Goal: Task Accomplishment & Management: Manage account settings

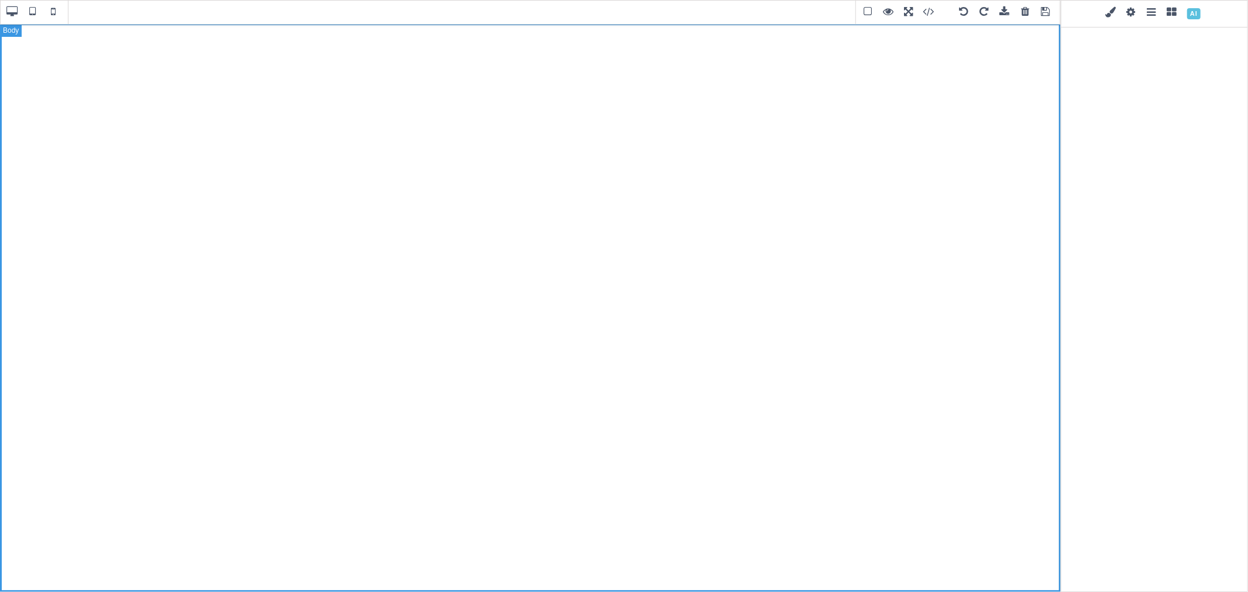
click at [781, 51] on div at bounding box center [530, 307] width 1061 height 569
click at [1046, 11] on span at bounding box center [1046, 13] width 18 height 18
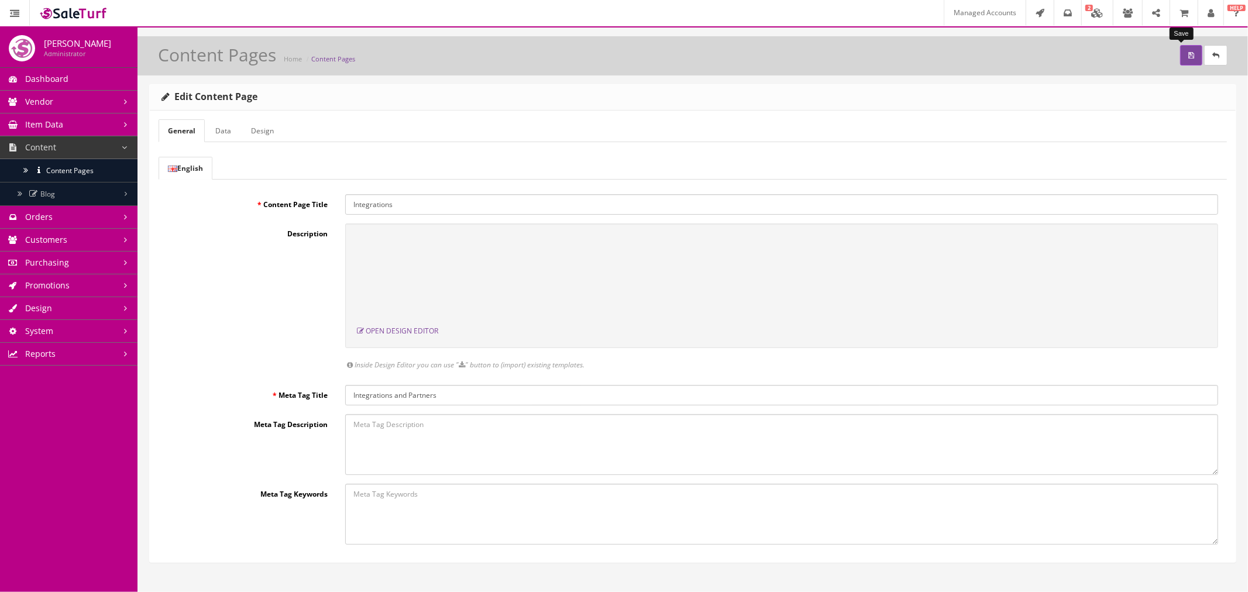
click at [1188, 56] on icon "submit" at bounding box center [1191, 55] width 6 height 7
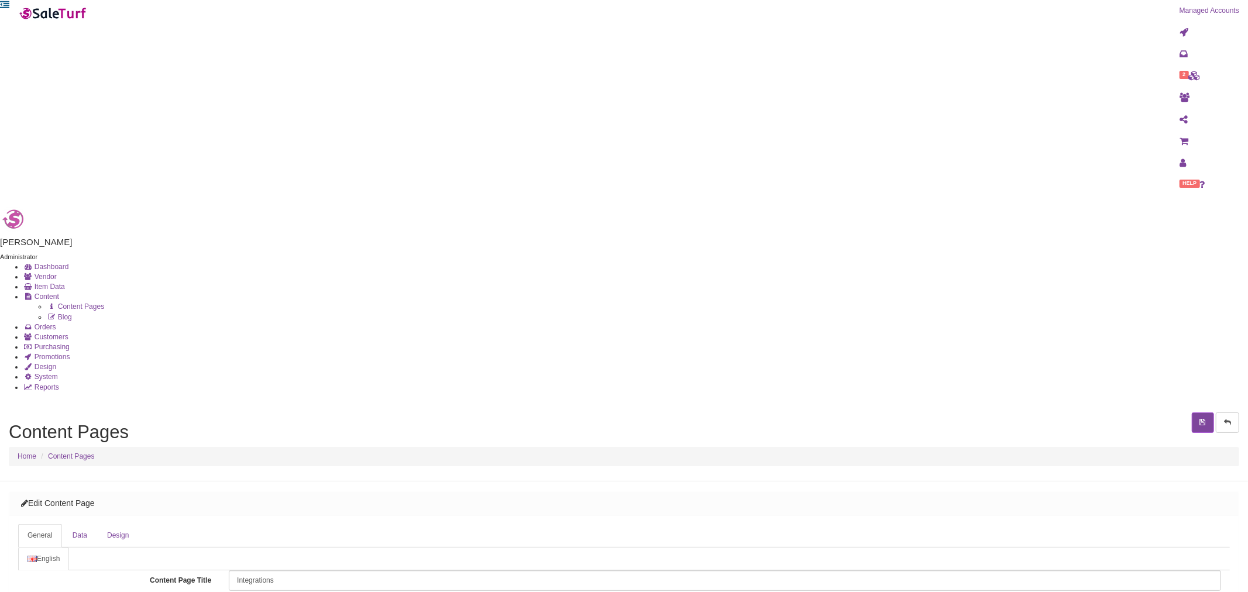
click at [352, 570] on input "Integrations" at bounding box center [725, 580] width 992 height 20
click at [97, 524] on link "Data" at bounding box center [79, 535] width 33 height 23
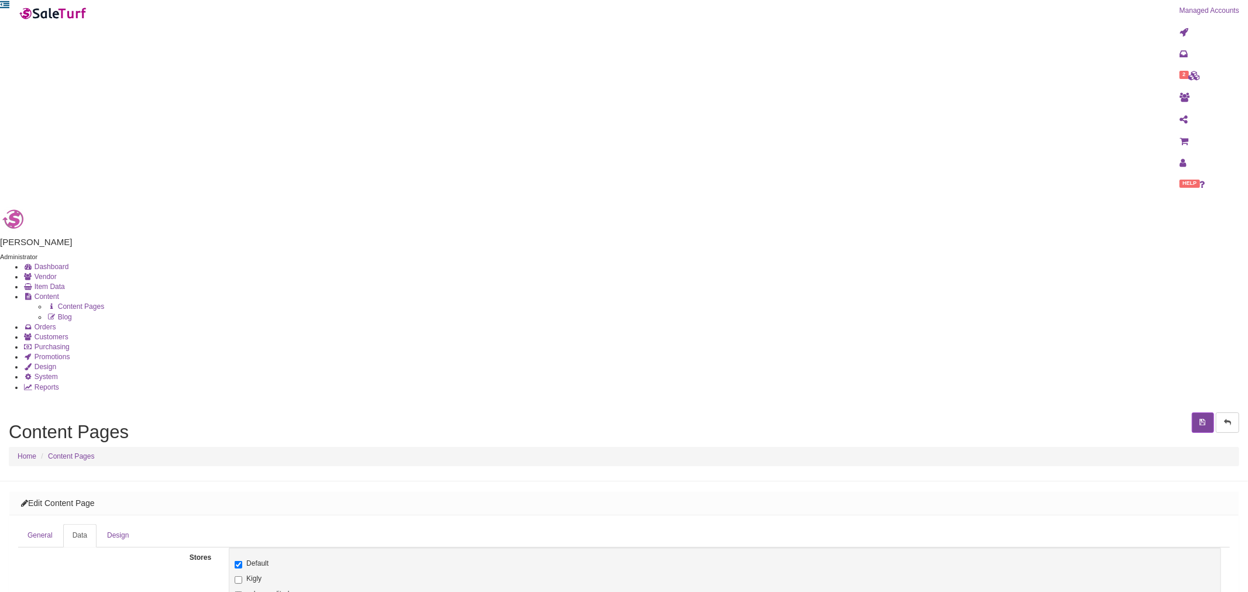
click at [62, 524] on link "General" at bounding box center [40, 535] width 44 height 23
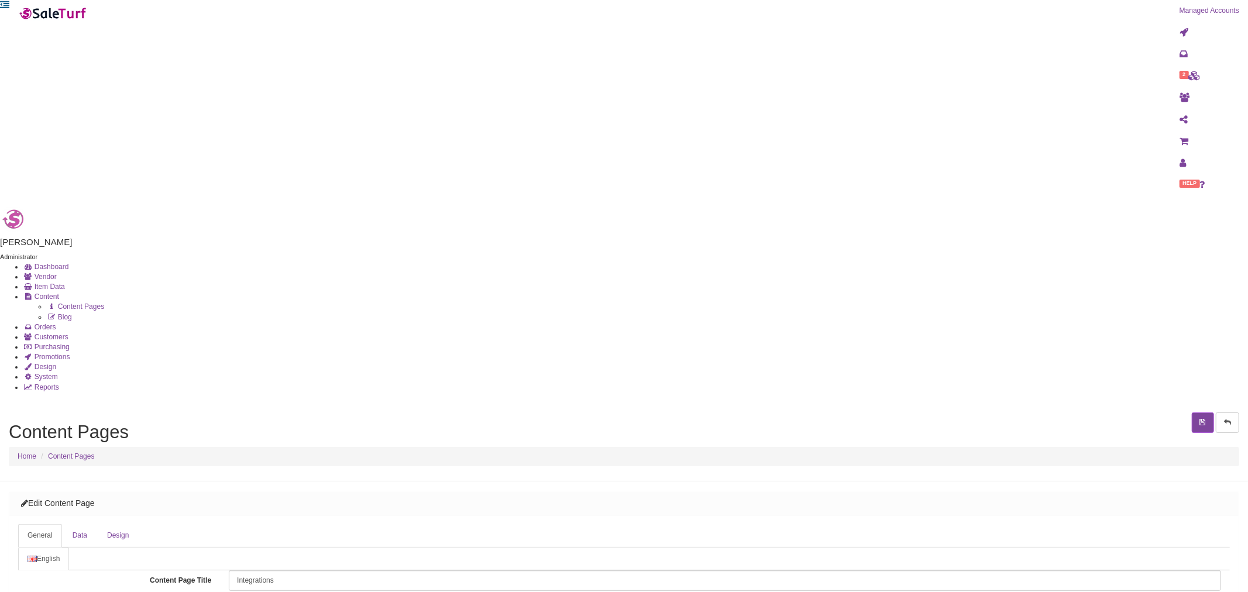
click at [97, 524] on link "Data" at bounding box center [79, 535] width 33 height 23
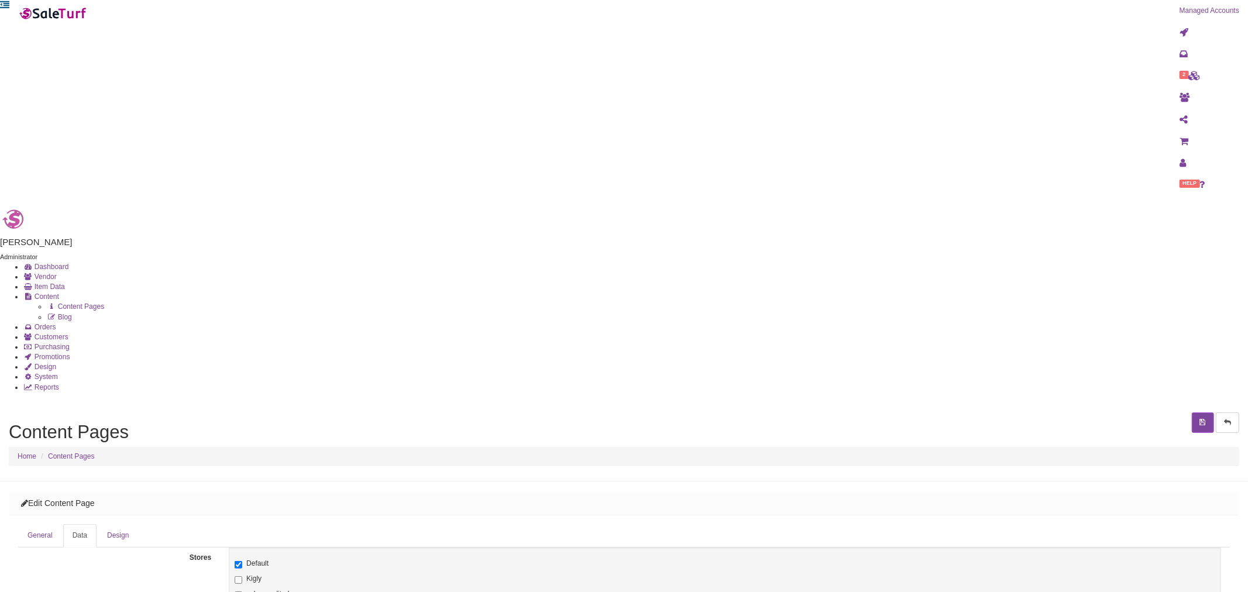
click at [138, 524] on link "Design" at bounding box center [118, 535] width 40 height 23
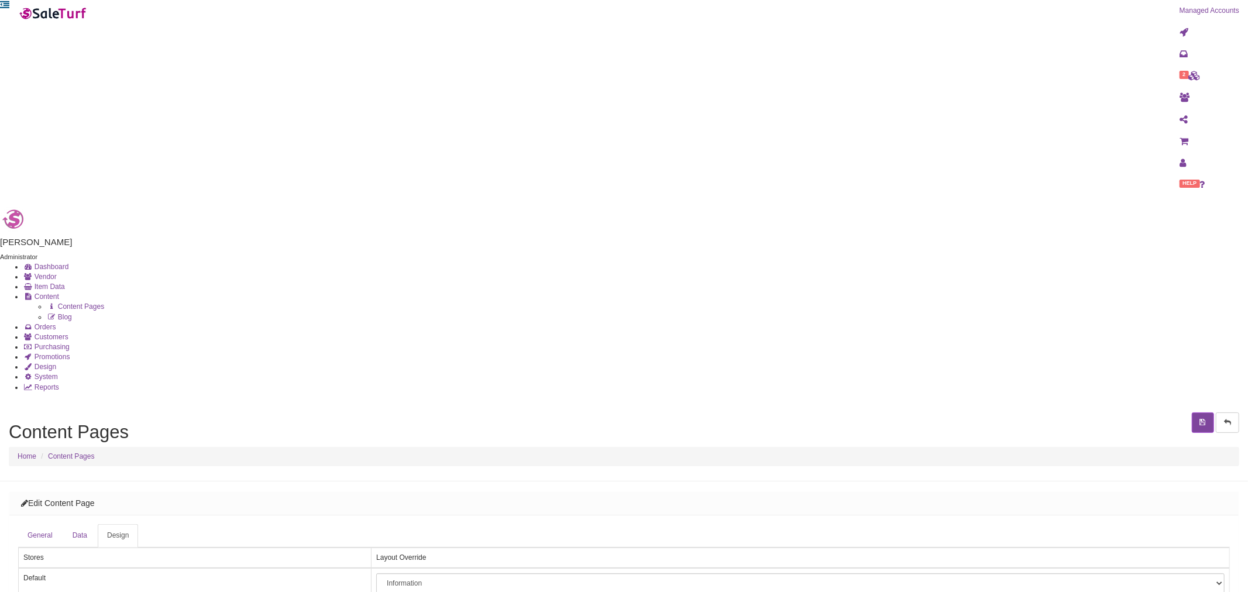
click at [97, 524] on link "Data" at bounding box center [79, 535] width 33 height 23
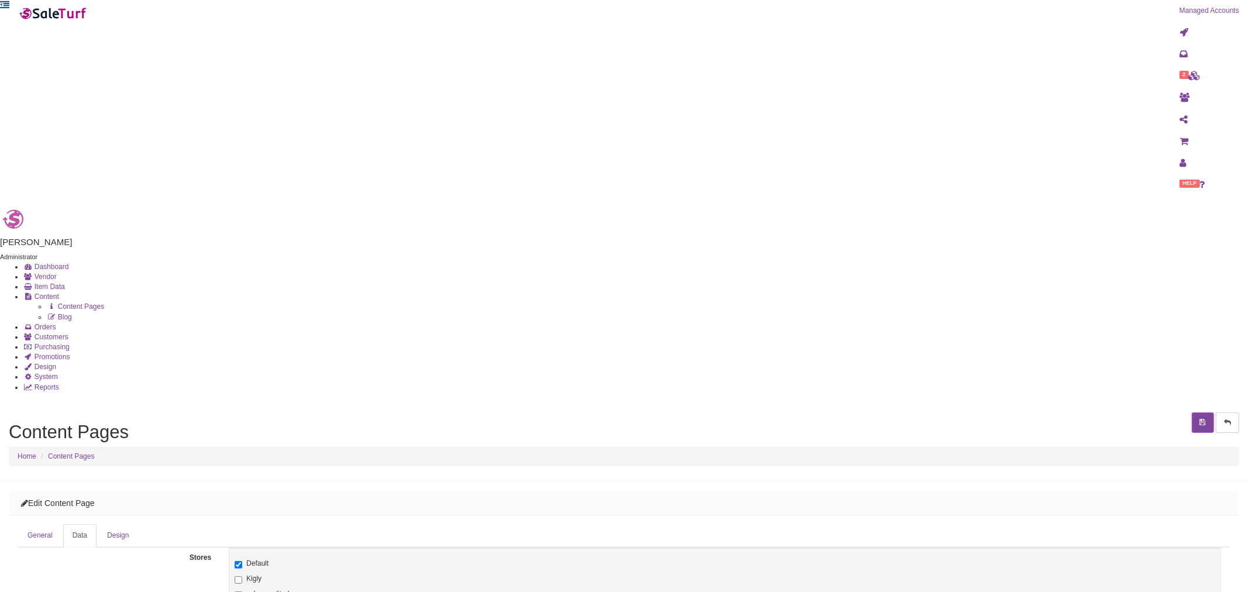
click at [62, 524] on link "General" at bounding box center [40, 535] width 44 height 23
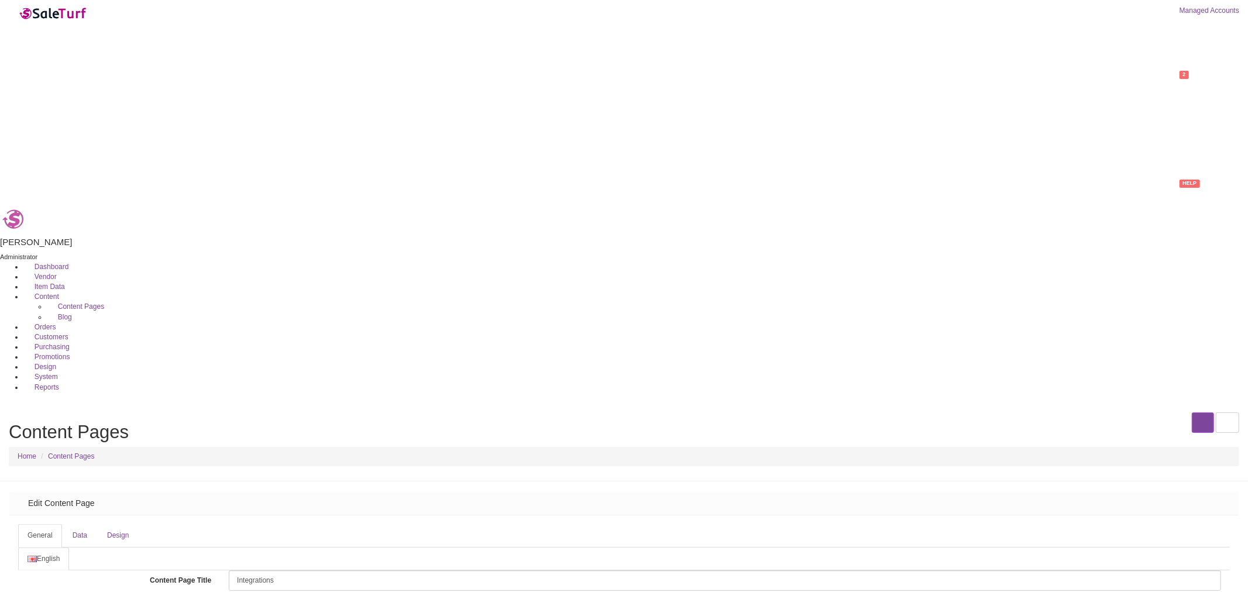
click at [348, 570] on input "Integrations" at bounding box center [725, 580] width 992 height 20
click at [97, 524] on link "Data" at bounding box center [79, 535] width 33 height 23
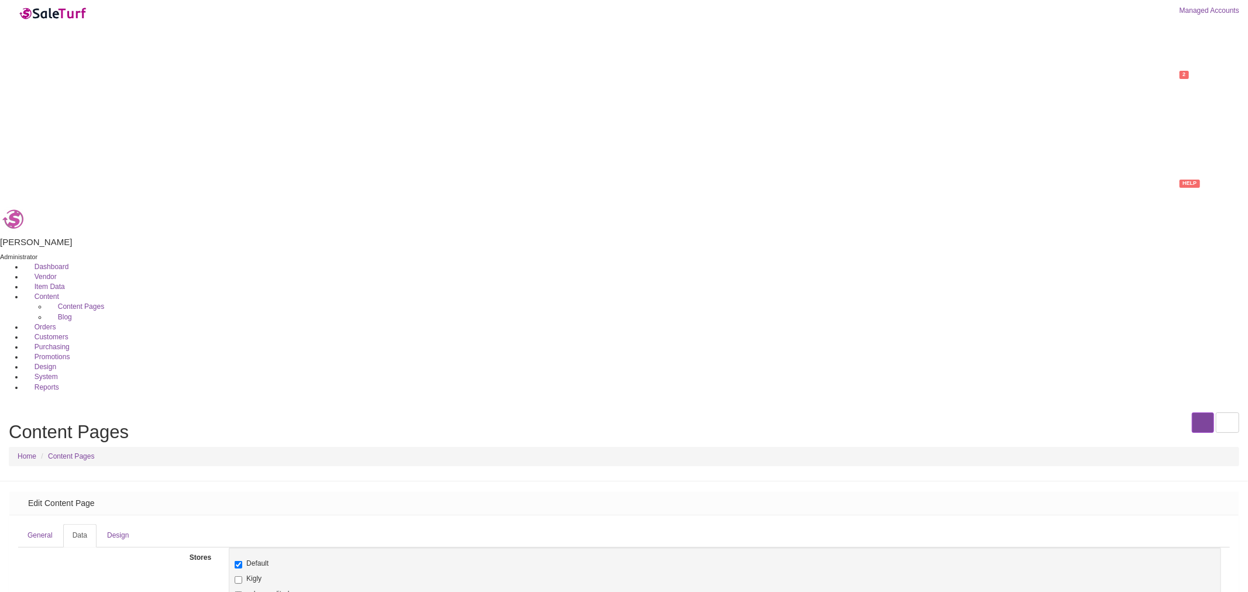
click at [138, 524] on link "Design" at bounding box center [118, 535] width 40 height 23
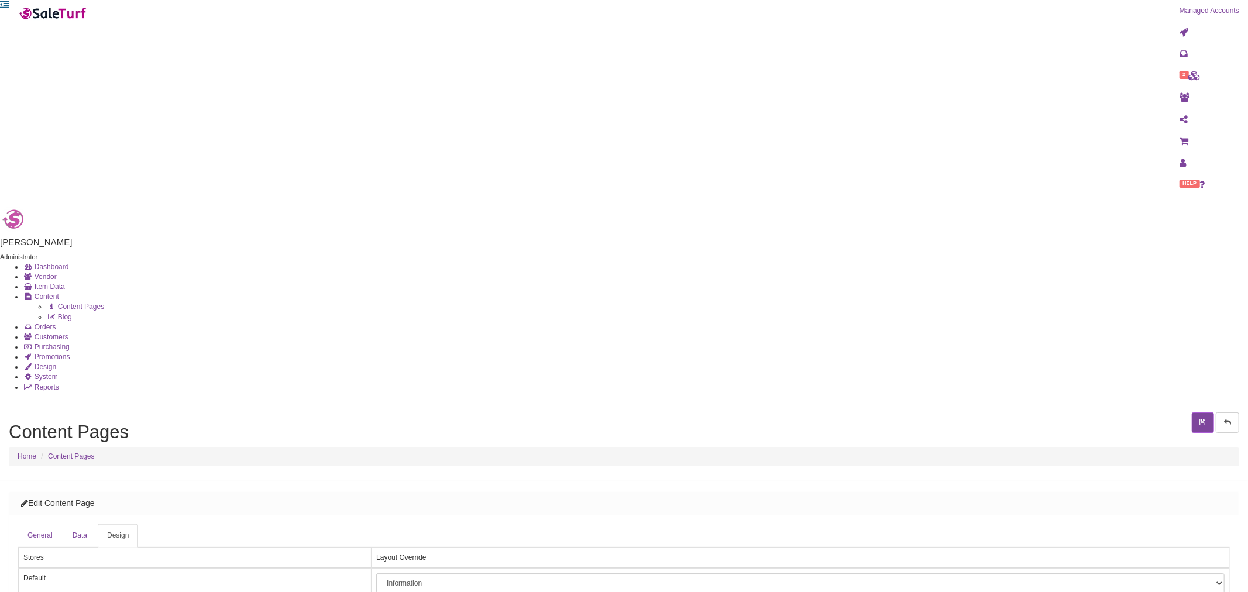
click at [62, 524] on link "General" at bounding box center [40, 535] width 44 height 23
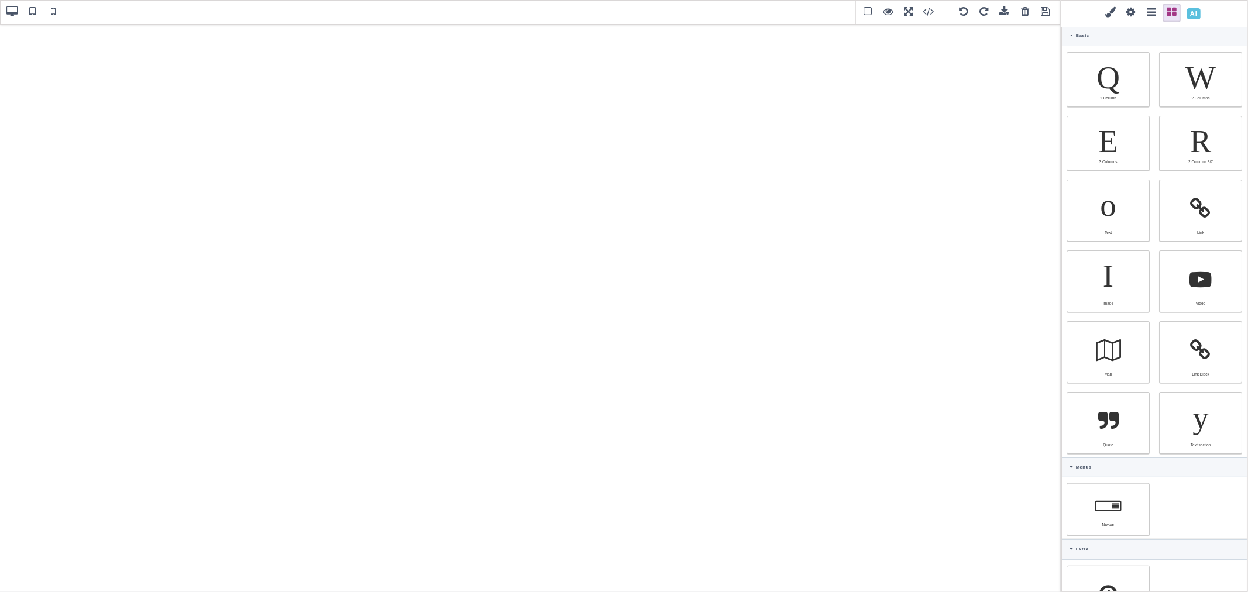
click at [1191, 14] on span at bounding box center [1194, 14] width 20 height 20
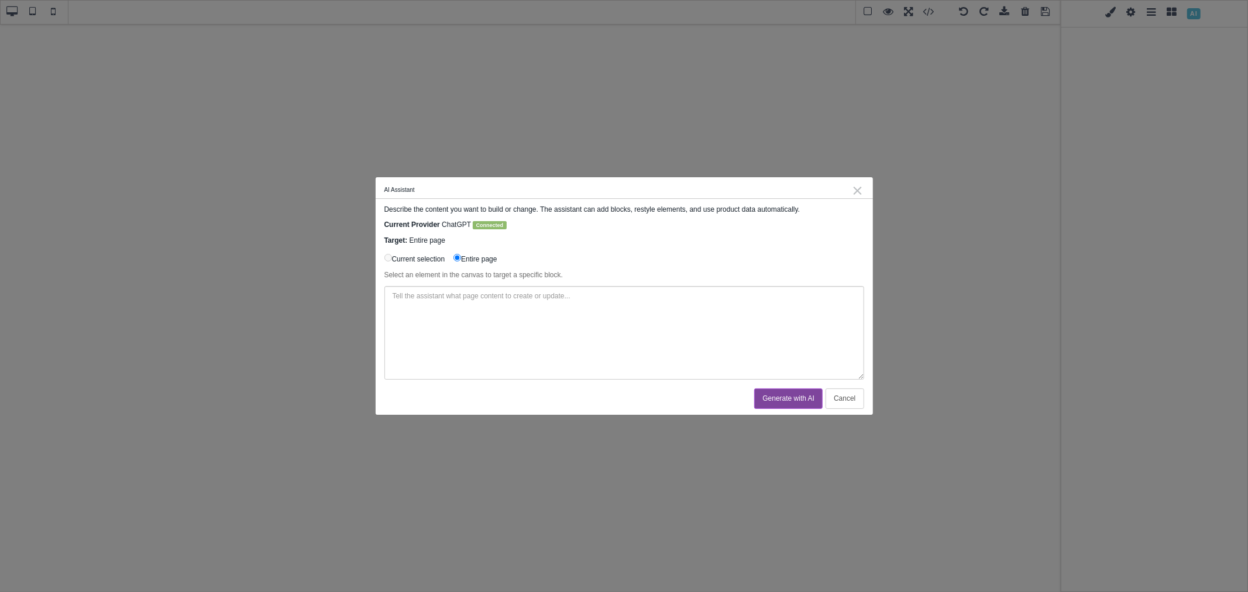
click at [641, 317] on textarea at bounding box center [624, 333] width 480 height 94
click at [550, 314] on textarea "Create me a stunning Integrations page featuring top integrations with SaleTurf…" at bounding box center [624, 333] width 480 height 94
click at [551, 313] on textarea "Create me a stunning Integrations page featuring top integrations with SaleTurf…" at bounding box center [624, 333] width 480 height 94
click at [622, 310] on textarea "Create me a stunning Integrations page featuring top integrations with SaleTurf…" at bounding box center [624, 333] width 480 height 94
click at [650, 316] on textarea "Create me a stunning Integrations page featuring top integrations with SaleTurf…" at bounding box center [624, 333] width 480 height 94
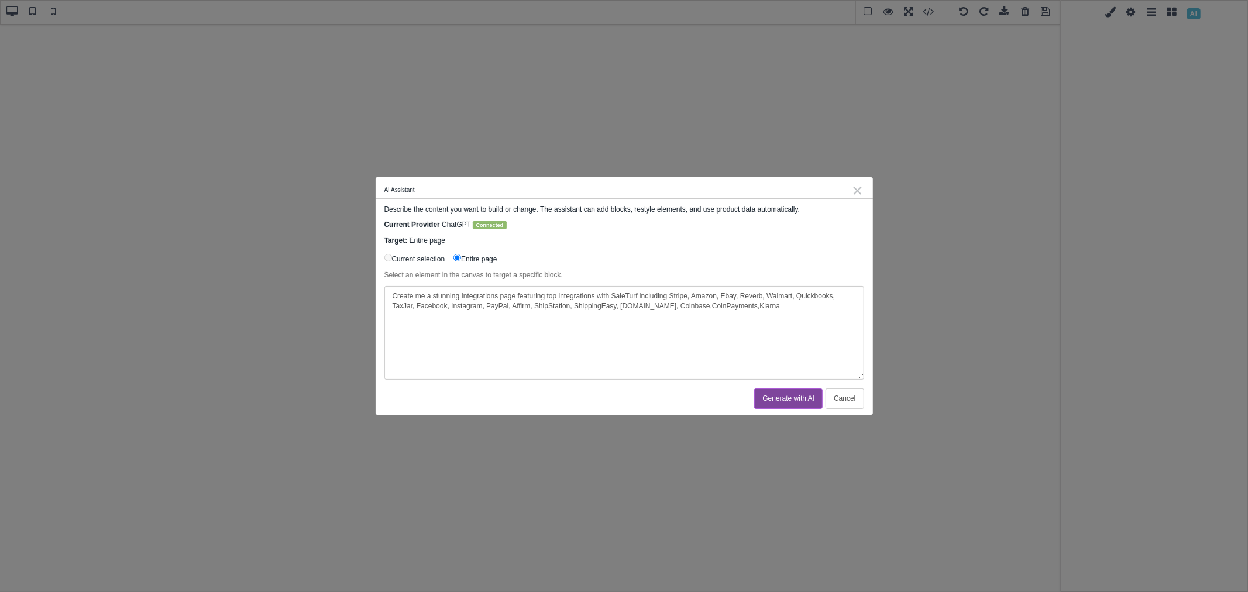
drag, startPoint x: 690, startPoint y: 298, endPoint x: 670, endPoint y: 298, distance: 20.5
click at [670, 298] on textarea "Create me a stunning Integrations page featuring top integrations with SaleTurf…" at bounding box center [624, 333] width 480 height 94
click at [775, 308] on textarea "Create me a stunning Integrations page featuring top integrations with SaleTurf…" at bounding box center [624, 333] width 480 height 94
paste textarea "Stripe,"
click at [674, 311] on textarea "Create me a stunning Integrations page featuring top integrations with SaleTurf…" at bounding box center [624, 333] width 480 height 94
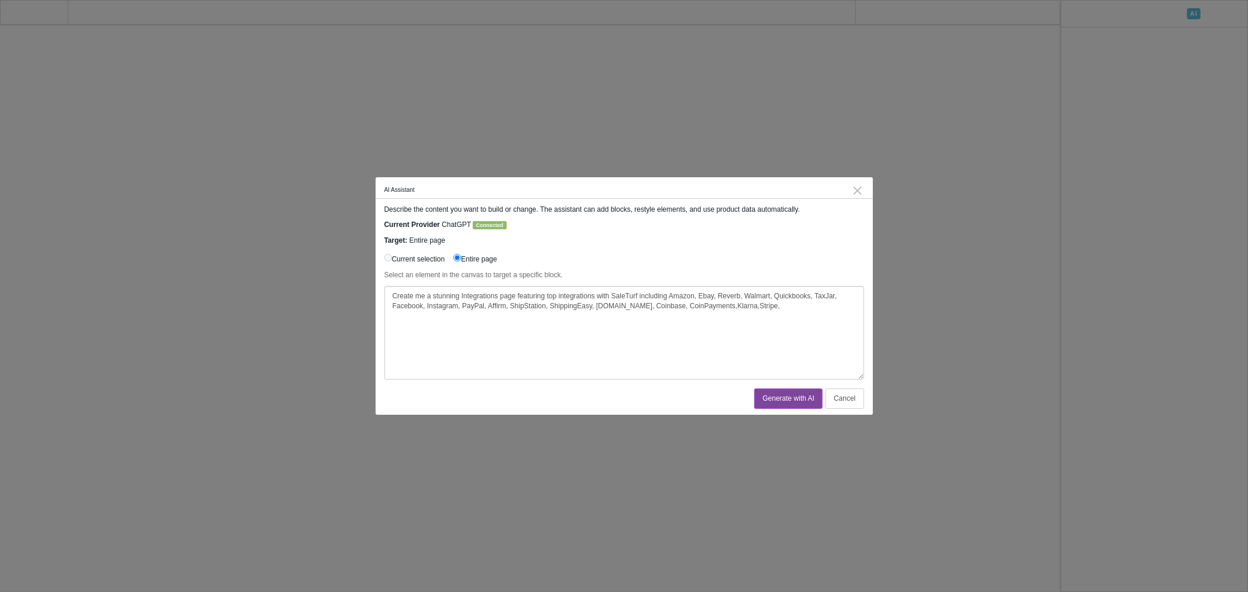
click at [722, 310] on textarea "Create me a stunning Integrations page featuring top integrations with SaleTurf…" at bounding box center [624, 333] width 480 height 94
click at [747, 310] on textarea "Create me a stunning Integrations page featuring top integrations with SaleTurf…" at bounding box center [624, 333] width 480 height 94
click at [770, 310] on textarea "Create me a stunning Integrations page featuring top integrations with SaleTurf…" at bounding box center [624, 333] width 480 height 94
click at [749, 310] on textarea "Create me a stunning Integrations page featuring top integrations with SaleTurf…" at bounding box center [624, 333] width 480 height 94
click at [503, 309] on textarea "Create me a stunning Integrations page featuring top integrations with SaleTurf…" at bounding box center [624, 333] width 480 height 94
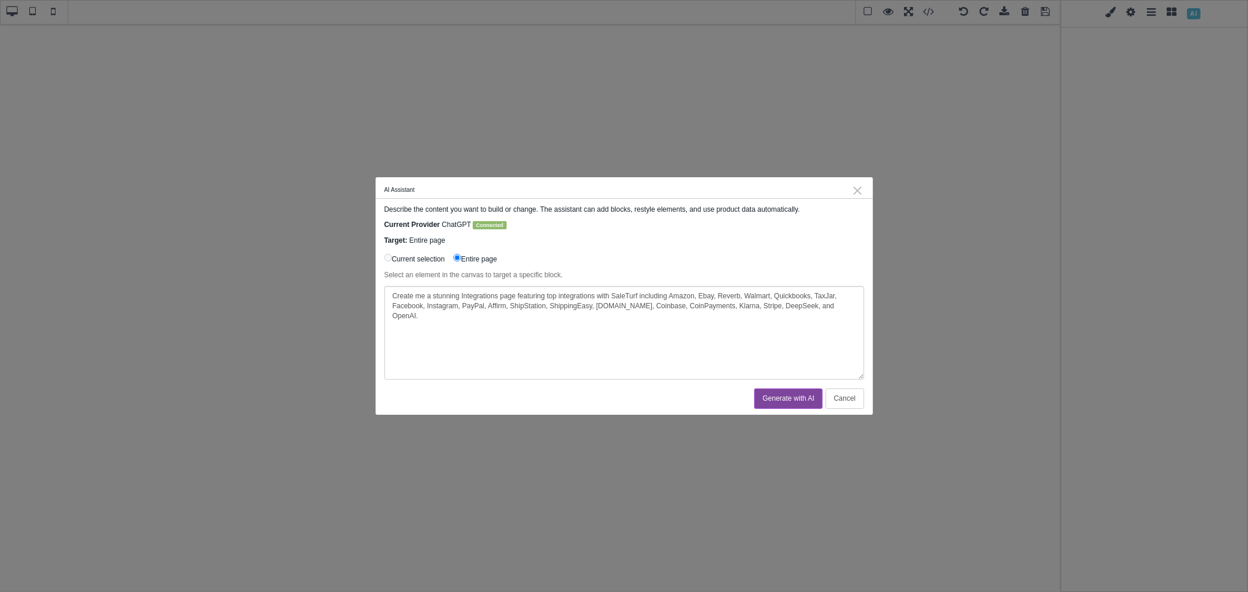
type textarea "Create me a stunning Integrations page featuring top integrations with SaleTurf…"
click at [768, 404] on button "Generate with AI" at bounding box center [788, 398] width 68 height 20
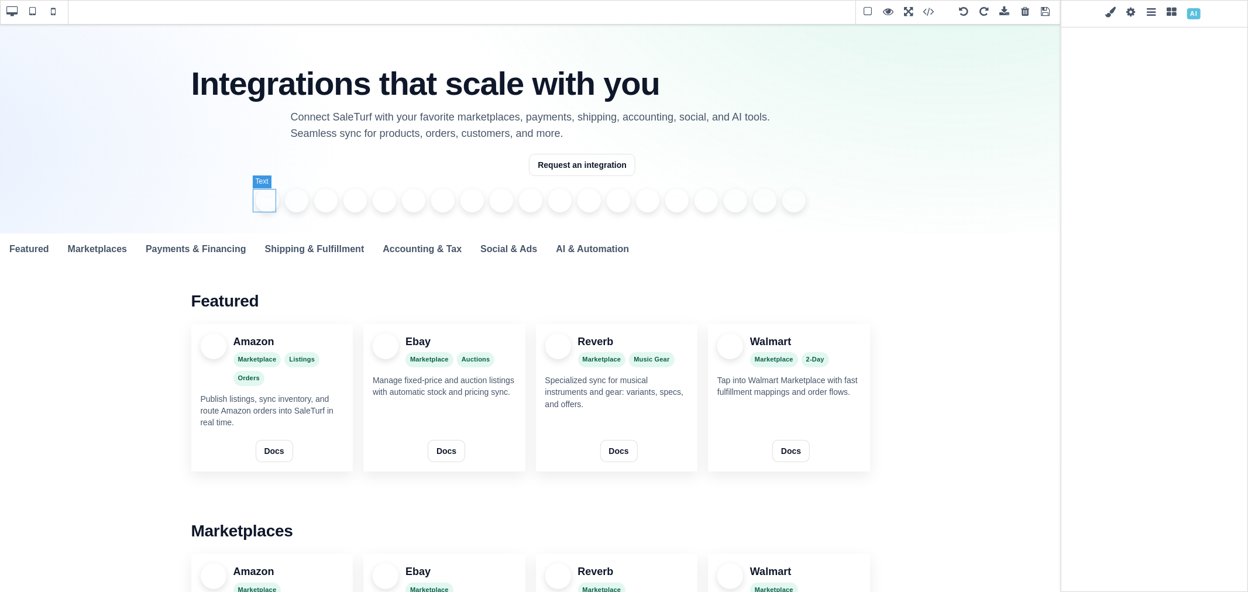
click at [270, 200] on li "Am" at bounding box center [267, 200] width 23 height 23
select select
type input "rgb(255, 255, 255)"
select select
type input "12"
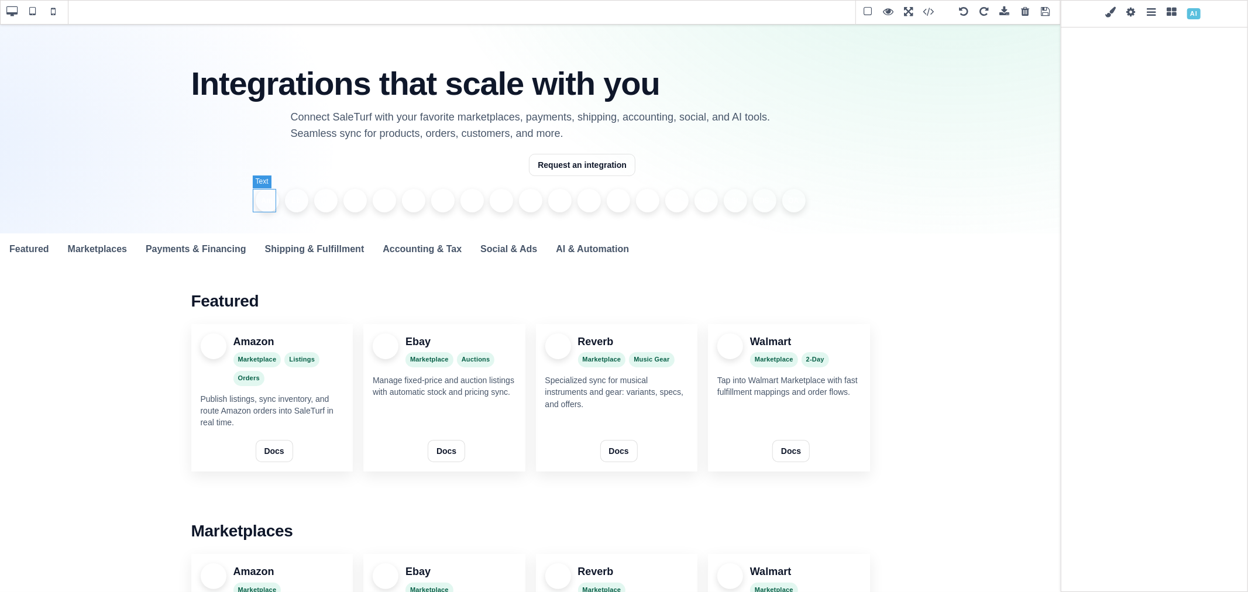
select select "px"
select select "700"
select select
type input "19.2px"
type input "0.2"
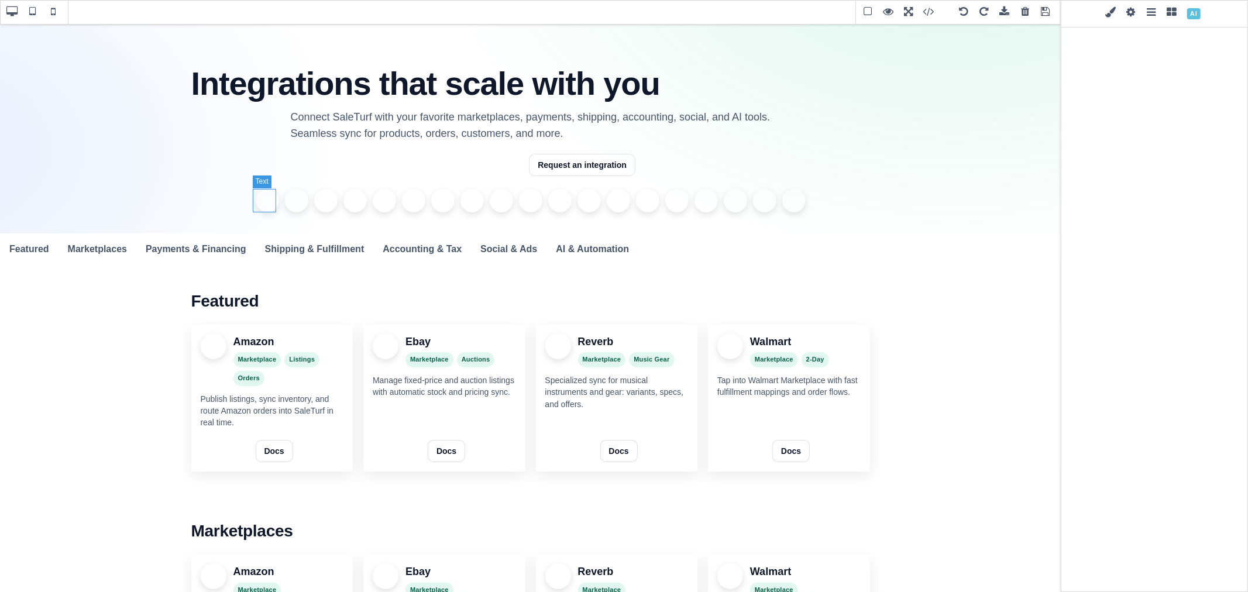
select select "px"
select select
type input "0"
select select "px"
type input "0"
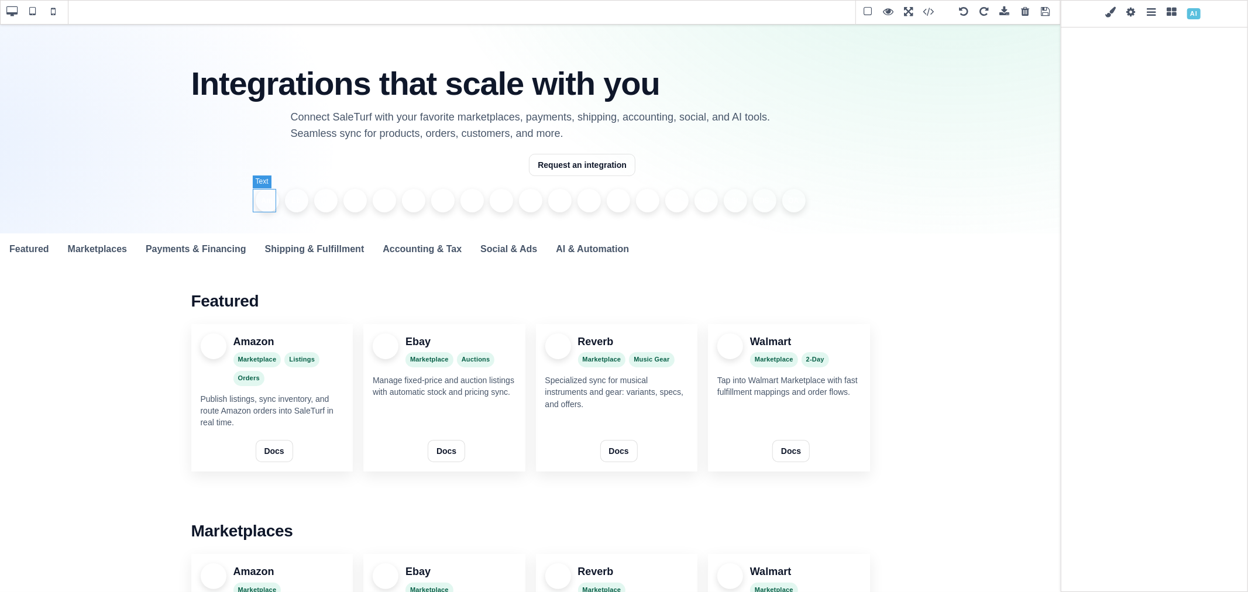
select select "px"
type input "0"
select select "px"
type input "0"
select select "px"
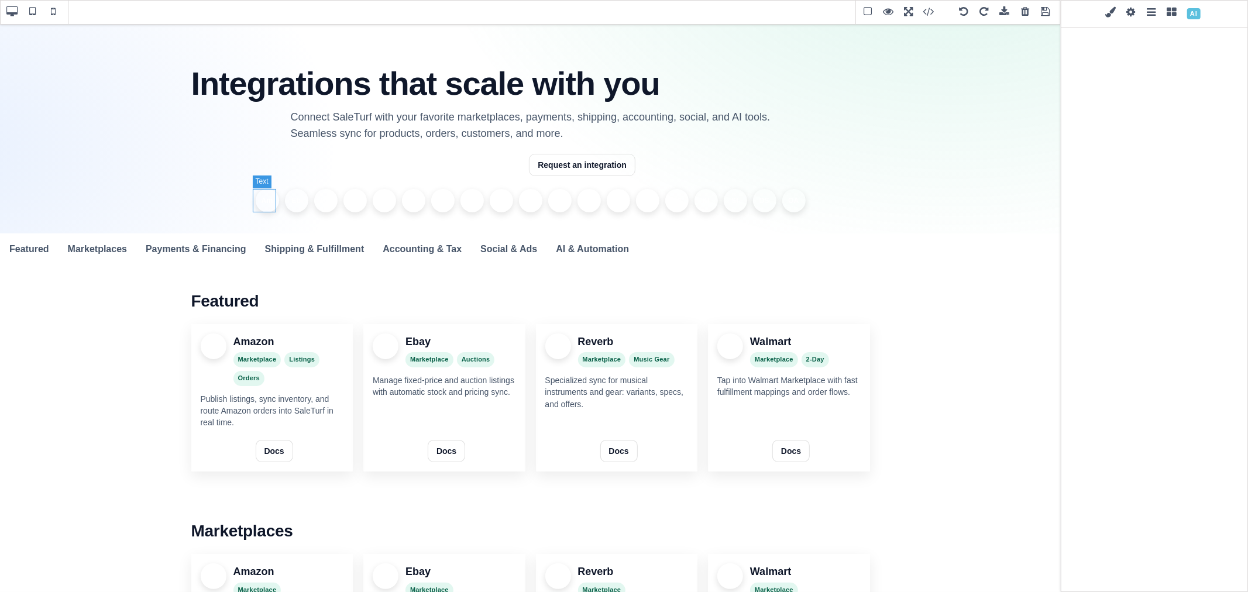
type input "rgb(255, 255, 255)"
type input "50"
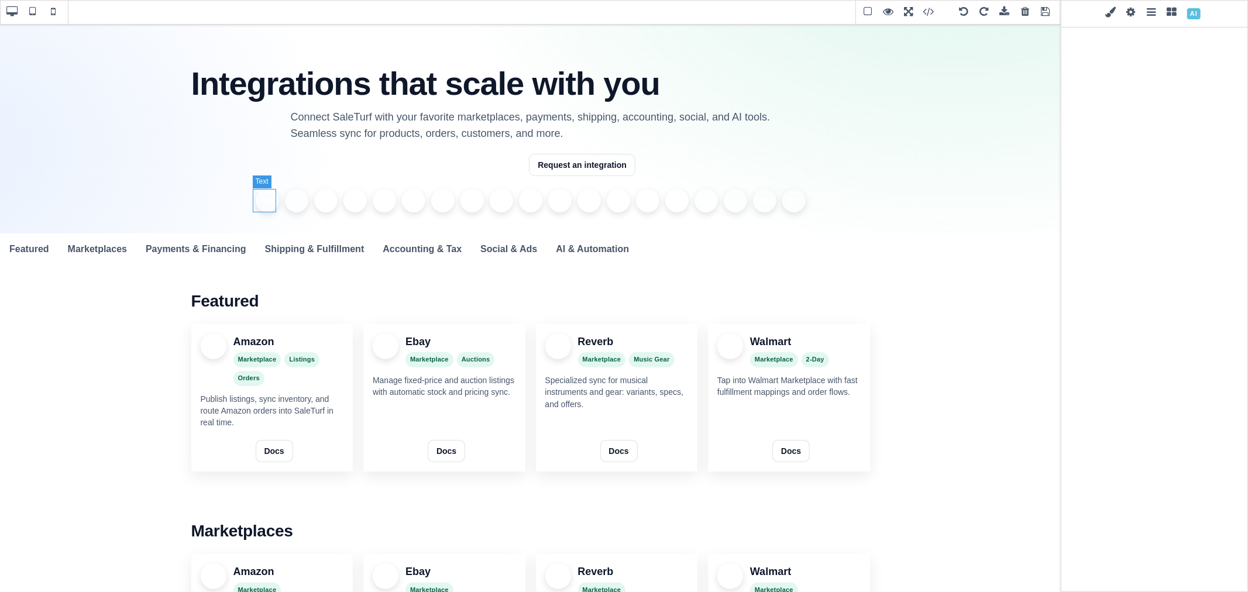
select select "%"
type input "50"
select select "%"
type input "50"
select select "%"
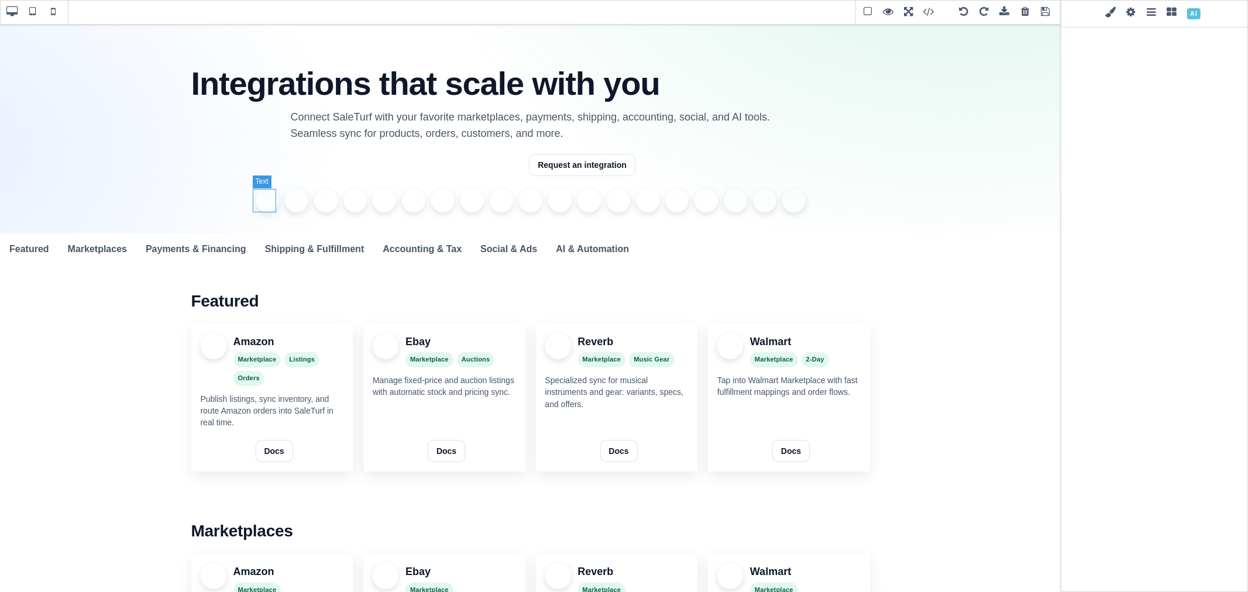
type input "50"
select select "%"
type input "50"
select select "%"
type input "2.22222"
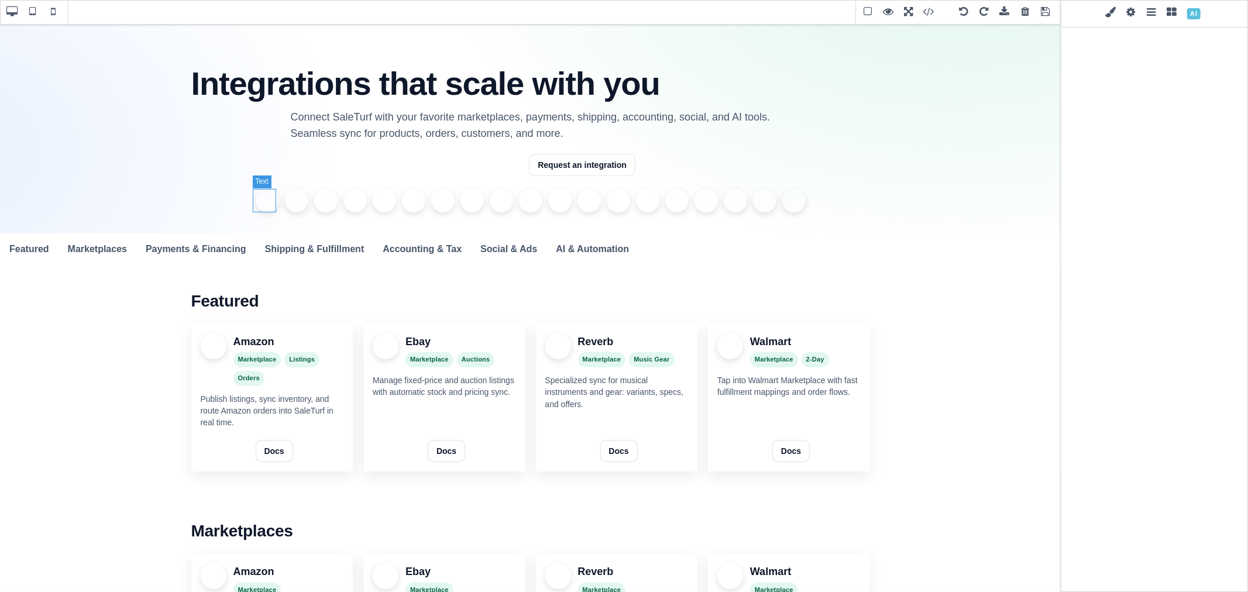
select select "px"
select select "solid"
type input "rgb(59, 151, 227)"
type input "-3.00347"
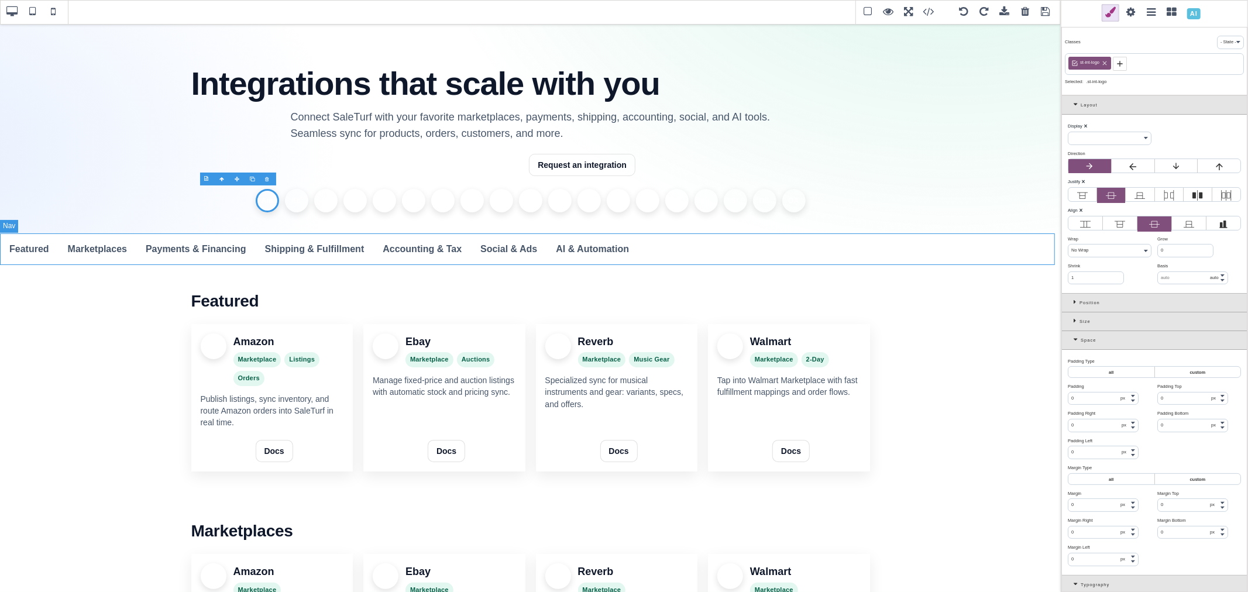
click at [686, 241] on nav "Featured Marketplaces Payments & Financing Shipping & Fulfillment Accounting & …" at bounding box center [530, 249] width 1061 height 32
select select "block"
type input "rgb(15, 23, 42)"
type input "16"
select select "normal"
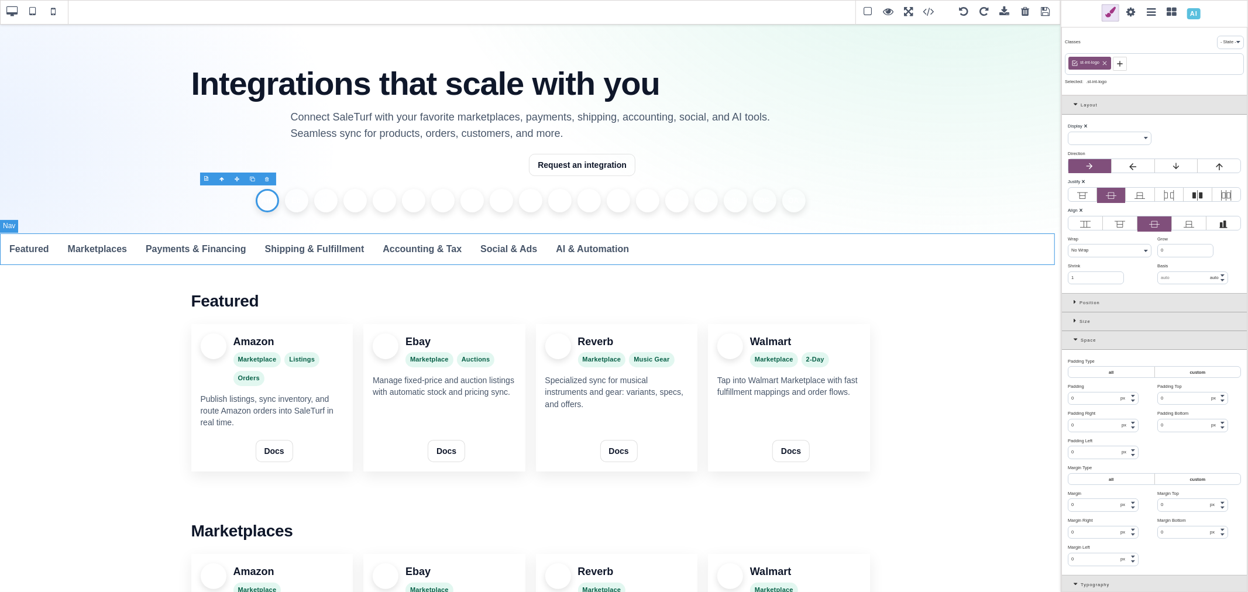
select select
type input "25.6px"
select select "normal"
select select
type input "rgba(255, 255, 255, 0.75)"
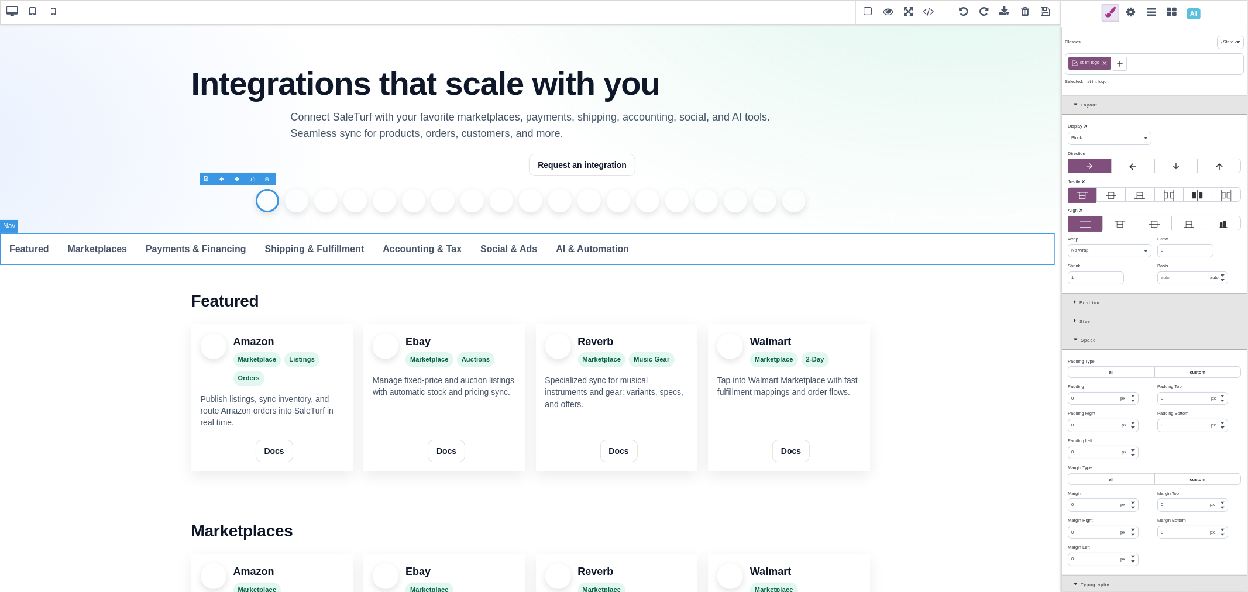
type input "rgb(15, 23, 42)"
type input "0"
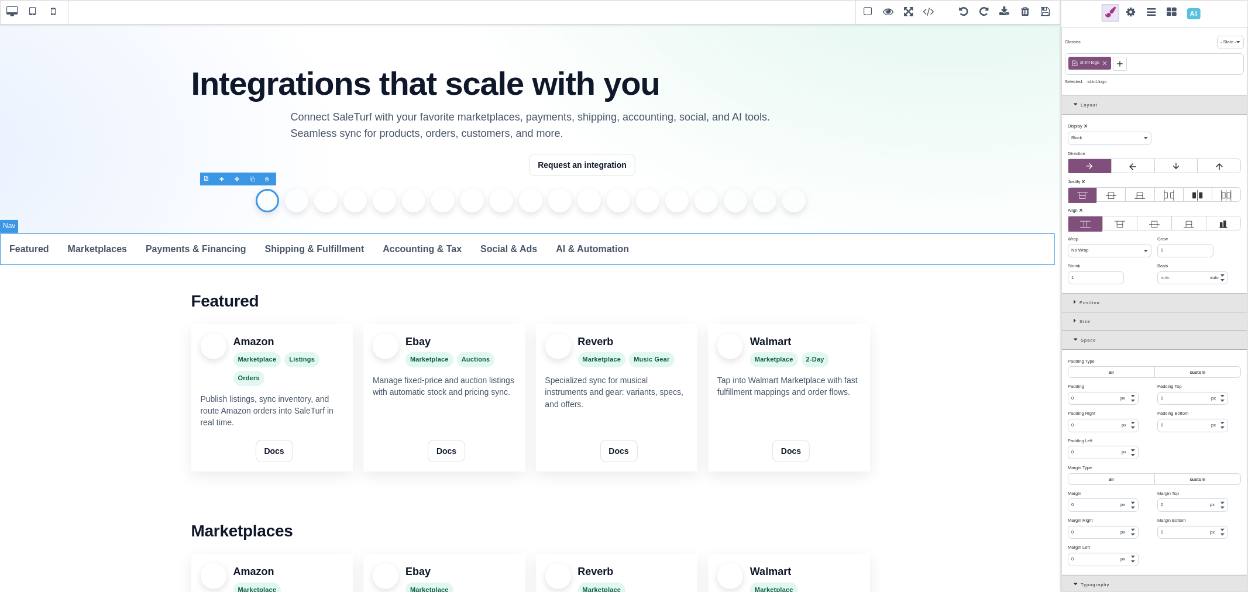
type input "0"
select select "px"
type input "0"
select select "px"
type input "0"
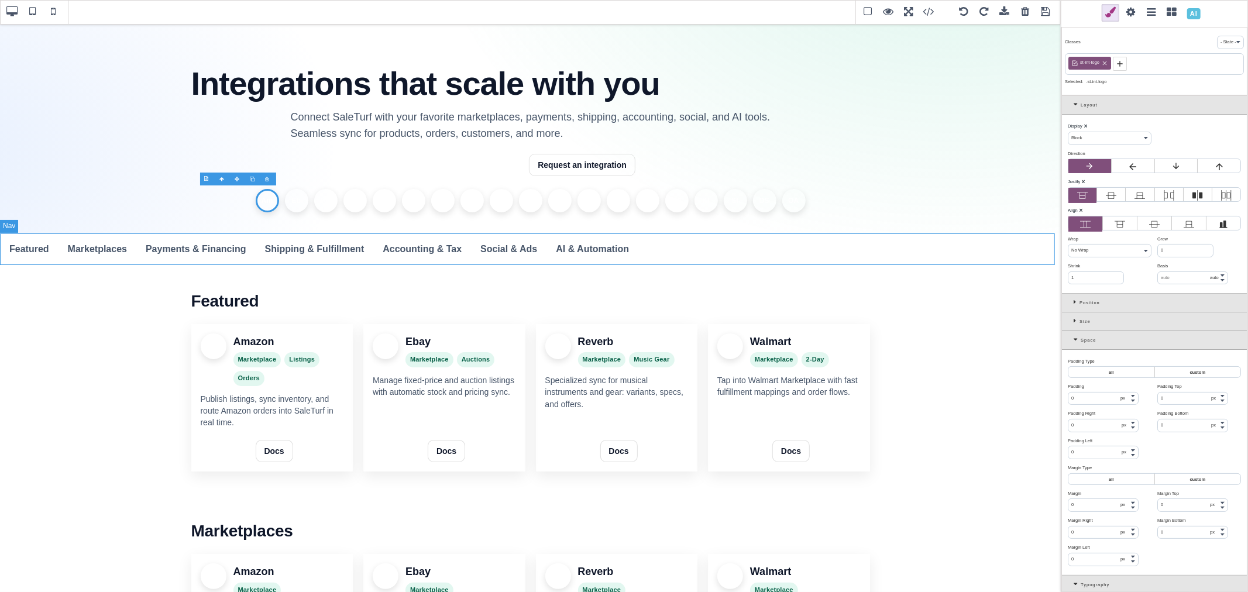
select select "px"
type input "0"
select select "px"
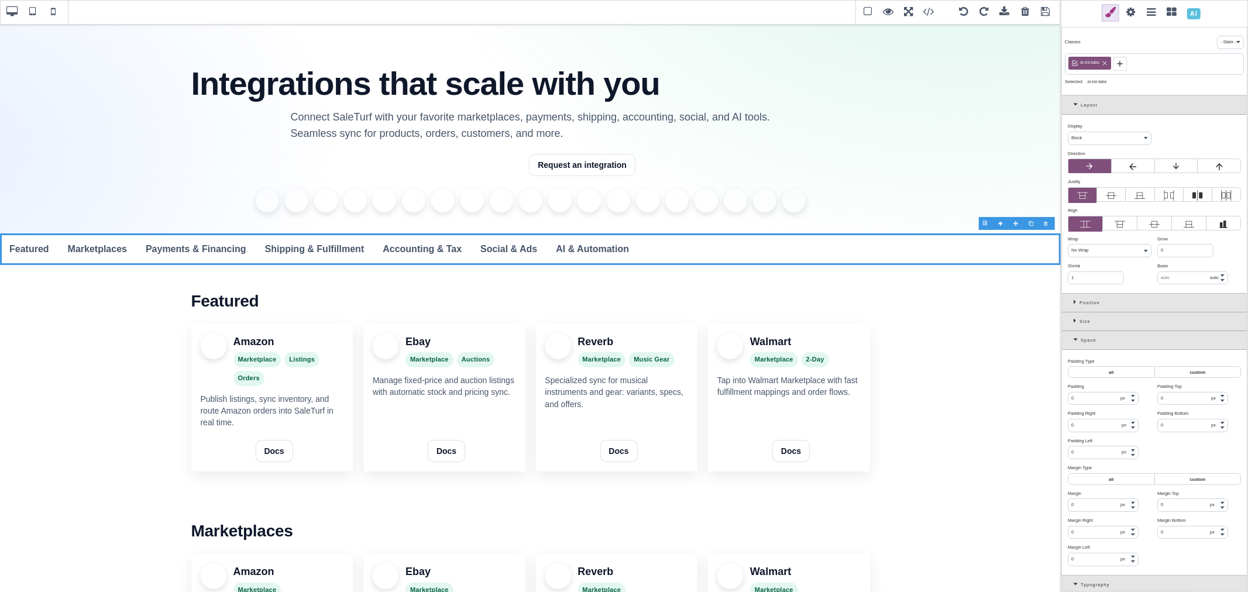
click at [1109, 201] on icon at bounding box center [1111, 195] width 11 height 11
click at [0, 0] on input "radio" at bounding box center [0, 0] width 0 height 0
click at [1109, 201] on icon at bounding box center [1111, 195] width 11 height 11
click at [0, 0] on input "radio" at bounding box center [0, 0] width 0 height 0
click at [1085, 184] on b "⨯" at bounding box center [1083, 181] width 4 height 5
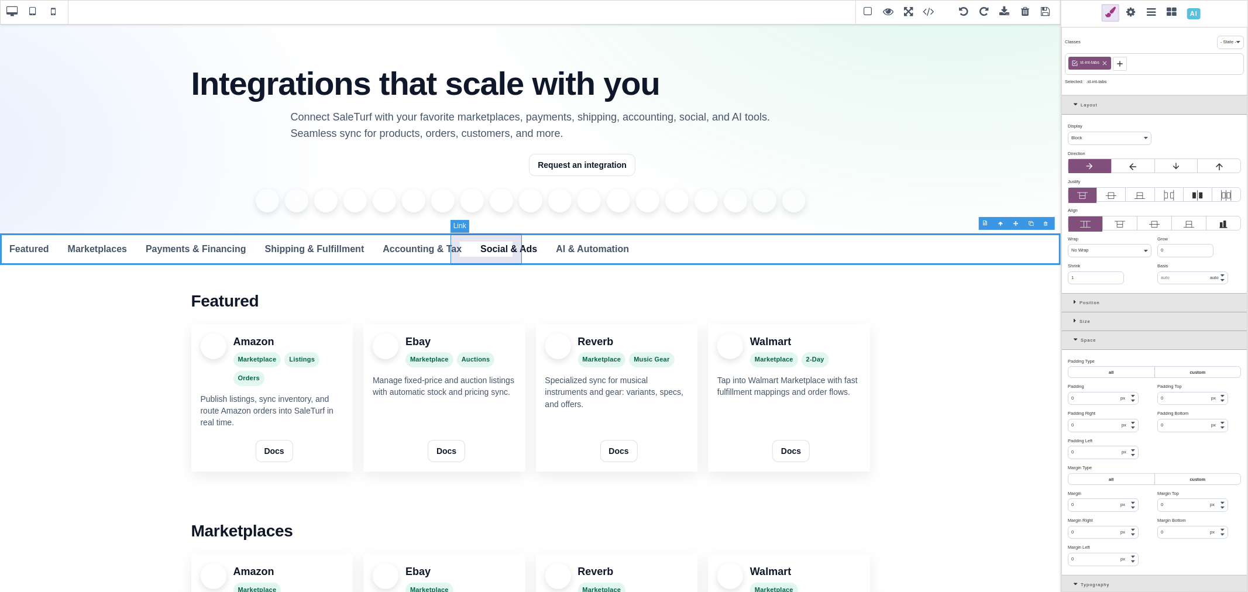
click at [491, 239] on link "Social & Ads" at bounding box center [508, 249] width 75 height 32
select select "inline-block"
type input "14"
type input "16"
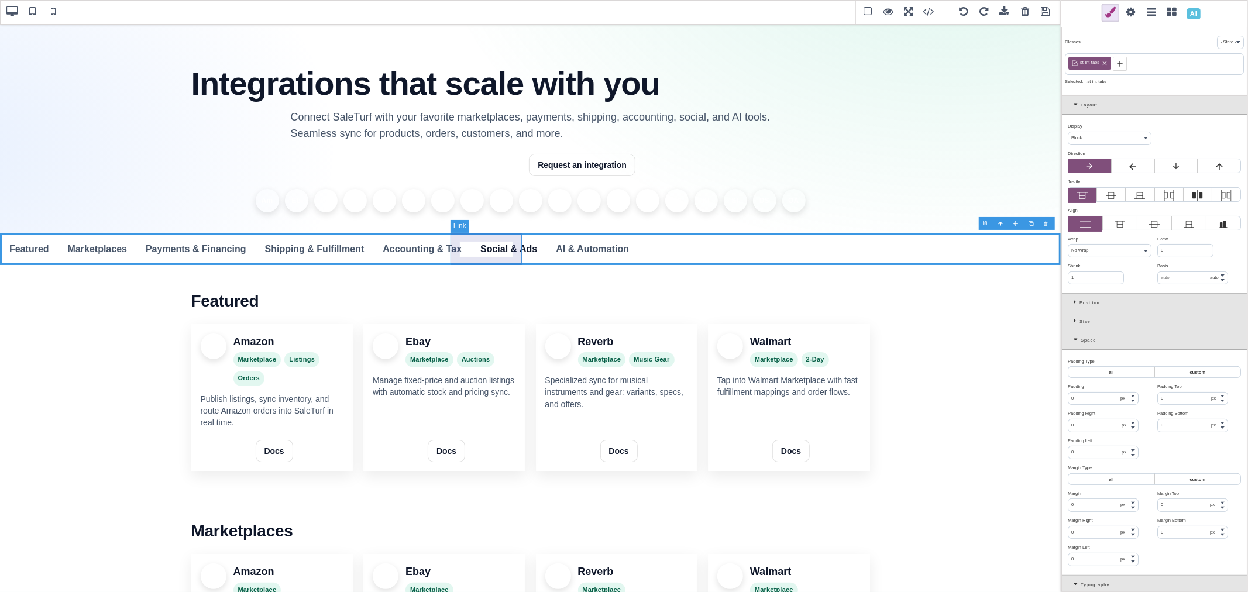
type input "14"
type input "16"
type input "var(--st-int-muted)"
select select "600"
select select
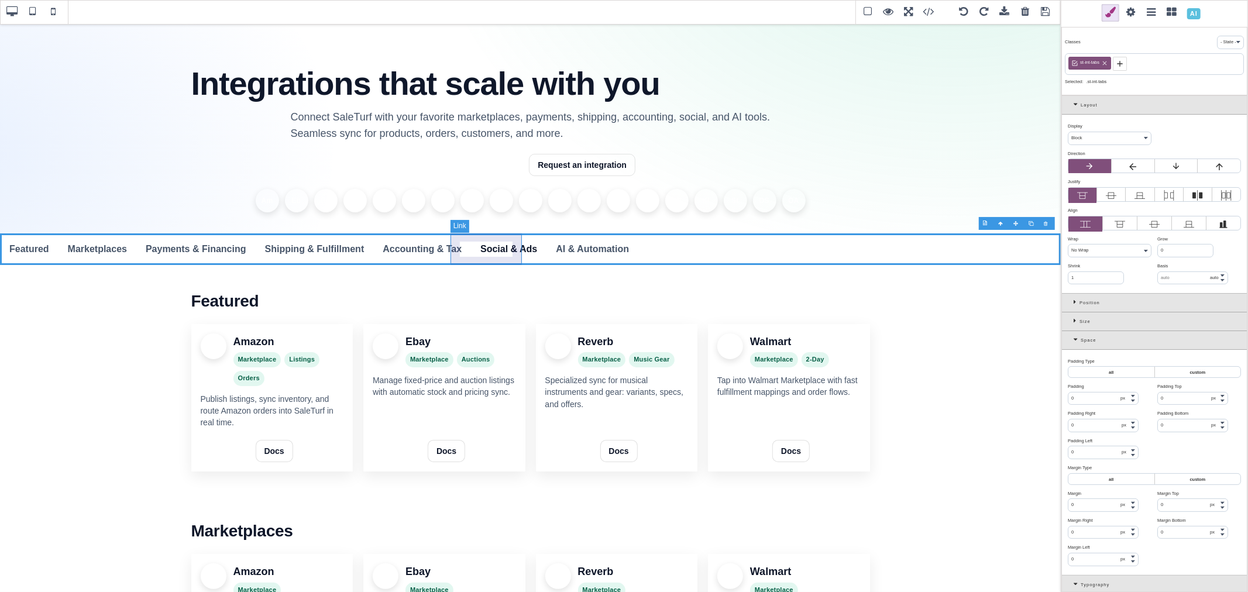
select select
type input "transparent"
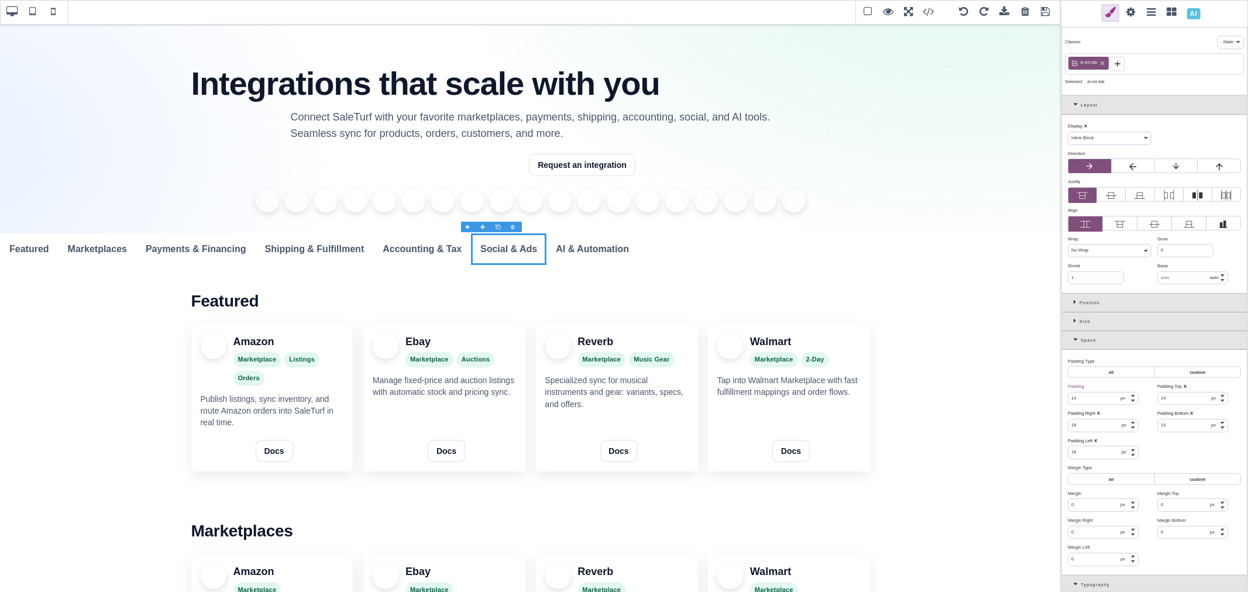
select select "block"
type input "0"
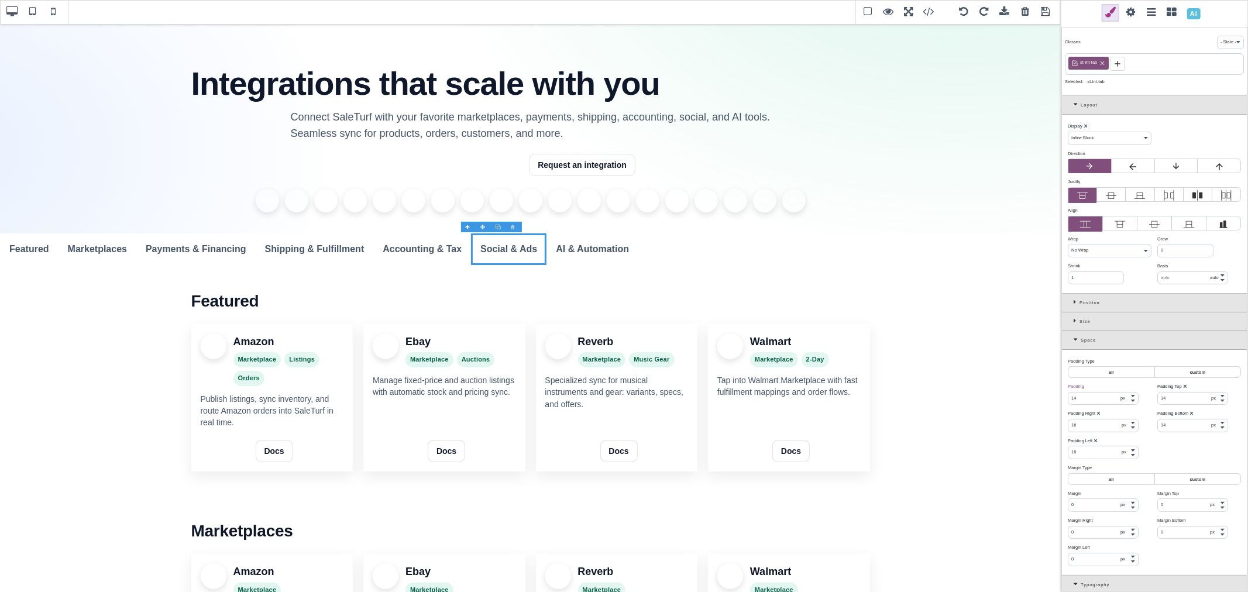
type input "0"
type input "rgb(15, 23, 42)"
select select "normal"
select select
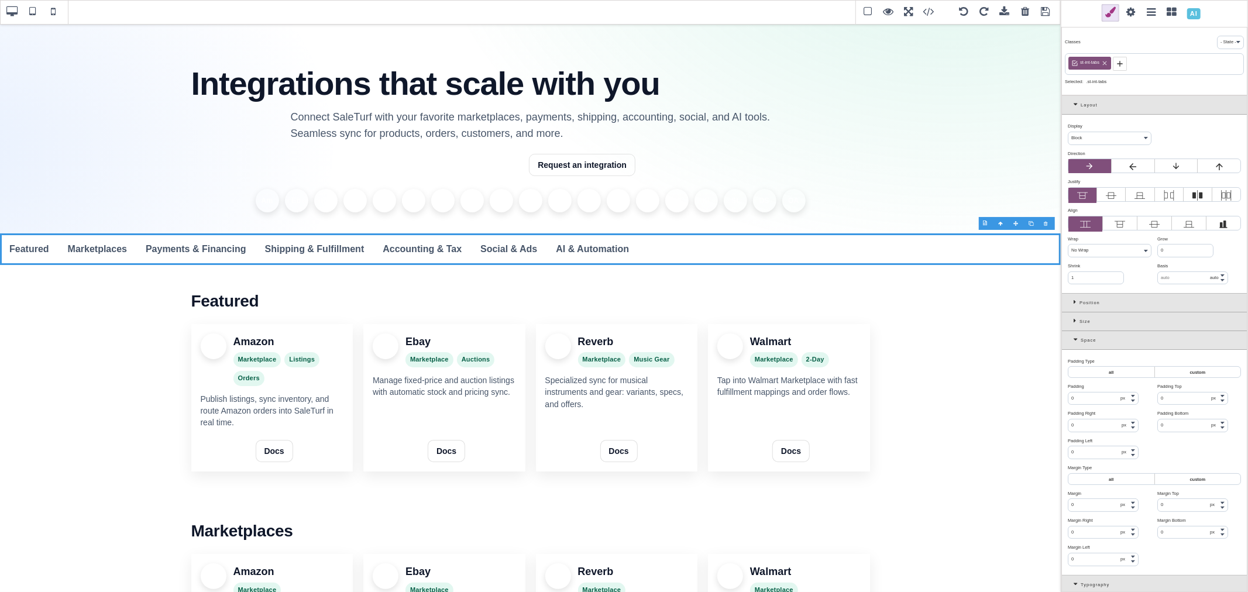
click at [1108, 203] on label at bounding box center [1111, 195] width 28 height 15
click at [0, 0] on input "radio" at bounding box center [0, 0] width 0 height 0
type input "transparent"
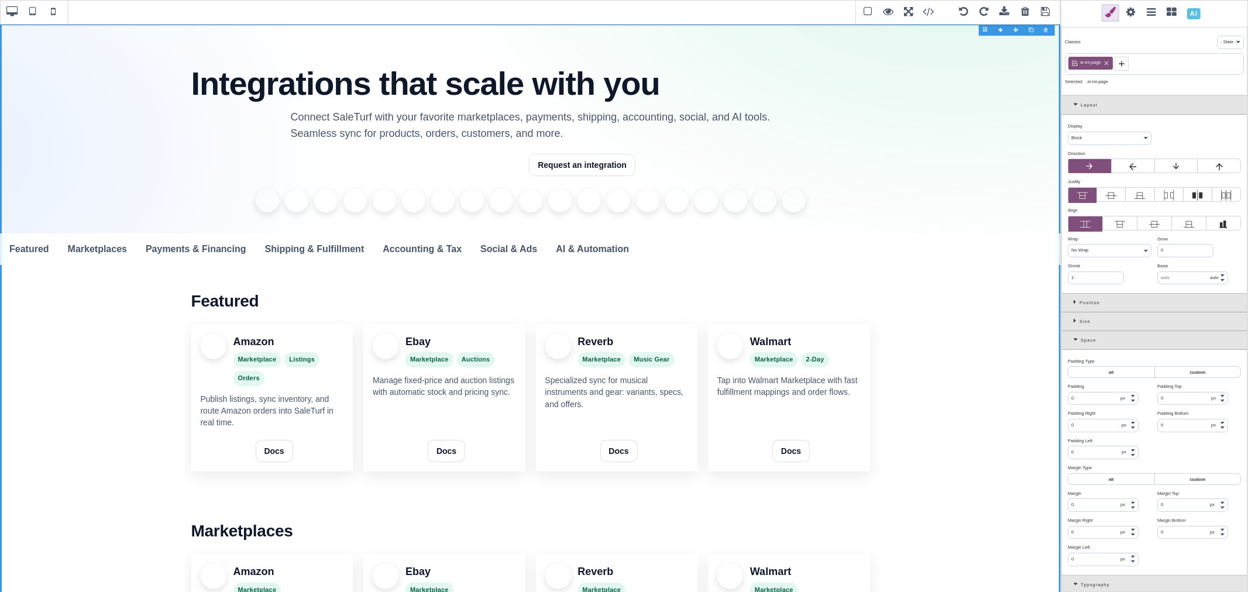
click at [1106, 201] on icon at bounding box center [1111, 195] width 11 height 11
click at [0, 0] on input "radio" at bounding box center [0, 0] width 0 height 0
click at [1106, 201] on icon at bounding box center [1111, 195] width 11 height 11
click at [0, 0] on input "radio" at bounding box center [0, 0] width 0 height 0
click at [1085, 184] on b "⨯" at bounding box center [1083, 181] width 4 height 5
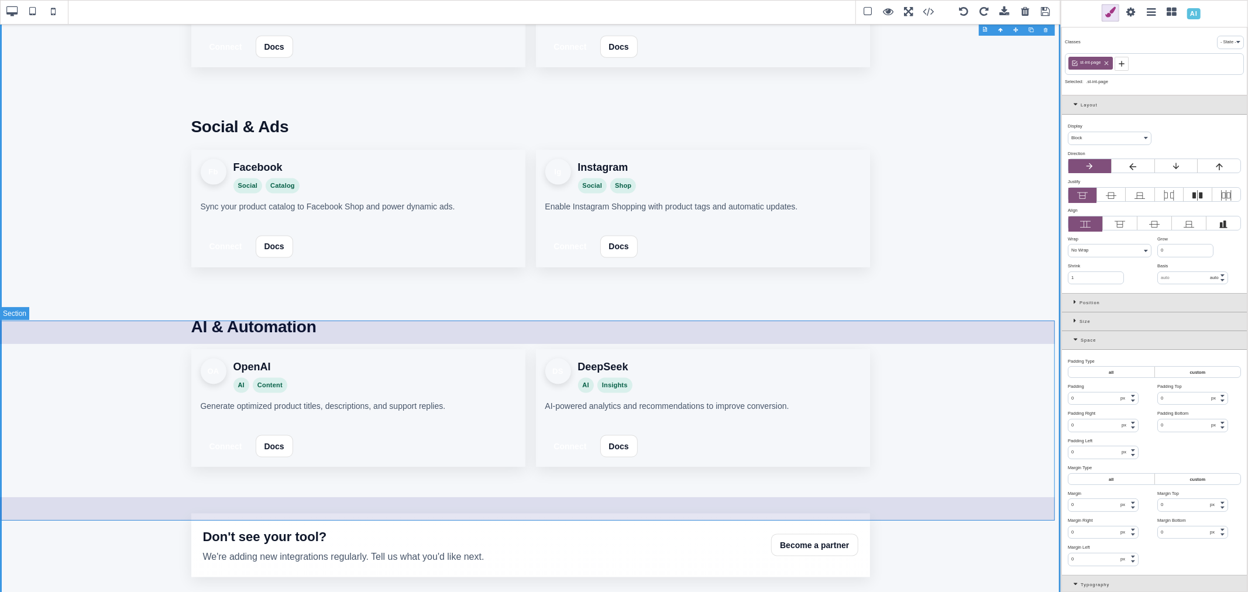
scroll to position [1363, 0]
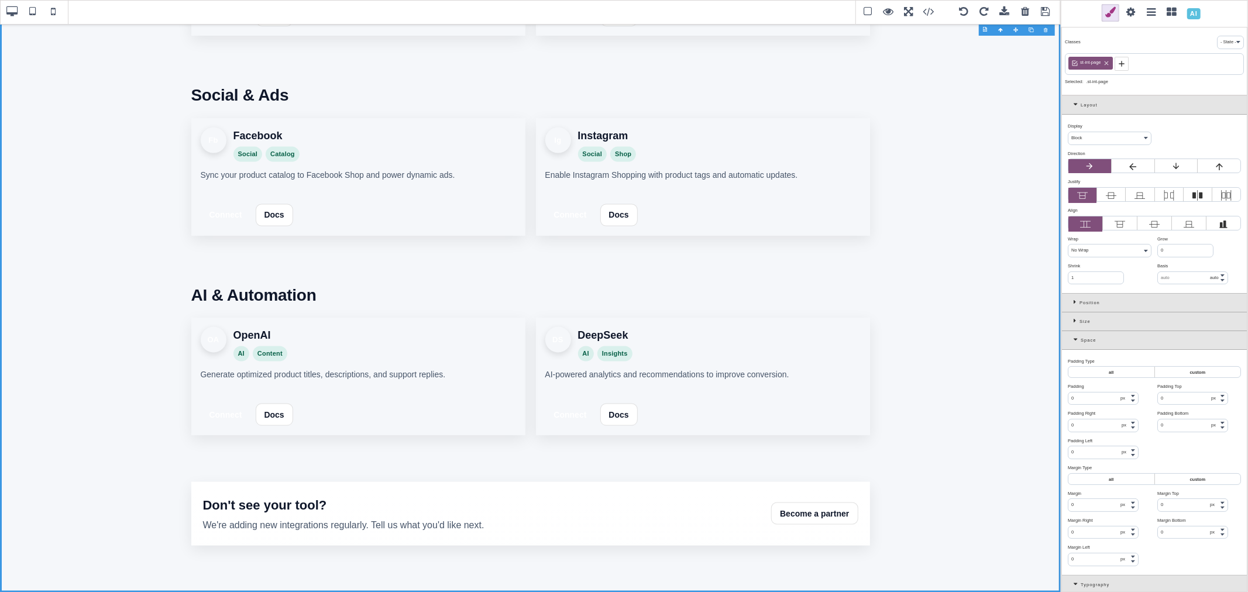
click at [1043, 16] on span at bounding box center [1046, 13] width 18 height 18
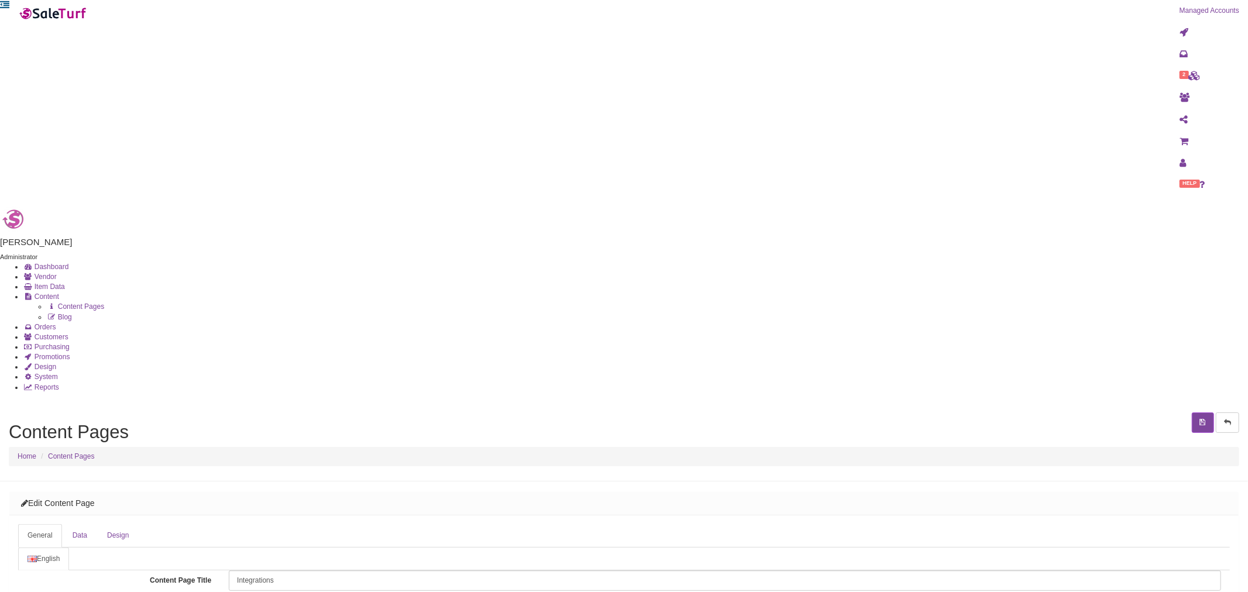
scroll to position [0, 0]
click at [1200, 419] on icon "submit" at bounding box center [1203, 422] width 6 height 7
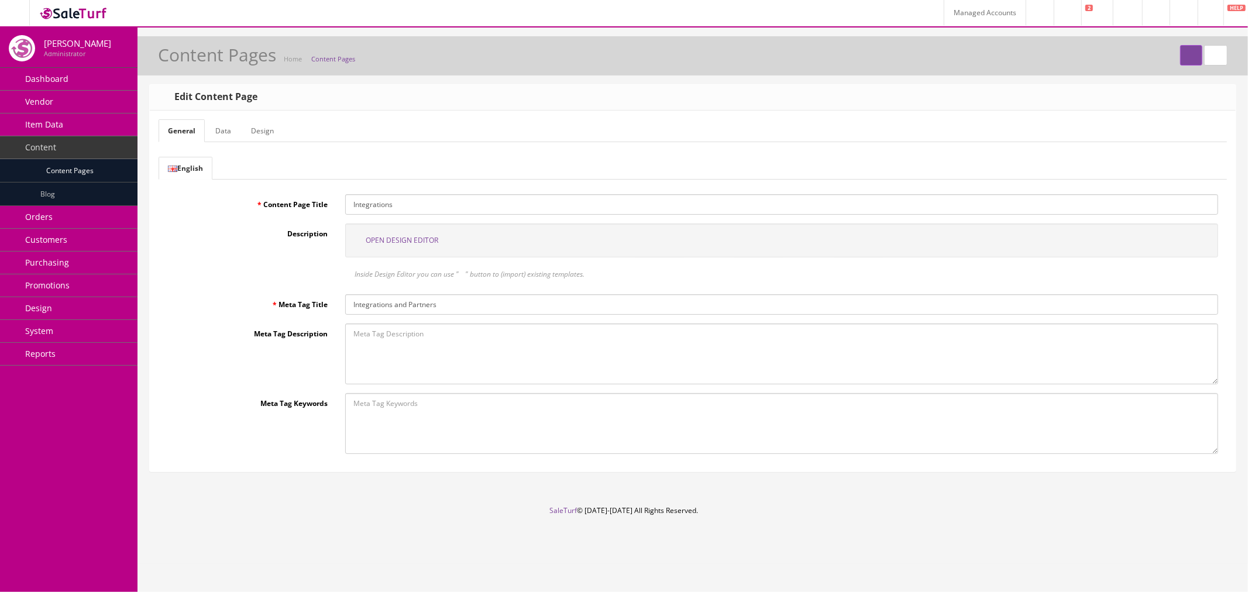
click at [393, 236] on span "Open Design Editor" at bounding box center [402, 240] width 73 height 10
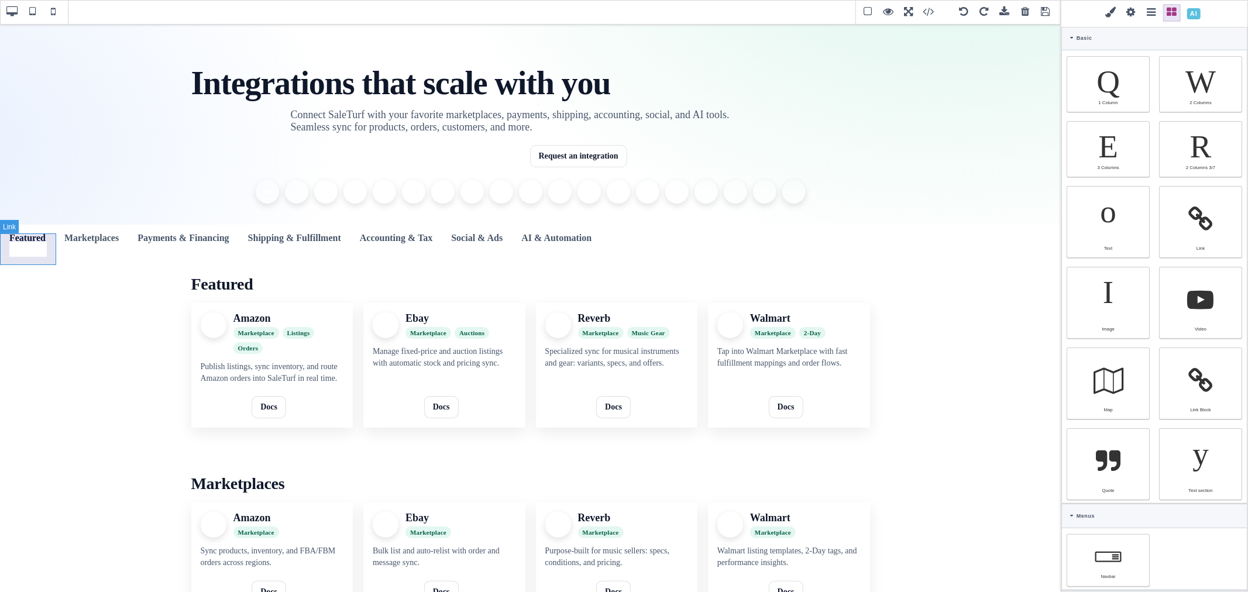
click at [44, 238] on link "Featured" at bounding box center [27, 238] width 55 height 27
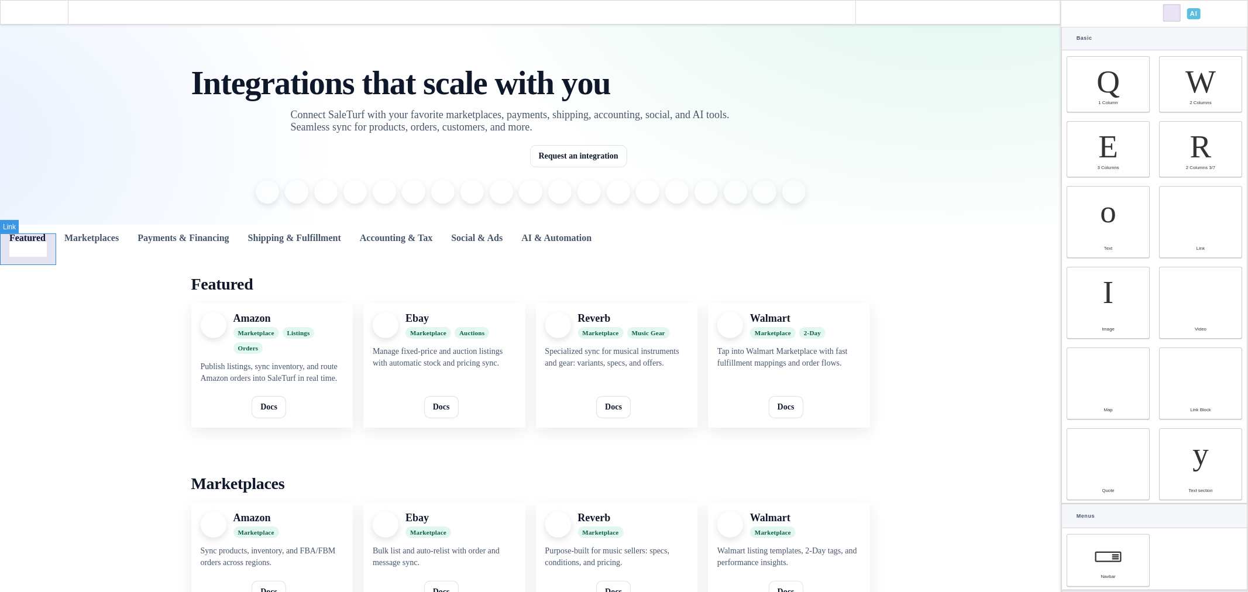
select select "inline-block"
type input "14"
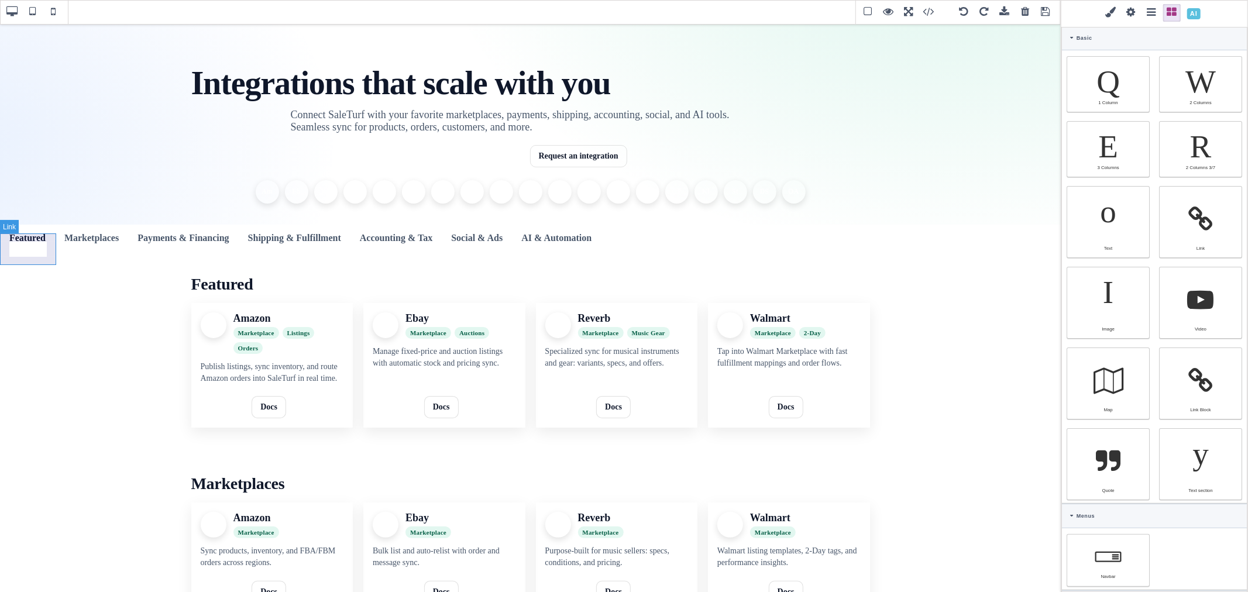
type input "16"
type input "14"
type input "16"
type input "var(--st-int-muted)"
select select
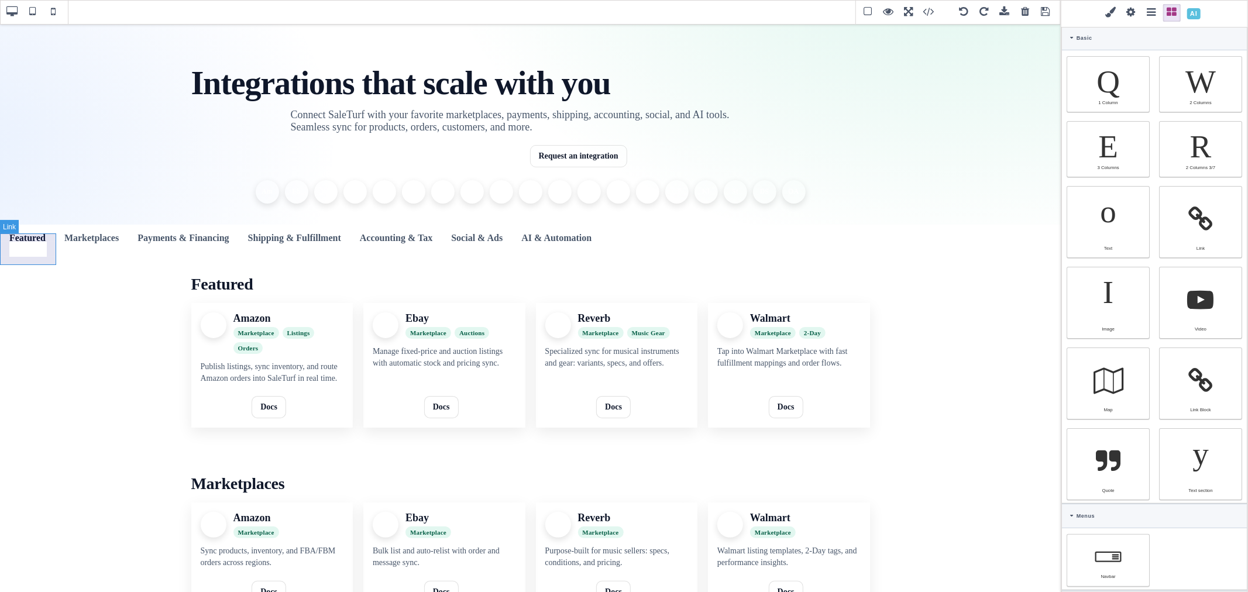
select select "600"
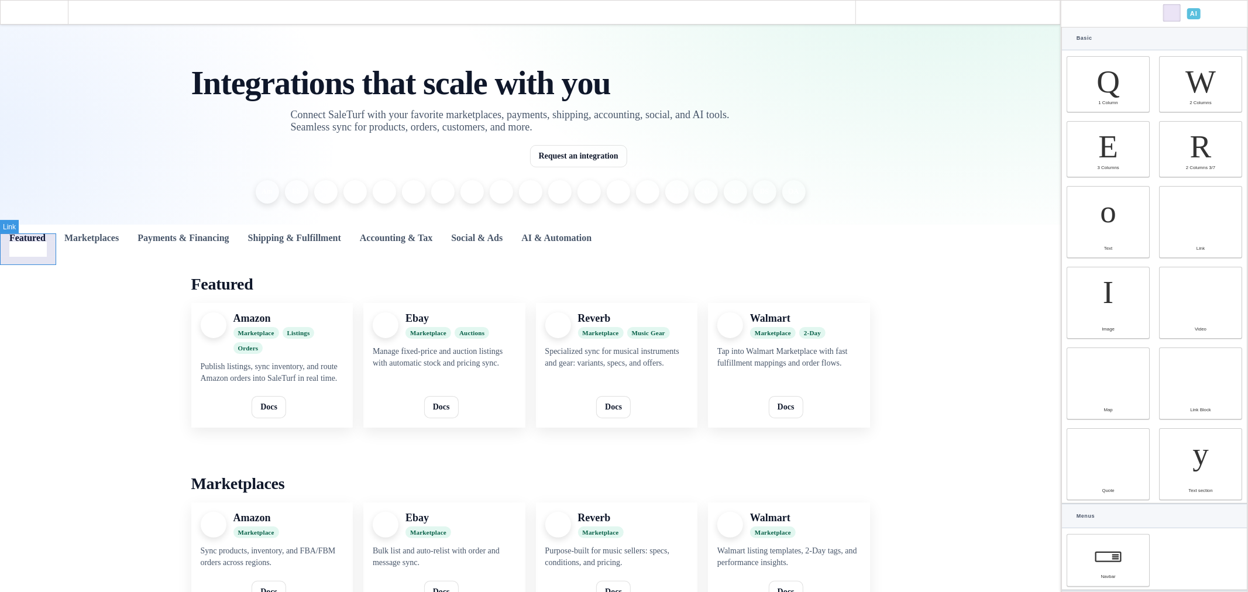
select select
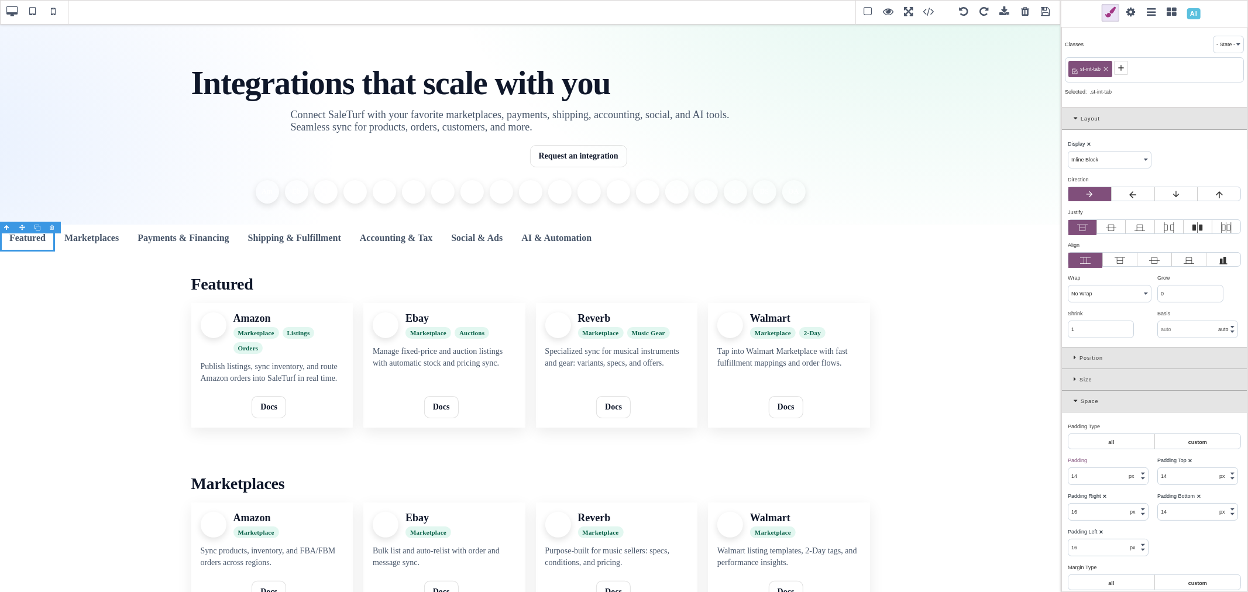
select select "block"
type input "0"
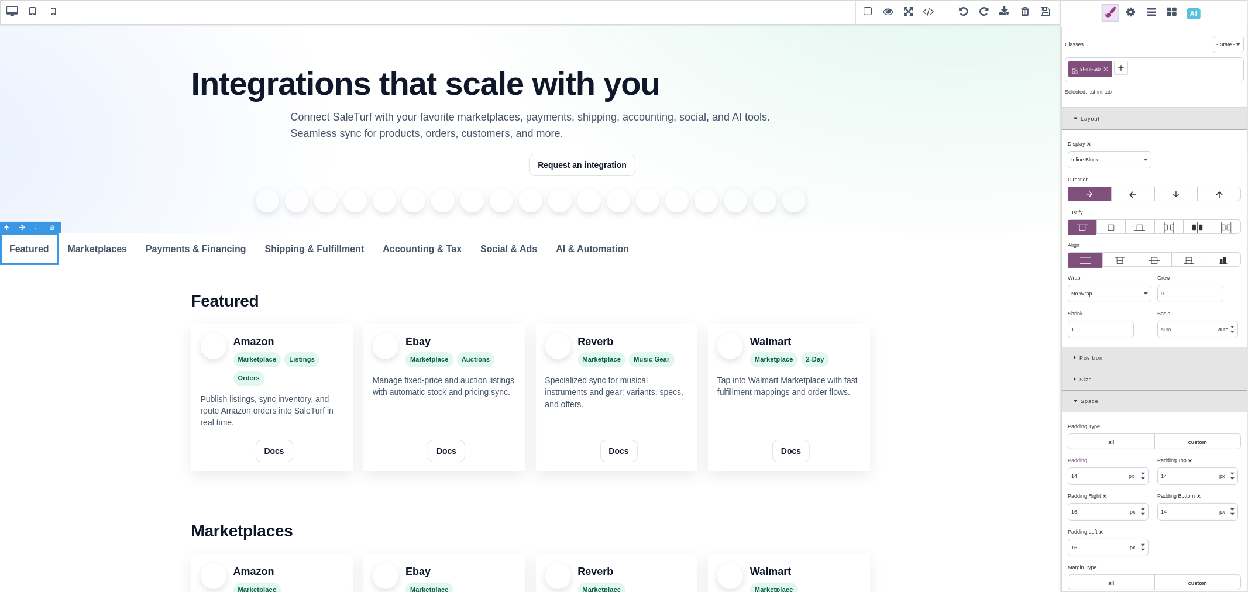
type input "0"
type input "rgb(15, 23, 42)"
select select "normal"
select select
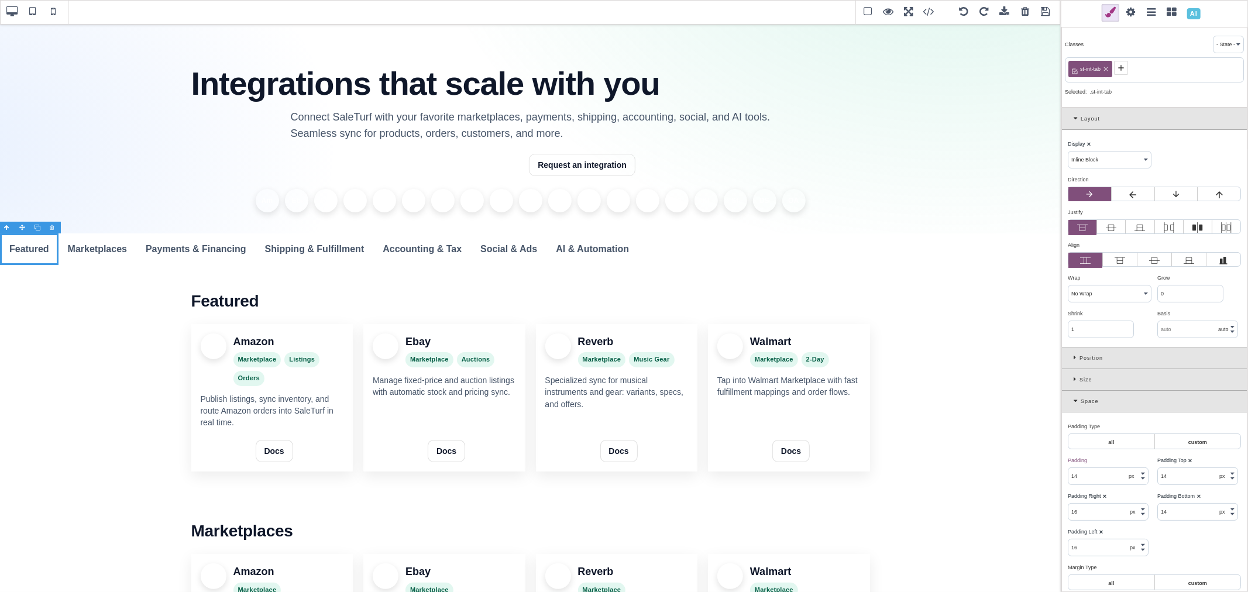
type input "rgba(255, 255, 255, 0.75)"
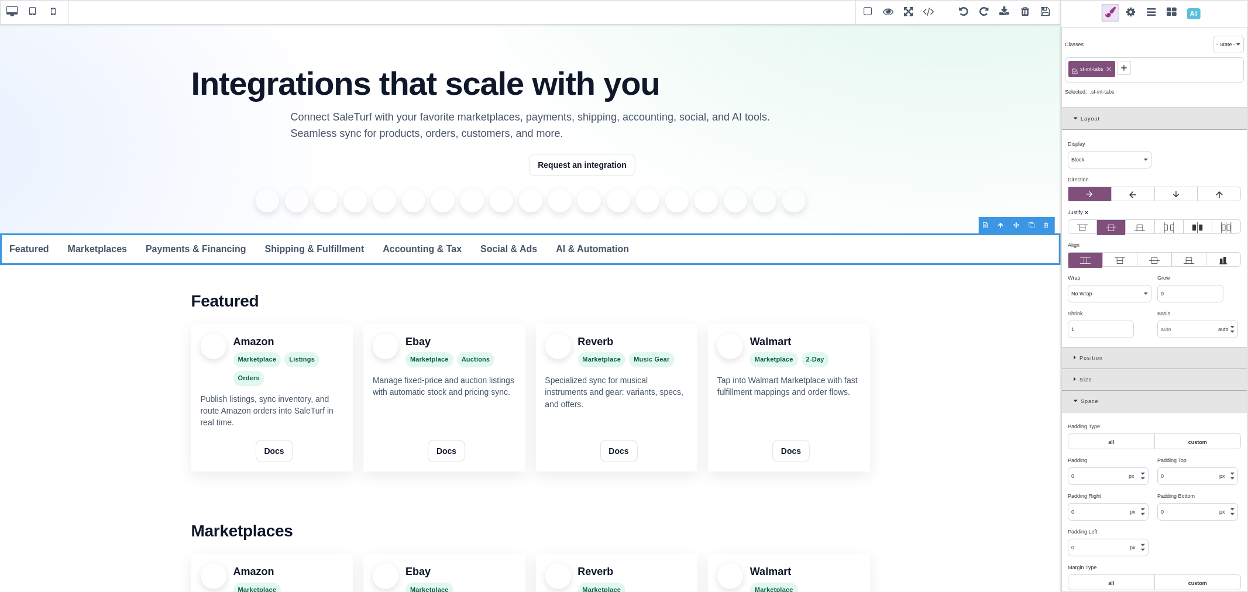
click at [1087, 212] on b "⨯" at bounding box center [1086, 212] width 5 height 6
click at [1155, 257] on icon at bounding box center [1154, 260] width 11 height 11
click at [0, 0] on input "radio" at bounding box center [0, 0] width 0 height 0
click at [1114, 229] on icon at bounding box center [1111, 227] width 11 height 11
click at [0, 0] on input "radio" at bounding box center [0, 0] width 0 height 0
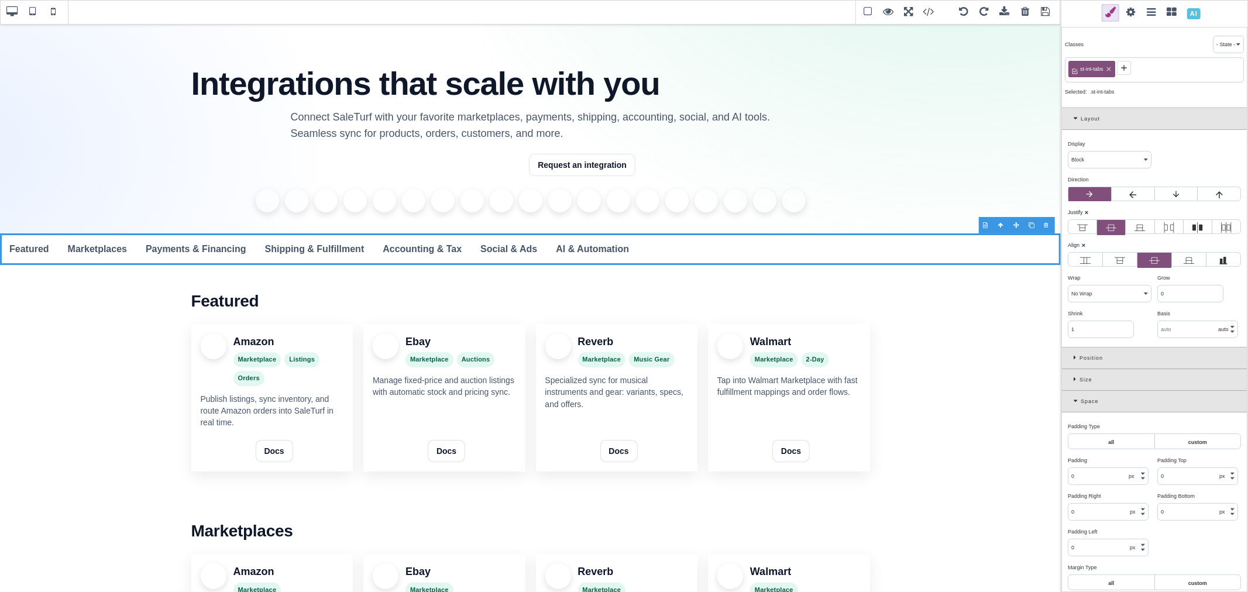
click at [1068, 123] on div "Layout" at bounding box center [1154, 119] width 185 height 22
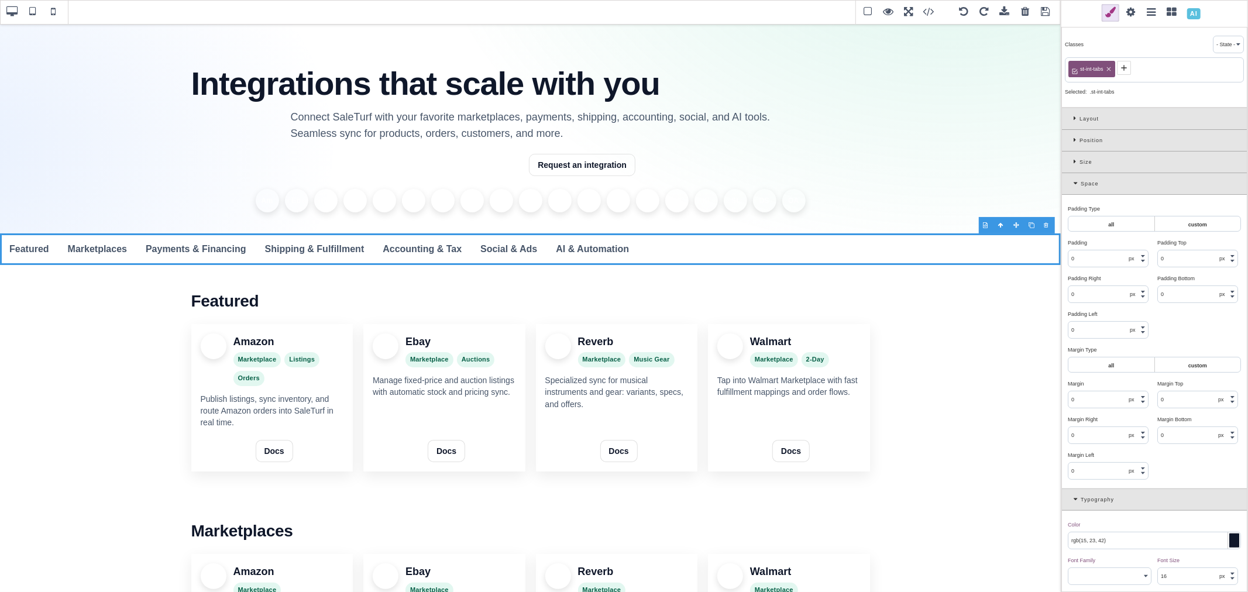
click at [1072, 183] on div "Space" at bounding box center [1154, 184] width 185 height 22
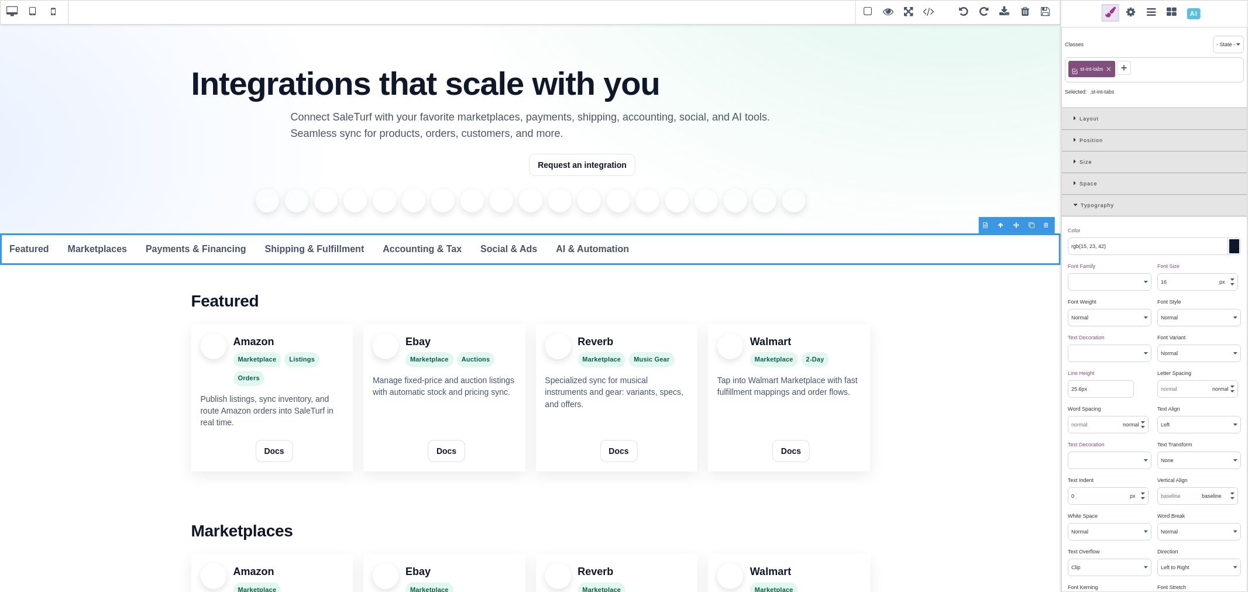
click at [1075, 205] on icon at bounding box center [1077, 205] width 7 height 6
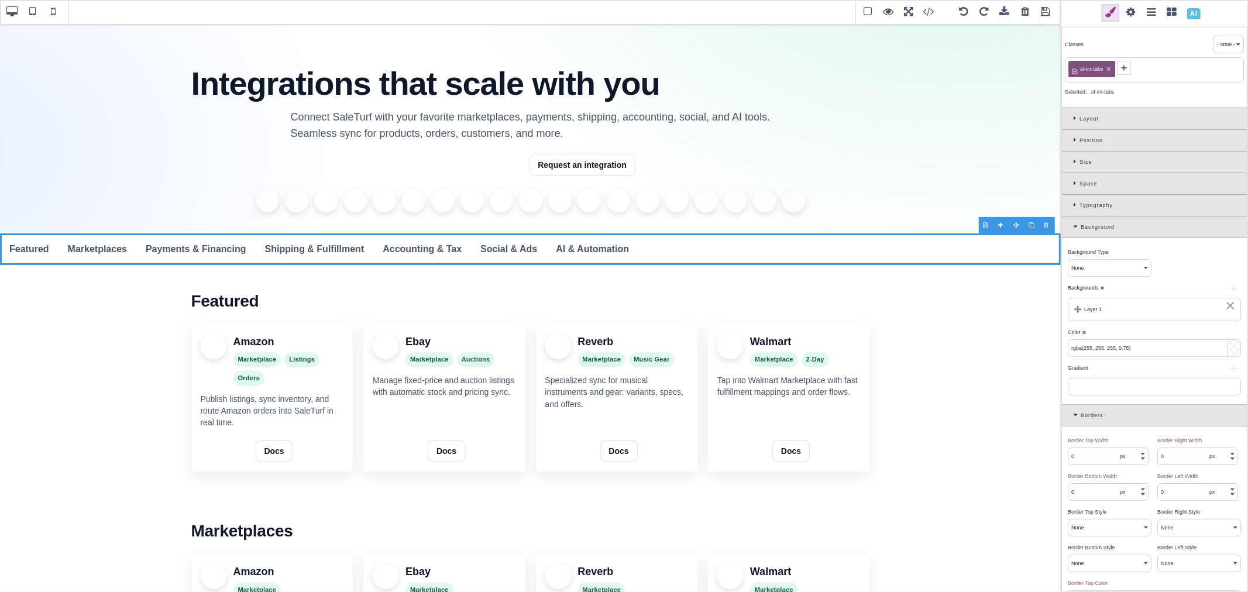
click at [1072, 225] on div "Background" at bounding box center [1154, 227] width 185 height 22
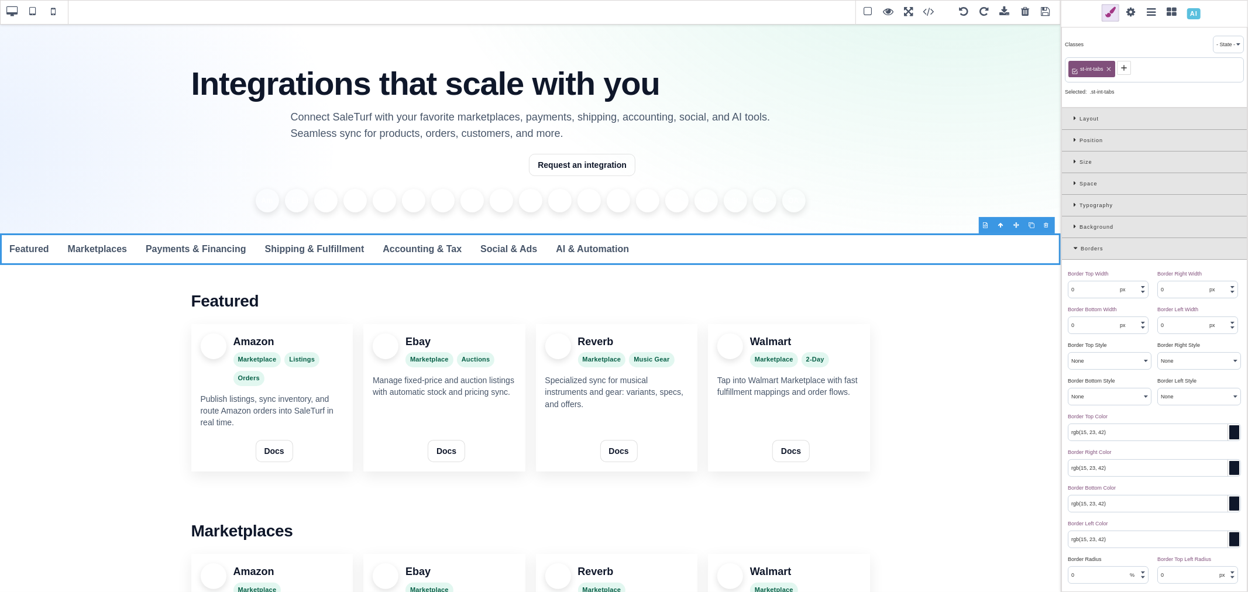
click at [1074, 249] on icon at bounding box center [1077, 248] width 7 height 6
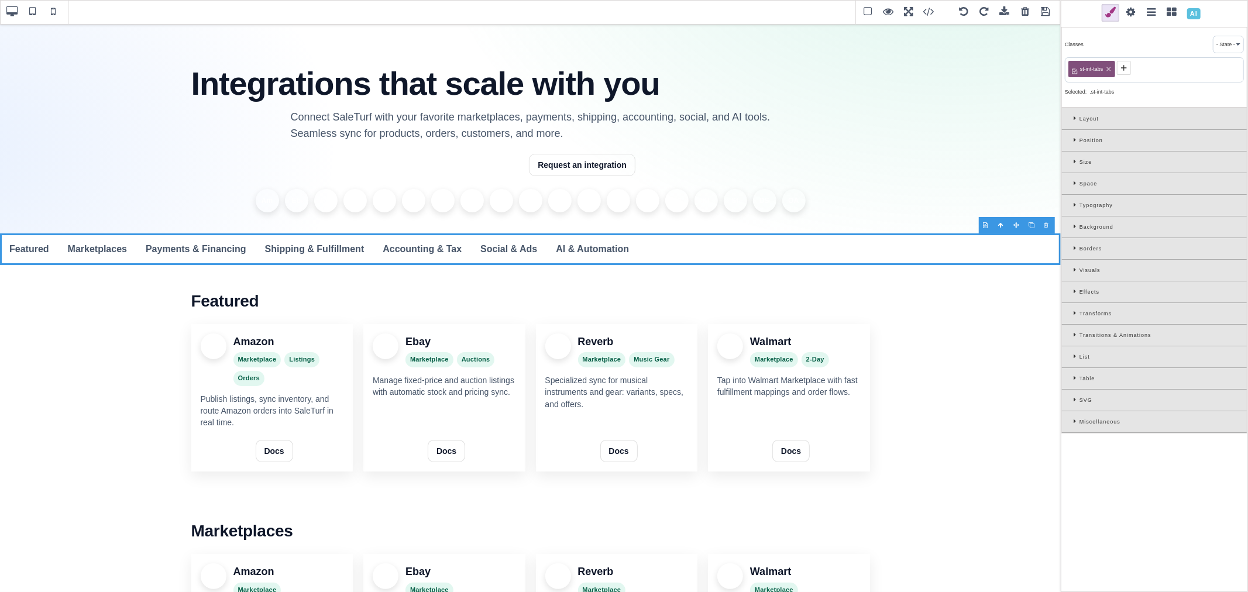
click at [1074, 137] on icon at bounding box center [1077, 140] width 6 height 6
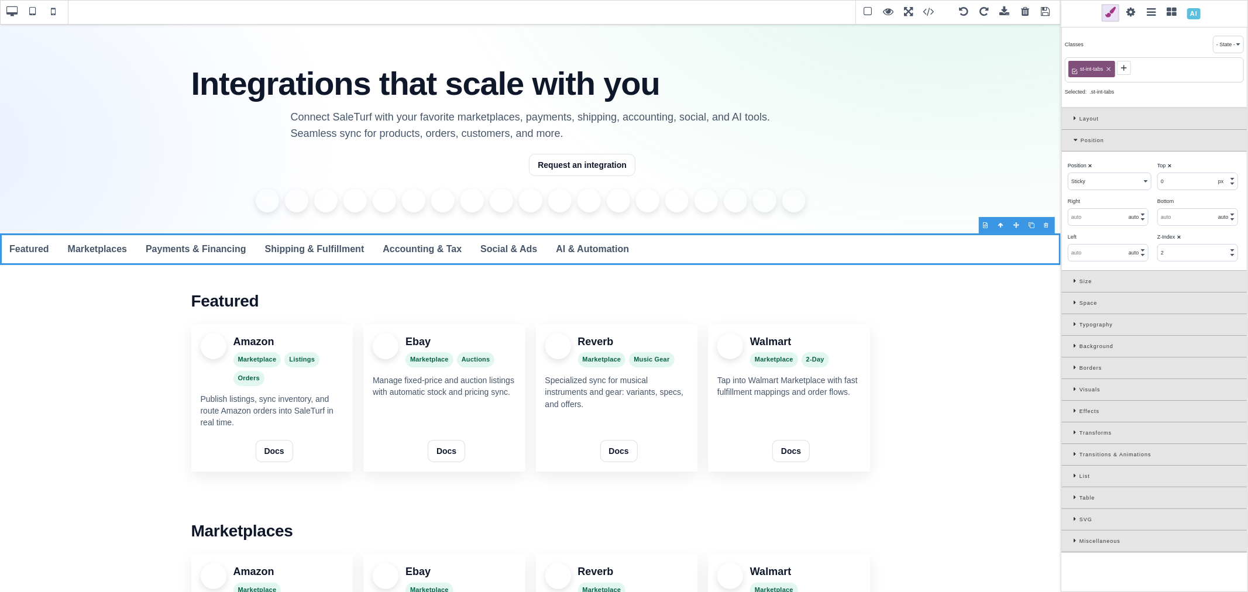
click at [1068, 118] on div "Layout" at bounding box center [1154, 119] width 185 height 22
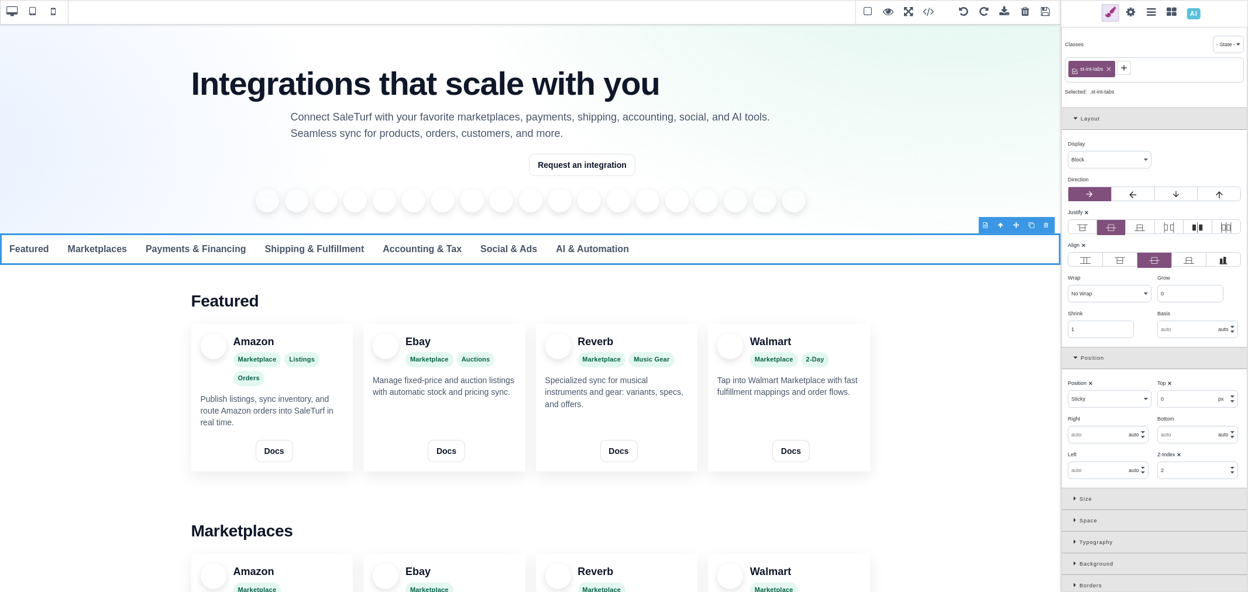
click at [1071, 117] on div "Layout" at bounding box center [1154, 119] width 185 height 22
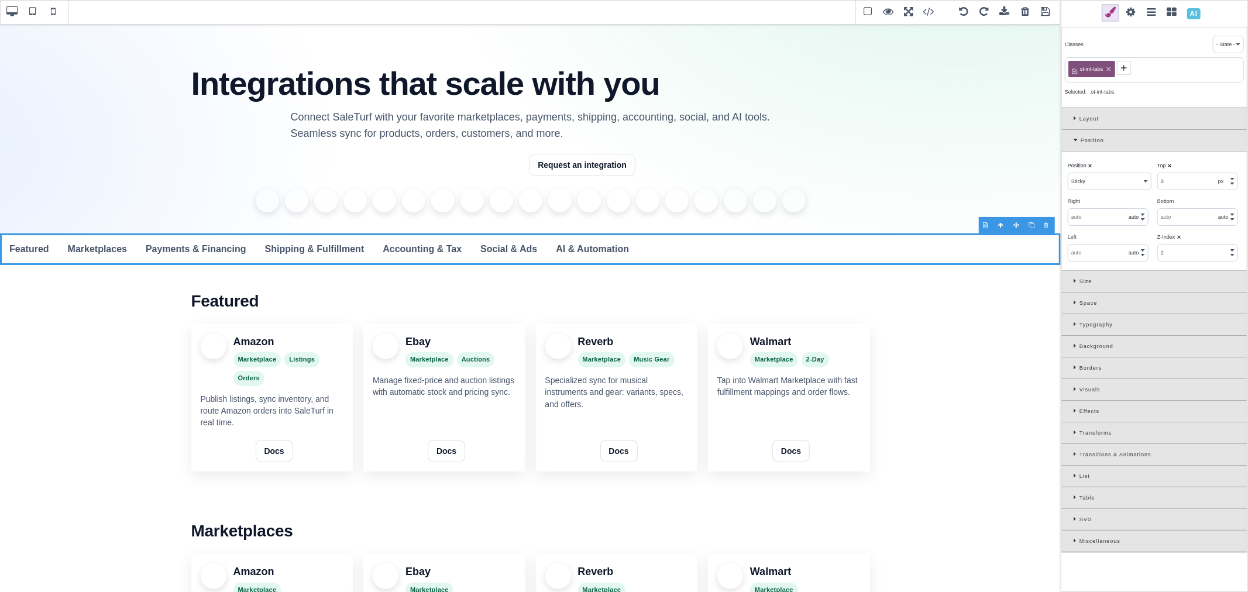
click at [1071, 117] on div "Layout" at bounding box center [1154, 119] width 185 height 22
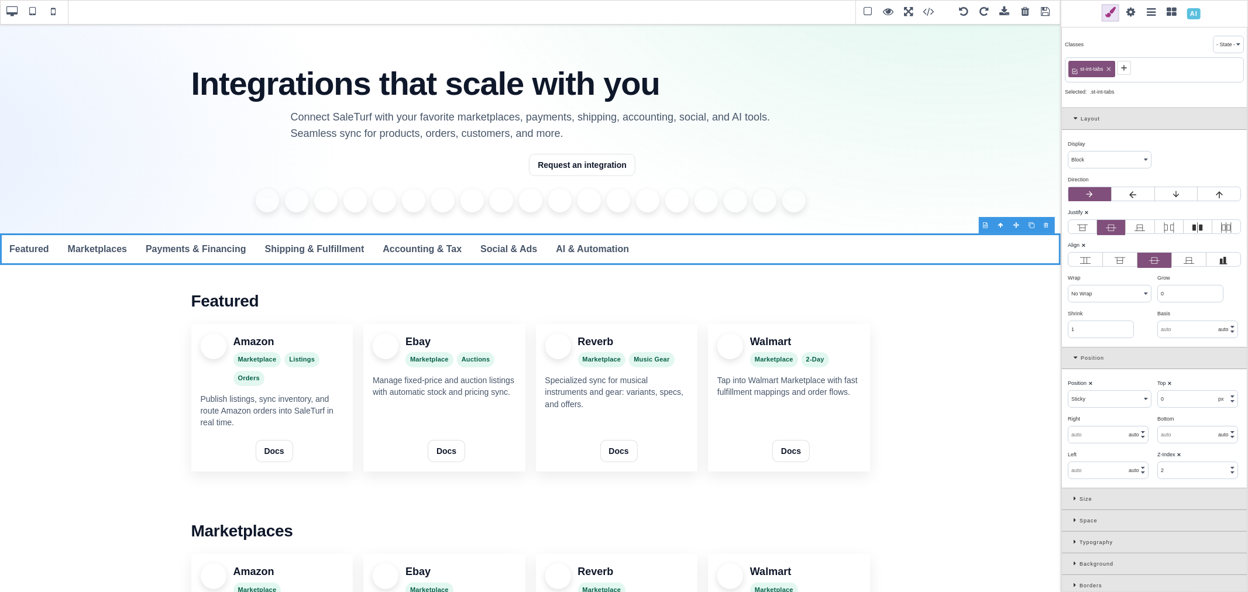
click at [1089, 160] on select "Block Inline Inline Block Flex None Contents Table Table Row Table Cell" at bounding box center [1109, 160] width 82 height 16
select select "flex"
click at [1068, 152] on select "Block Inline Inline Block Flex None Contents Table Table Row Table Cell" at bounding box center [1109, 160] width 82 height 16
click at [1130, 178] on div "Direction ⨯" at bounding box center [1153, 179] width 170 height 11
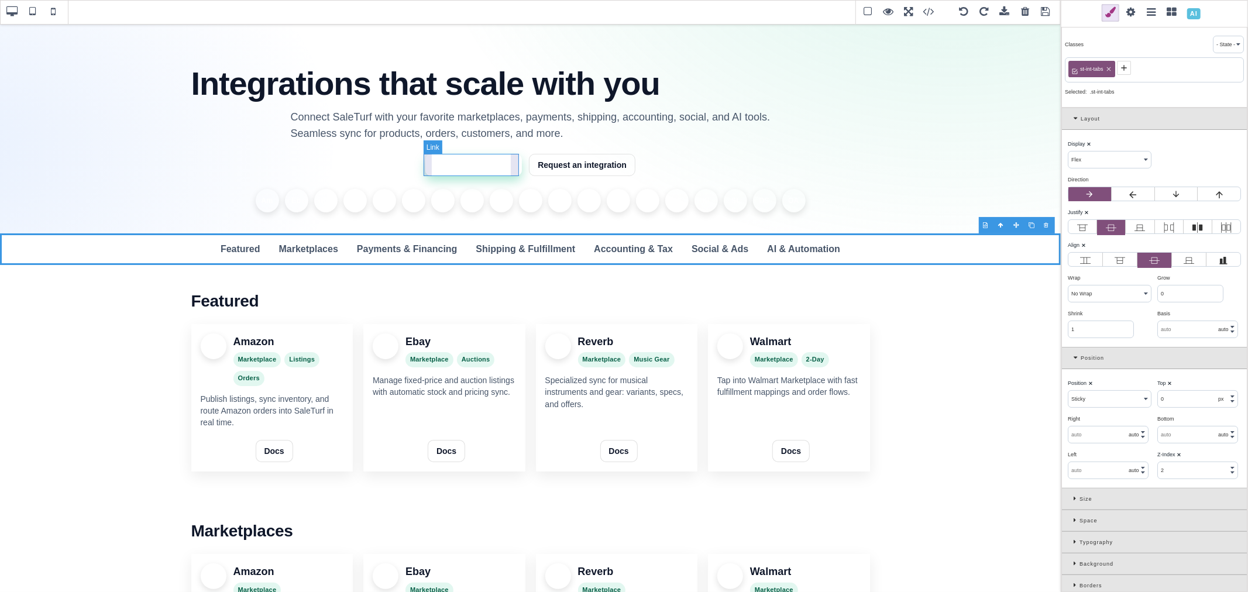
click at [473, 173] on link "Explore integrations" at bounding box center [473, 165] width 97 height 22
select select "static"
select select "auto"
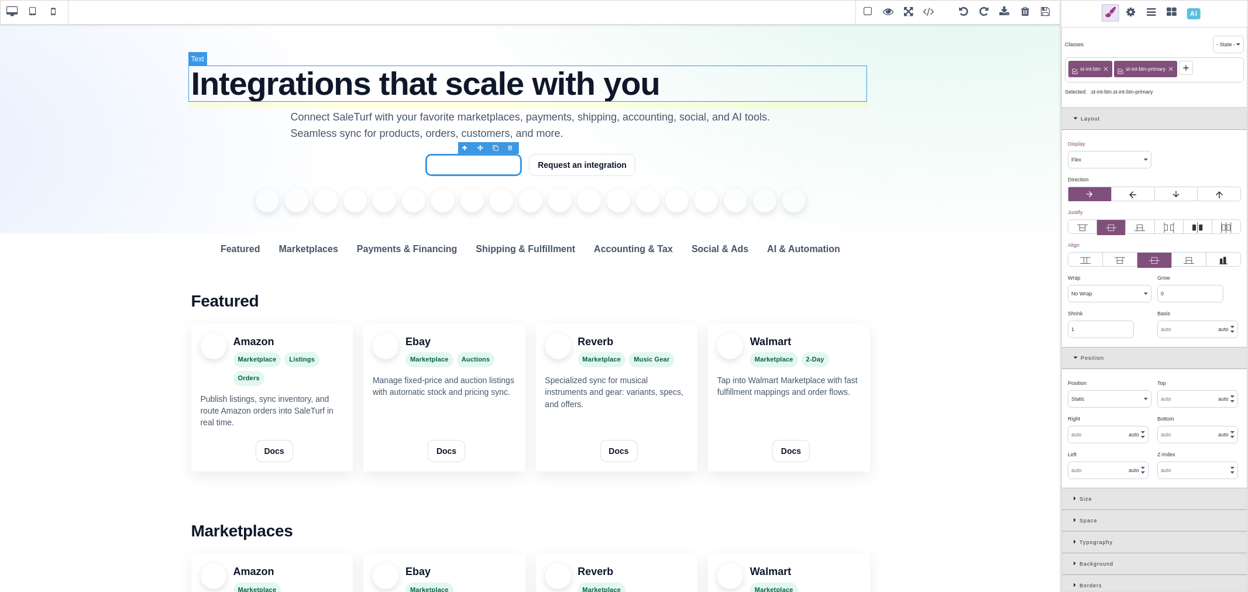
click at [408, 92] on h1 "Integrations that scale with you" at bounding box center [530, 84] width 679 height 36
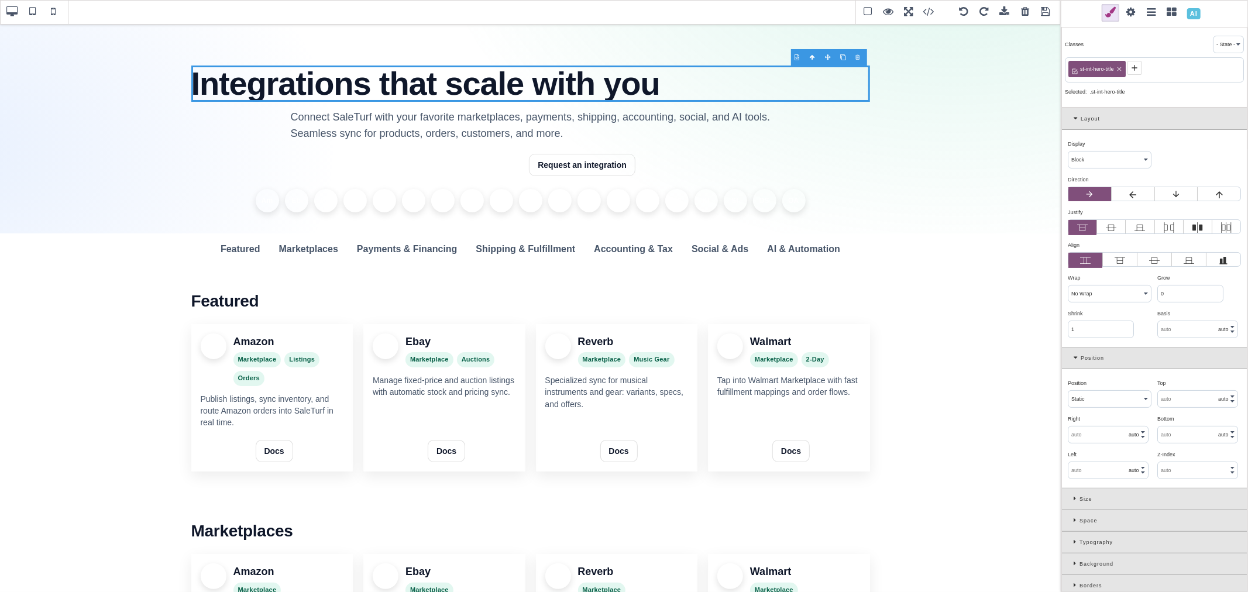
click at [1085, 163] on select "Block Inline Inline Block Flex None Contents Table Table Row Table Cell" at bounding box center [1109, 160] width 82 height 16
click at [1068, 152] on select "Block Inline Inline Block Flex None Contents Table Table Row Table Cell" at bounding box center [1109, 160] width 82 height 16
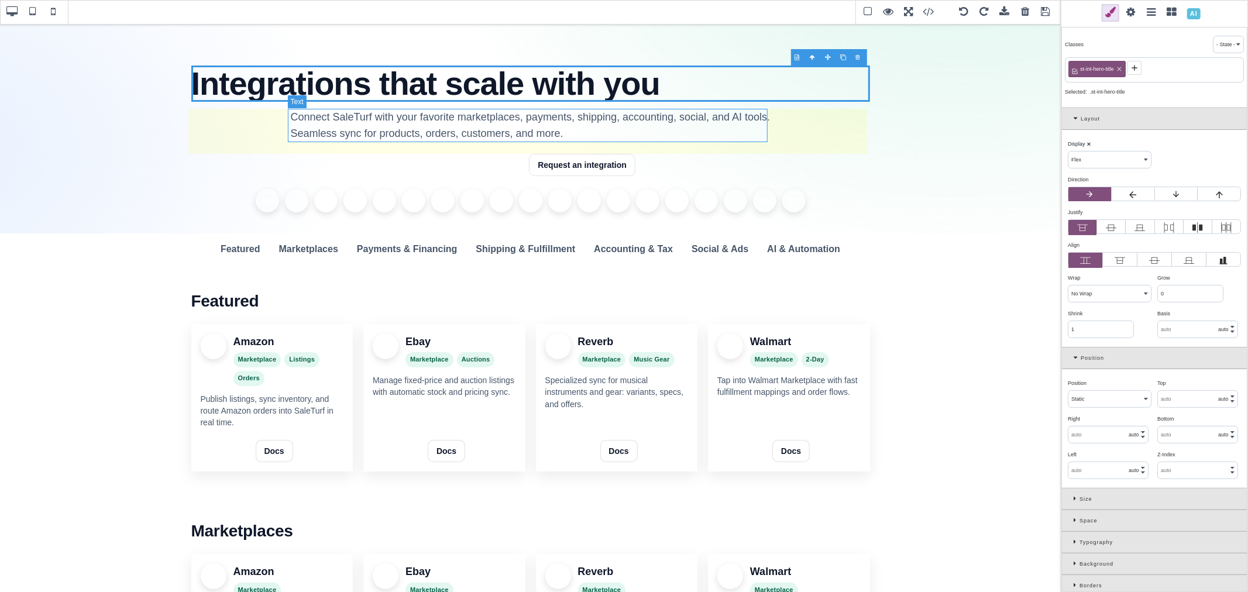
click at [618, 115] on p "Connect SaleTurf with your favorite marketplaces, payments, shipping, accountin…" at bounding box center [531, 126] width 480 height 34
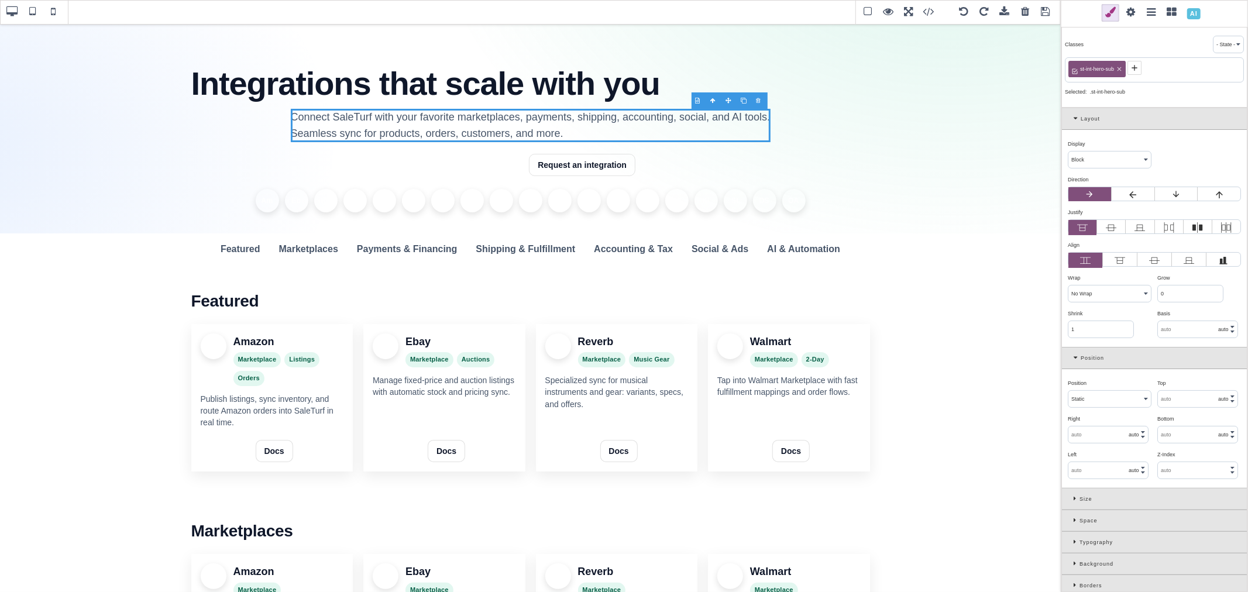
click at [1086, 162] on select "Block Inline Inline Block Flex None Contents Table Table Row Table Cell" at bounding box center [1109, 160] width 82 height 16
click at [1068, 152] on select "Block Inline Inline Block Flex None Contents Table Table Row Table Cell" at bounding box center [1109, 160] width 82 height 16
click at [1151, 167] on div "Display ⨯ Block Inline Inline Block Flex None Contents Table Table Row Table Ce…" at bounding box center [1110, 152] width 90 height 33
click at [419, 75] on h1 "Integrations that scale with you" at bounding box center [530, 84] width 679 height 36
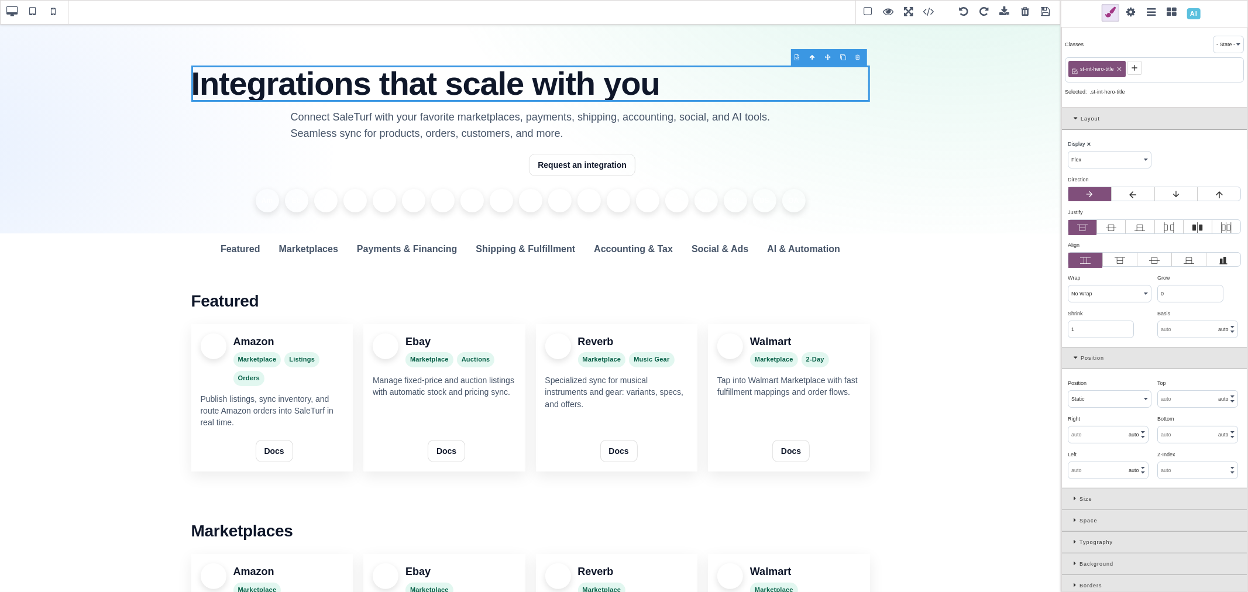
click at [1115, 225] on icon at bounding box center [1111, 227] width 11 height 11
click at [0, 0] on input "radio" at bounding box center [0, 0] width 0 height 0
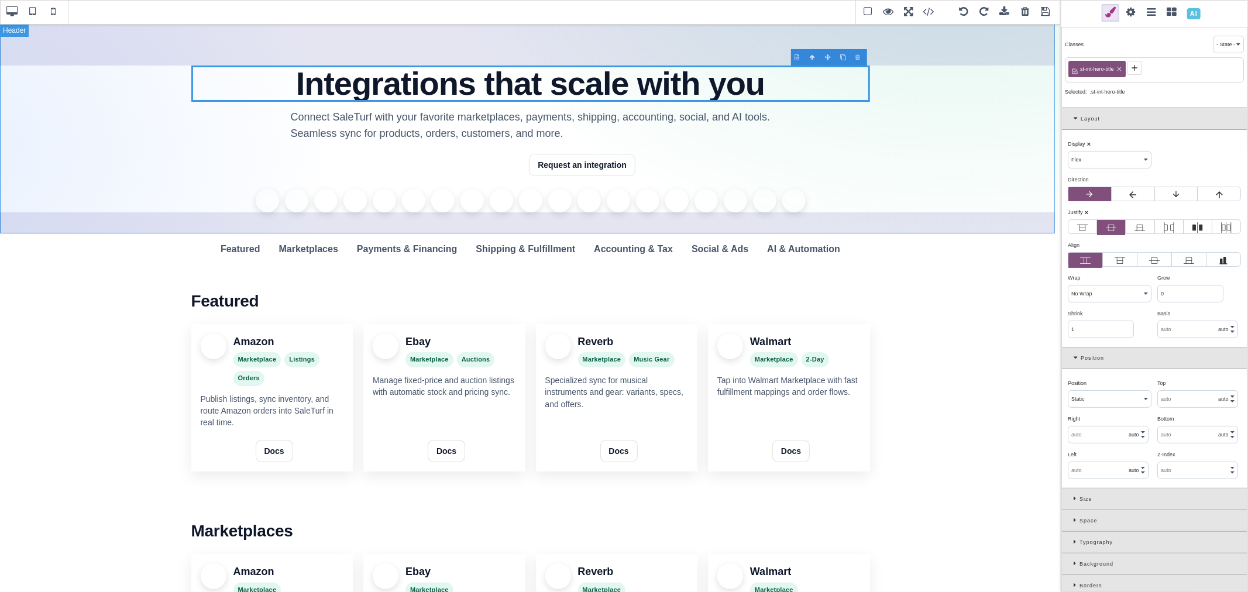
click at [59, 43] on header "Integrations that scale with you Connect SaleTurf with your favorite marketplac…" at bounding box center [530, 128] width 1061 height 210
select select "block"
select select "relative"
type input "0"
select select "px"
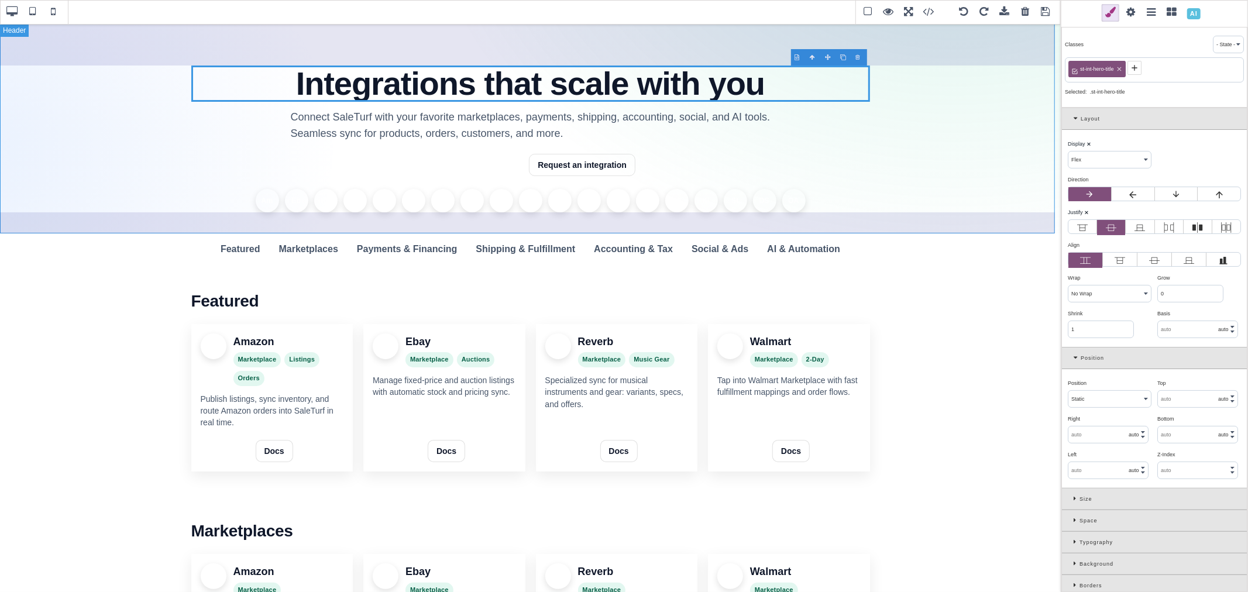
type input "0"
select select "px"
type input "0"
select select "px"
type input "0"
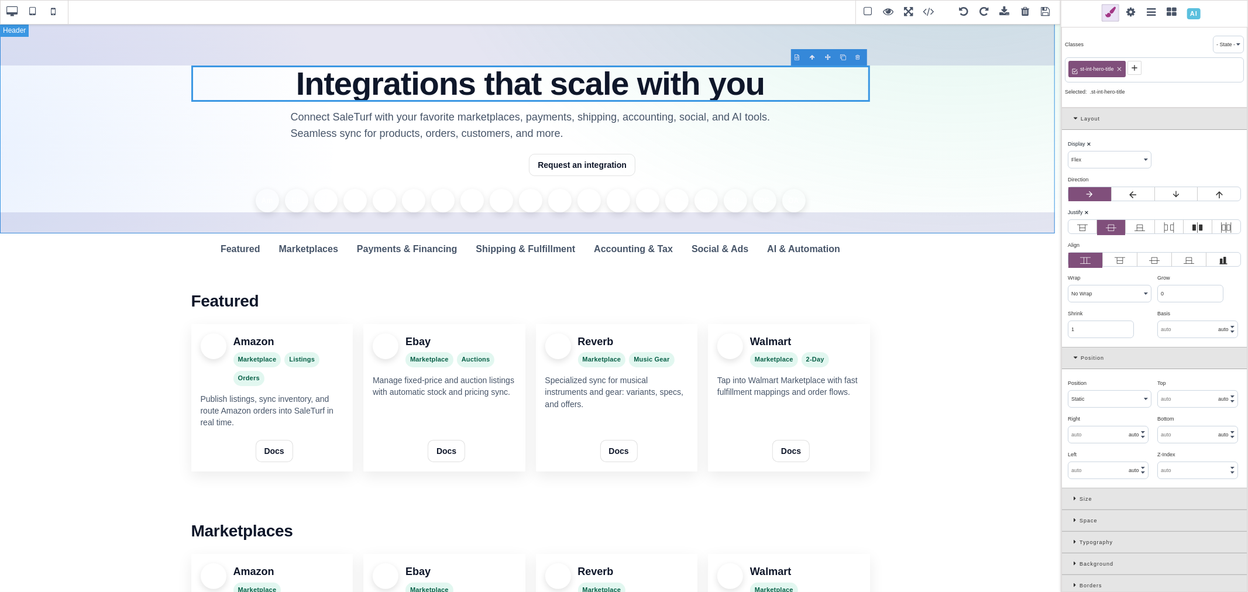
select select "px"
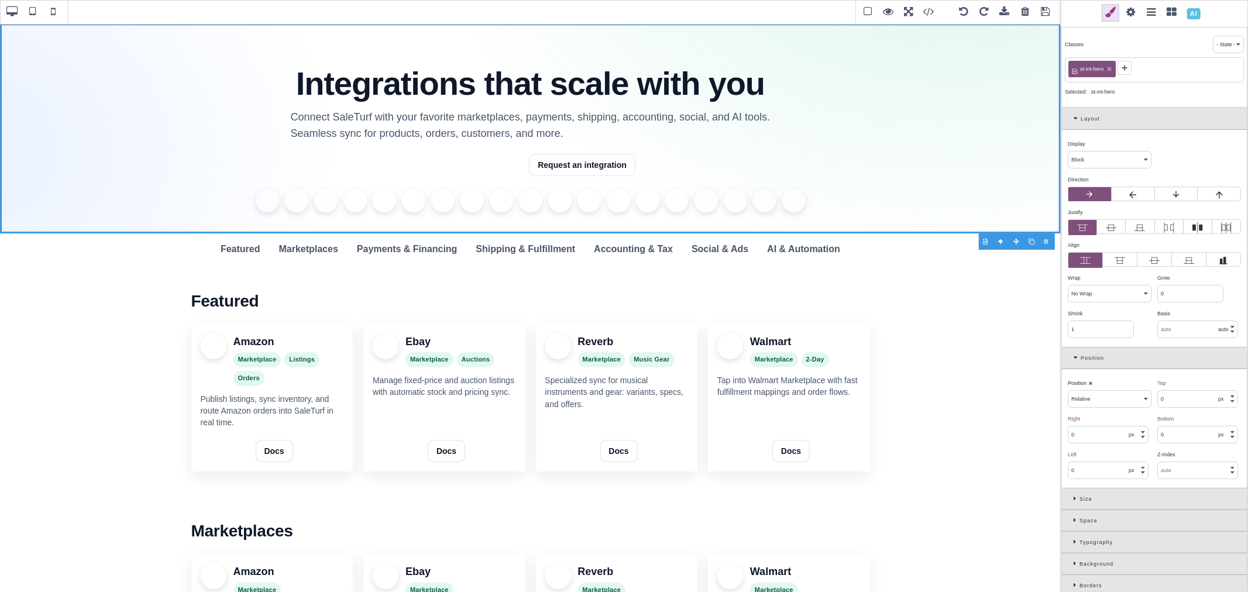
click at [1110, 67] on icon at bounding box center [1109, 69] width 7 height 7
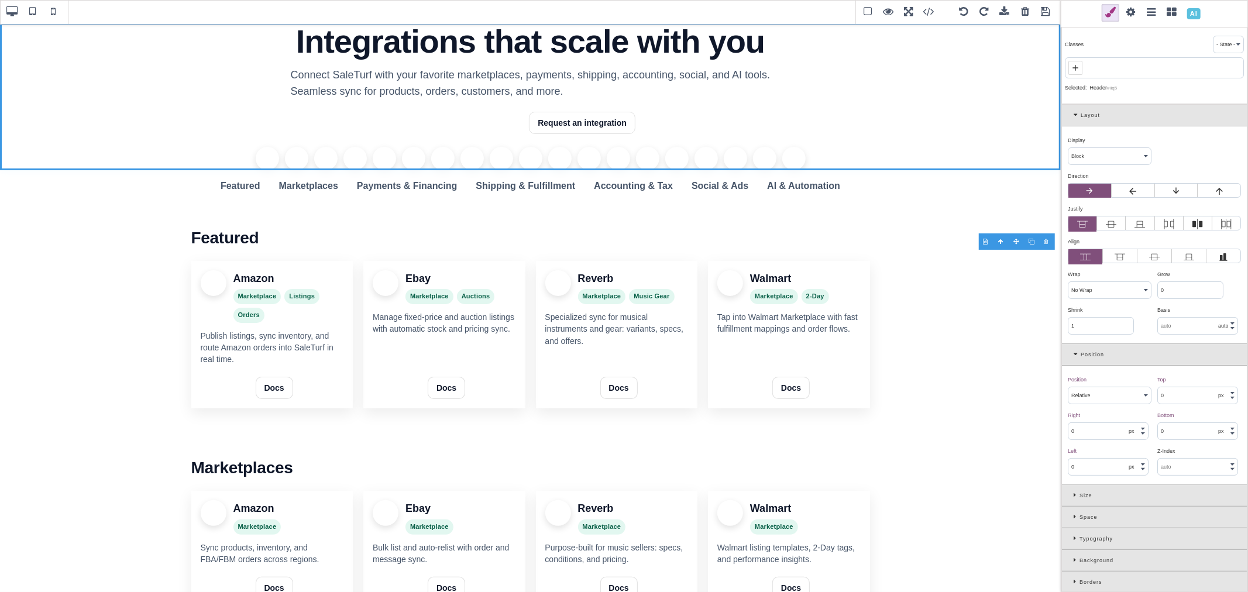
click at [1085, 68] on div at bounding box center [1154, 67] width 179 height 21
click at [1080, 68] on span at bounding box center [1075, 68] width 14 height 14
paste input "st-hero"
type input "st-hero"
select select "static"
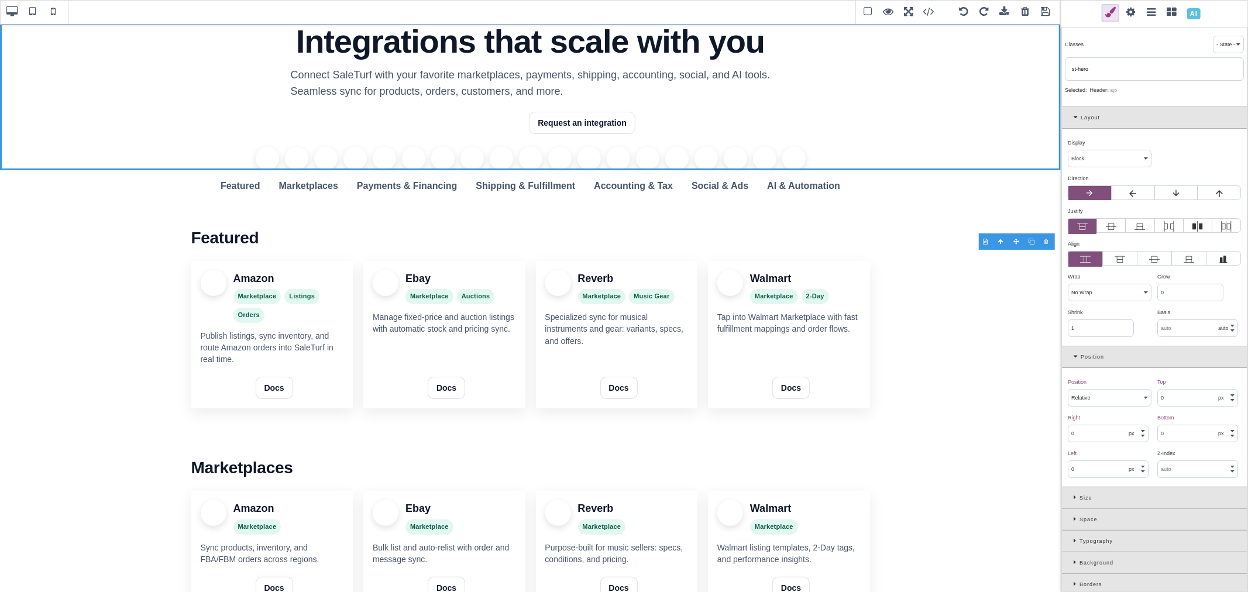
select select "auto"
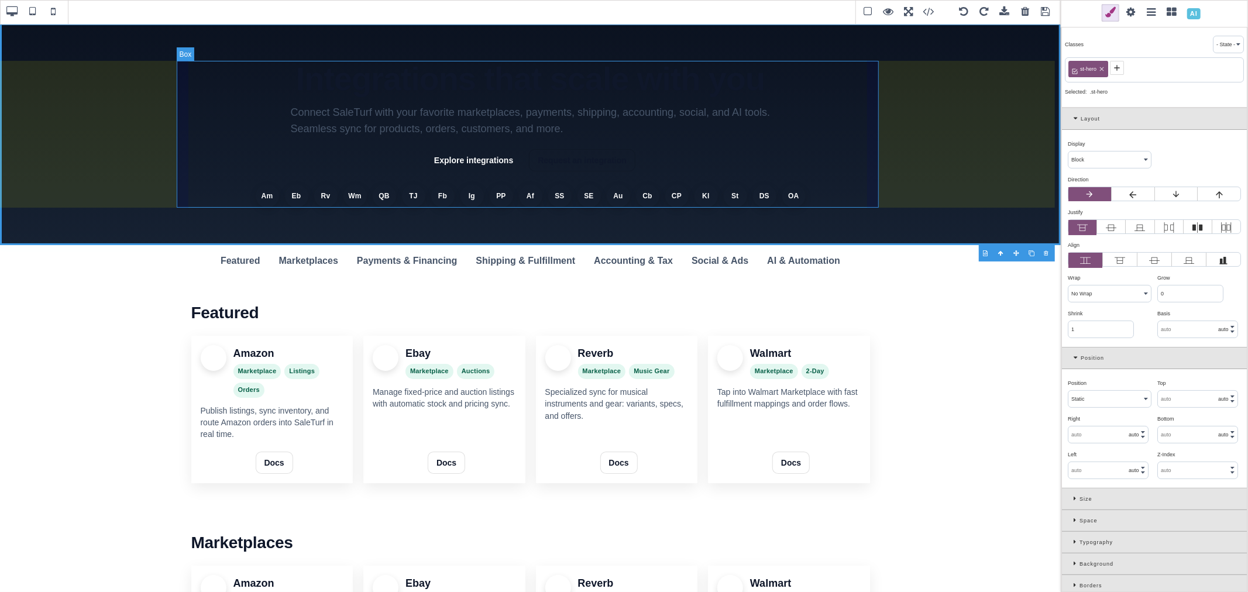
click at [860, 179] on div "Integrations that scale with you Connect SaleTurf with your favorite marketplac…" at bounding box center [531, 134] width 702 height 147
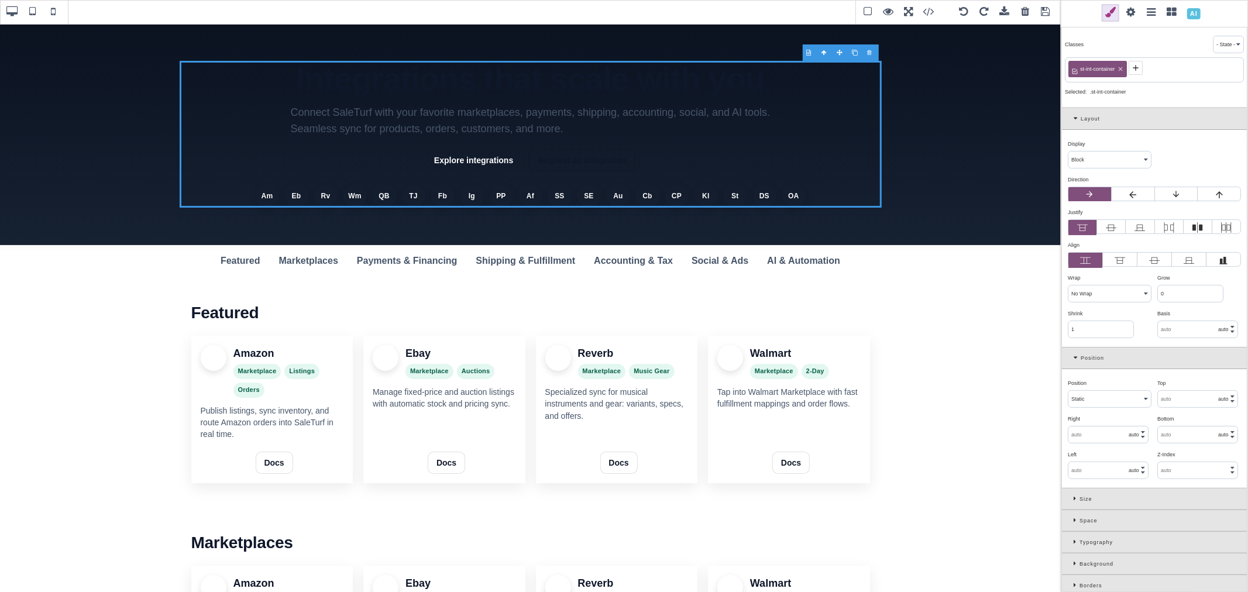
click at [1120, 67] on icon at bounding box center [1120, 69] width 7 height 7
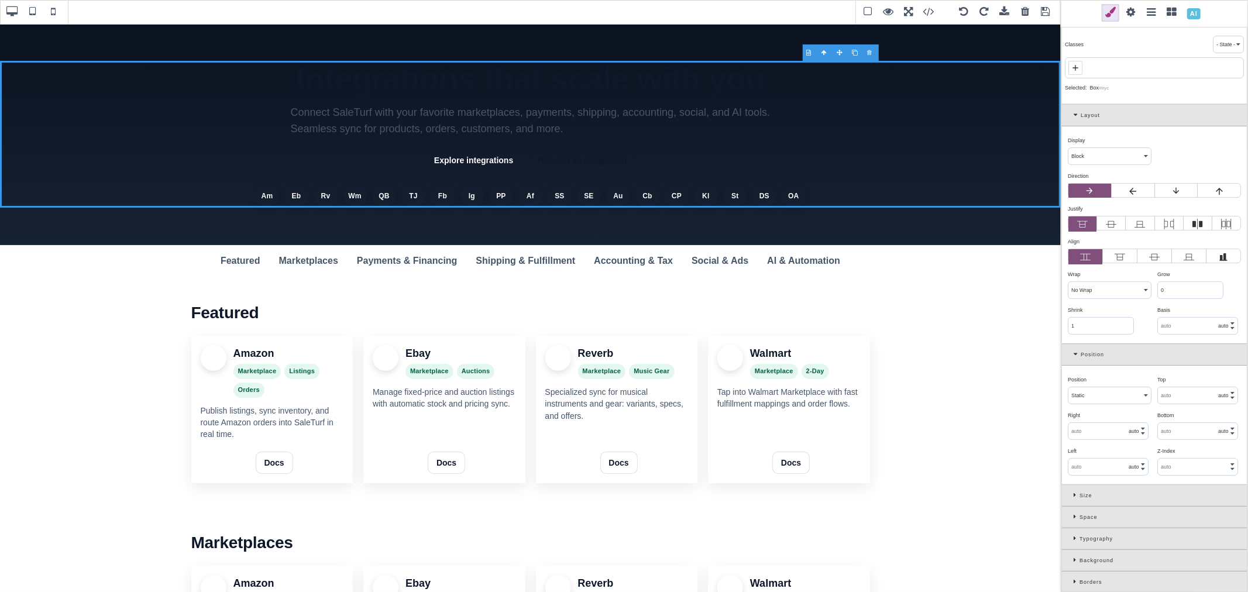
click at [1079, 67] on icon at bounding box center [1075, 67] width 9 height 9
paste input "st-container"
type input "st-container"
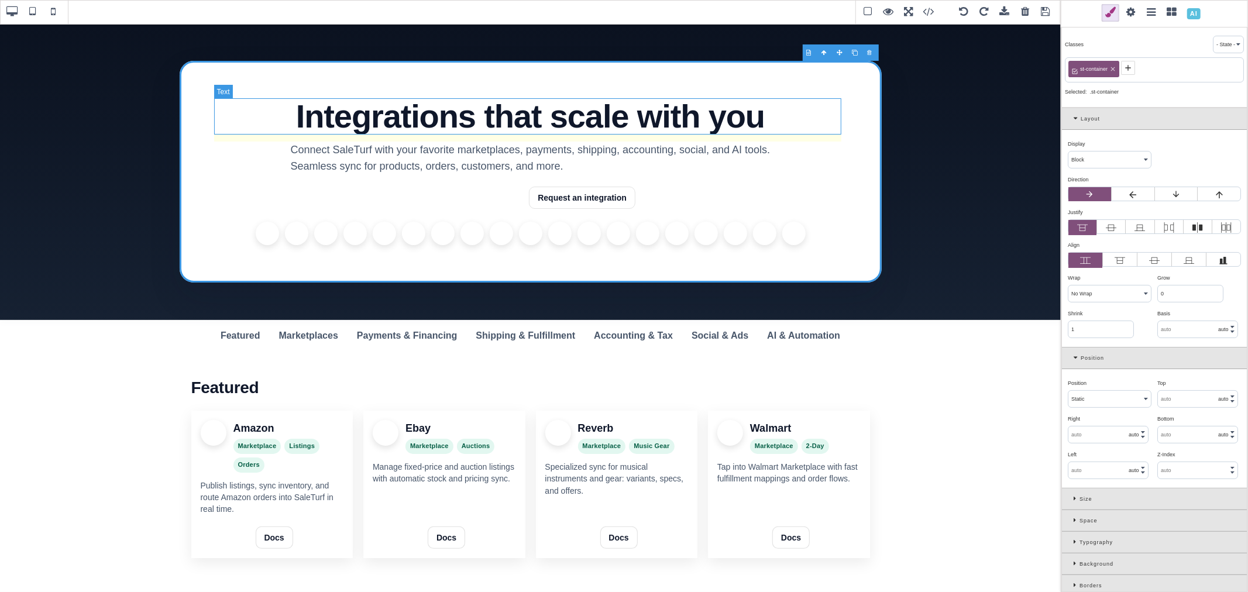
click at [318, 124] on h1 "Integrations that scale with you" at bounding box center [530, 116] width 627 height 36
select select "flex"
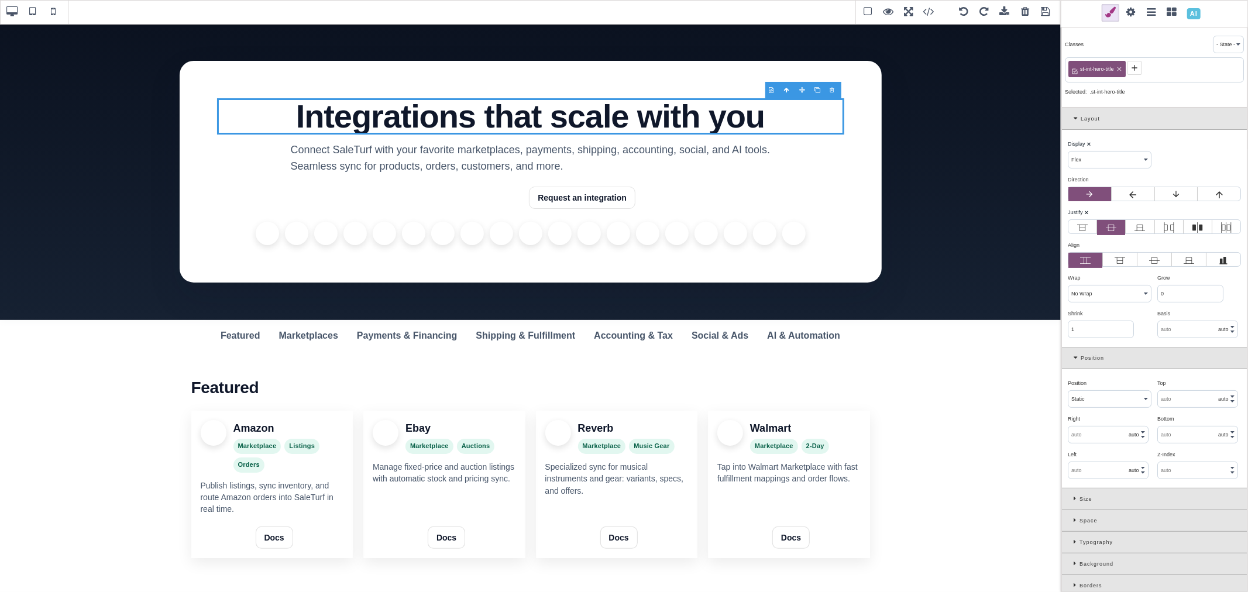
click at [1087, 211] on b "⨯" at bounding box center [1086, 212] width 5 height 6
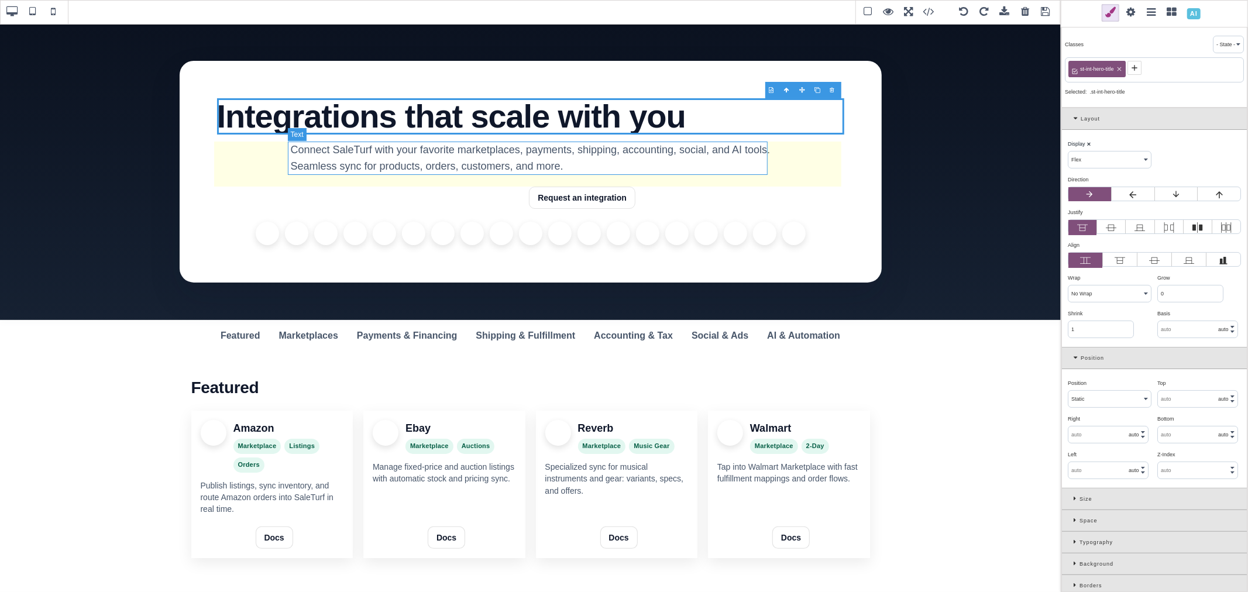
click at [677, 166] on p "Connect SaleTurf with your favorite marketplaces, payments, shipping, accountin…" at bounding box center [531, 159] width 480 height 34
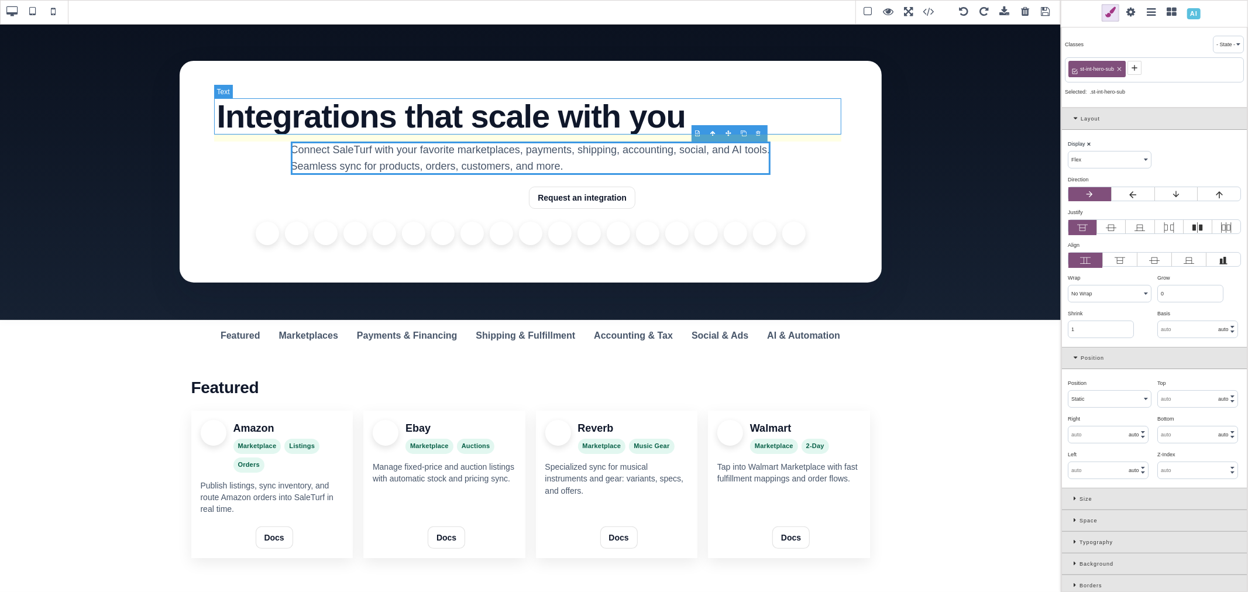
click at [273, 125] on h1 "Integrations that scale with you" at bounding box center [530, 116] width 627 height 36
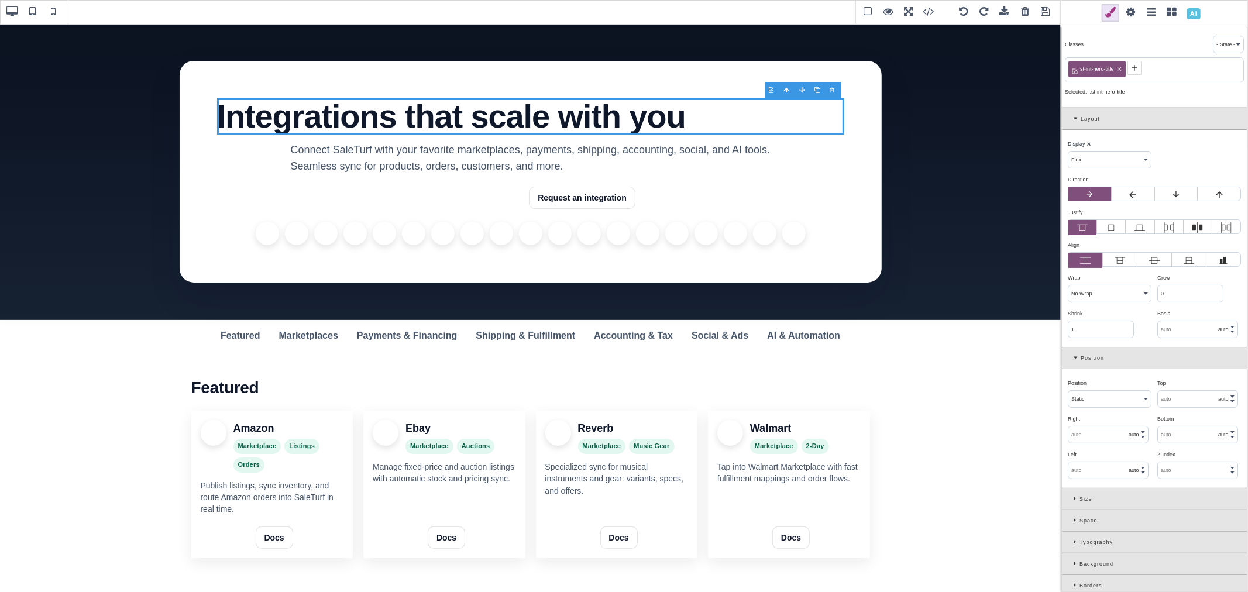
click at [1122, 71] on icon at bounding box center [1119, 69] width 7 height 7
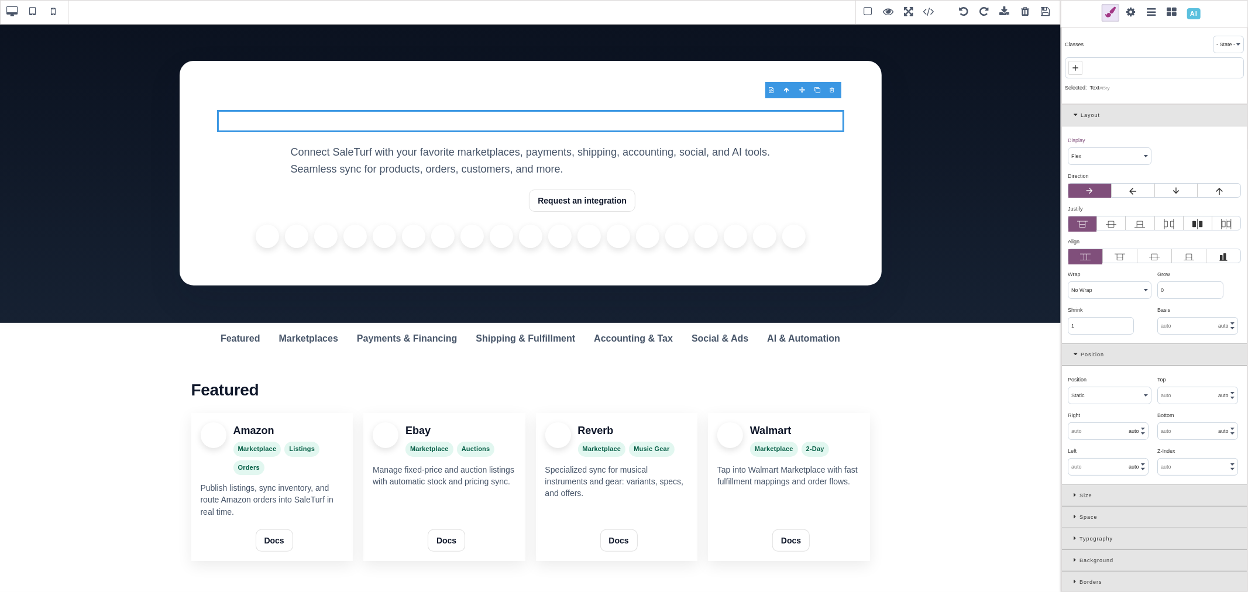
click at [1078, 66] on icon at bounding box center [1075, 67] width 9 height 9
paste input "st-hero-title"
type input "st-hero-title"
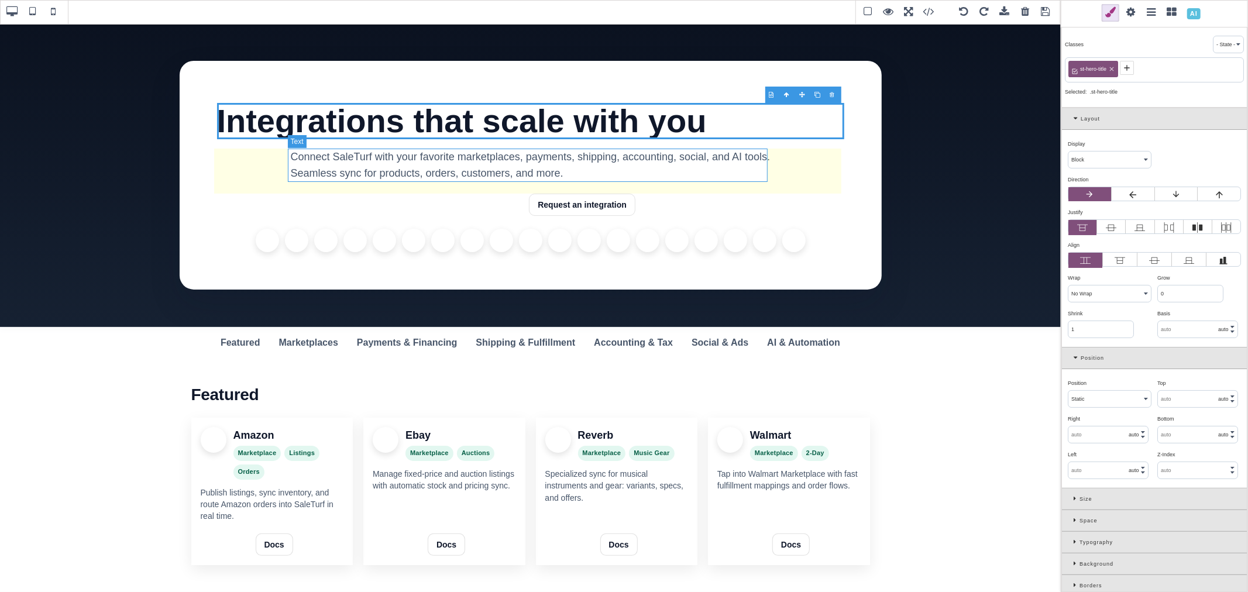
click at [654, 174] on p "Connect SaleTurf with your favorite marketplaces, payments, shipping, accountin…" at bounding box center [531, 166] width 480 height 34
select select "flex"
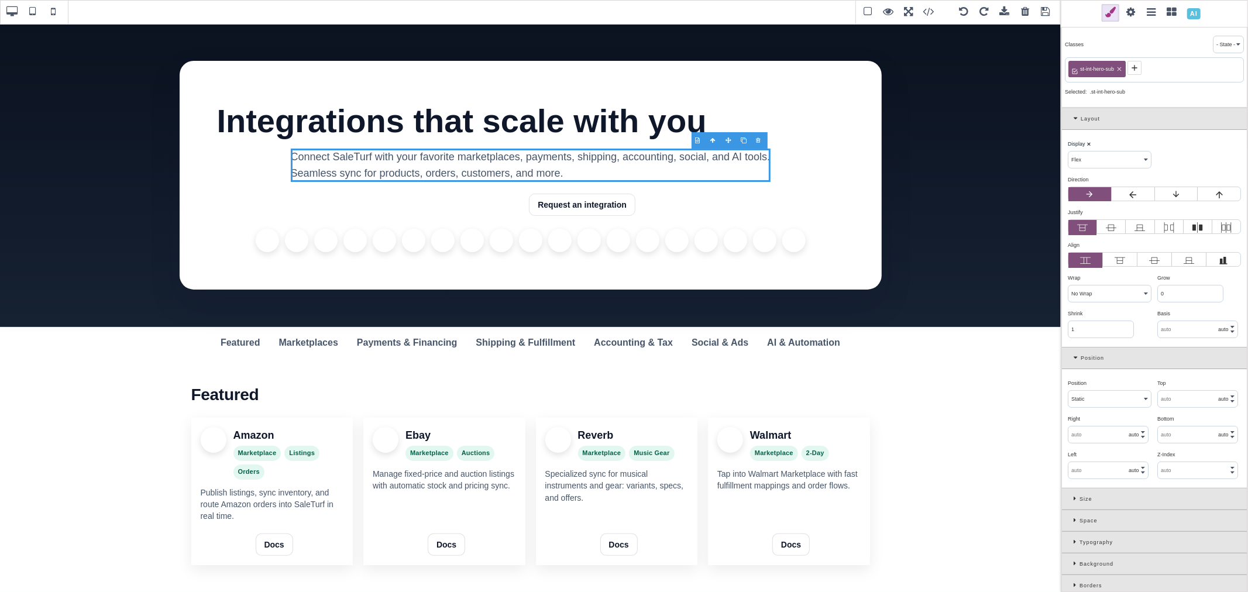
click at [1122, 67] on icon at bounding box center [1119, 69] width 7 height 7
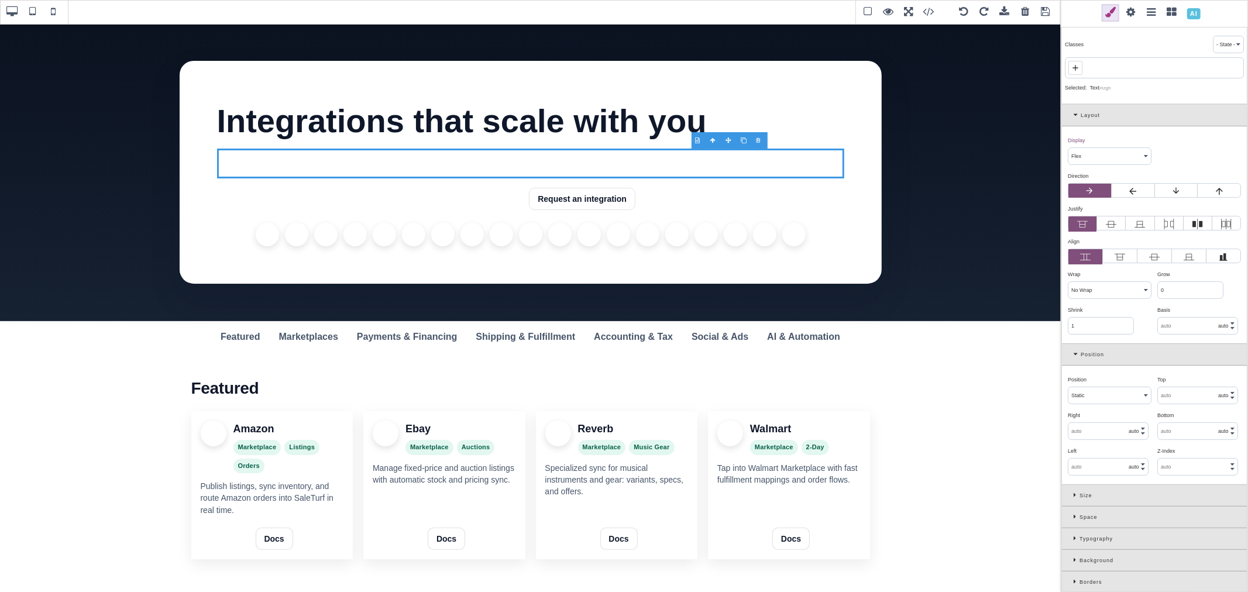
click at [1078, 67] on icon at bounding box center [1075, 67] width 9 height 9
paste input "st-hero-sub"
type input "st-hero-sub"
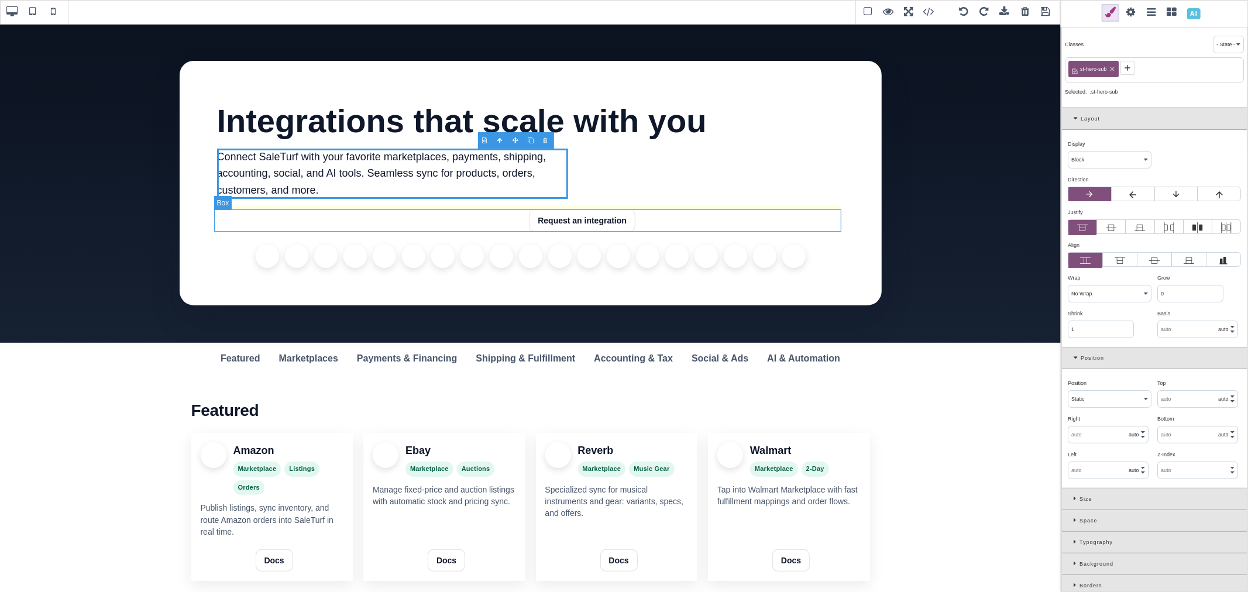
click at [768, 223] on div "Explore integrations Request an integration" at bounding box center [530, 220] width 627 height 22
select select "flex"
select select "wrap"
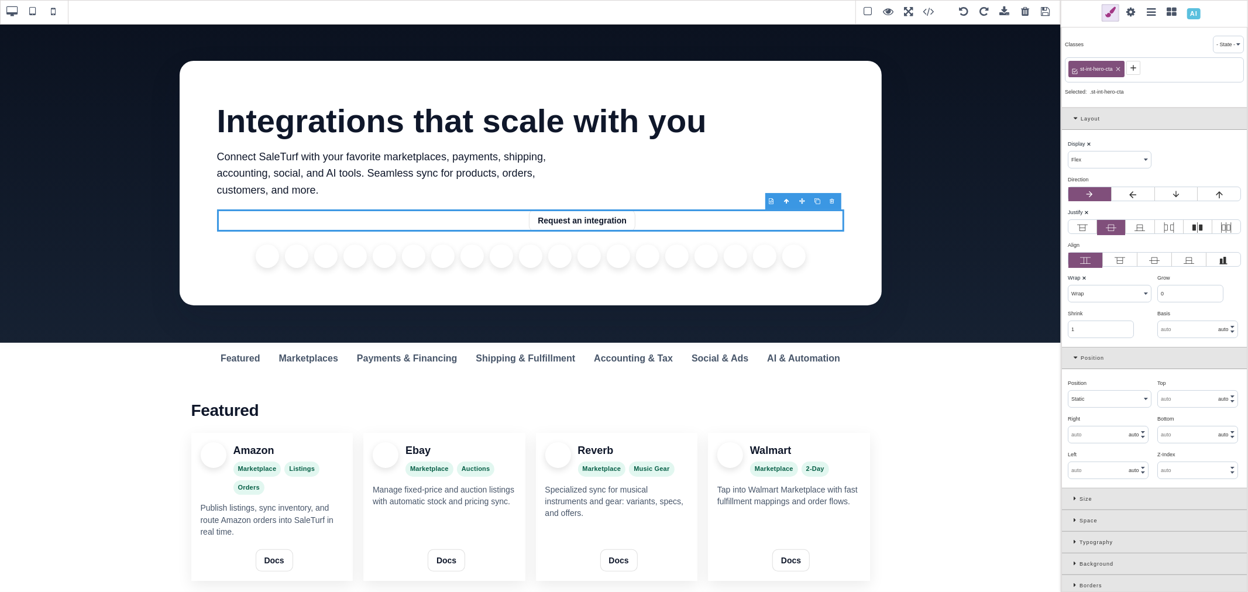
click at [1114, 69] on icon at bounding box center [1117, 69] width 7 height 7
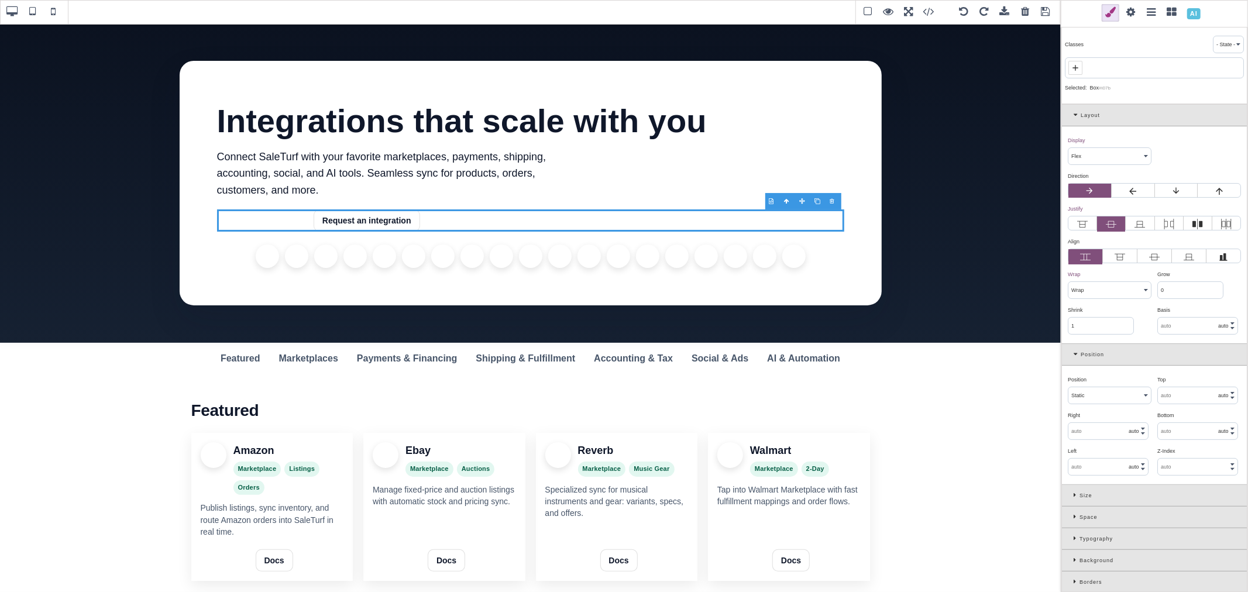
click at [1072, 64] on icon at bounding box center [1075, 67] width 9 height 9
paste input "st-cta-group"
type input "st-cta-group"
select select "block"
select select "nowrap"
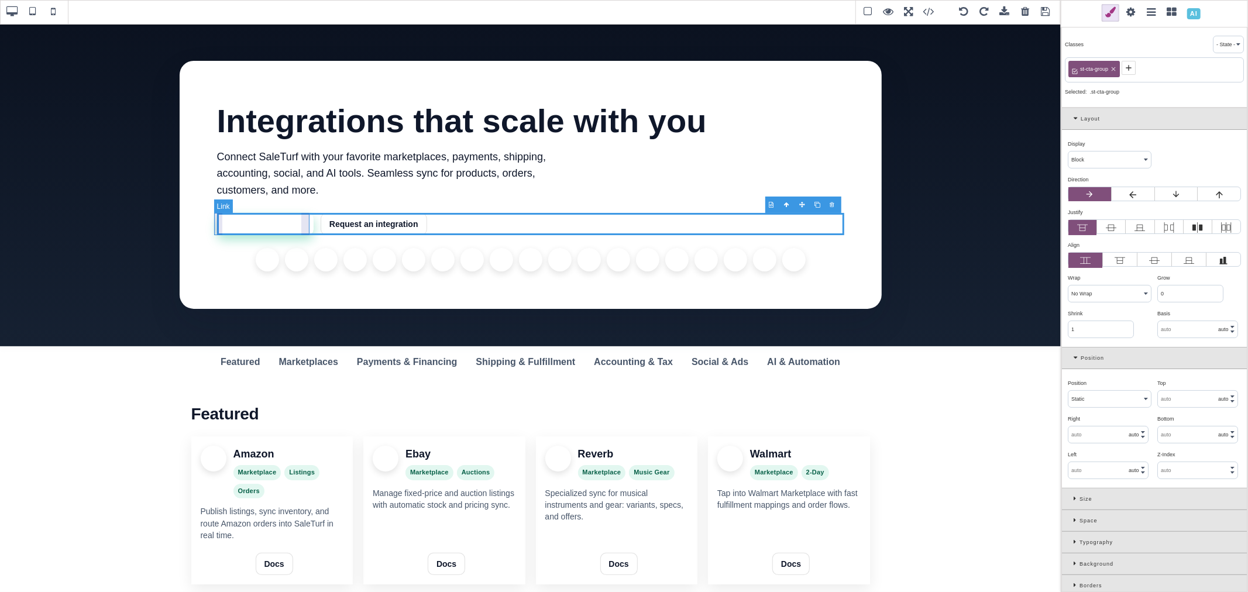
click at [305, 218] on link "Explore integrations" at bounding box center [265, 224] width 97 height 22
select select "flex"
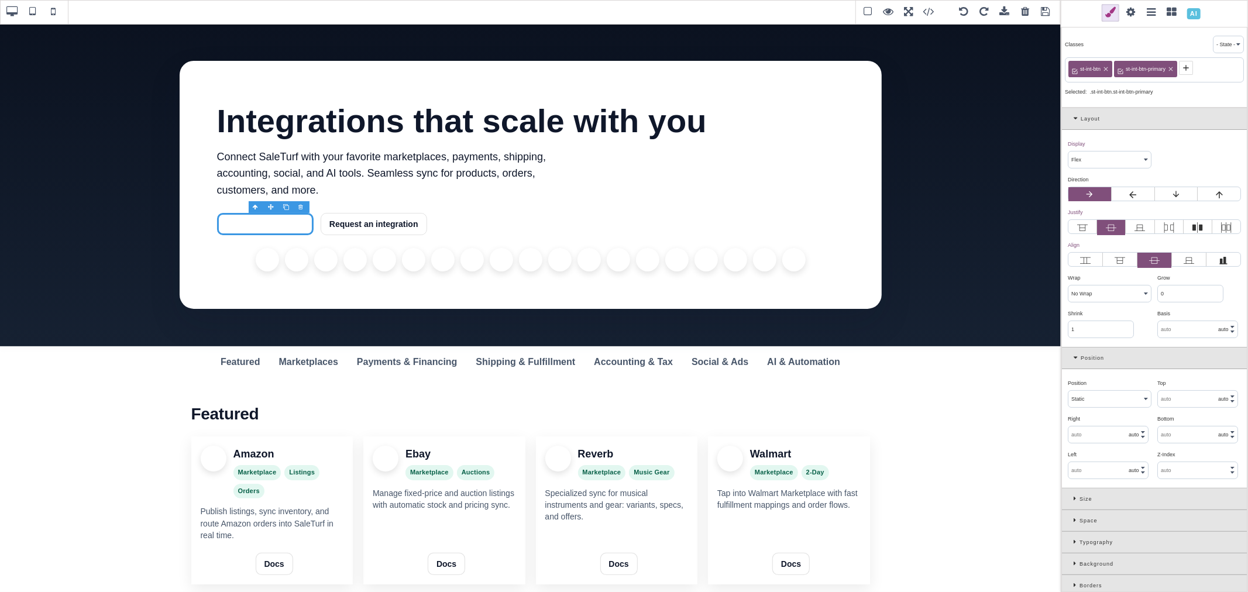
click at [1172, 69] on icon at bounding box center [1170, 69] width 7 height 7
click at [1107, 70] on icon at bounding box center [1105, 69] width 7 height 7
select select "flex"
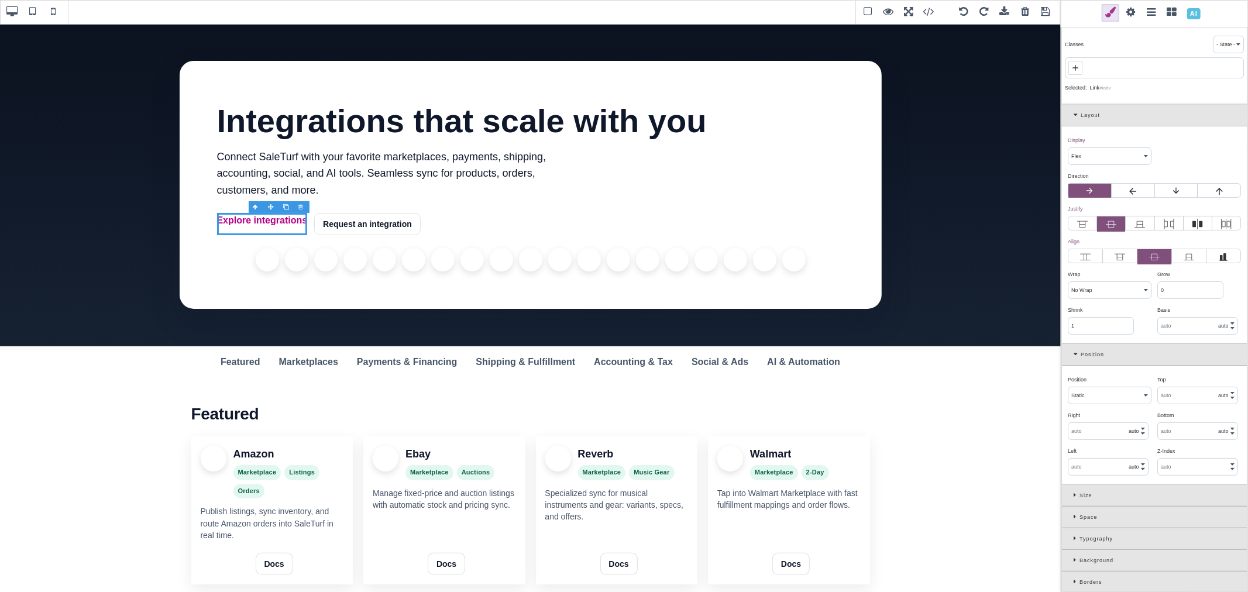
click at [1077, 68] on icon at bounding box center [1075, 67] width 9 height 9
paste input "st-btn"
type input "st-btn"
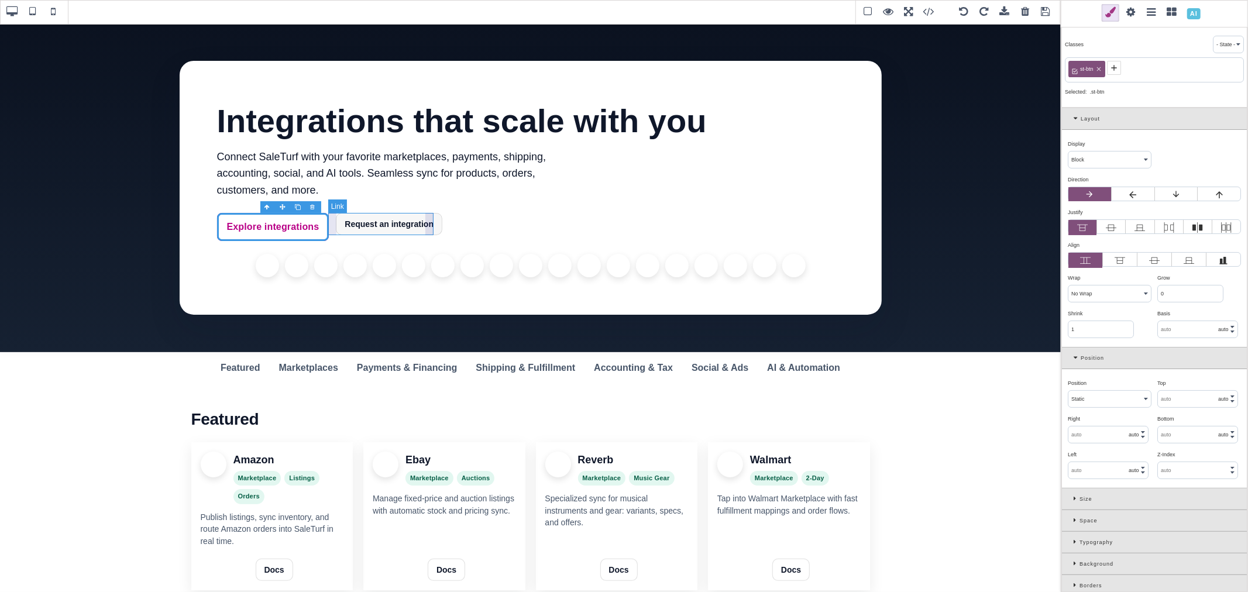
click at [424, 235] on link "Request an integration" at bounding box center [389, 224] width 106 height 22
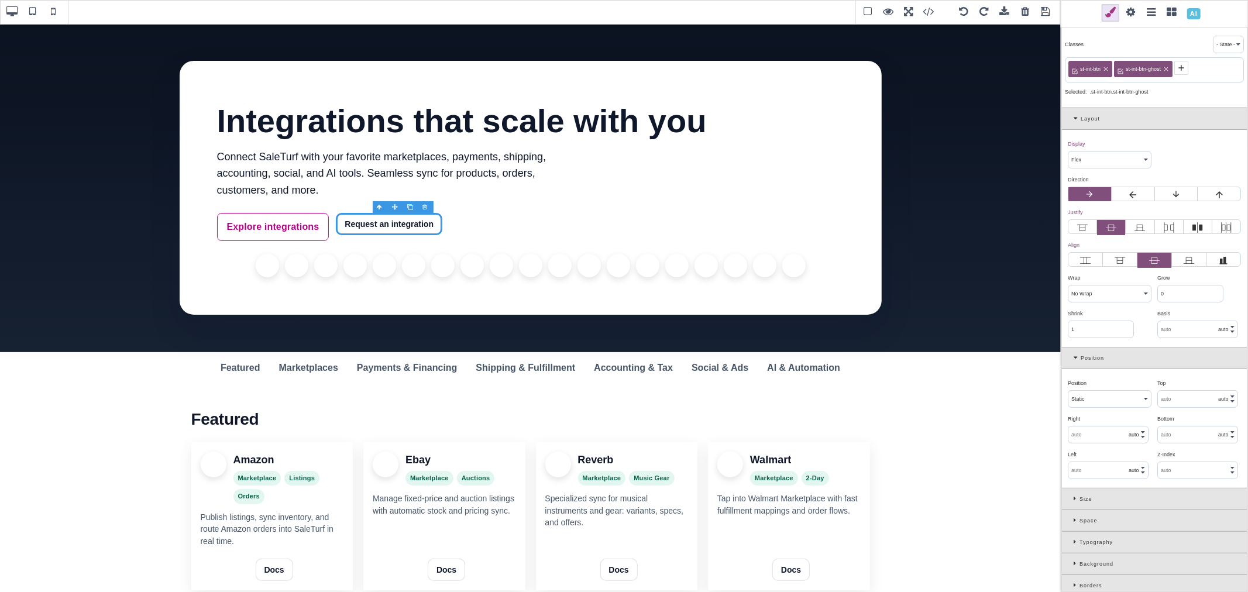
click at [1107, 68] on icon at bounding box center [1105, 69] width 7 height 7
click at [1123, 67] on icon at bounding box center [1120, 69] width 7 height 7
select select "block"
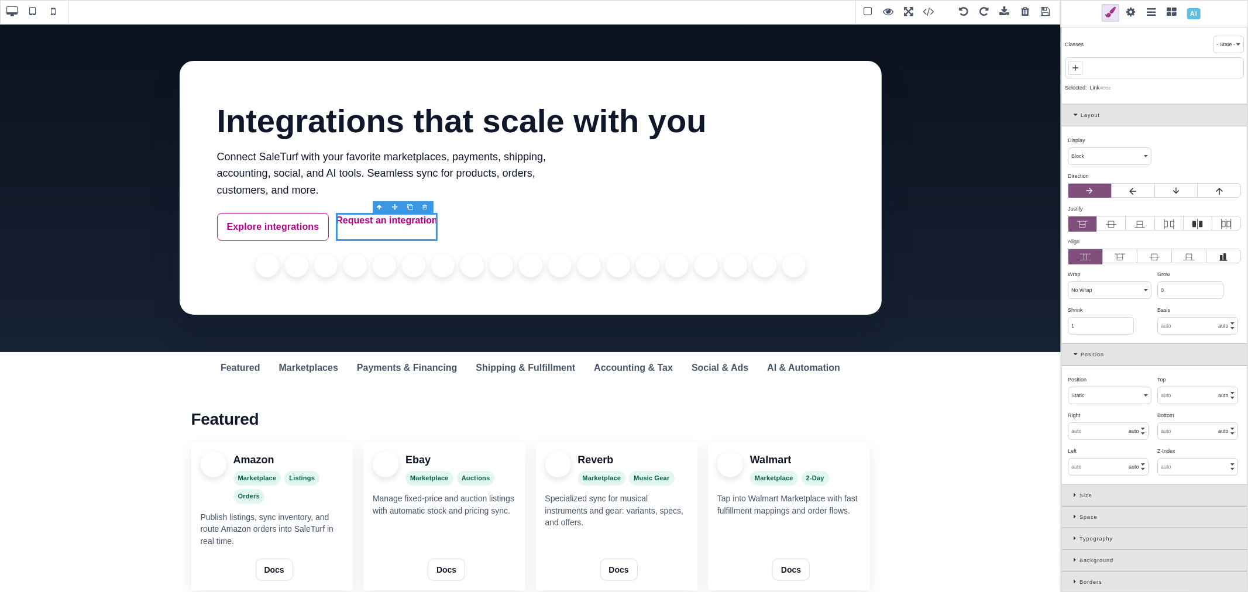
click at [1123, 67] on div at bounding box center [1154, 67] width 179 height 21
click at [1078, 67] on icon at bounding box center [1075, 67] width 9 height 9
paste input "st-btn"
type input "st-btn"
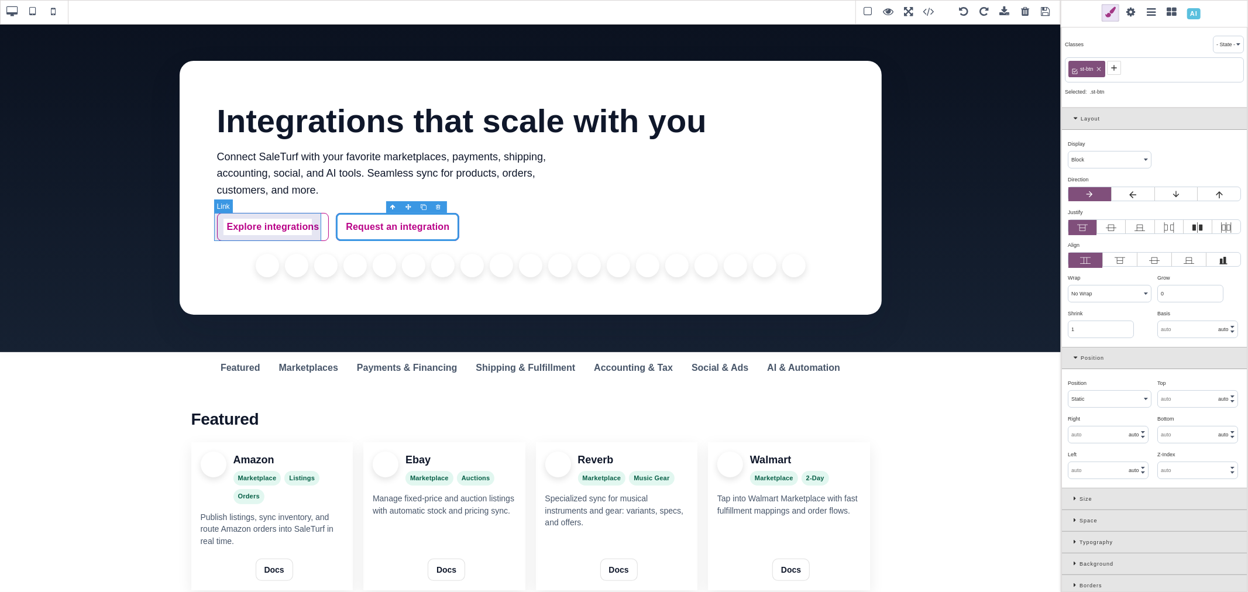
click at [320, 237] on link "Explore integrations" at bounding box center [273, 227] width 112 height 28
select select "flex"
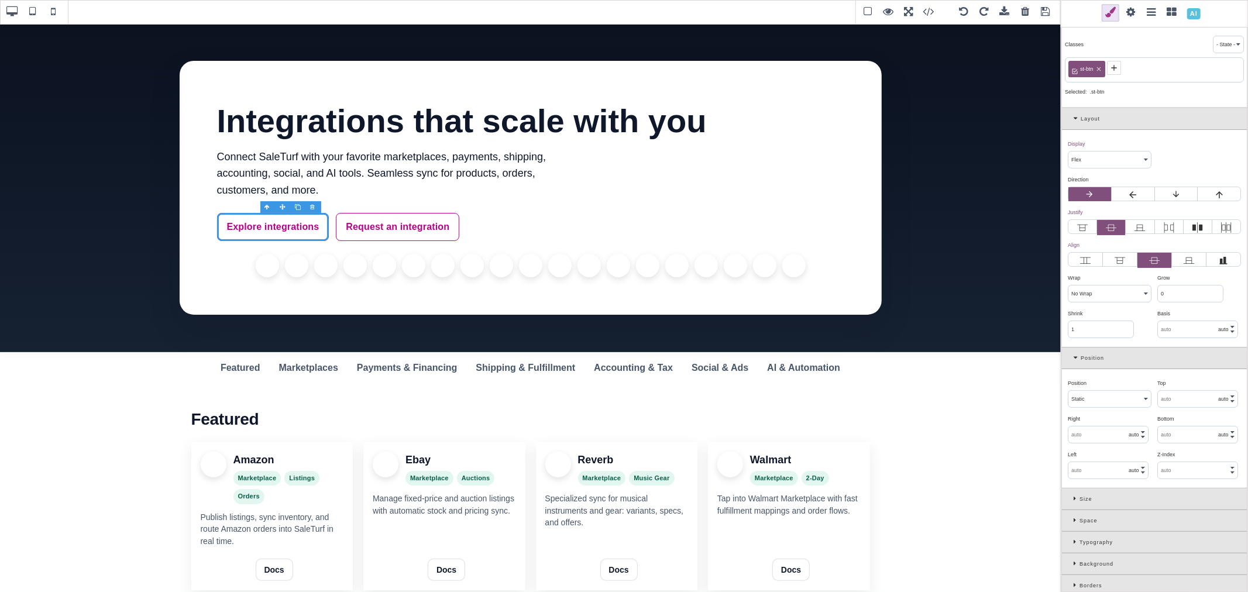
click at [1112, 70] on icon at bounding box center [1113, 67] width 9 height 9
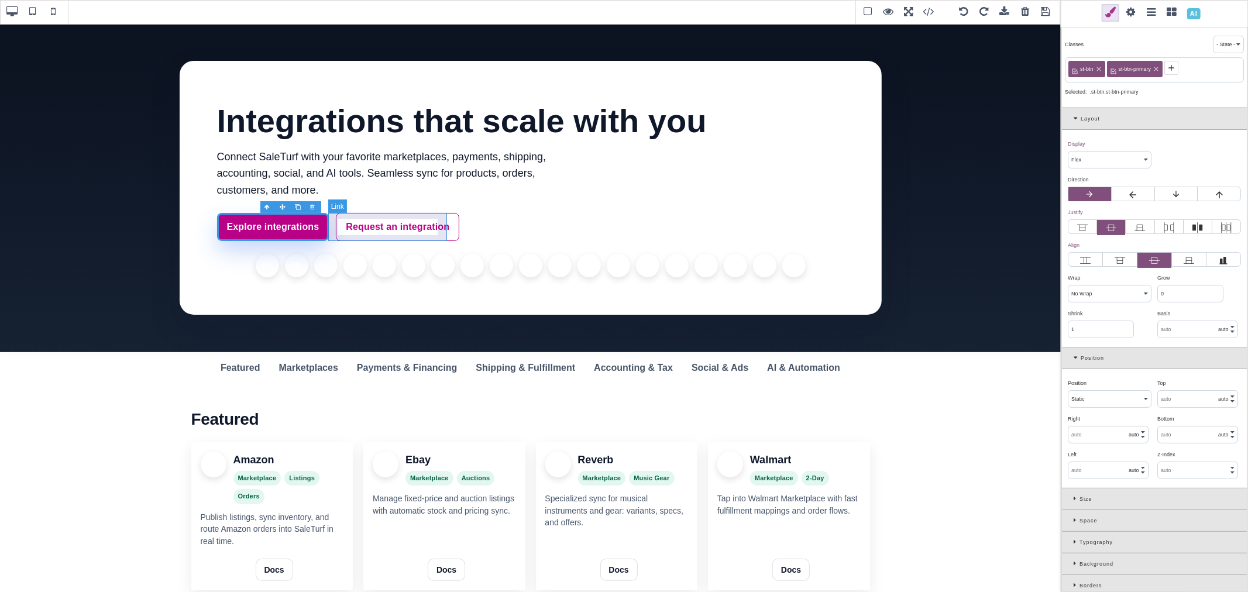
click at [446, 234] on link "Request an integration" at bounding box center [397, 227] width 123 height 28
click at [1100, 68] on icon at bounding box center [1098, 69] width 4 height 4
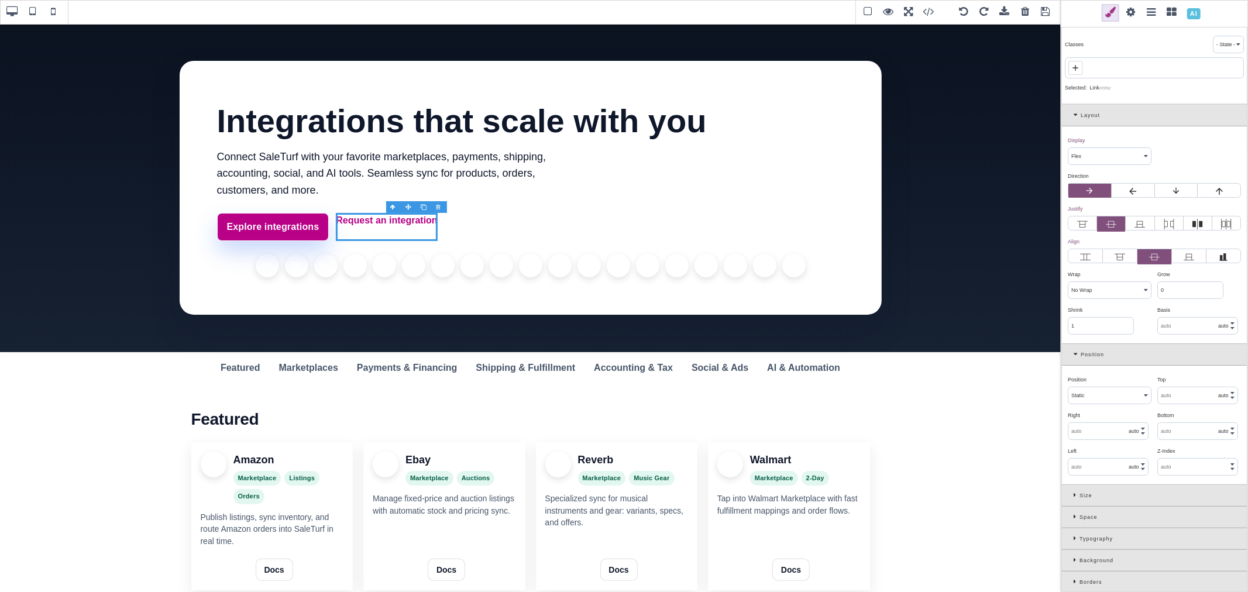
click at [1075, 68] on icon at bounding box center [1074, 67] width 5 height 5
type input "st-btn"
select select "block"
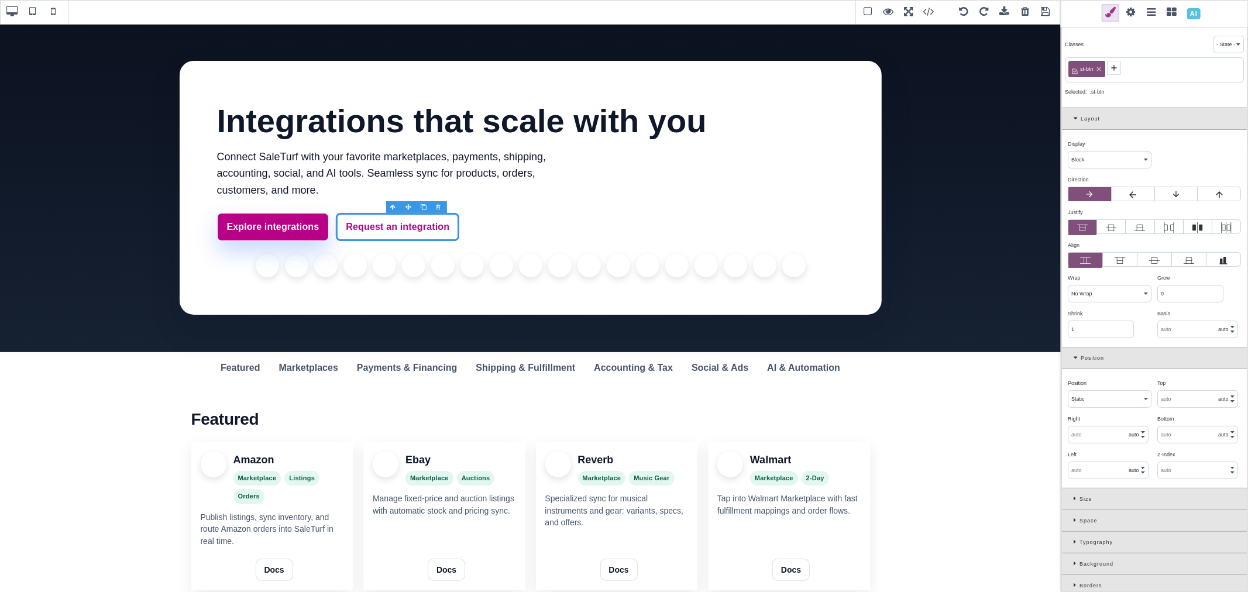
click at [1119, 68] on span at bounding box center [1114, 68] width 14 height 14
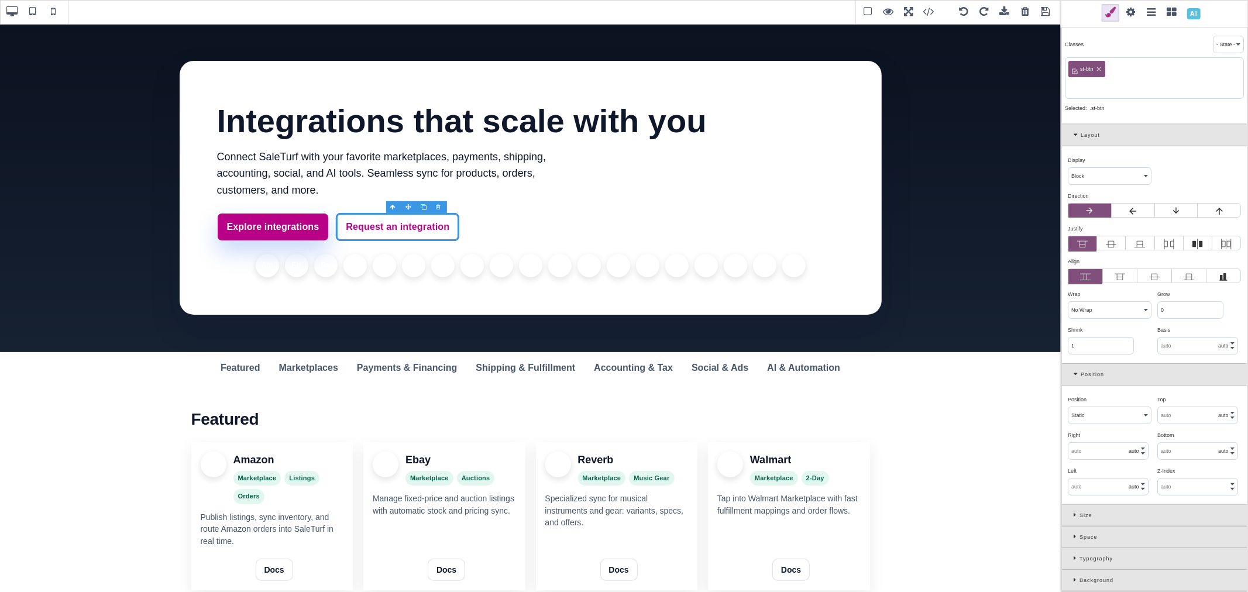
paste input "st-btn-ghost"
type input "st-btn-ghost"
select select "flex"
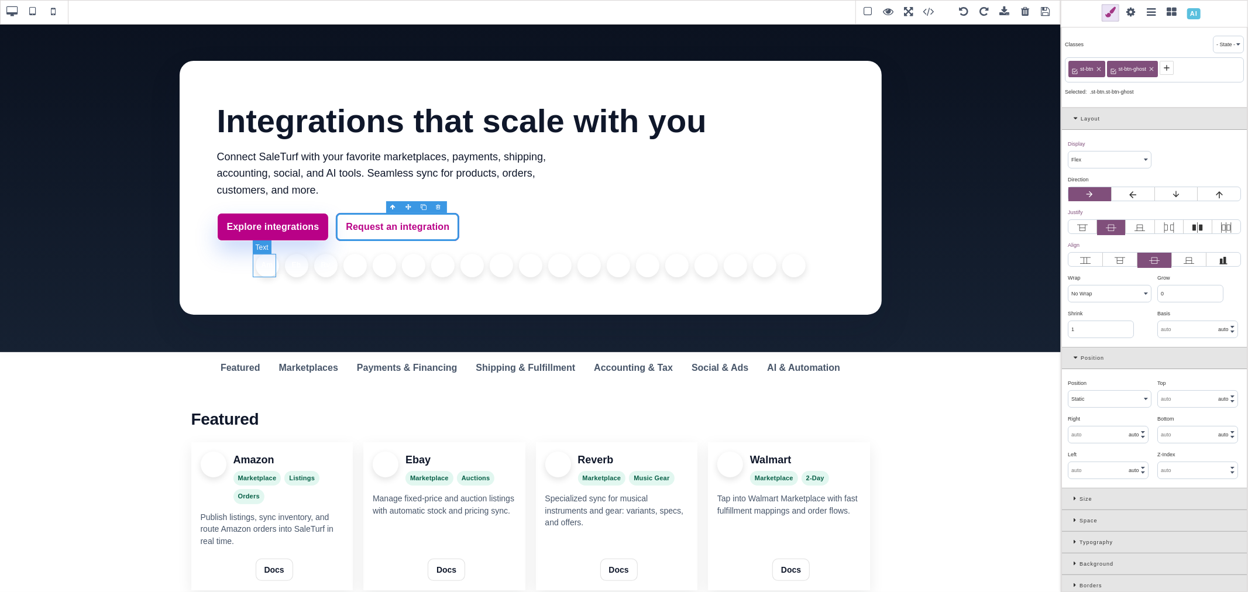
click at [259, 270] on li "Am" at bounding box center [267, 265] width 23 height 23
select select
click at [1078, 357] on icon at bounding box center [1077, 358] width 7 height 6
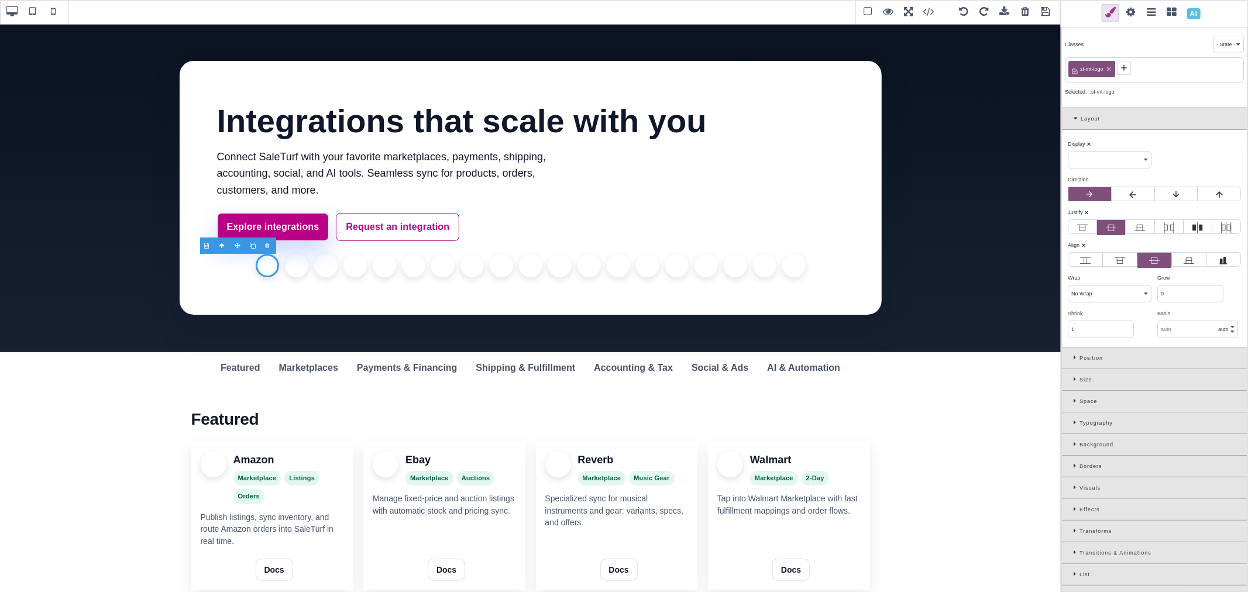
click at [1069, 423] on div "Typography" at bounding box center [1154, 423] width 185 height 22
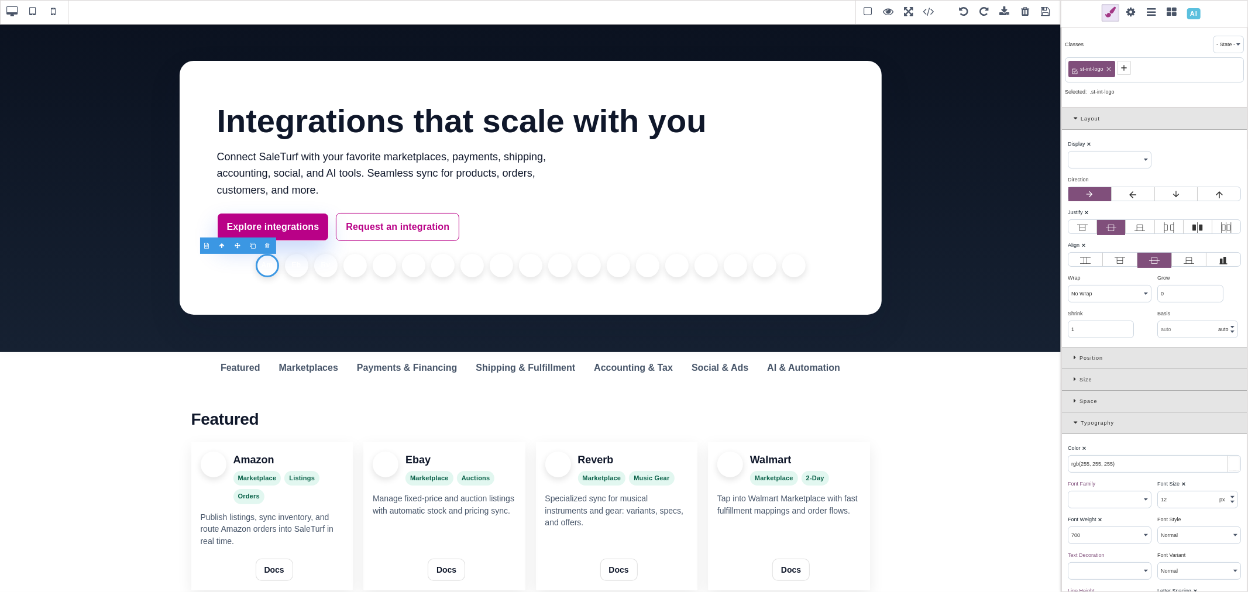
scroll to position [65, 0]
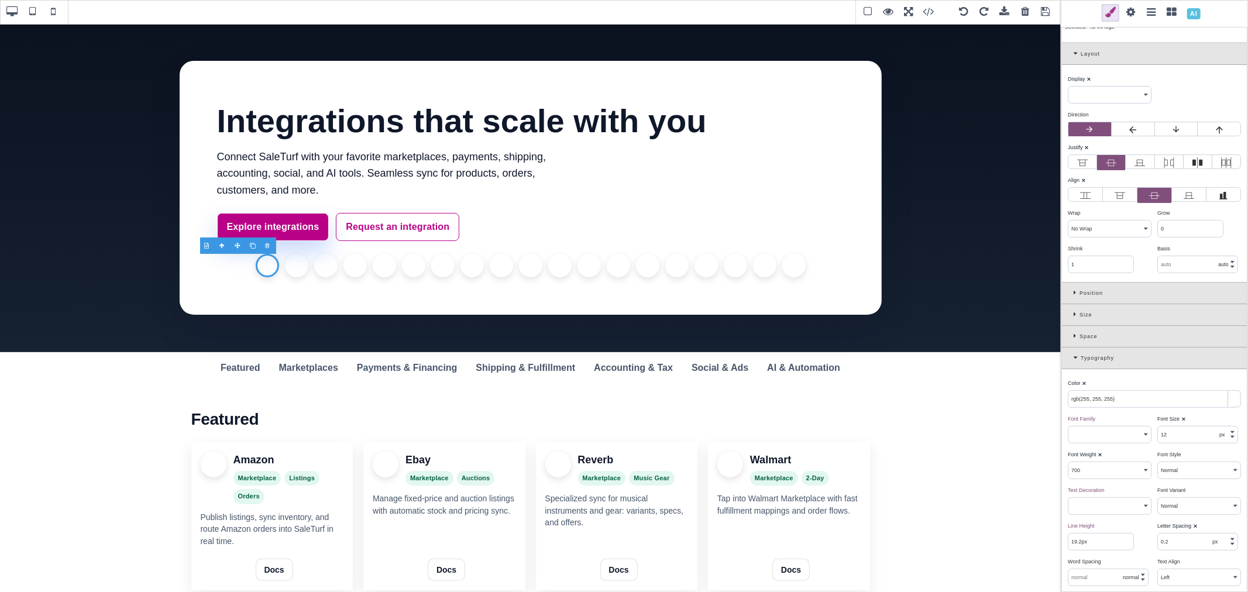
click at [1114, 404] on input "rgb(255, 255, 255)" at bounding box center [1154, 399] width 172 height 16
paste input "--st-text"
type input "var(--st-text)"
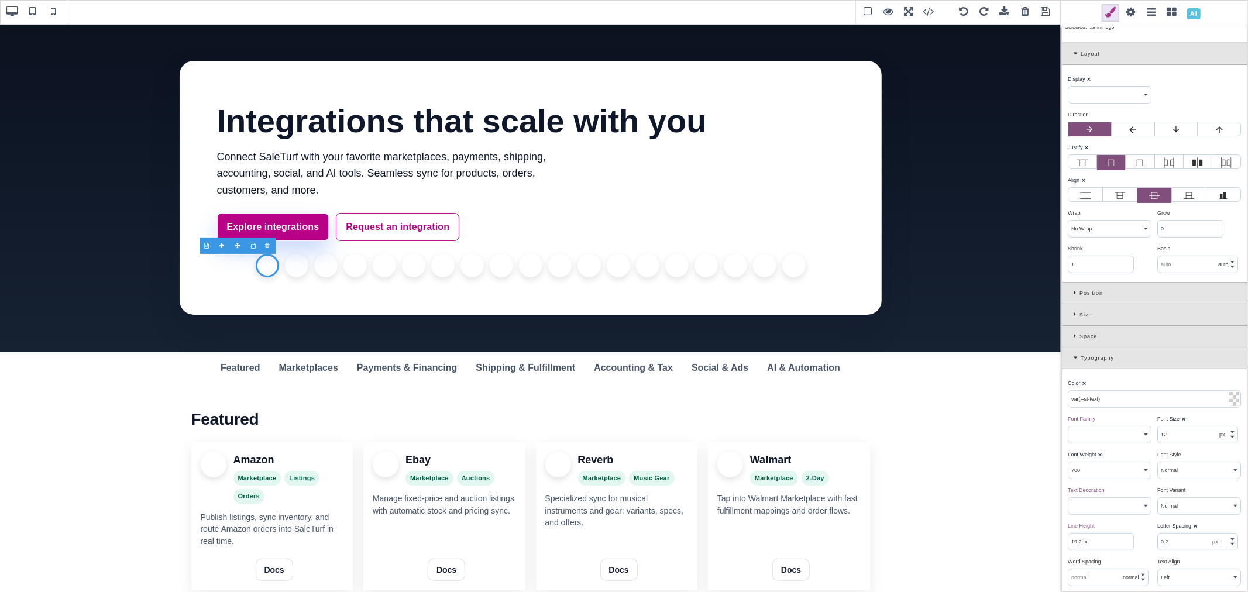
click at [1122, 379] on div "Color ⨯" at bounding box center [1153, 383] width 170 height 11
click at [229, 359] on link "Featured" at bounding box center [240, 368] width 59 height 32
select select "inline-block"
type input "var(--st-int-muted)"
type input "16"
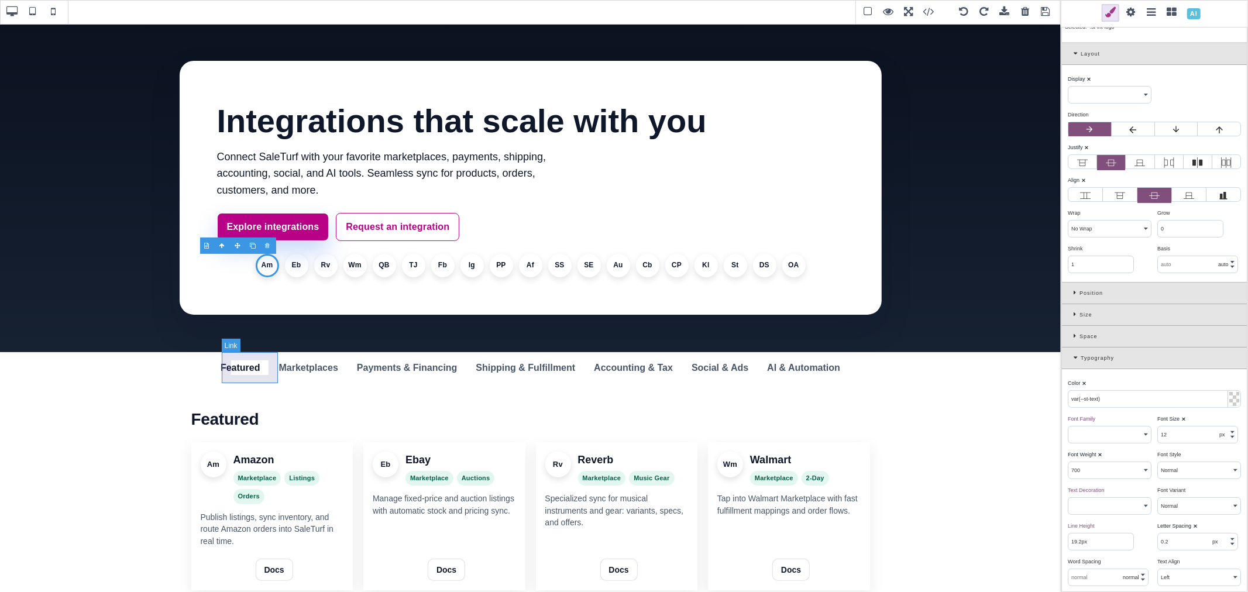
select select "600"
select select
type input "25.6px"
select select "normal"
select select
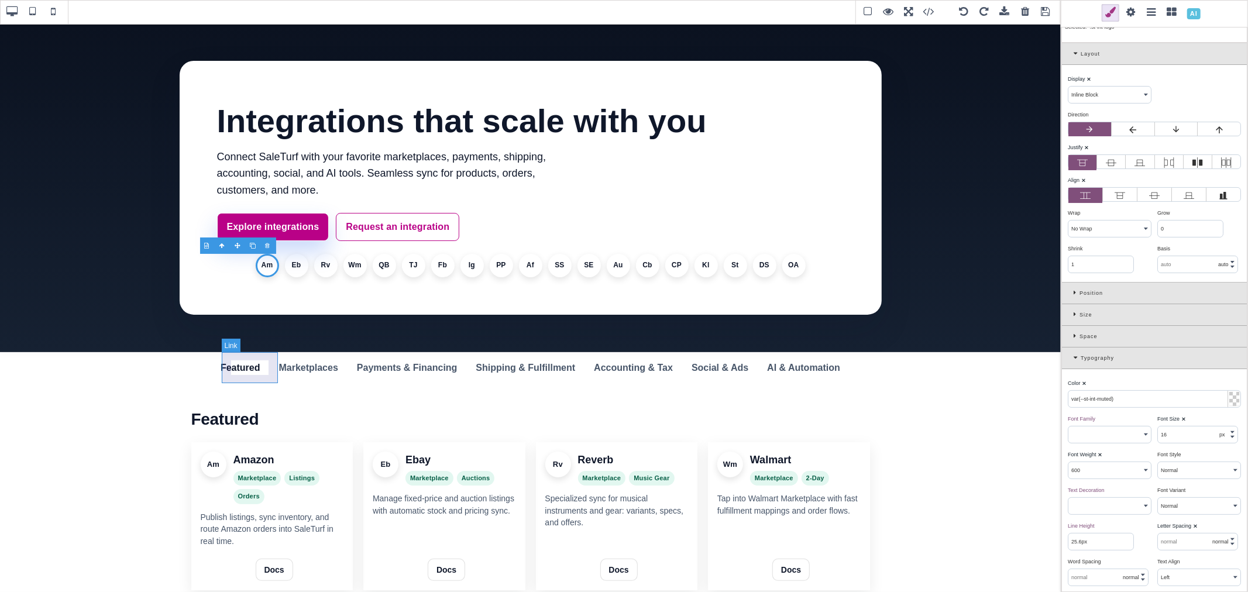
scroll to position [0, 0]
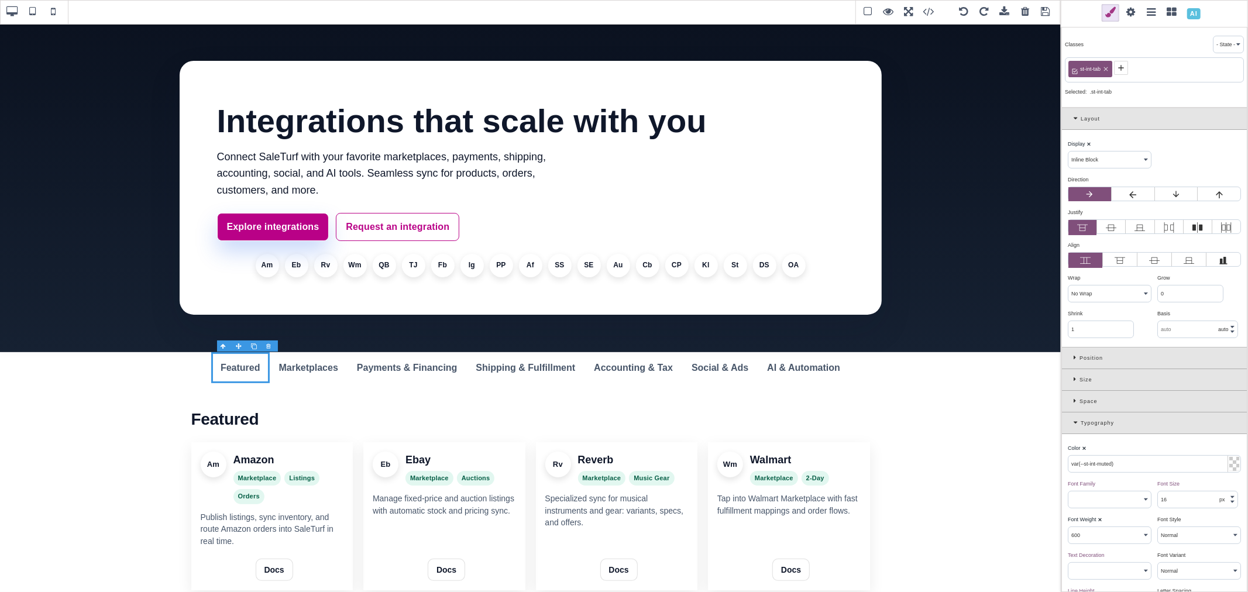
select select "flex"
type input "rgb(15, 23, 42)"
select select "normal"
select select
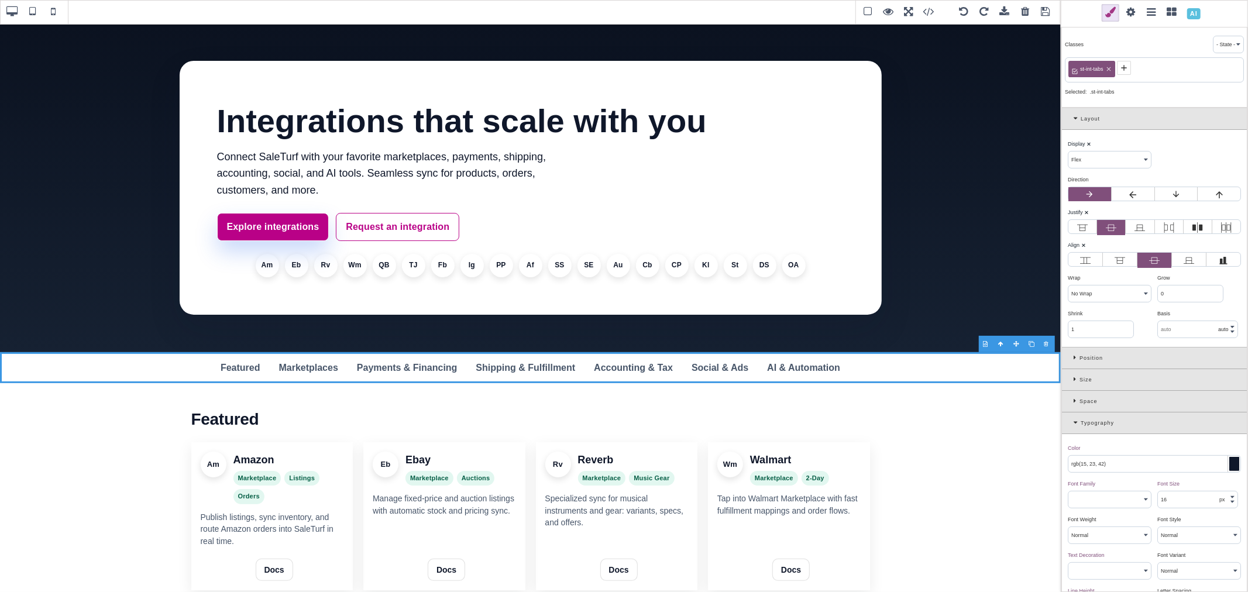
click at [1076, 423] on icon at bounding box center [1077, 422] width 7 height 6
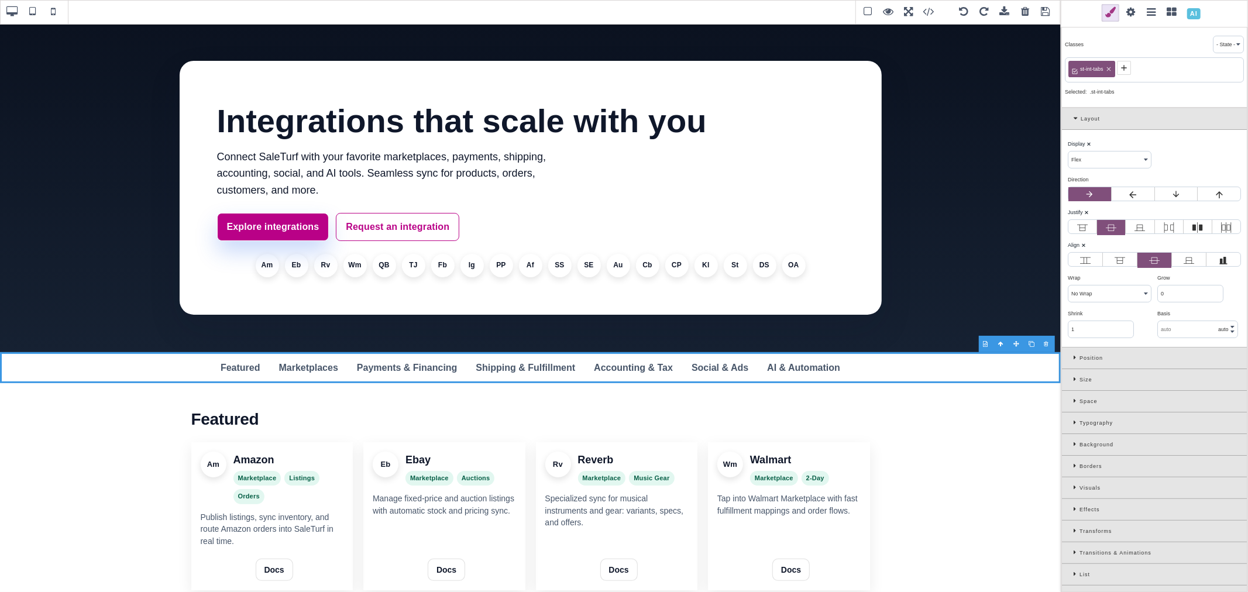
click at [1072, 445] on div "Background" at bounding box center [1154, 445] width 185 height 22
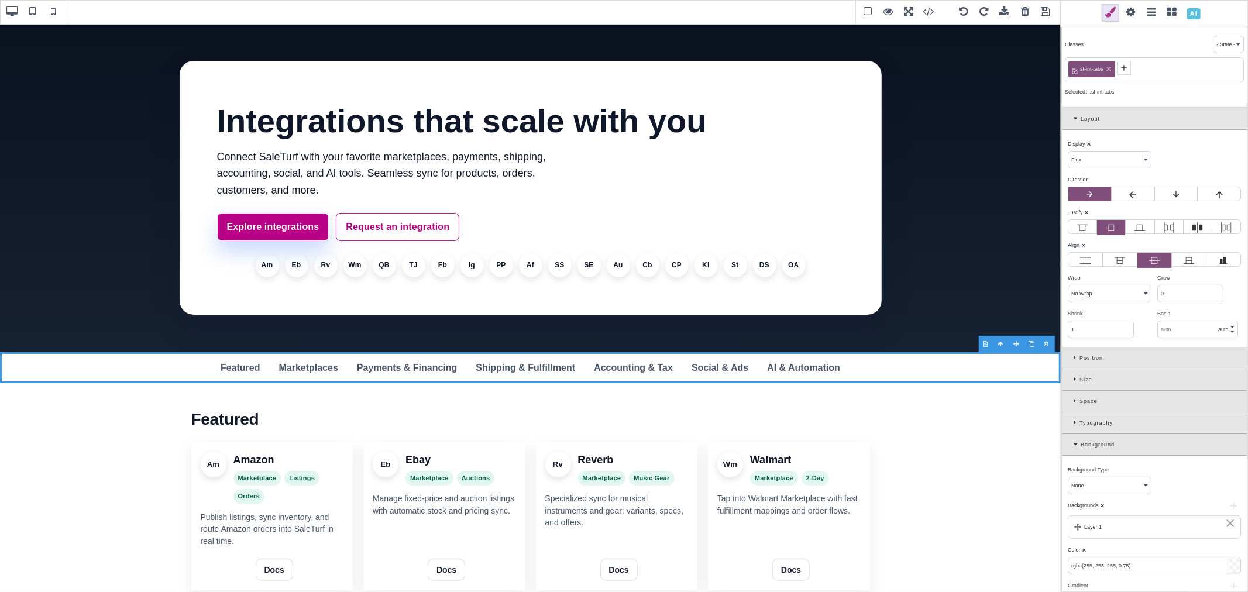
click at [1102, 506] on b "⨯" at bounding box center [1102, 506] width 5 height 6
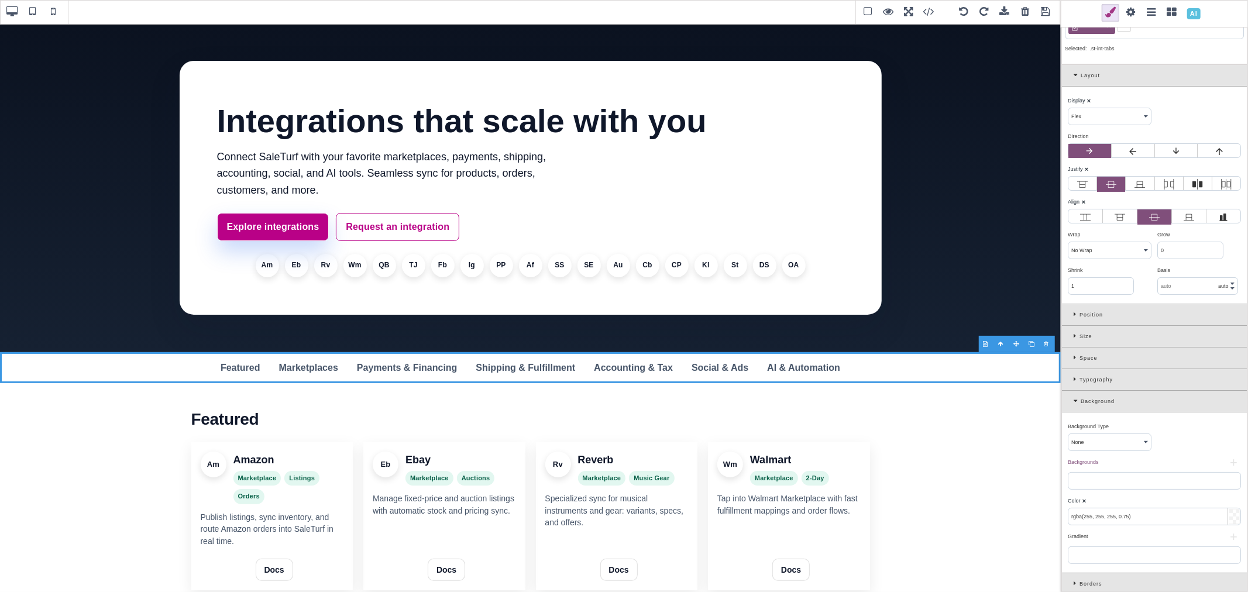
scroll to position [65, 0]
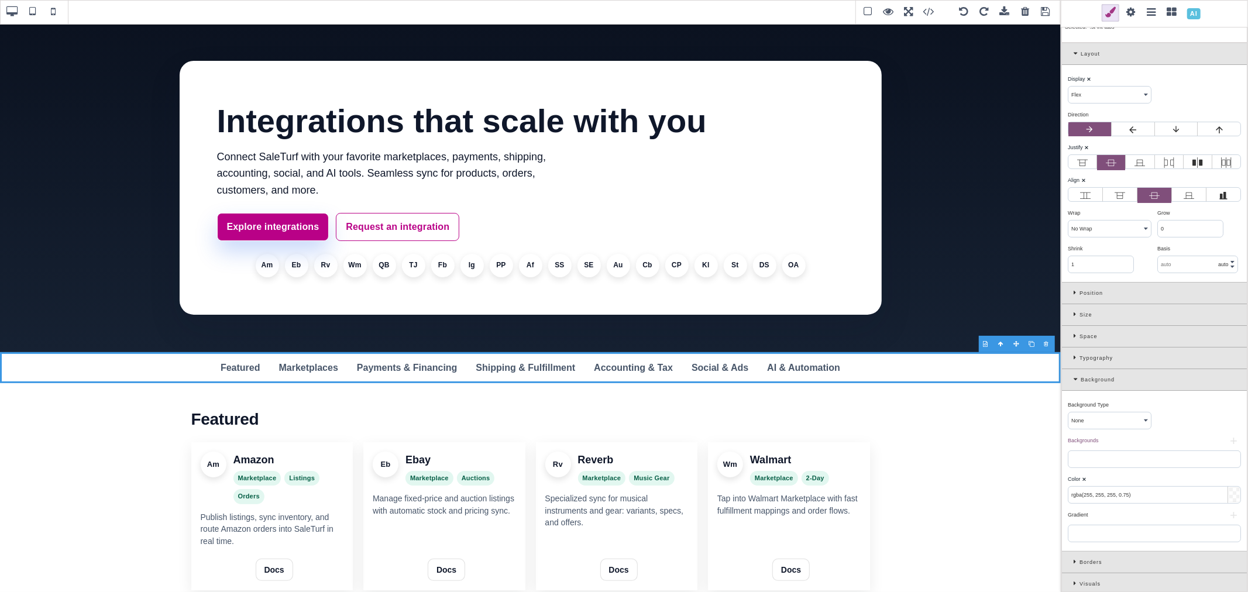
click at [1106, 501] on input "rgba(255, 255, 255, 0.75)" at bounding box center [1154, 495] width 172 height 16
paste input "(15, 23, 38"
type input "rgb(15, 23, 38)"
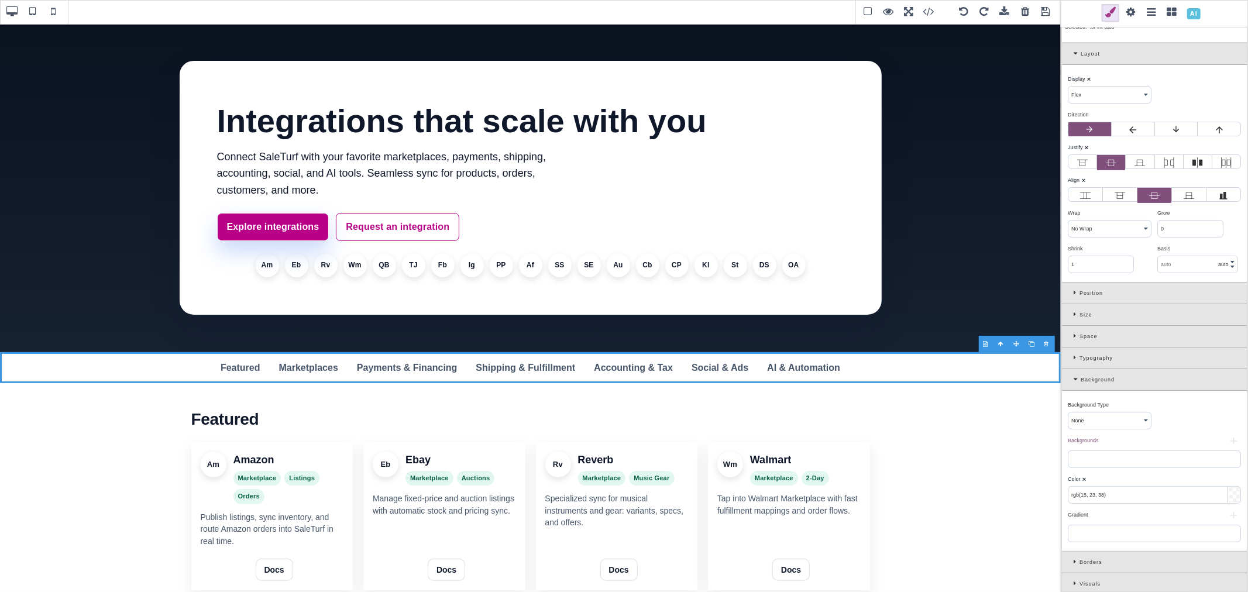
click at [1116, 484] on div "Color ⨯" at bounding box center [1153, 479] width 170 height 11
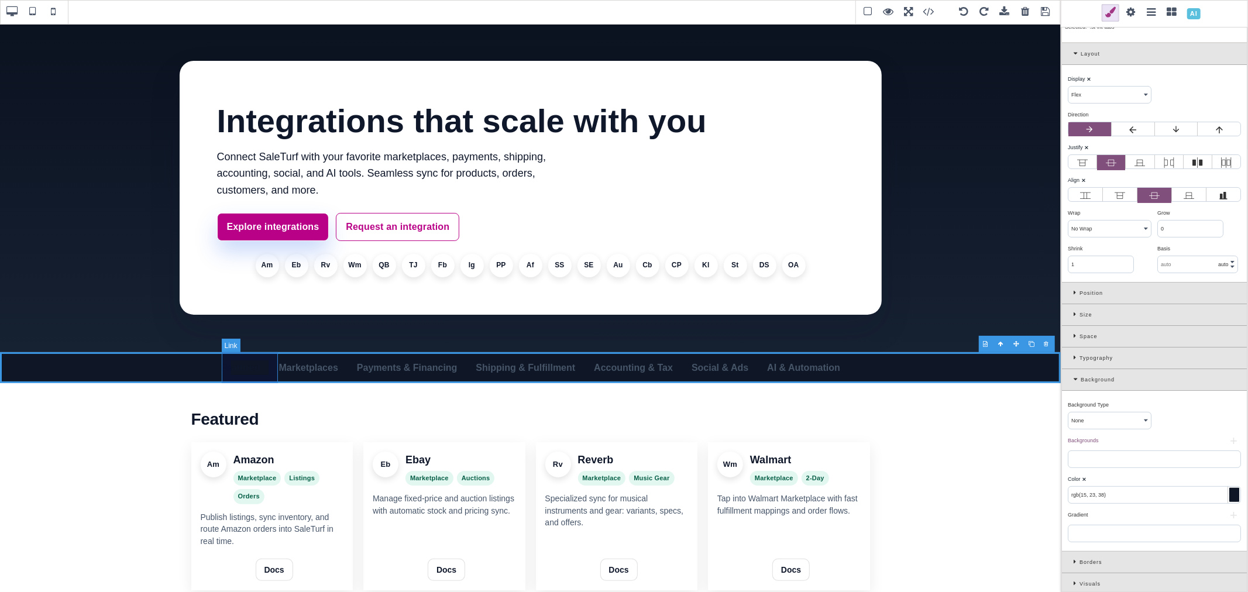
click at [266, 374] on link "Featured" at bounding box center [240, 368] width 59 height 32
select select "inline-block"
type input "transparent"
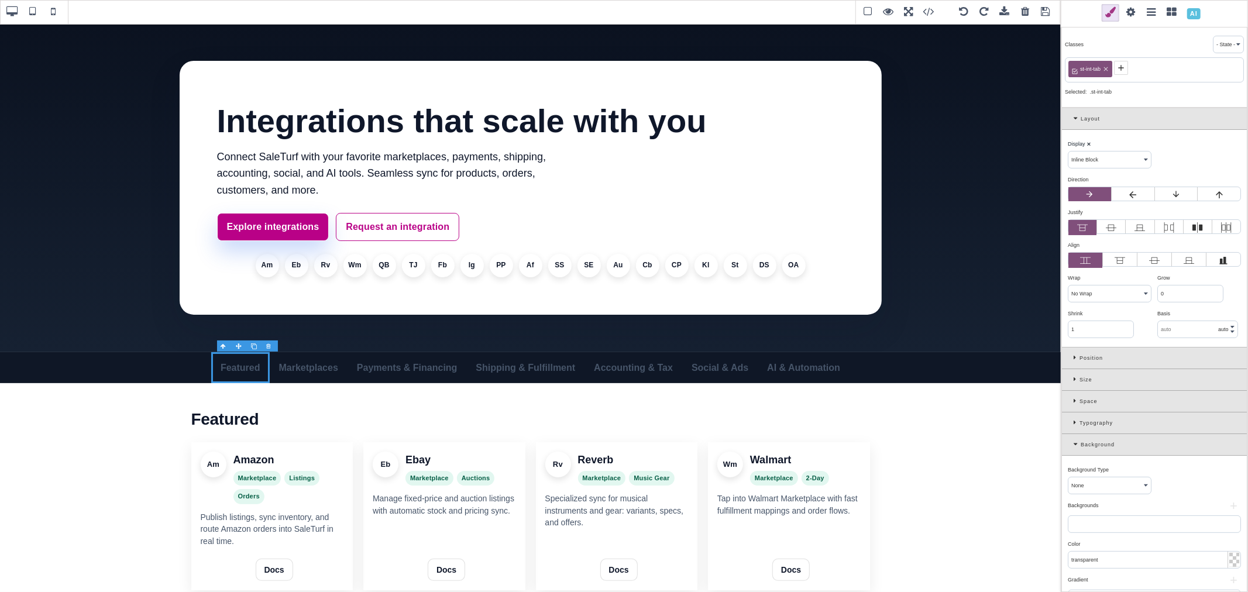
click at [1106, 69] on icon at bounding box center [1106, 69] width 4 height 4
select select "block"
click at [1076, 66] on icon at bounding box center [1075, 67] width 9 height 9
paste input "st-top-link"
type input "st-top-link"
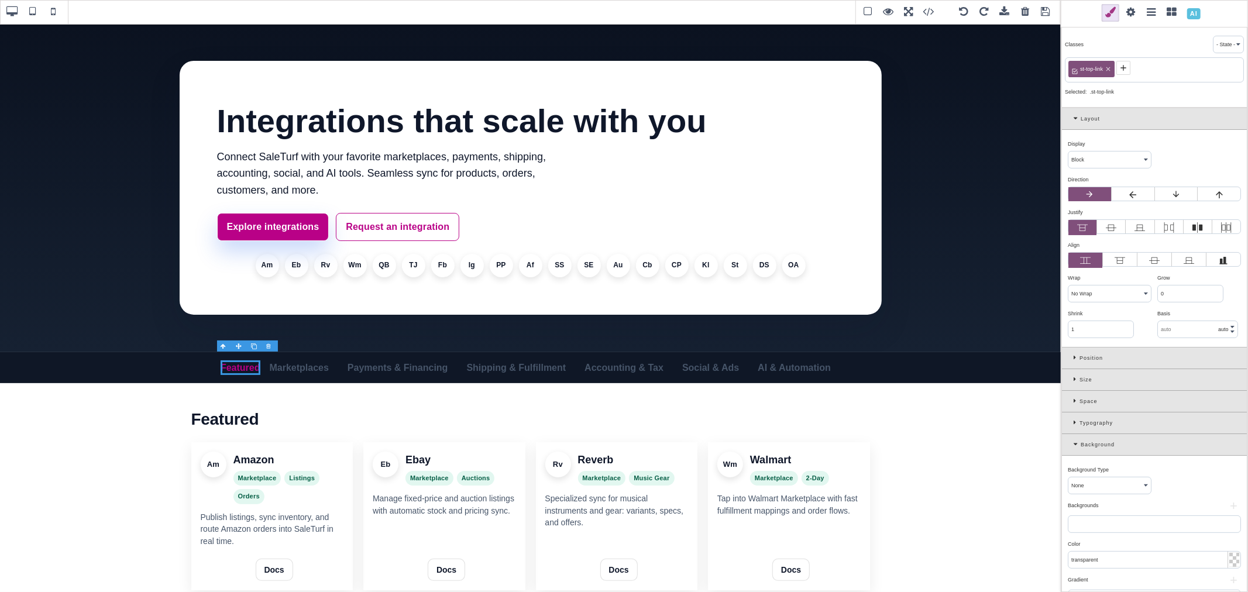
click at [1074, 418] on div "Typography" at bounding box center [1154, 423] width 185 height 22
click at [1121, 463] on input "rgb(185, 1, 135)" at bounding box center [1154, 464] width 172 height 16
click at [1230, 465] on div at bounding box center [1234, 464] width 10 height 14
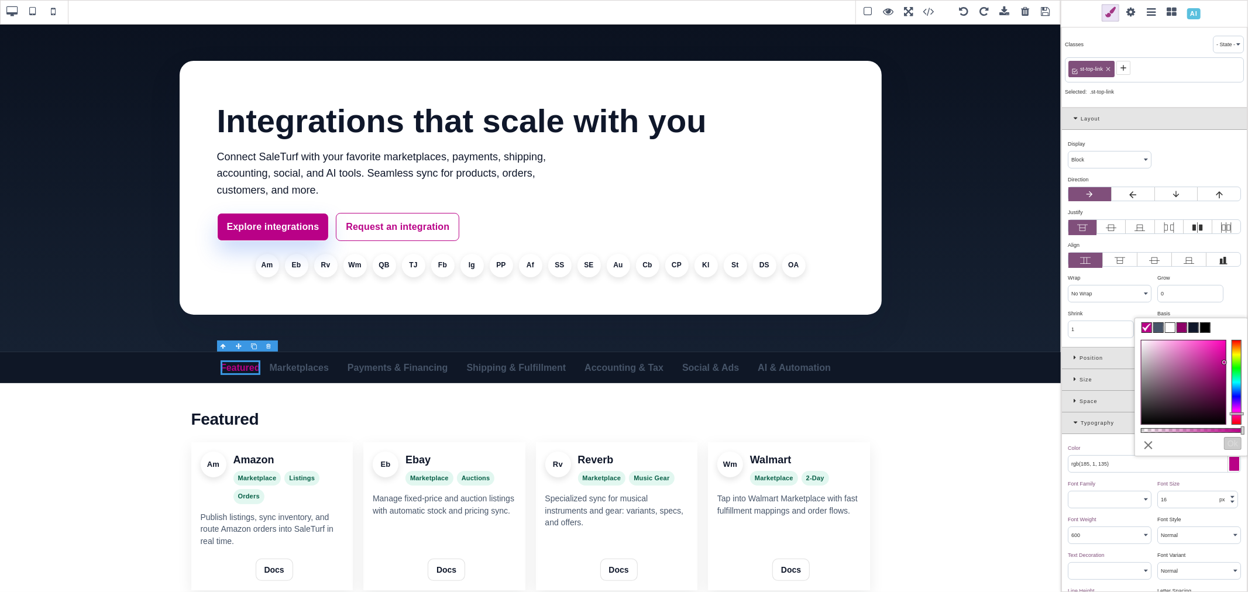
click at [1169, 326] on span at bounding box center [1169, 327] width 9 height 9
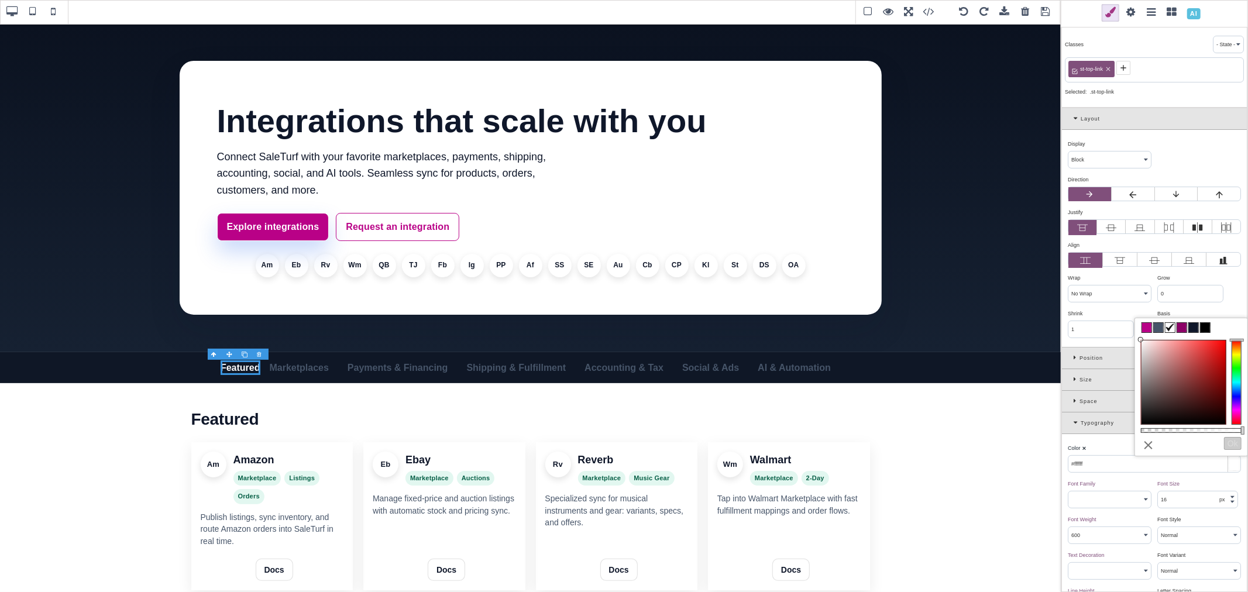
click at [1194, 101] on div "Classes - State - Hover Click Even/Odd st-top-link Selected: .st-top-link" at bounding box center [1154, 66] width 186 height 82
type input "#ffffff"
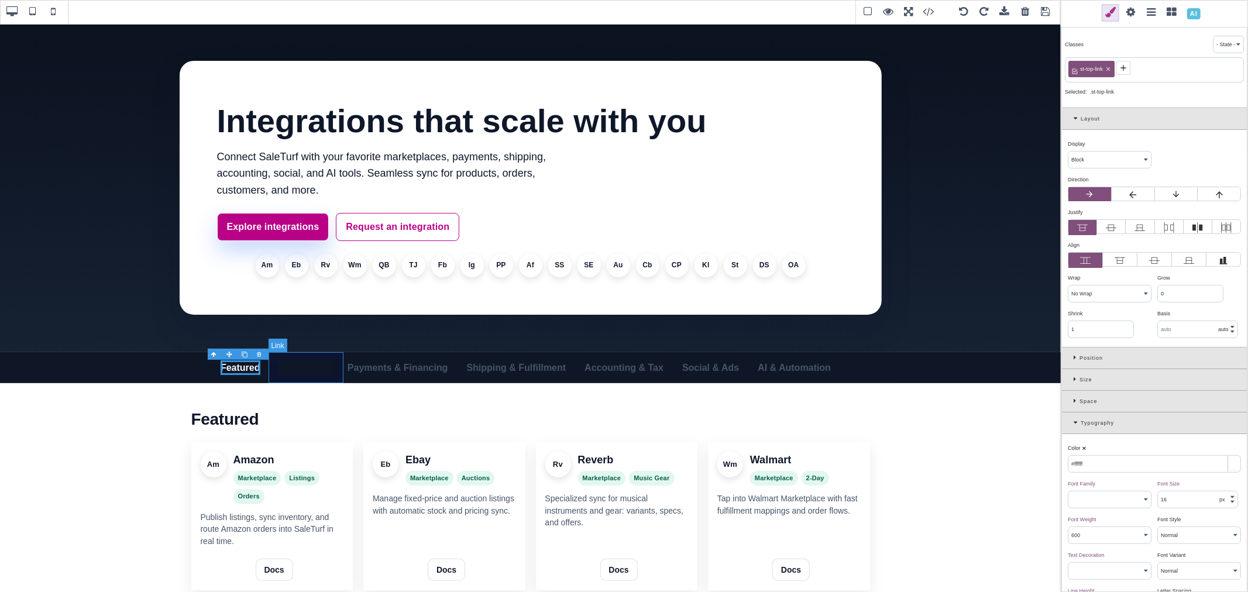
click at [337, 377] on link "Marketplaces" at bounding box center [299, 368] width 78 height 32
select select "inline-block"
type input "var(--st-int-muted)"
select select
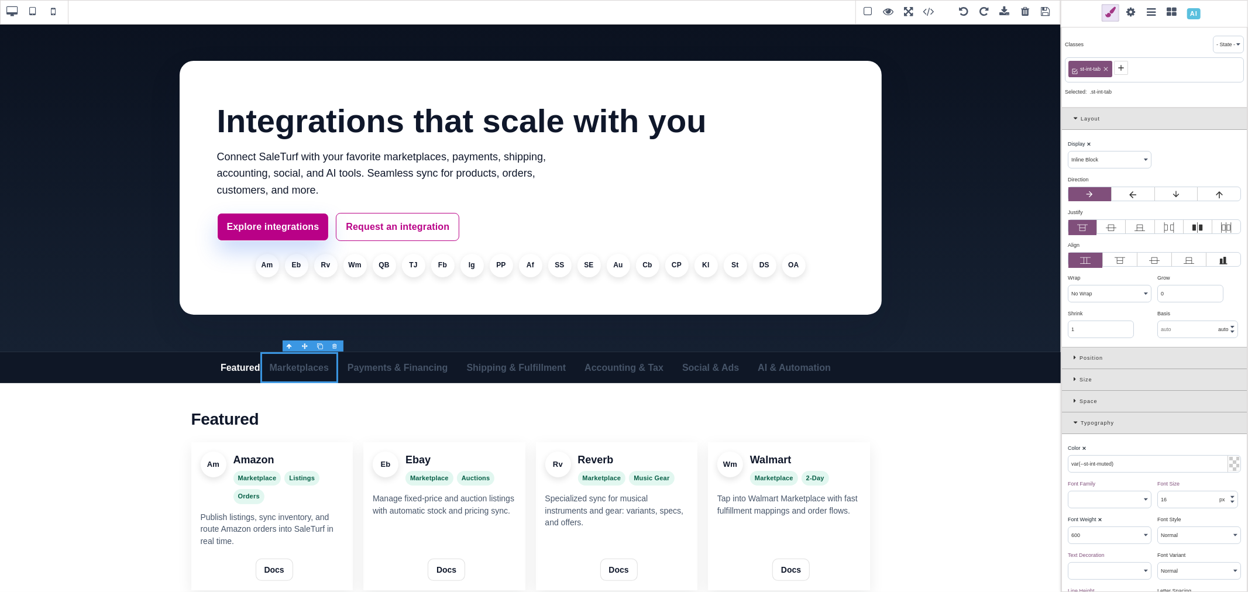
click at [1106, 66] on icon at bounding box center [1105, 69] width 7 height 7
select select "block"
type input "rgb(71, 85, 105)"
select select
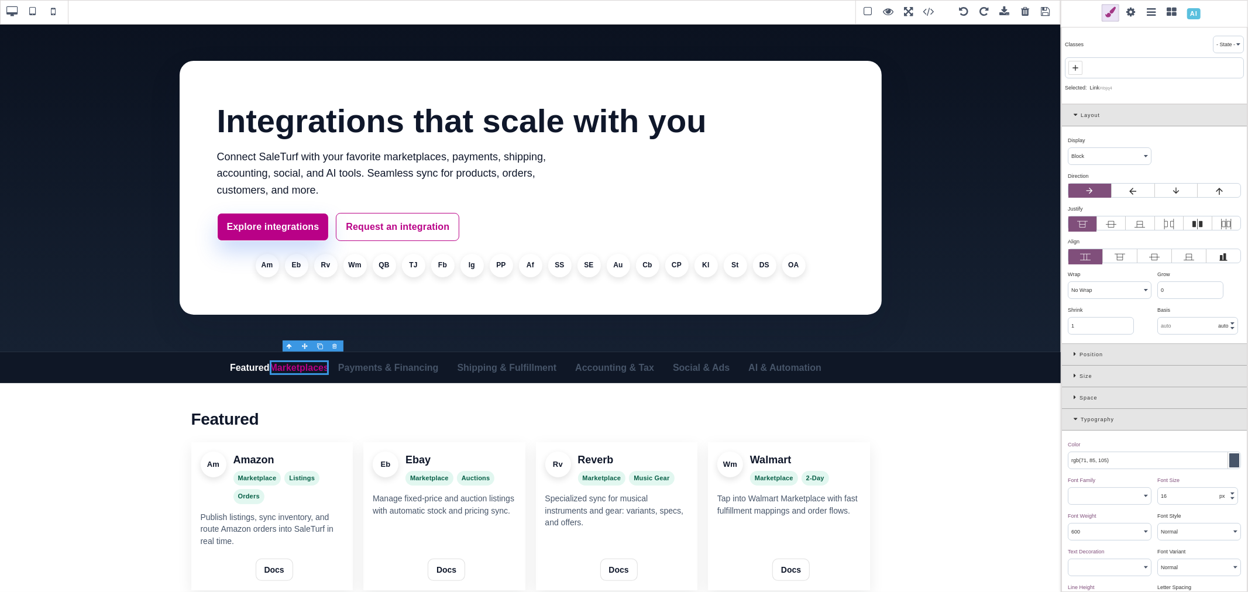
click at [1079, 67] on icon at bounding box center [1075, 67] width 9 height 9
paste input "st-top-link"
type input "st-top-link"
type input "#ffffff"
select select
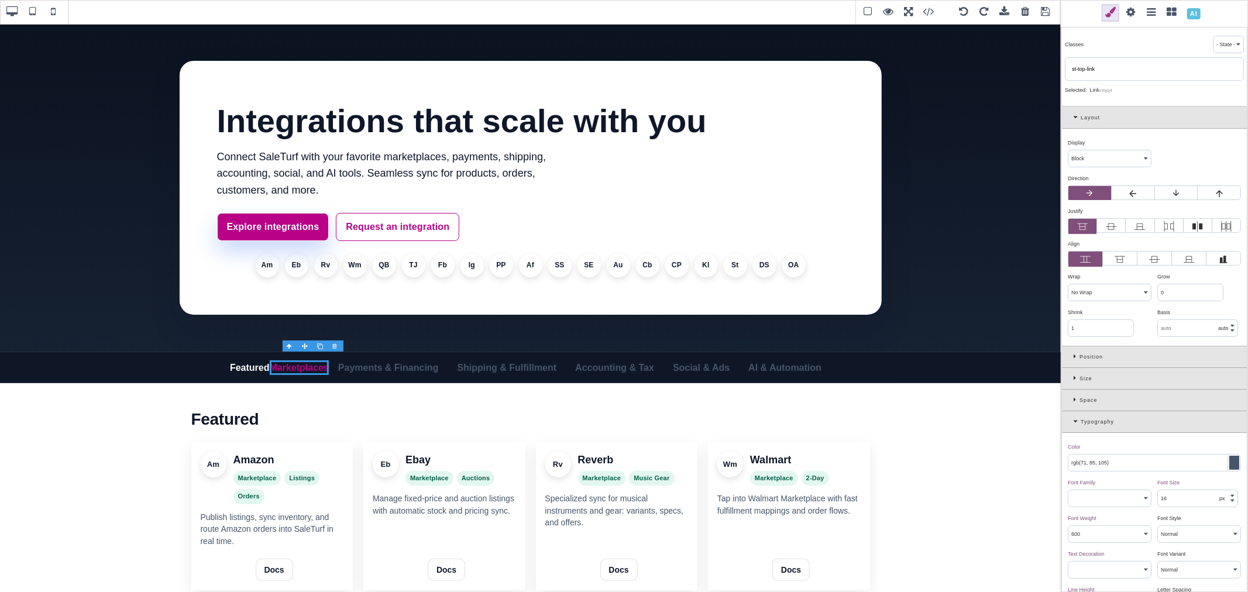
select select
click at [270, 374] on link "Featured" at bounding box center [250, 367] width 40 height 15
select select
click at [1122, 68] on icon at bounding box center [1123, 67] width 9 height 9
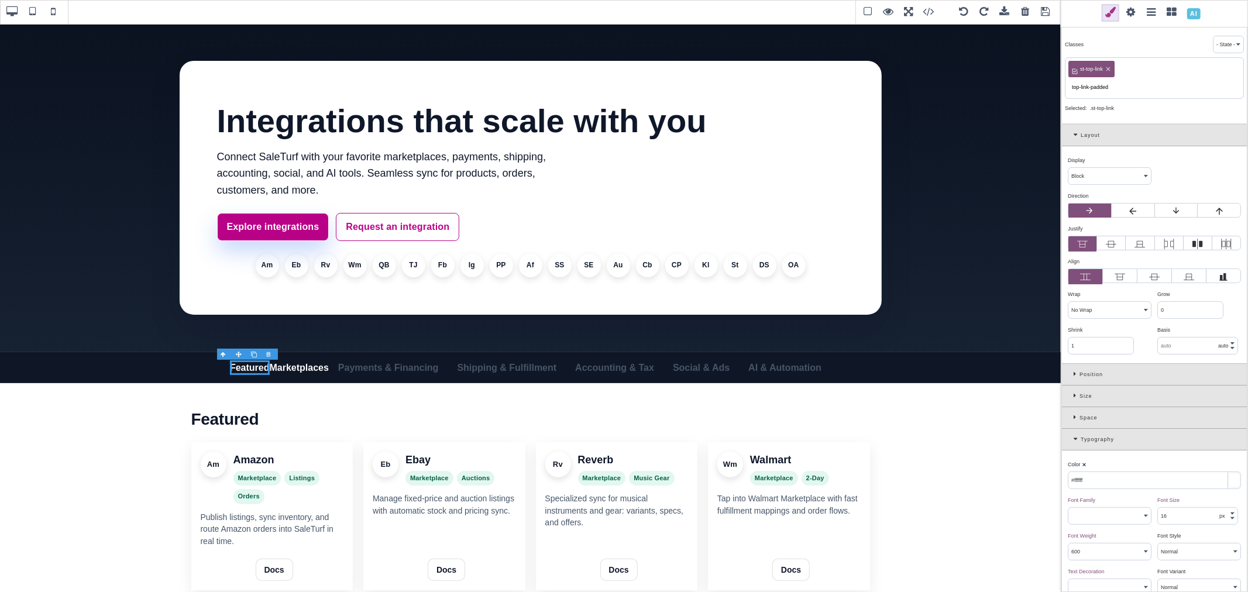
type input "top-link-padded"
type input "rgb(255, 255, 255)"
select select
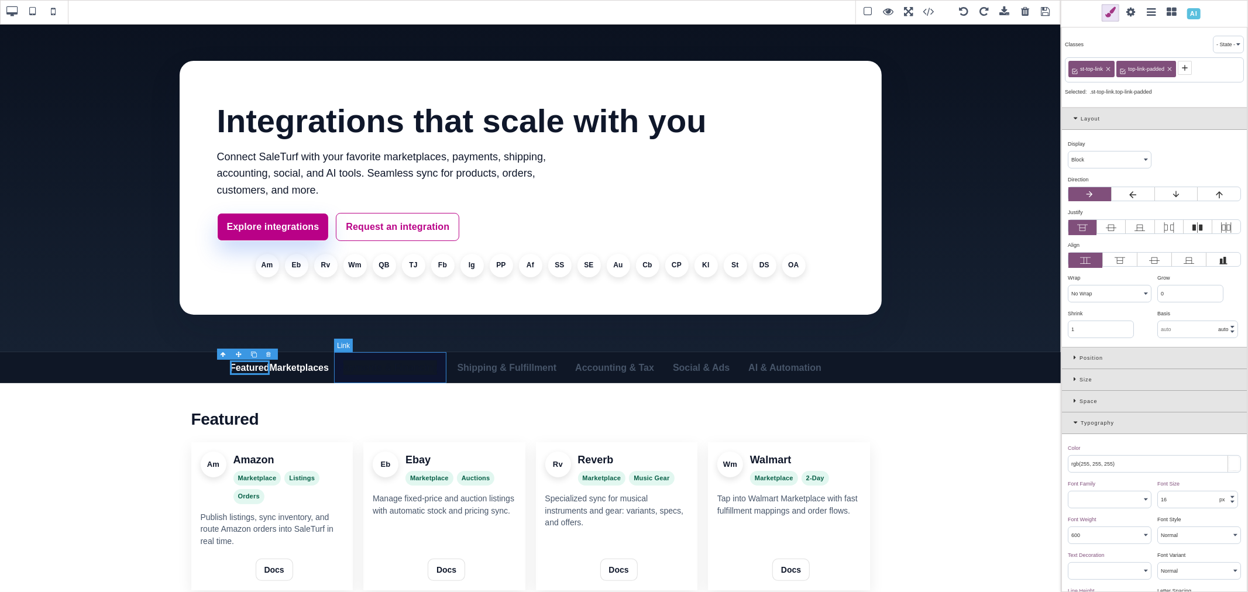
click at [343, 365] on link "Payments & Financing" at bounding box center [388, 368] width 119 height 32
select select "inline-block"
type input "var(--st-int-muted)"
select select
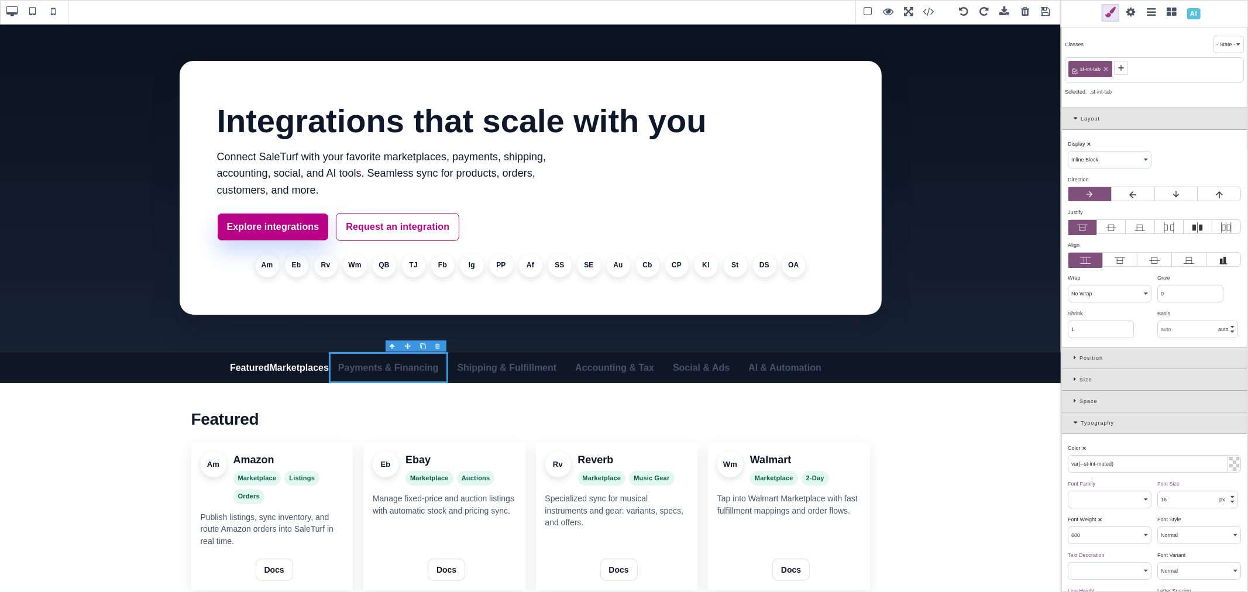
click at [1103, 66] on icon at bounding box center [1105, 69] width 7 height 7
select select "block"
type input "rgb(71, 85, 105)"
select select
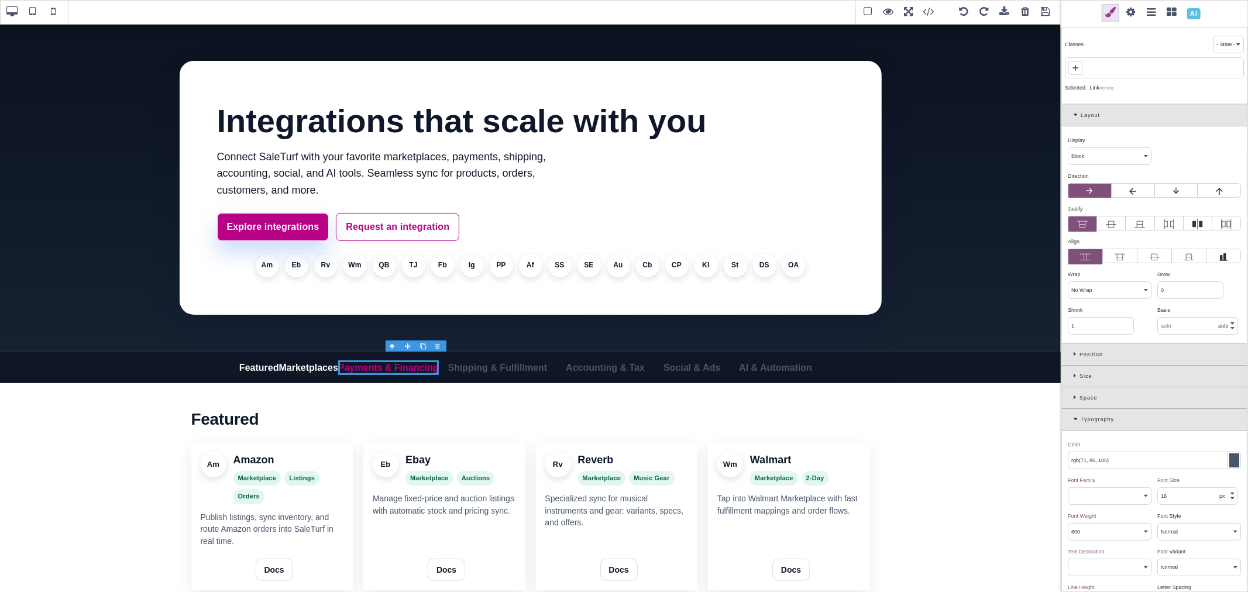
click at [1078, 67] on icon at bounding box center [1075, 67] width 9 height 9
paste input "st-top-link"
type input "st-top-link"
type input "#ffffff"
select select
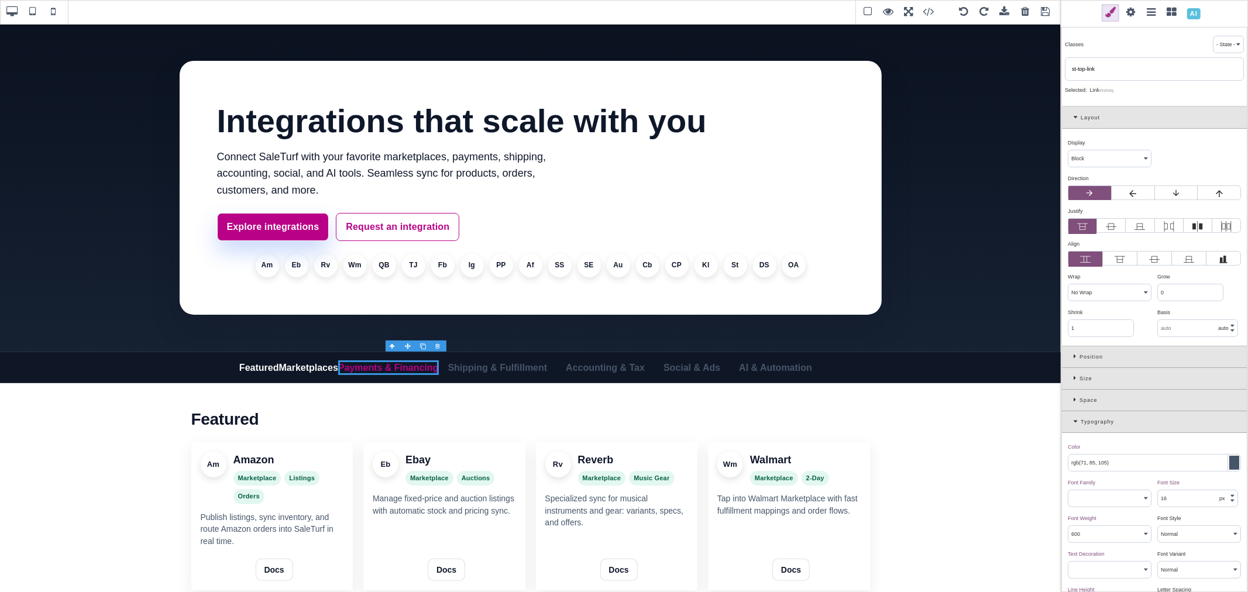
select select
click at [517, 360] on link "Shipping & Fulfillment" at bounding box center [498, 368] width 118 height 32
select select "inline-block"
type input "var(--st-int-muted)"
select select
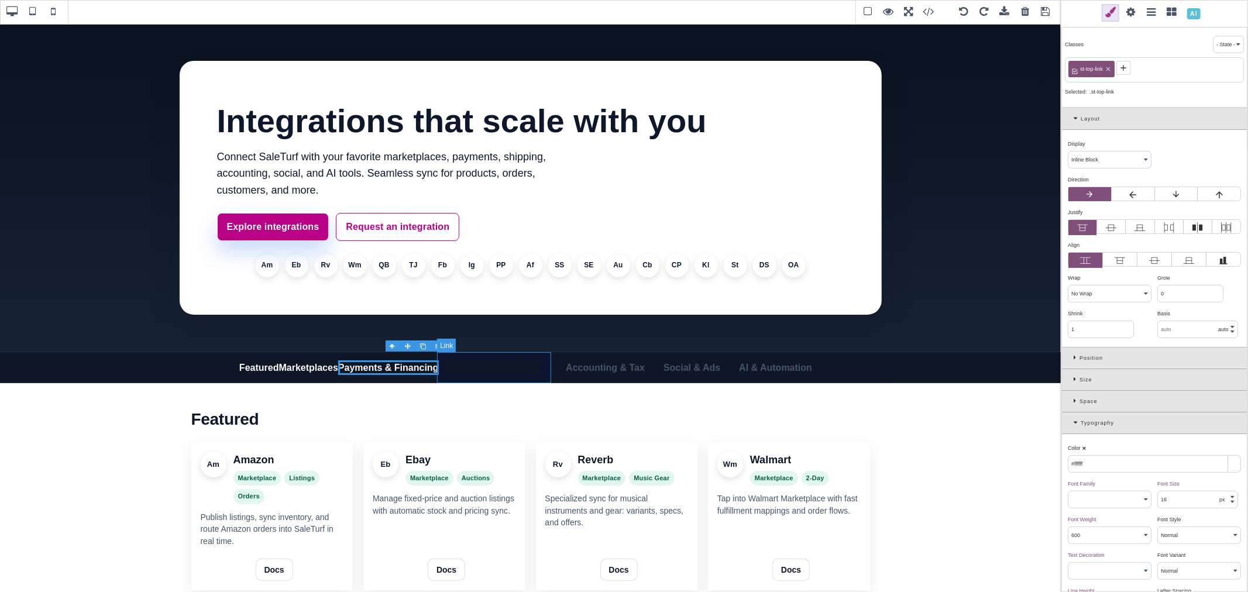
select select
click at [1107, 67] on icon at bounding box center [1105, 69] width 7 height 7
select select "block"
type input "rgb(71, 85, 105)"
select select
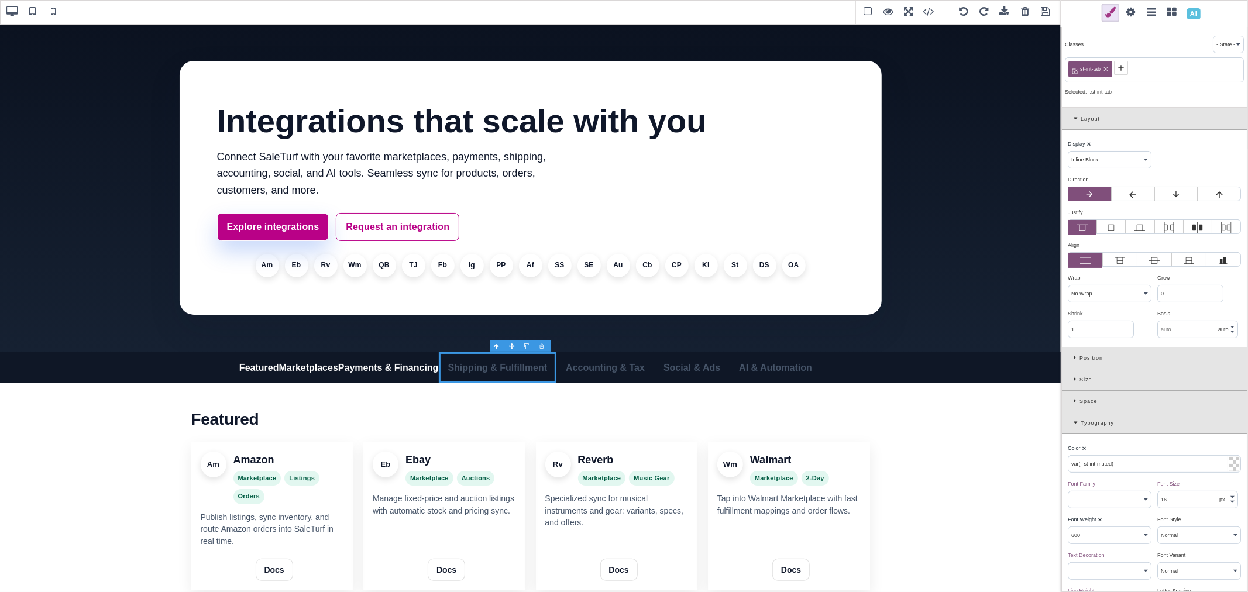
select select
click at [1077, 66] on icon at bounding box center [1075, 67] width 9 height 9
paste input "st-top-link"
type input "st-top-link"
type input "#ffffff"
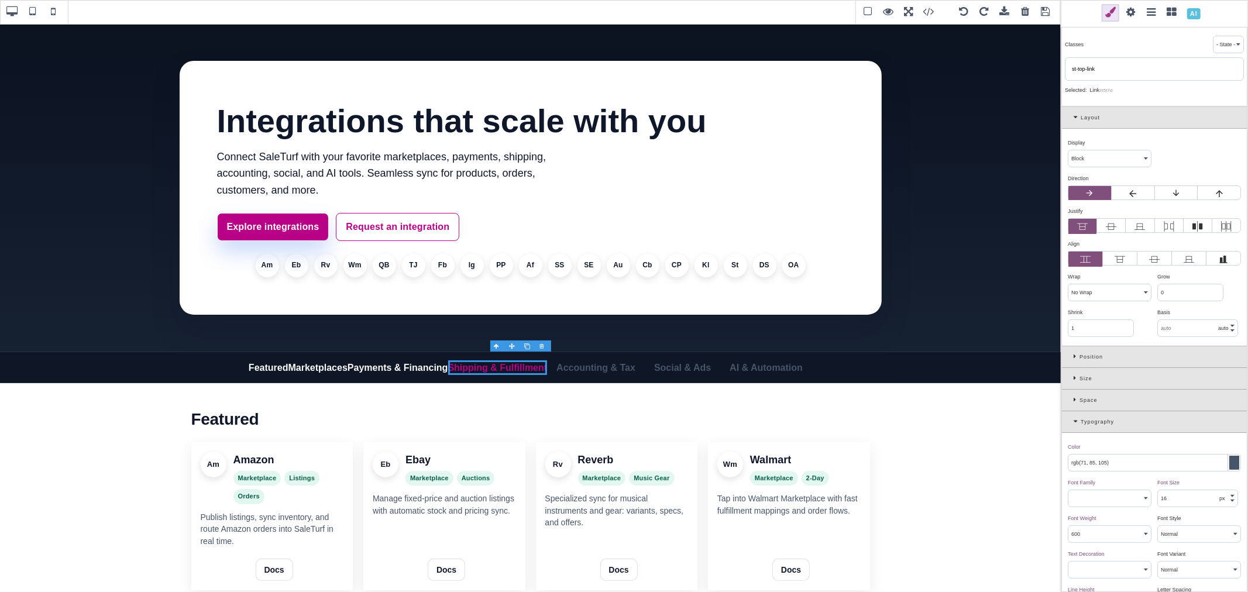
select select
click at [606, 356] on link "Accounting & Tax" at bounding box center [596, 368] width 98 height 32
select select "inline-block"
type input "var(--st-int-muted)"
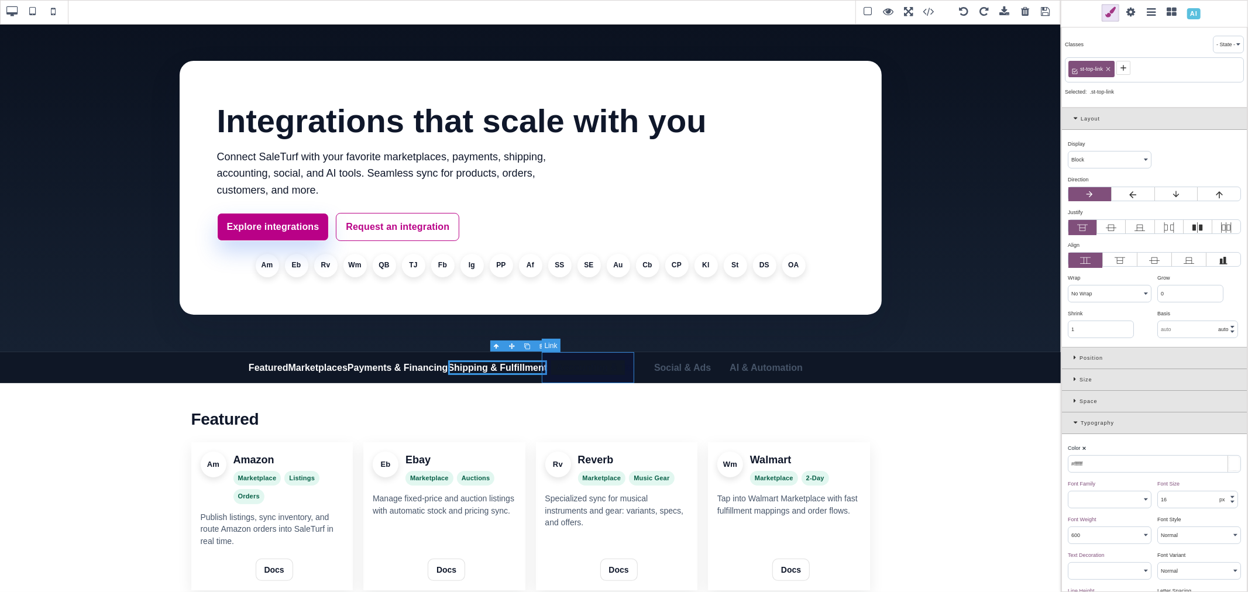
select select
click at [1107, 67] on icon at bounding box center [1105, 69] width 7 height 7
select select "block"
type input "rgb(71, 85, 105)"
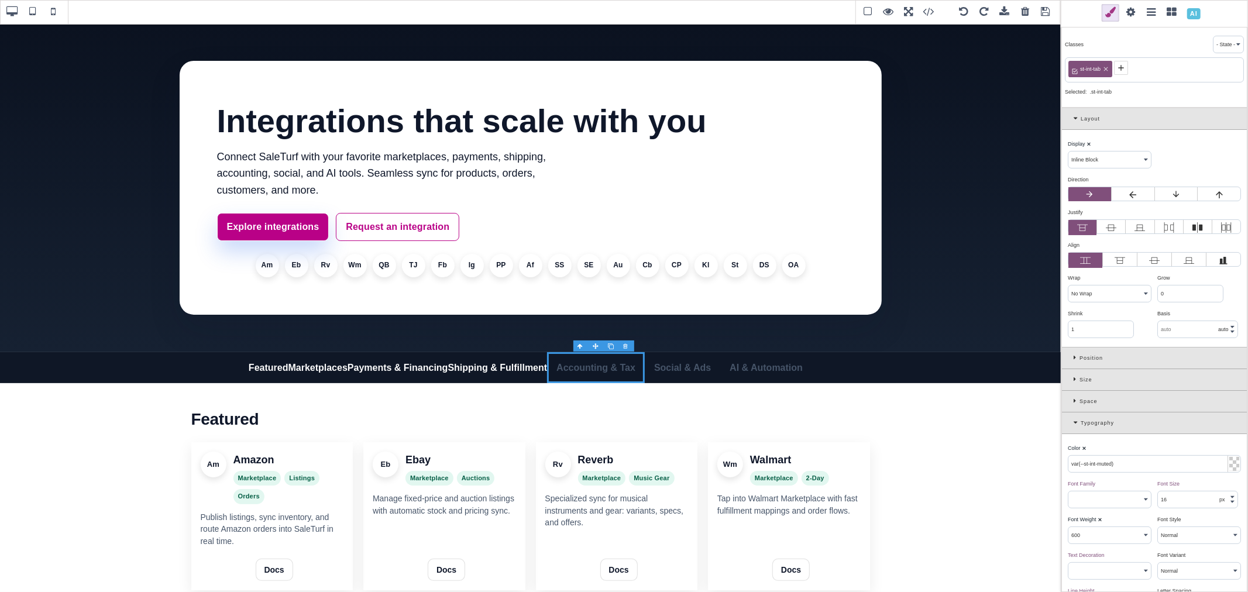
select select
click at [1079, 69] on icon at bounding box center [1075, 67] width 9 height 9
paste input "st-top-link"
type input "st-top-link"
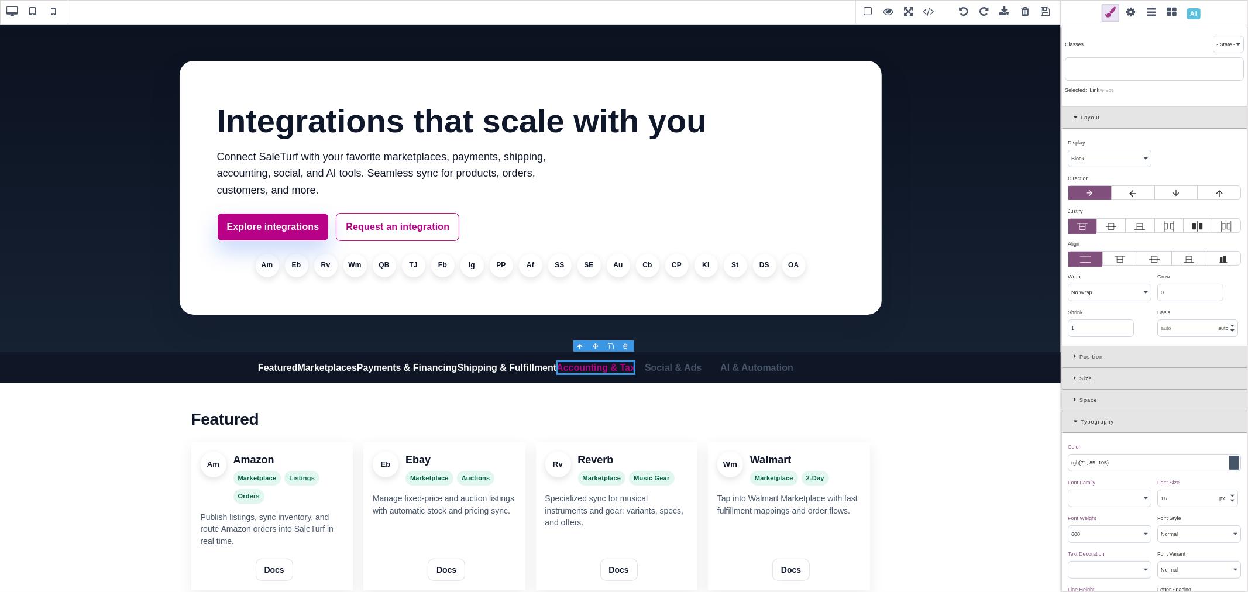
type input "#ffffff"
select select
click at [677, 366] on link "Social & Ads" at bounding box center [672, 368] width 75 height 32
select select "inline-block"
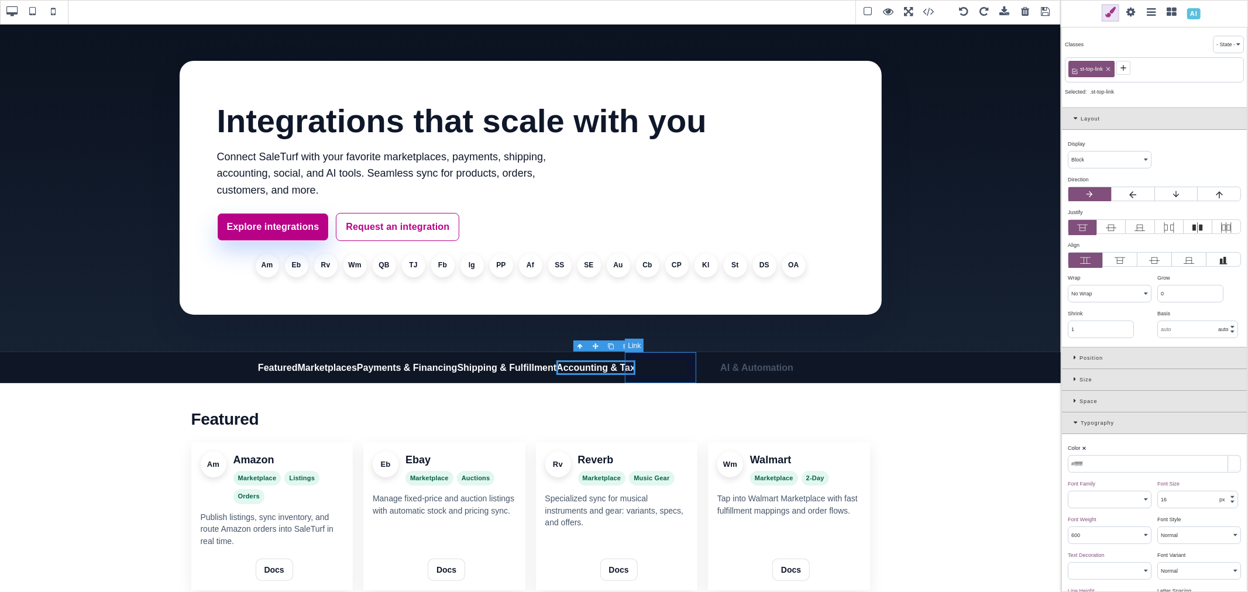
type input "var(--st-int-muted)"
select select
click at [1106, 67] on icon at bounding box center [1105, 69] width 7 height 7
select select "block"
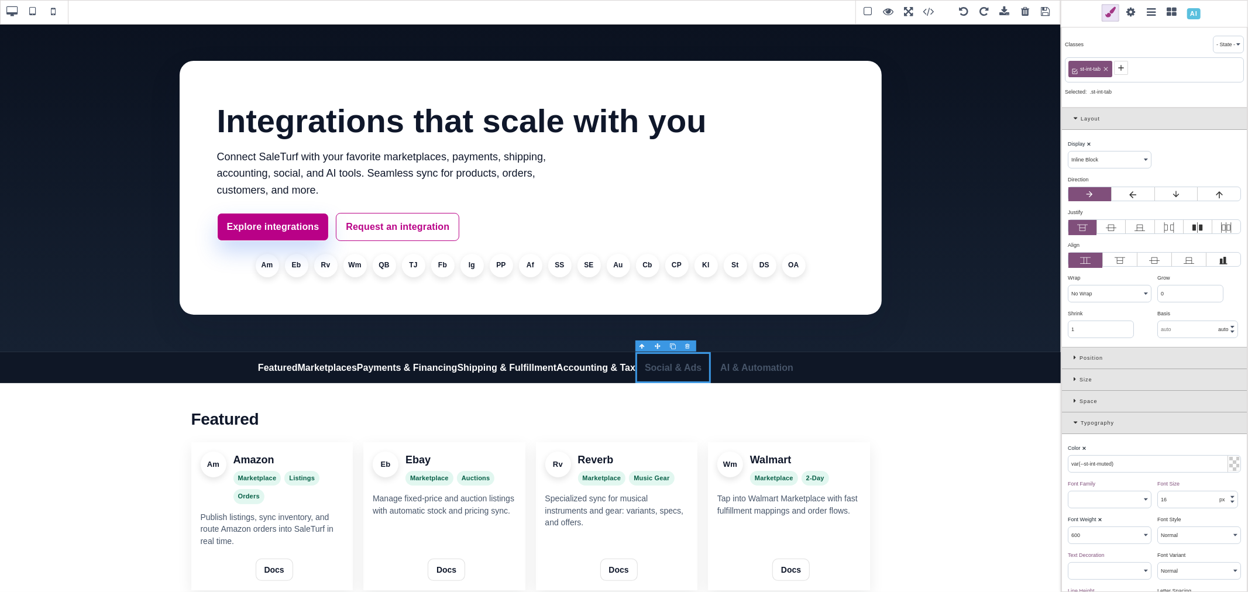
type input "rgb(71, 85, 105)"
select select
click at [1077, 67] on icon at bounding box center [1075, 67] width 9 height 9
paste input "st-top-link"
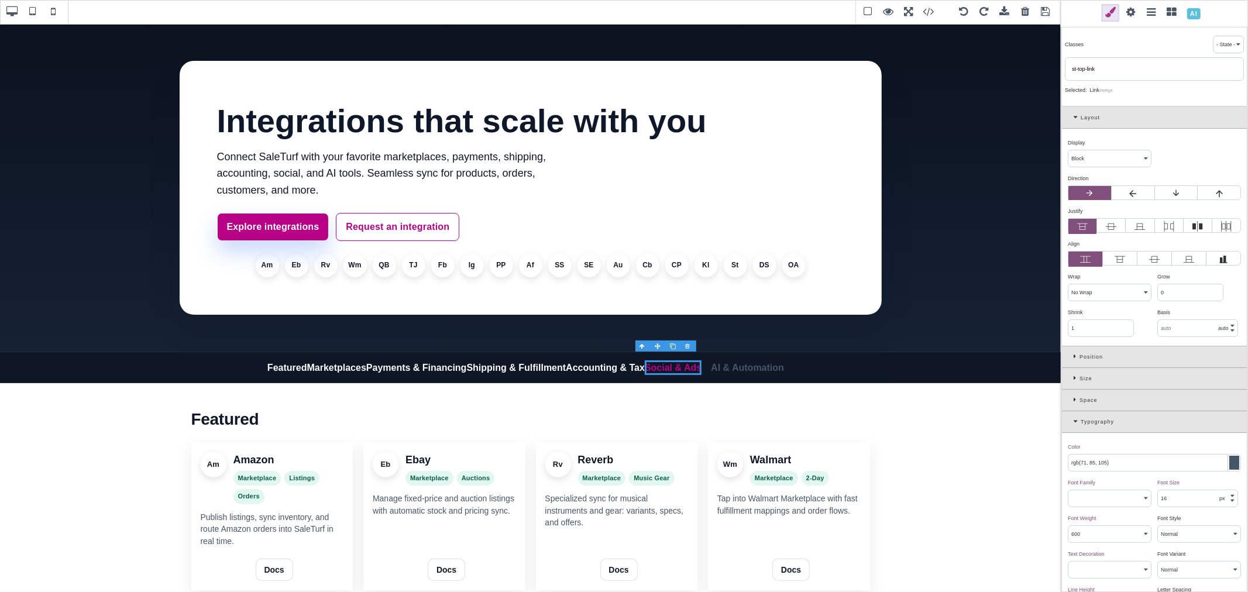
type input "st-top-link"
type input "#ffffff"
select select
click at [768, 363] on link "AI & Automation" at bounding box center [747, 368] width 92 height 32
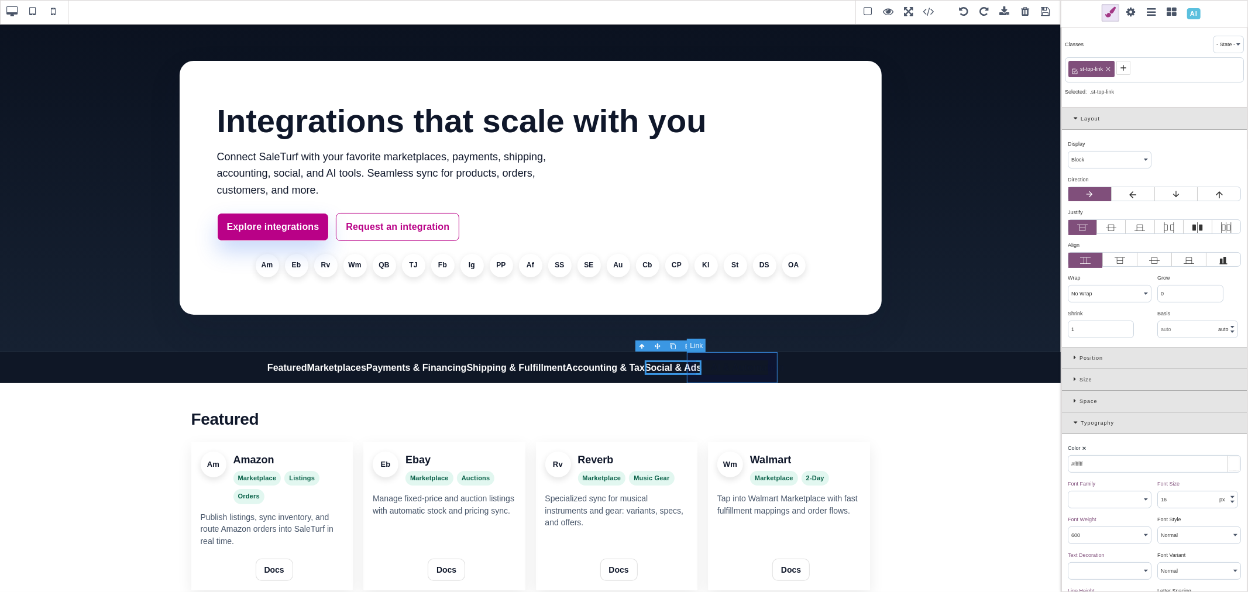
select select "inline-block"
type input "var(--st-int-muted)"
select select
click at [1106, 68] on icon at bounding box center [1105, 69] width 7 height 7
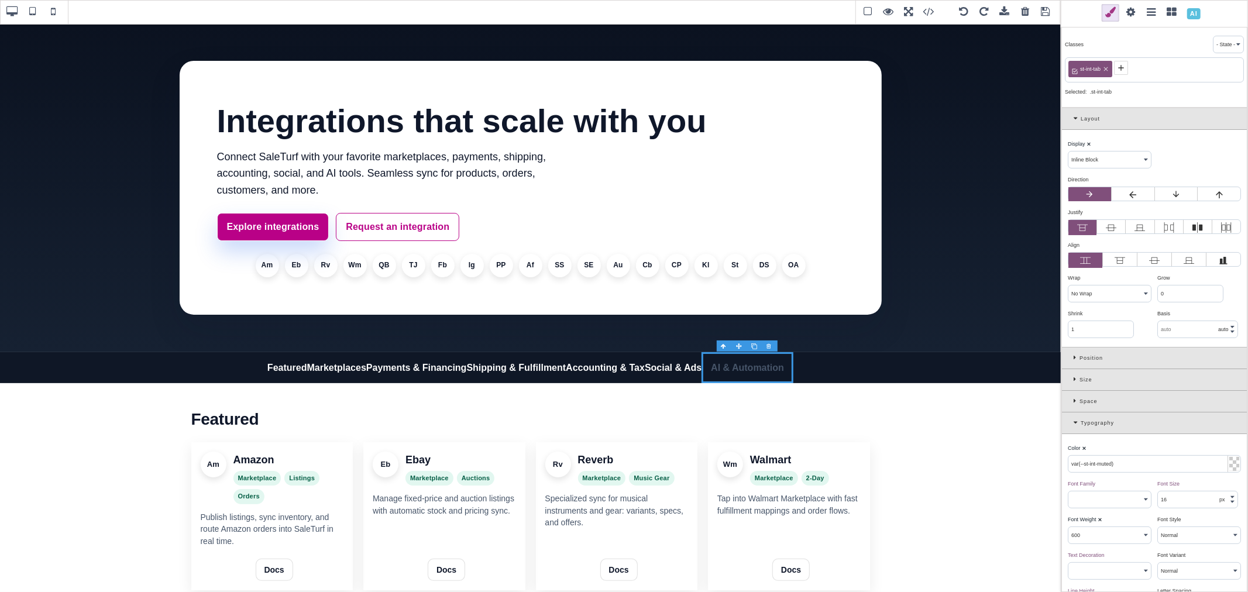
select select "block"
type input "rgb(71, 85, 105)"
select select
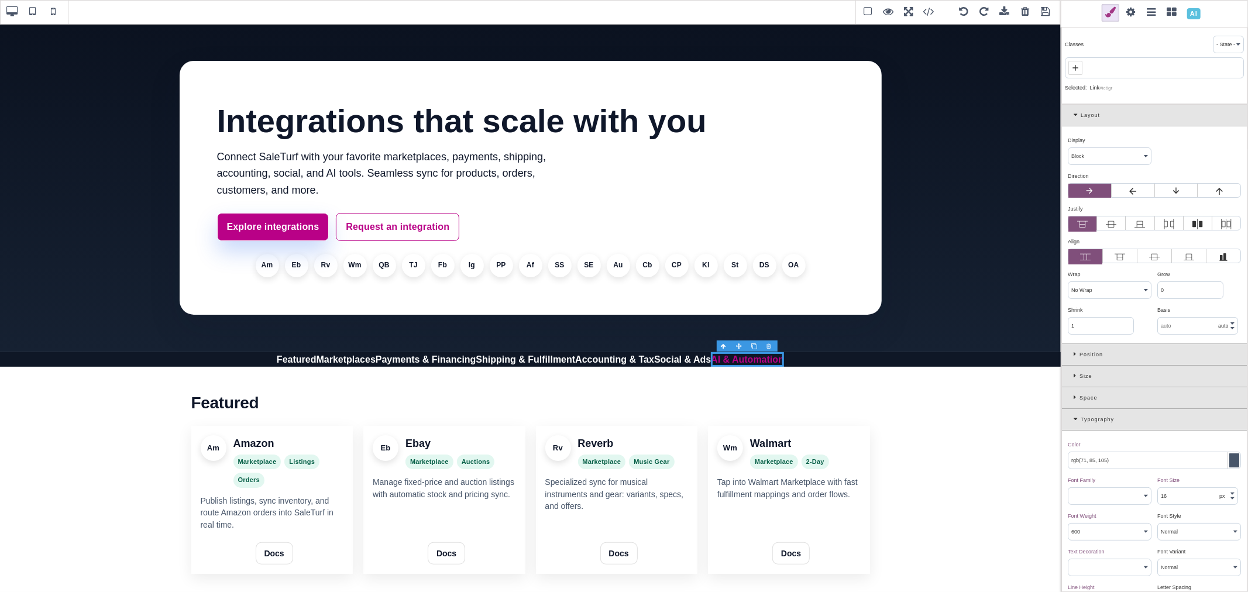
click at [1075, 69] on icon at bounding box center [1074, 67] width 5 height 5
paste input "st-top-link"
type input "st-top-link"
type input "#ffffff"
select select
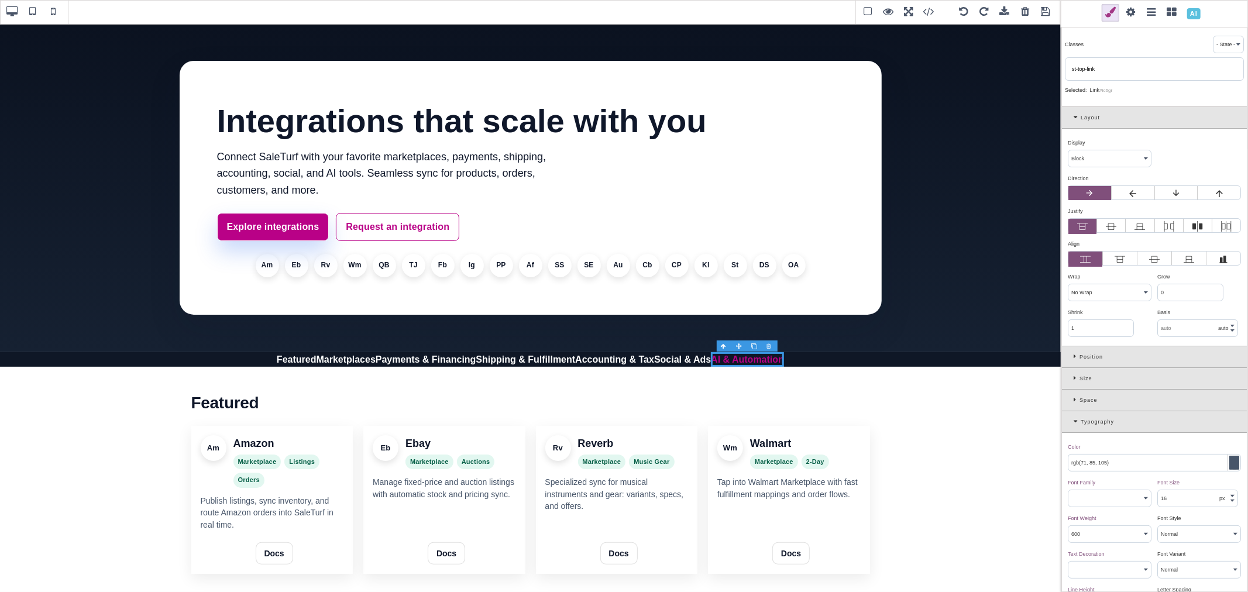
select select
click at [297, 363] on link "Featured" at bounding box center [297, 359] width 40 height 15
type input "rgb(141, 1, 103)"
select select
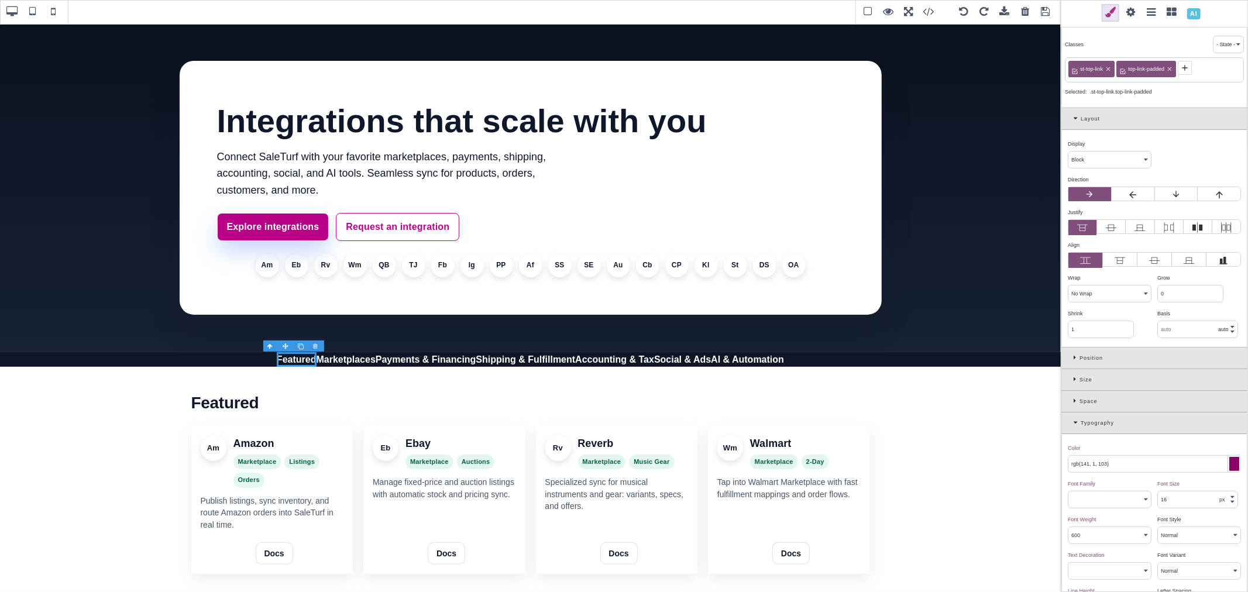
click at [1147, 68] on span "top-link-padded" at bounding box center [1146, 69] width 40 height 11
copy span "top-link-padded"
click at [349, 362] on link "Marketplaces" at bounding box center [346, 359] width 59 height 15
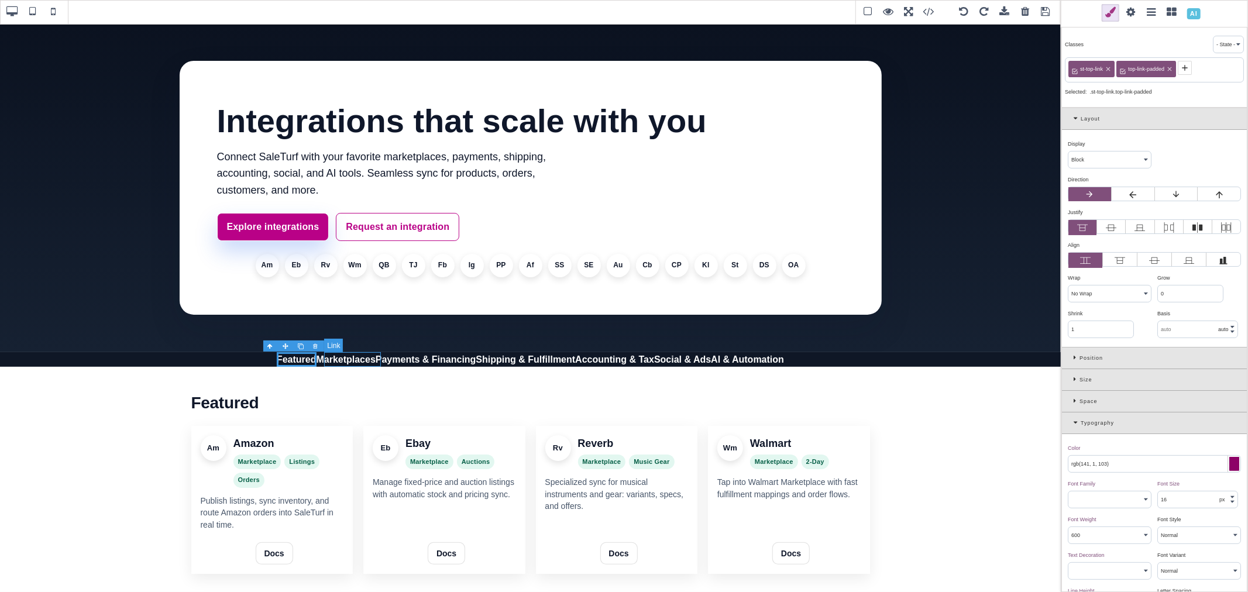
type input "#ffffff"
click at [1122, 70] on icon at bounding box center [1123, 67] width 9 height 9
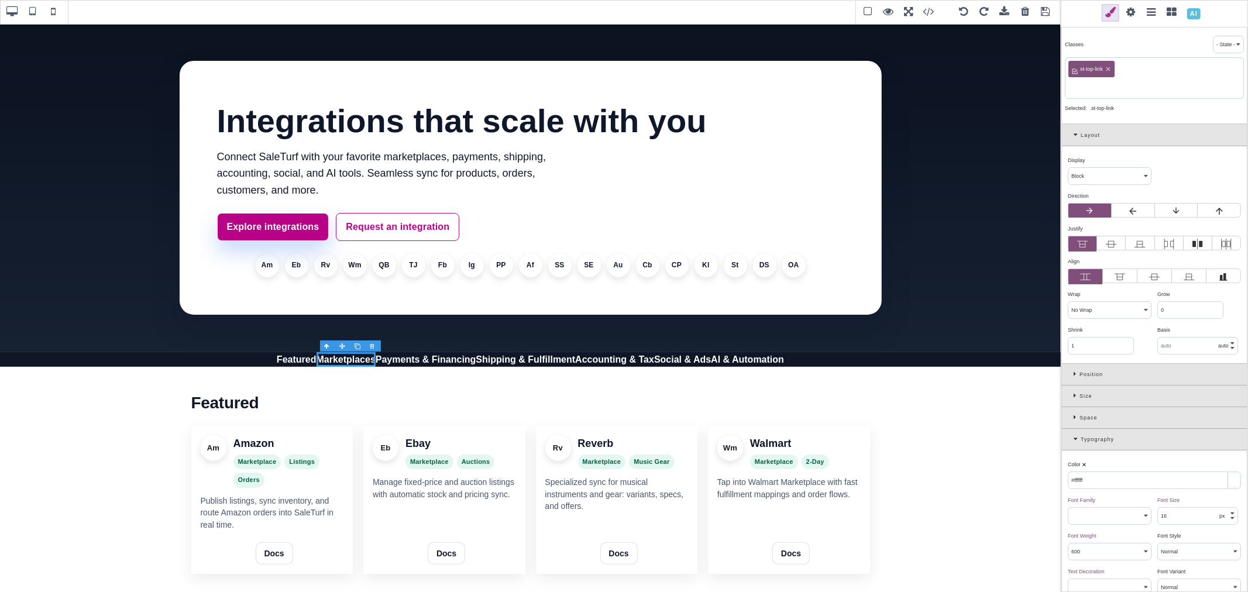
paste input "top-link-padded"
type input "top-link-padded"
type input "rgb(255, 255, 255)"
select select
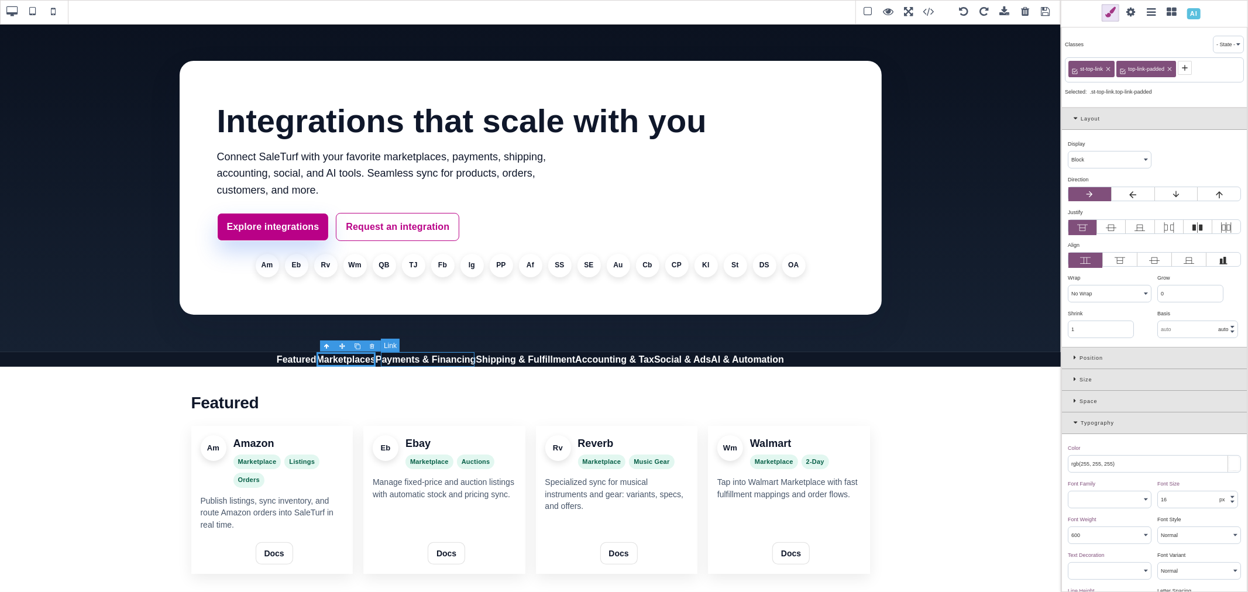
click at [400, 363] on link "Payments & Financing" at bounding box center [426, 359] width 101 height 15
type input "#ffffff"
select select
click at [1122, 68] on icon at bounding box center [1122, 67] width 5 height 5
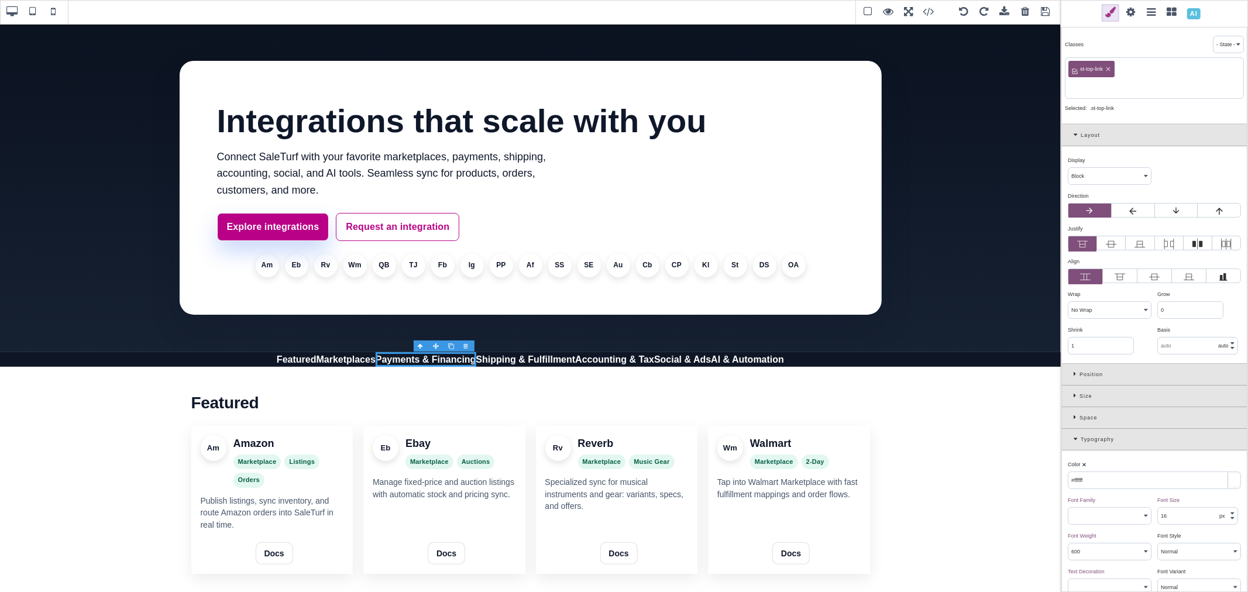
paste input "top-link-padded"
type input "top-link-padded"
type input "rgb(255, 255, 255)"
select select
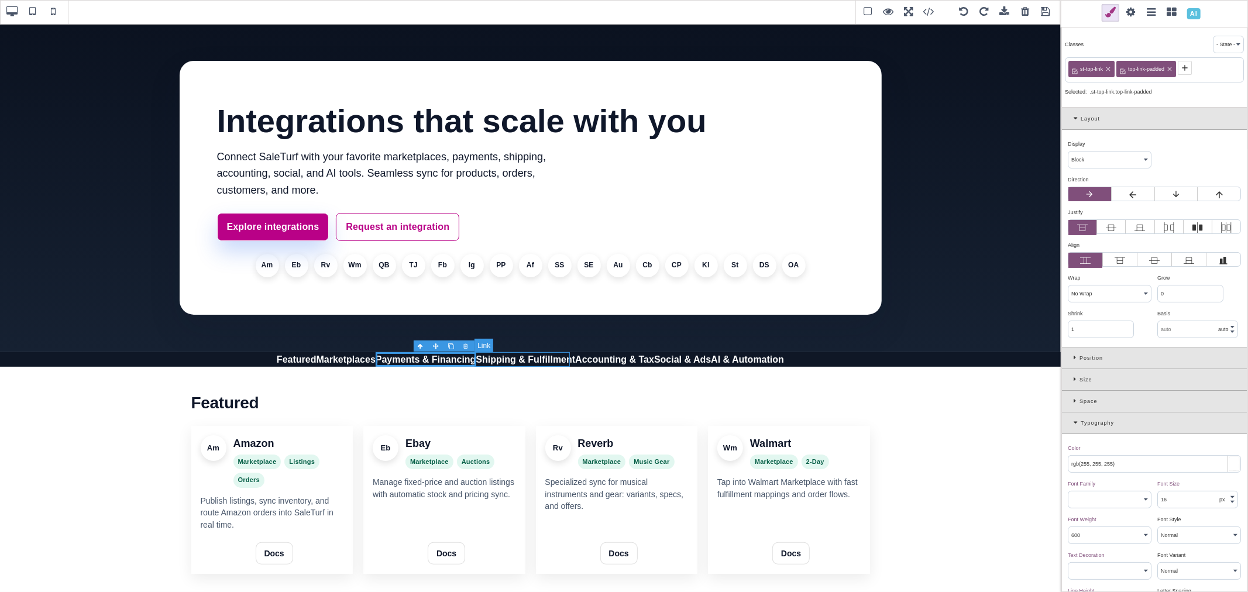
click at [522, 358] on link "Shipping & Fulfillment" at bounding box center [525, 359] width 99 height 15
type input "#ffffff"
select select
click at [1126, 68] on icon at bounding box center [1123, 67] width 9 height 9
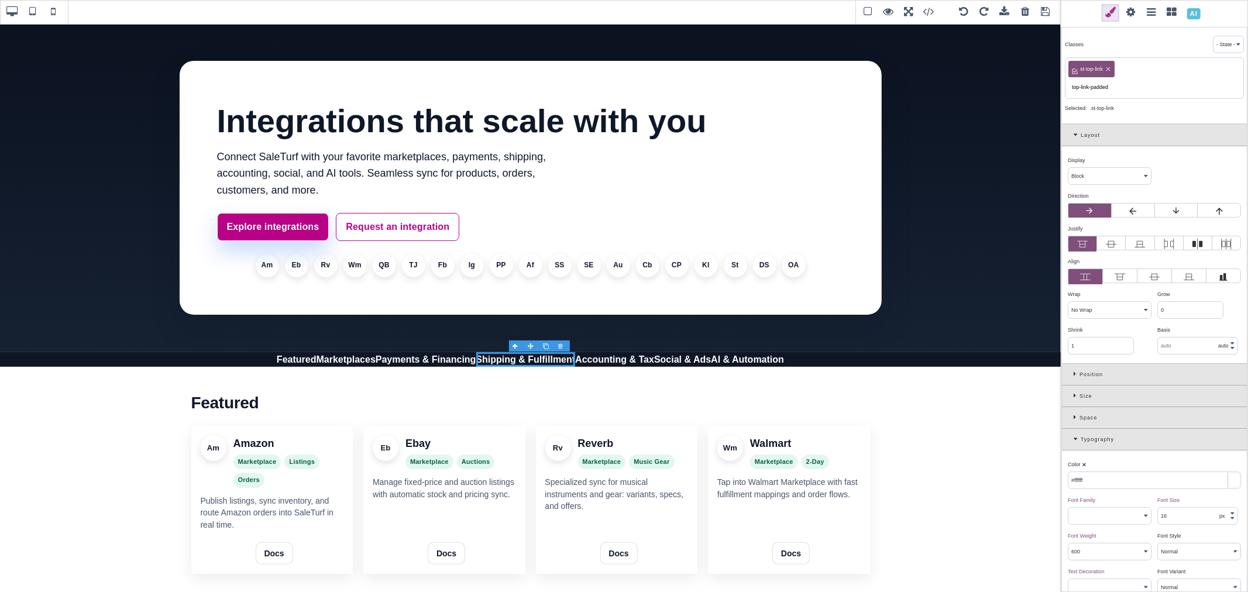
type input "top-link-padded"
type input "rgb(255, 255, 255)"
select select
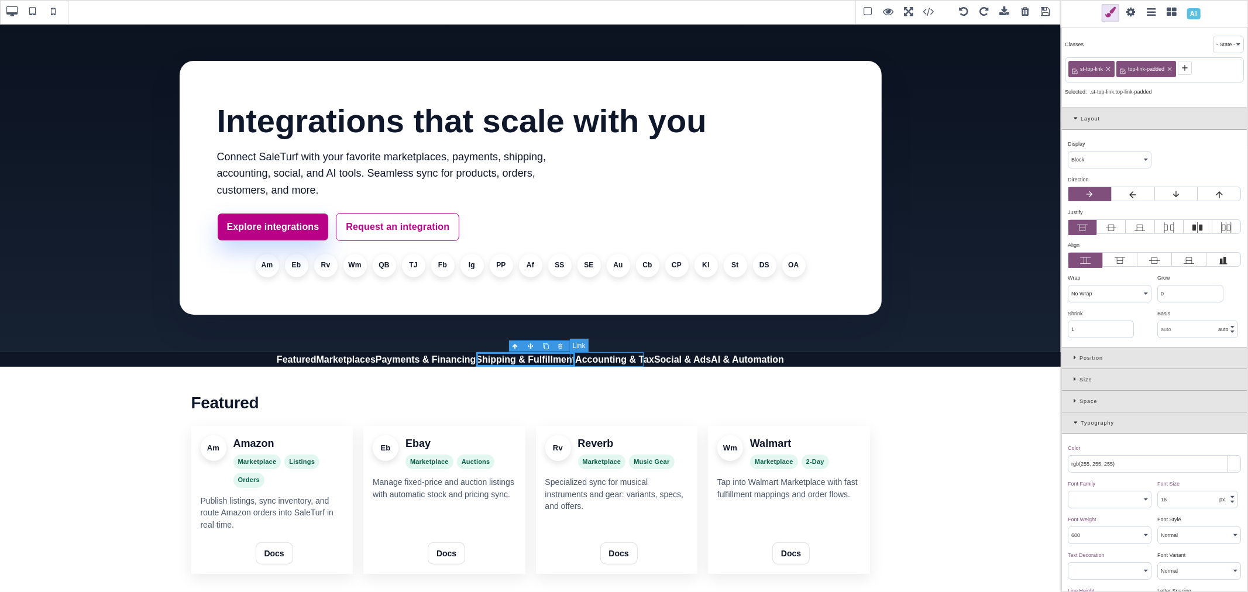
click at [585, 358] on link "Accounting & Tax" at bounding box center [614, 359] width 79 height 15
type input "#ffffff"
select select
click at [1124, 71] on icon at bounding box center [1123, 67] width 9 height 9
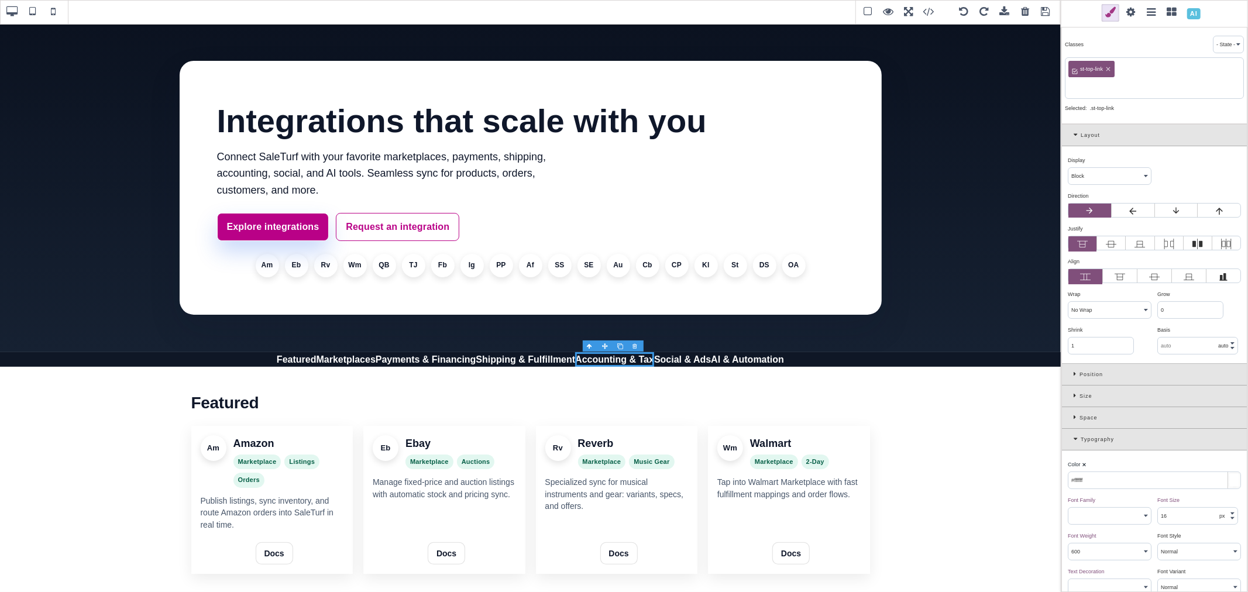
paste input "top-link-padded"
type input "top-link-padded"
type input "rgb(255, 255, 255)"
select select
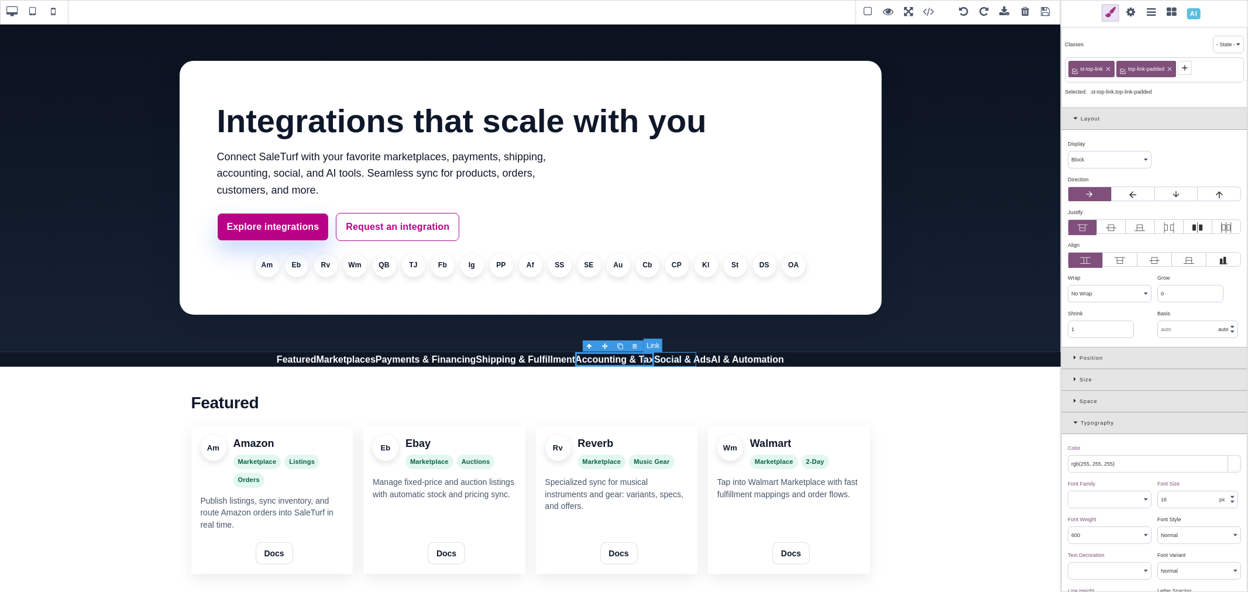
click at [670, 363] on link "Social & Ads" at bounding box center [682, 359] width 57 height 15
type input "#ffffff"
click at [1122, 76] on div "st-top-link" at bounding box center [1154, 69] width 179 height 25
click at [1123, 74] on span at bounding box center [1123, 68] width 14 height 14
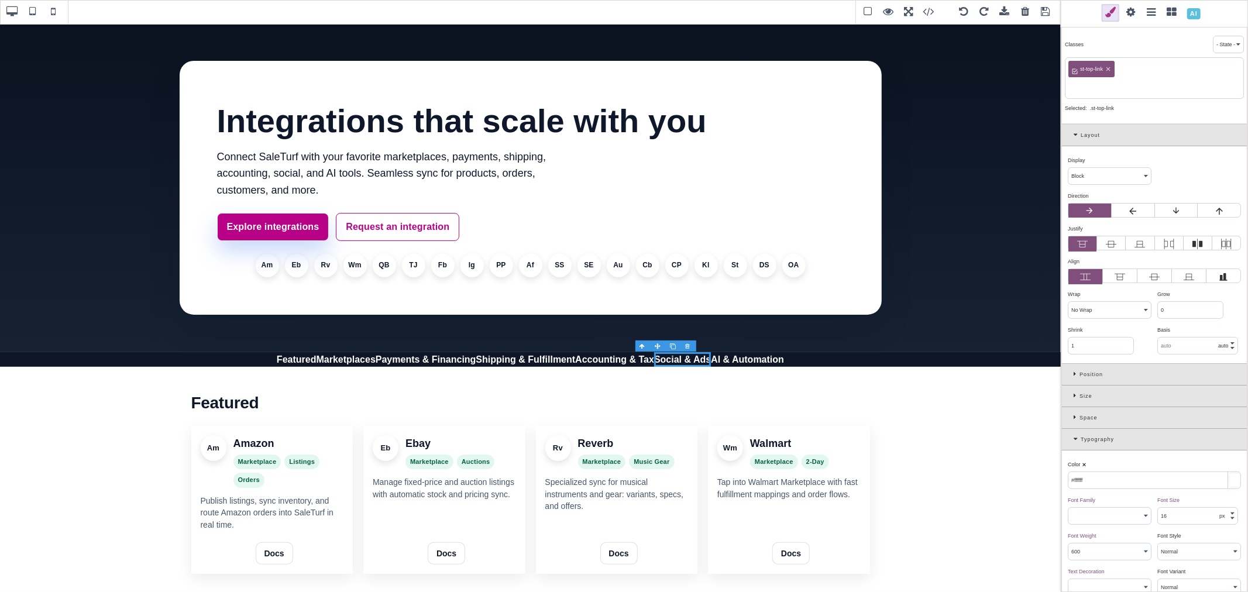
paste input "top-link-padded"
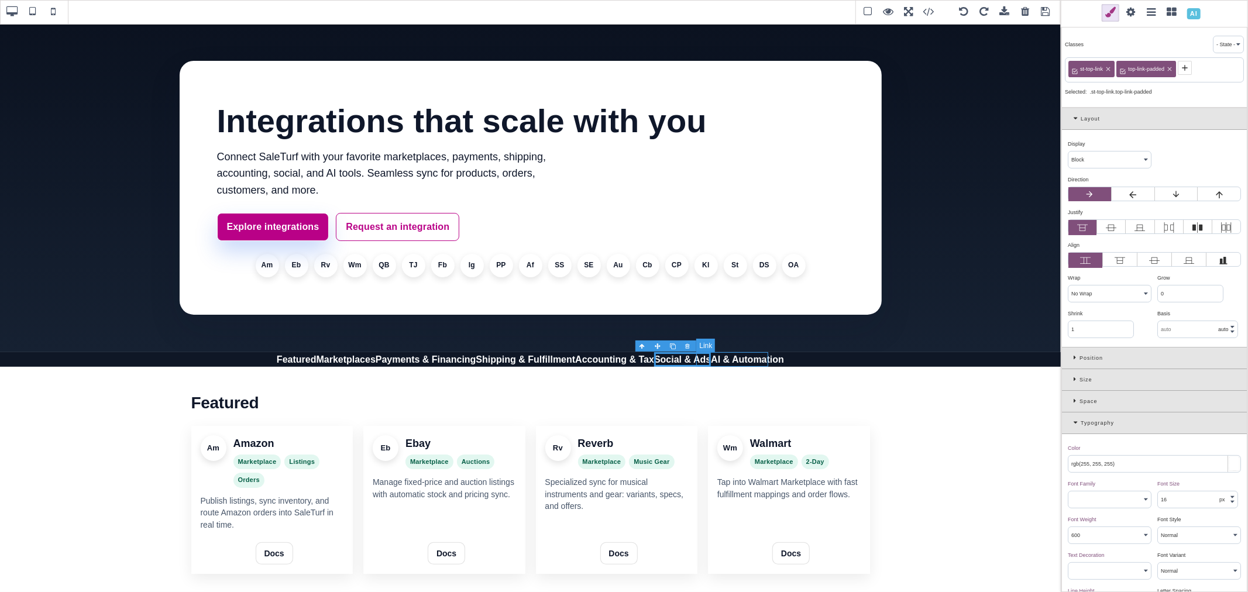
click at [750, 359] on link "AI & Automation" at bounding box center [747, 359] width 73 height 15
click at [1124, 69] on icon at bounding box center [1122, 67] width 5 height 5
click at [1184, 71] on icon at bounding box center [1184, 67] width 9 height 9
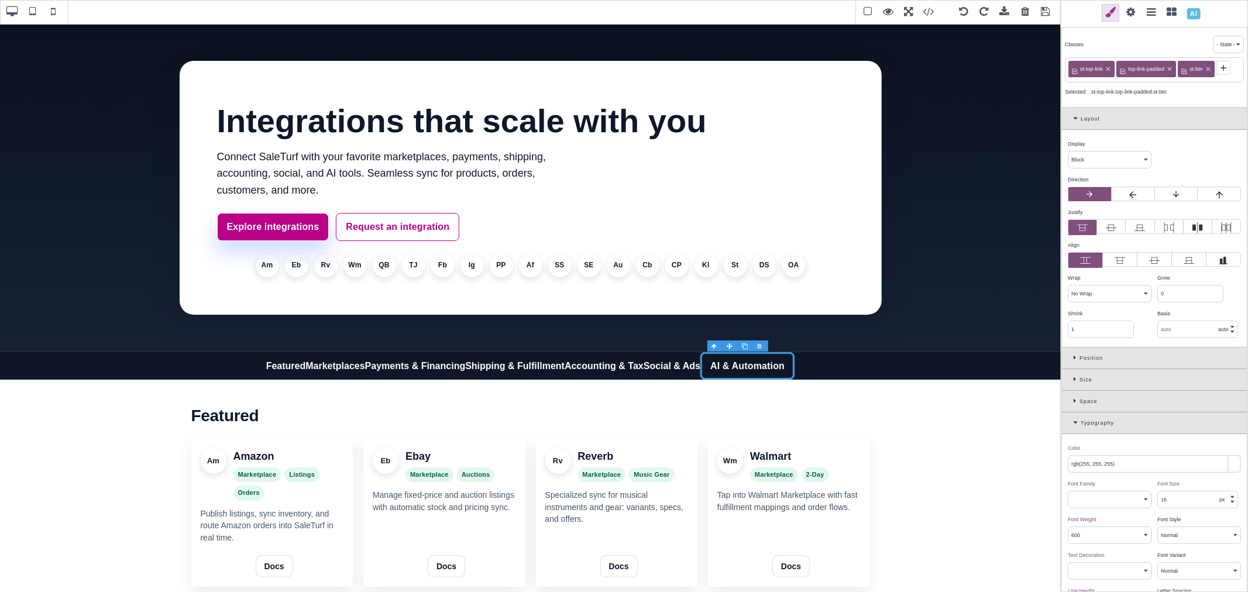
click at [1194, 72] on span "st-btn" at bounding box center [1196, 69] width 17 height 11
copy span "st-btn"
drag, startPoint x: 1181, startPoint y: 66, endPoint x: 1144, endPoint y: 66, distance: 36.9
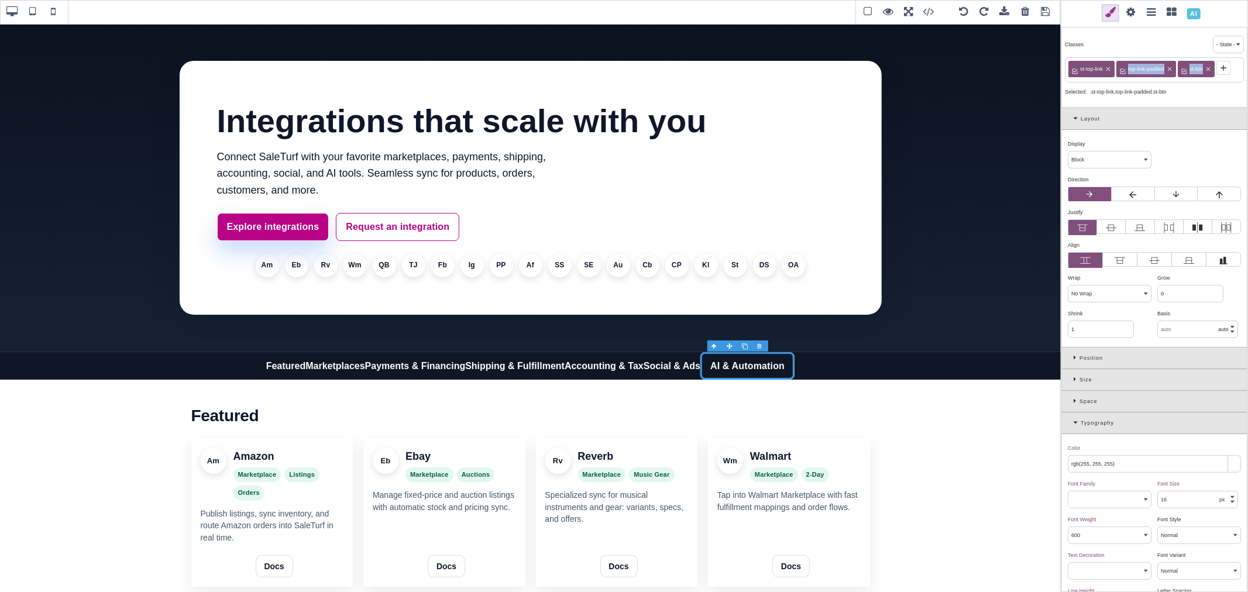
click at [1144, 66] on div "st-top-link top-link-padded st-btn" at bounding box center [1142, 70] width 148 height 18
click at [1198, 84] on div "Classes - State - Hover Click Even/Odd st-top-link top-link-padded st-btn Selec…" at bounding box center [1154, 66] width 186 height 82
click at [1196, 71] on span "st-btn" at bounding box center [1196, 69] width 17 height 11
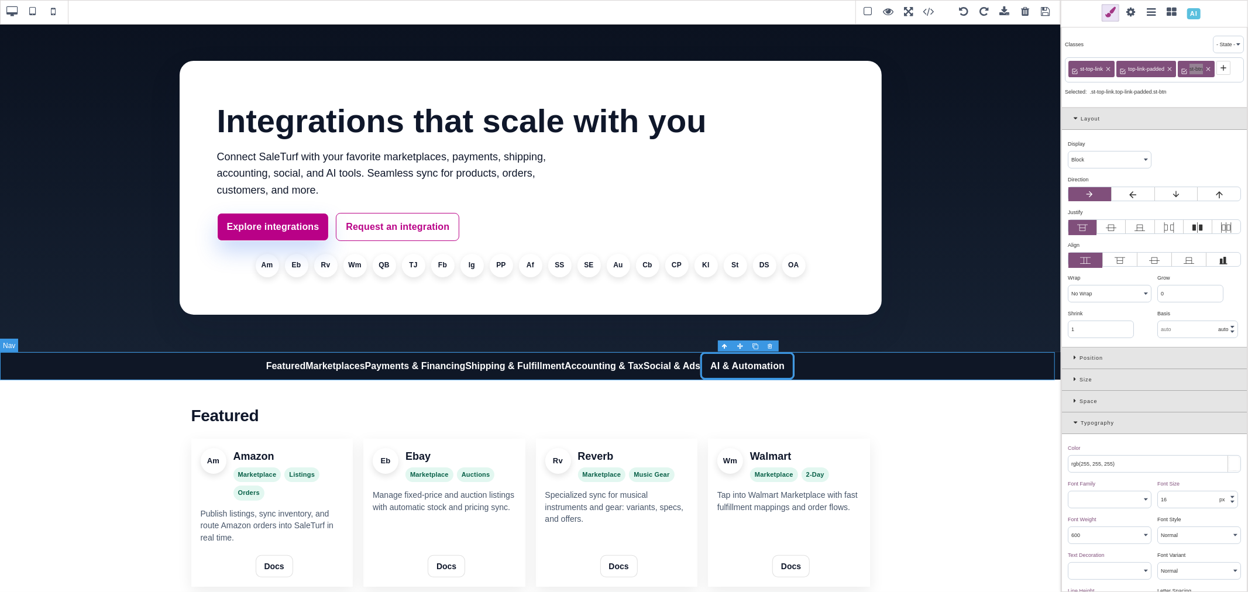
click at [587, 376] on nav "Featured Marketplaces Payments & Financing Shipping & Fulfillment Accounting & …" at bounding box center [530, 366] width 1061 height 28
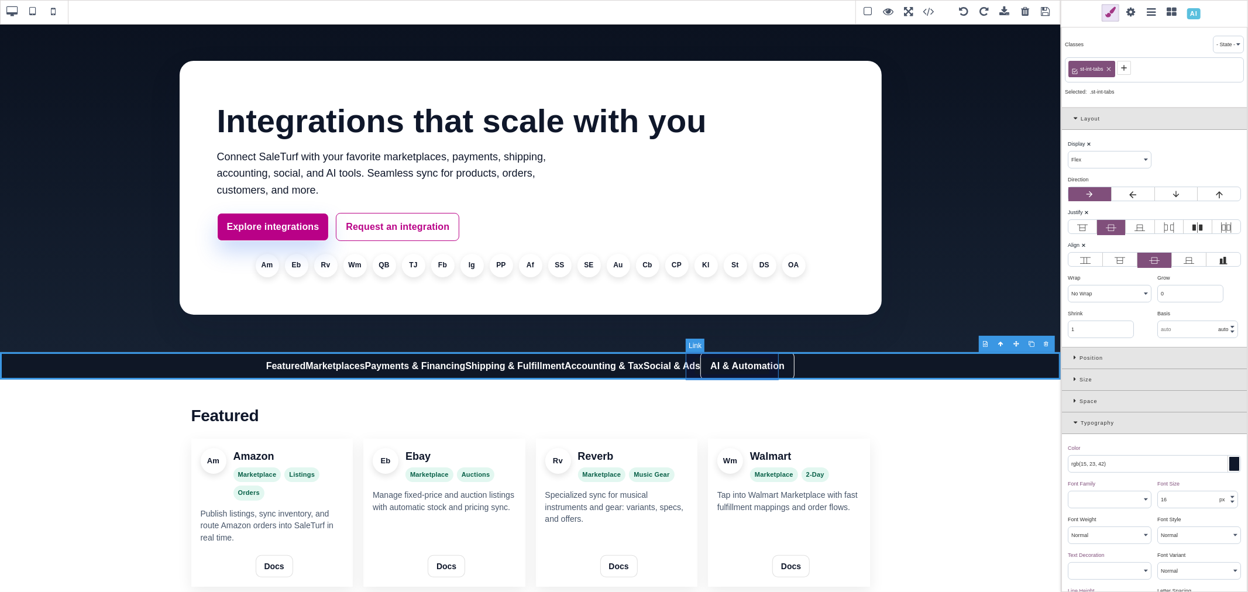
click at [727, 376] on link "AI & Automation" at bounding box center [747, 366] width 94 height 28
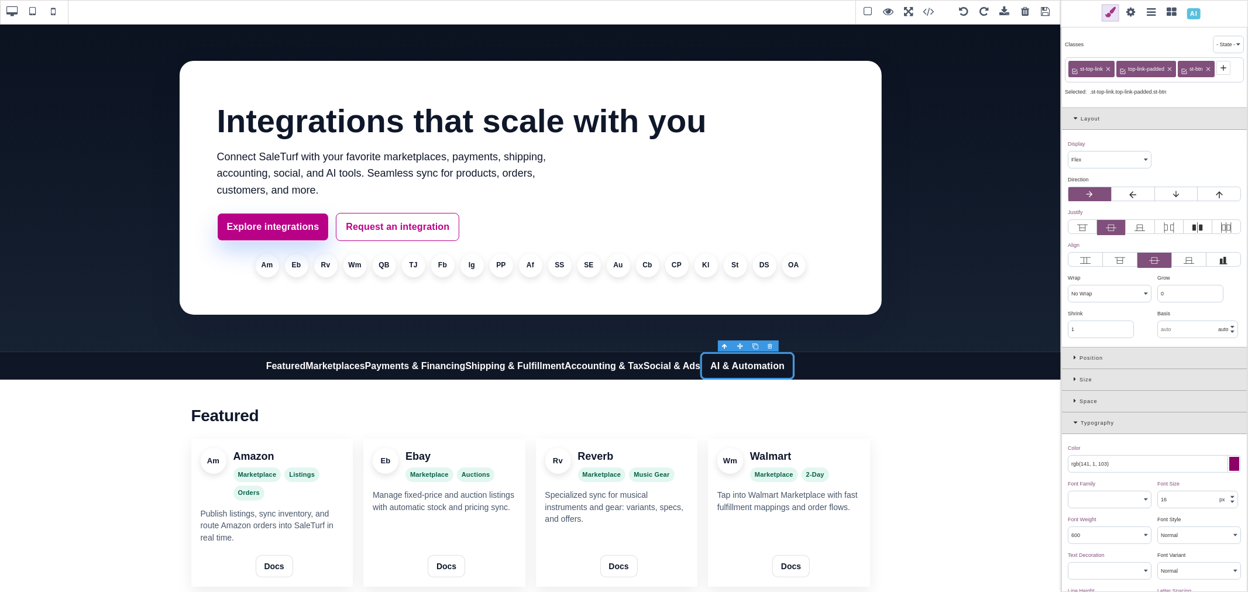
click at [1207, 70] on icon at bounding box center [1208, 69] width 4 height 4
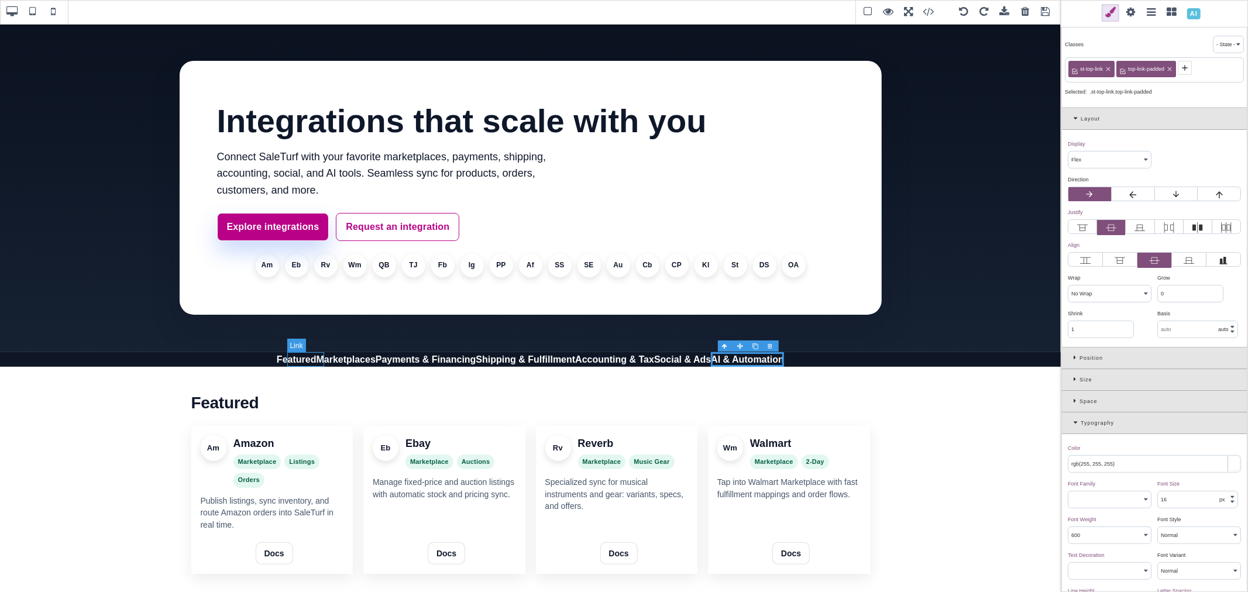
click at [301, 364] on link "Featured" at bounding box center [297, 359] width 40 height 15
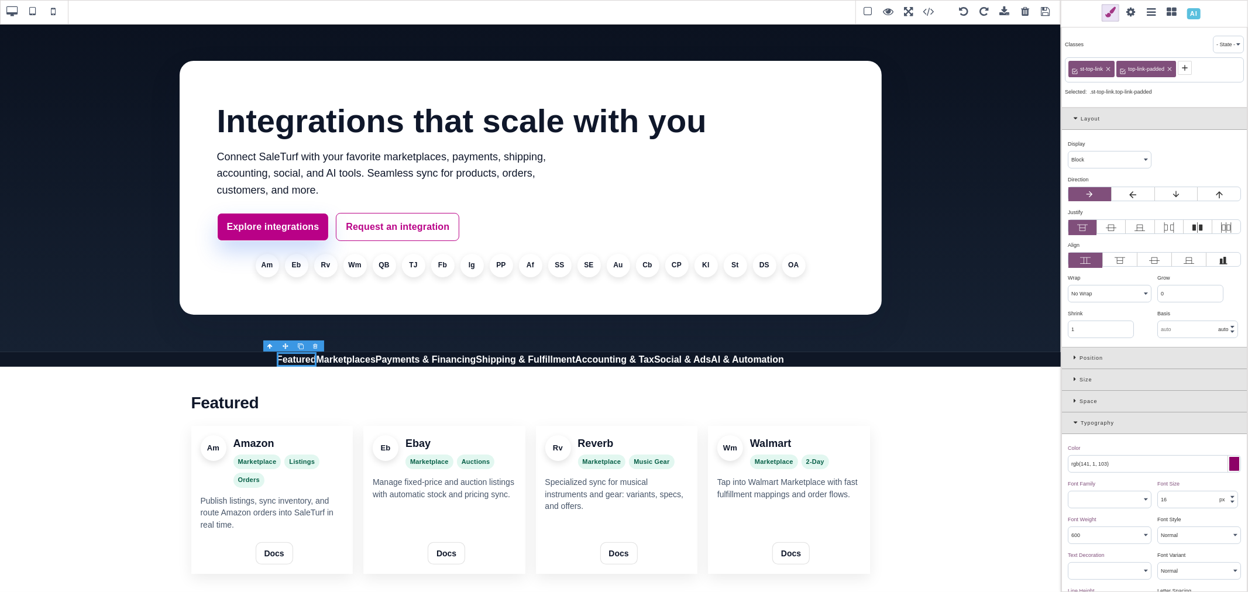
click at [1074, 423] on icon at bounding box center [1077, 422] width 7 height 6
click at [1073, 449] on div "Background" at bounding box center [1154, 445] width 185 height 22
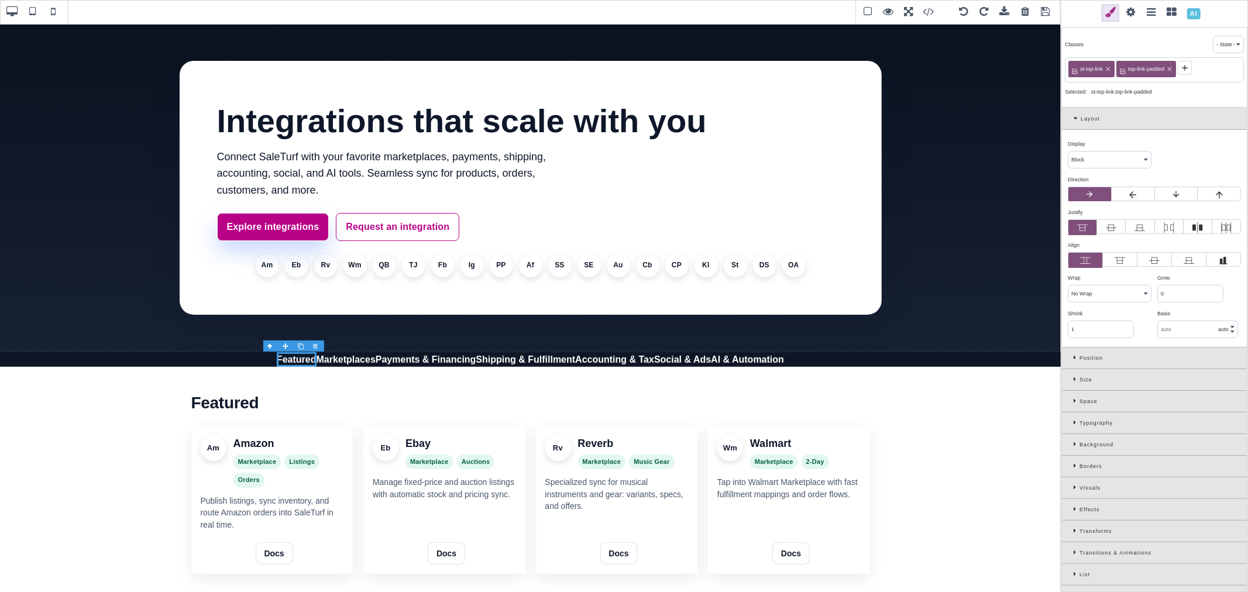
click at [1075, 110] on div "Layout" at bounding box center [1154, 119] width 185 height 22
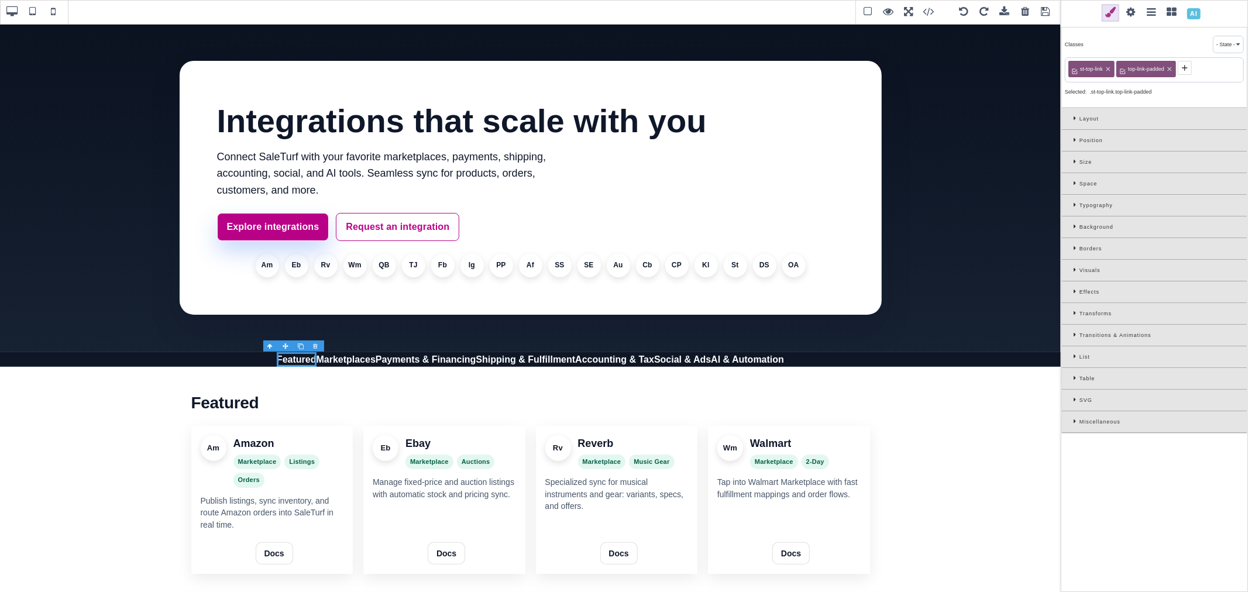
click at [1072, 178] on div "Space" at bounding box center [1154, 184] width 185 height 22
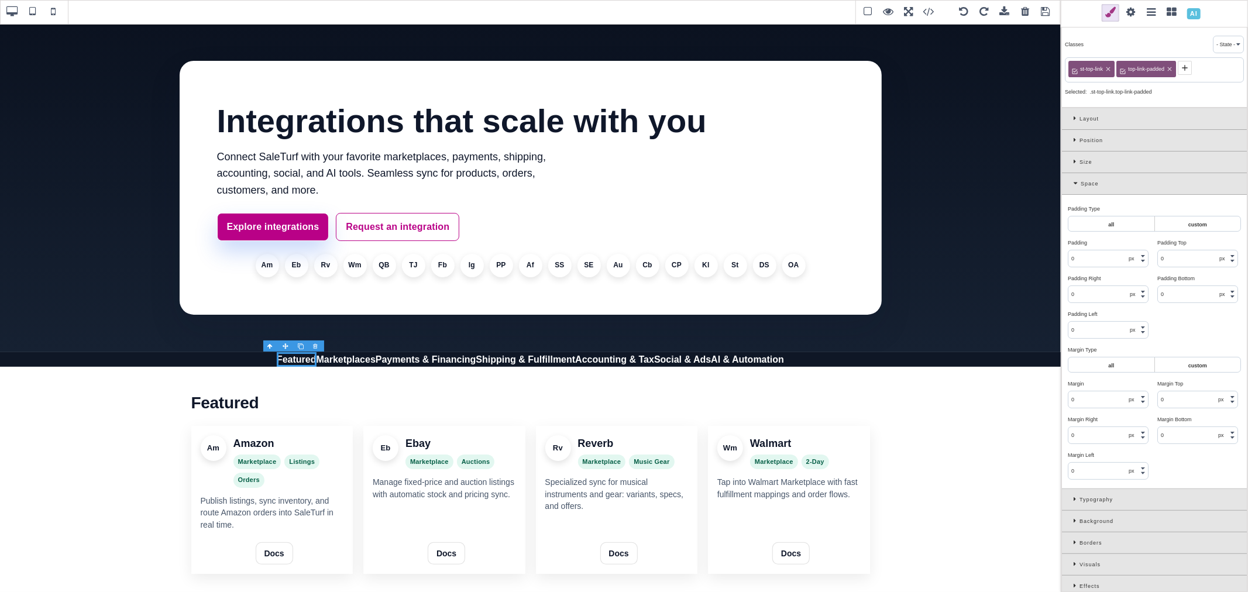
click at [1101, 258] on input "0" at bounding box center [1108, 258] width 80 height 16
click at [1104, 246] on div "Padding ⨯" at bounding box center [1108, 243] width 81 height 11
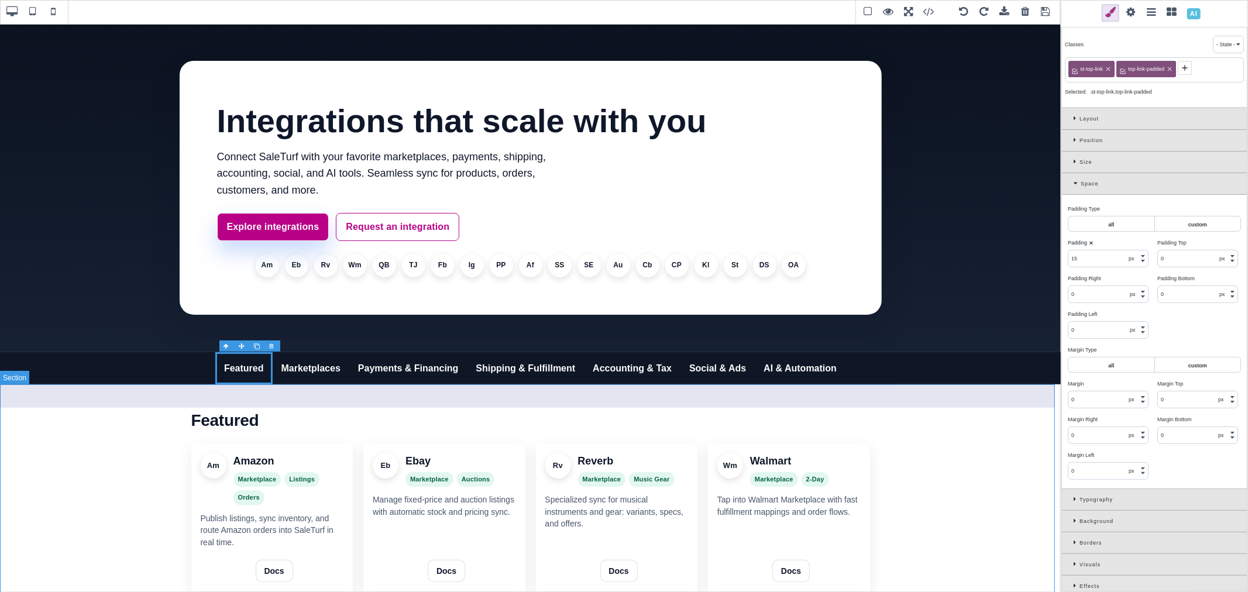
click at [154, 388] on section "Featured Am Amazon Marketplace Listings Orders Publish listings, sync inventory…" at bounding box center [530, 499] width 1061 height 231
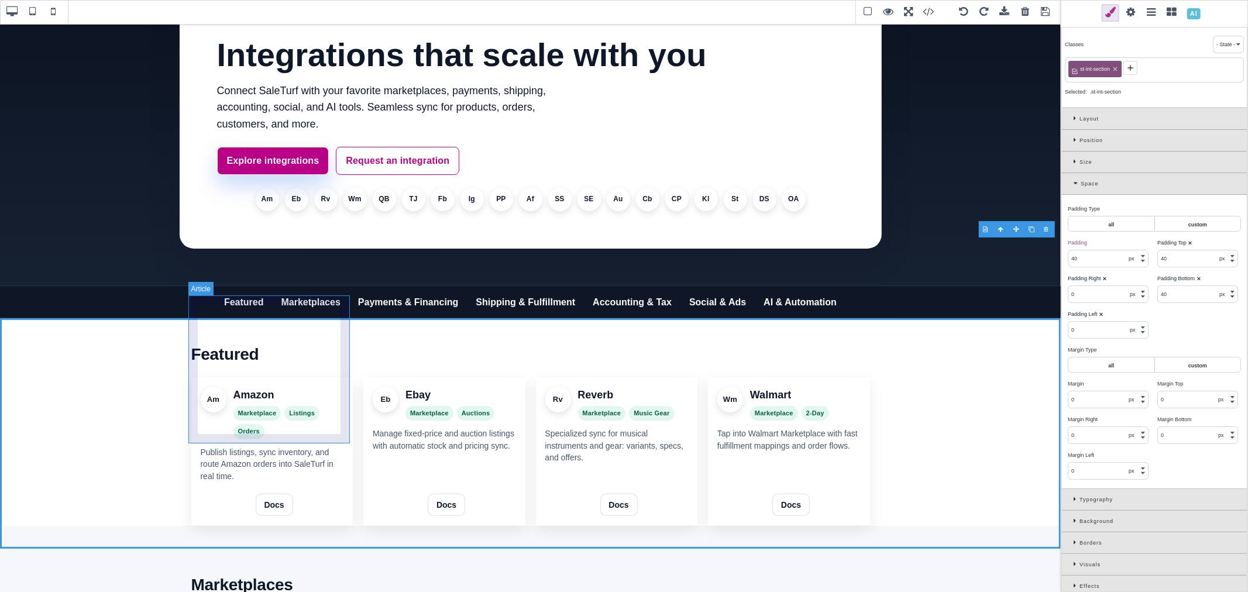
scroll to position [65, 0]
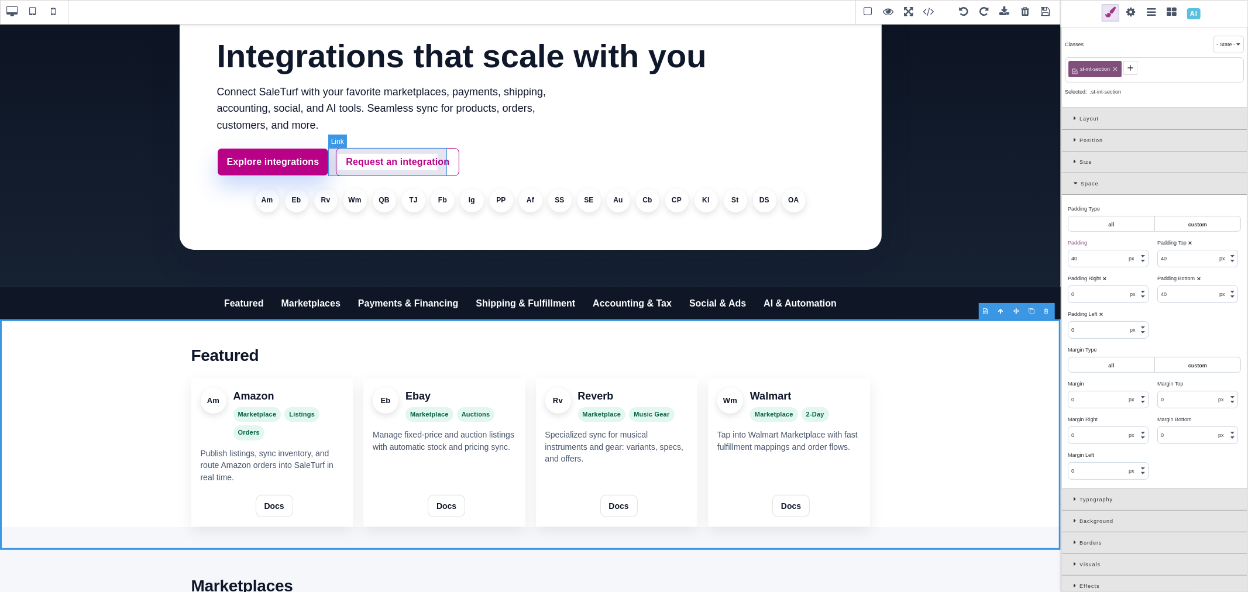
click at [441, 174] on link "Request an integration" at bounding box center [397, 162] width 123 height 28
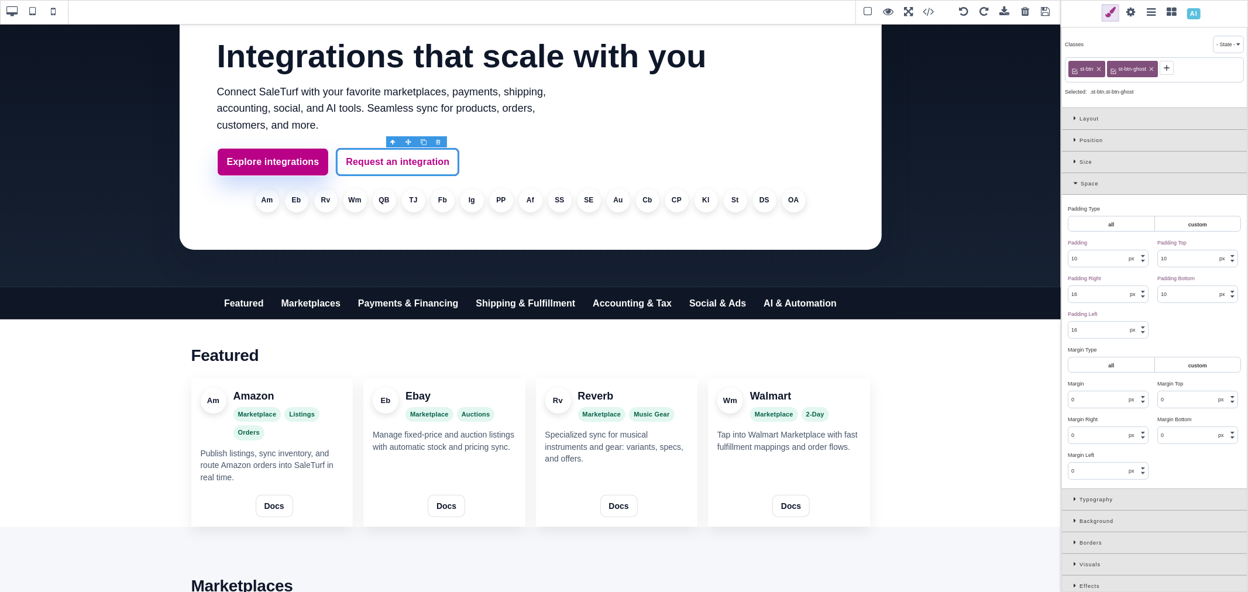
click at [1127, 67] on span "st-btn-ghost" at bounding box center [1133, 69] width 32 height 11
copy span "st-btn-ghost"
click at [284, 511] on link "Docs" at bounding box center [274, 505] width 37 height 22
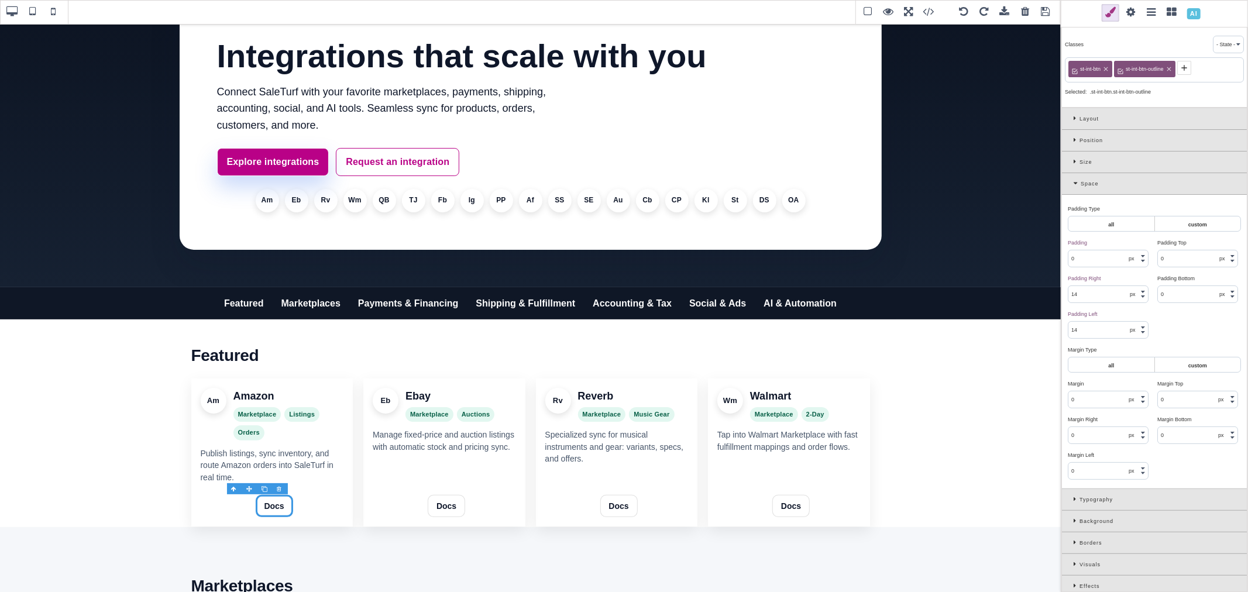
click at [1103, 68] on icon at bounding box center [1105, 69] width 7 height 7
click at [1125, 68] on icon at bounding box center [1123, 69] width 7 height 7
click at [1079, 68] on icon at bounding box center [1075, 67] width 9 height 9
click at [1115, 66] on icon at bounding box center [1113, 67] width 9 height 9
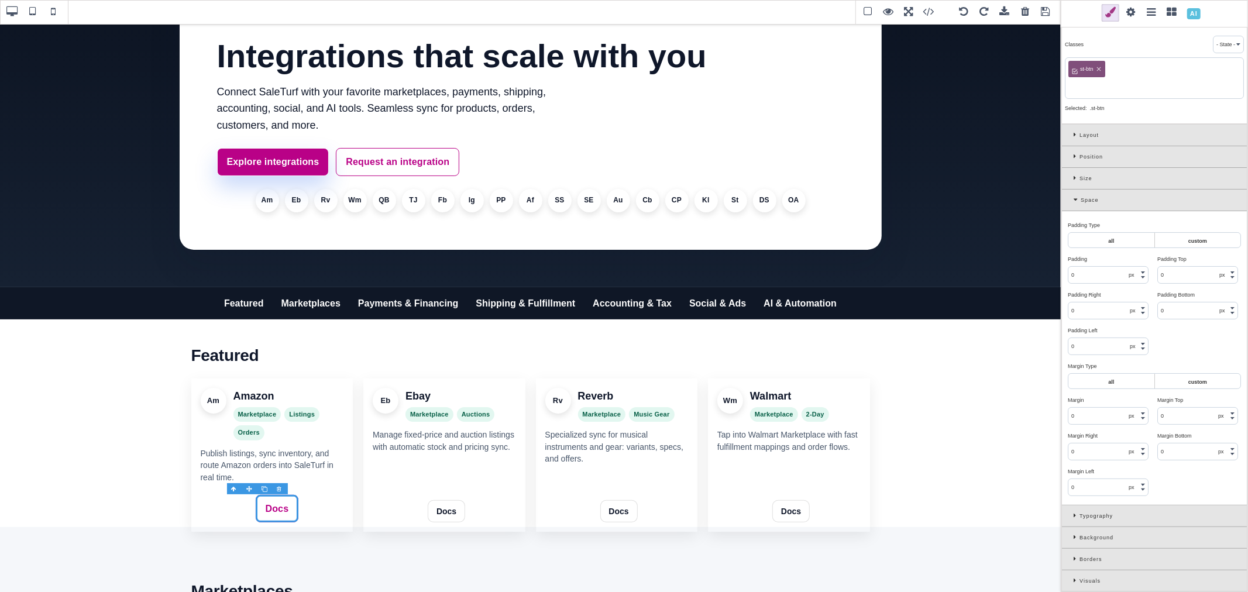
paste input "st-btn-ghost"
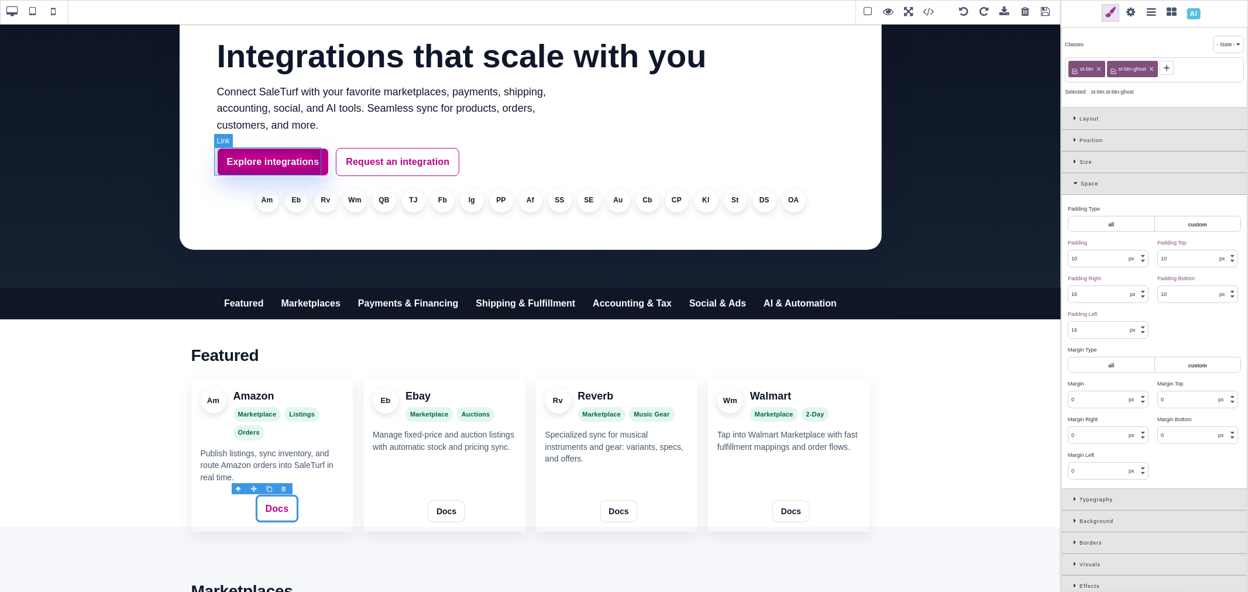
click at [317, 173] on link "Explore integrations" at bounding box center [273, 162] width 112 height 28
click at [1083, 68] on span "st-btn" at bounding box center [1086, 69] width 17 height 11
copy span "st-btn"
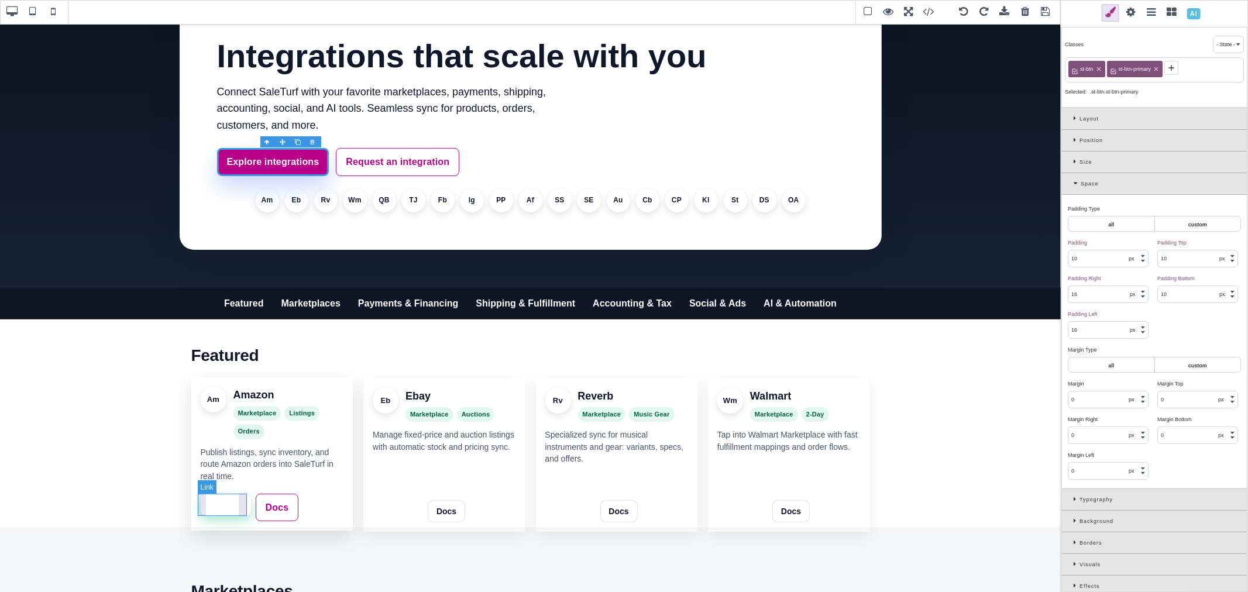
click at [235, 512] on link "Connect" at bounding box center [226, 505] width 50 height 22
click at [1104, 68] on icon at bounding box center [1105, 69] width 7 height 7
click at [1123, 68] on icon at bounding box center [1125, 69] width 7 height 7
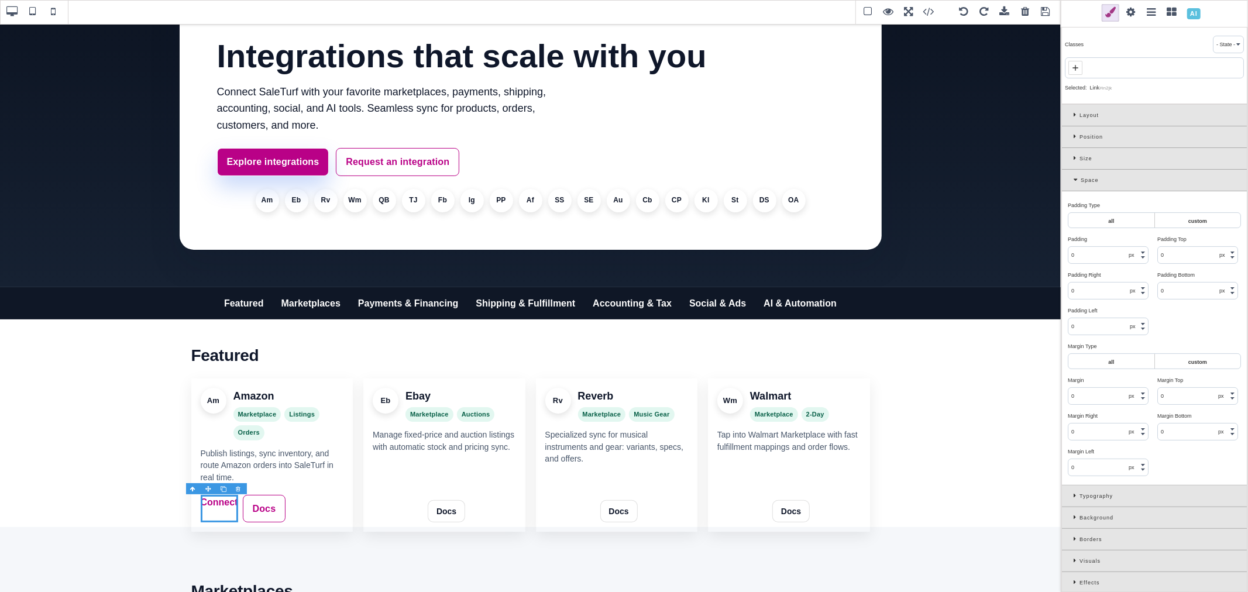
click at [1081, 71] on span at bounding box center [1075, 68] width 14 height 14
paste input "st-btn"
click at [394, 517] on link "Connect" at bounding box center [398, 510] width 50 height 22
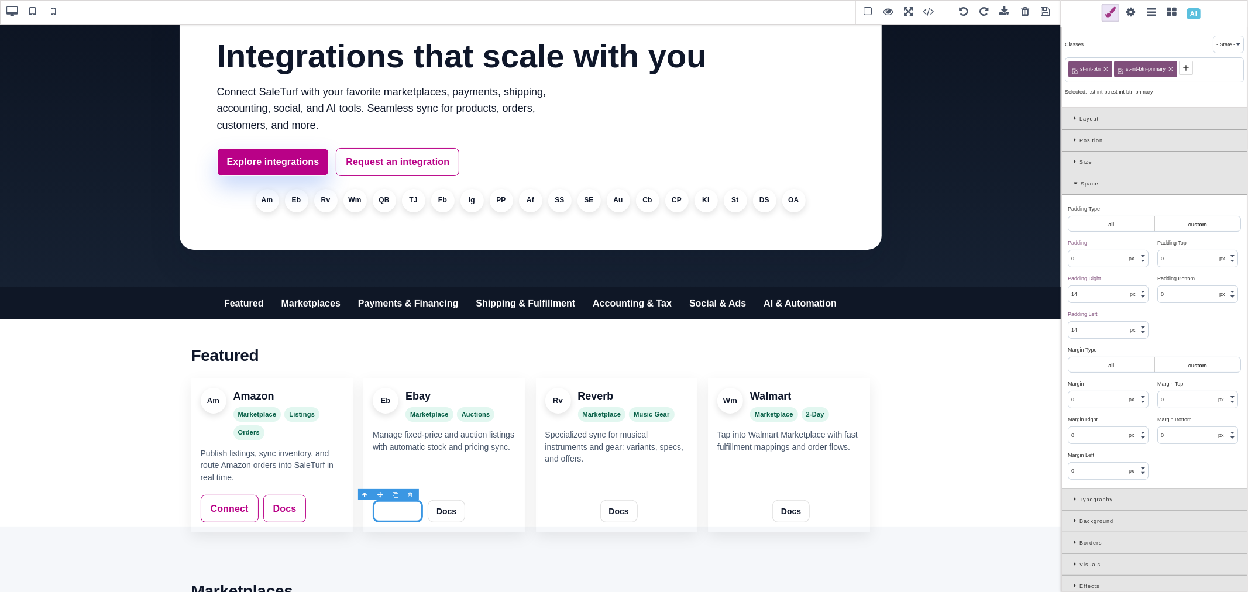
click at [1102, 71] on icon at bounding box center [1105, 69] width 7 height 7
click at [1125, 70] on icon at bounding box center [1125, 69] width 7 height 7
click at [1078, 71] on icon at bounding box center [1075, 67] width 9 height 9
paste input "st-btn"
click at [465, 510] on link "Docs" at bounding box center [453, 505] width 37 height 22
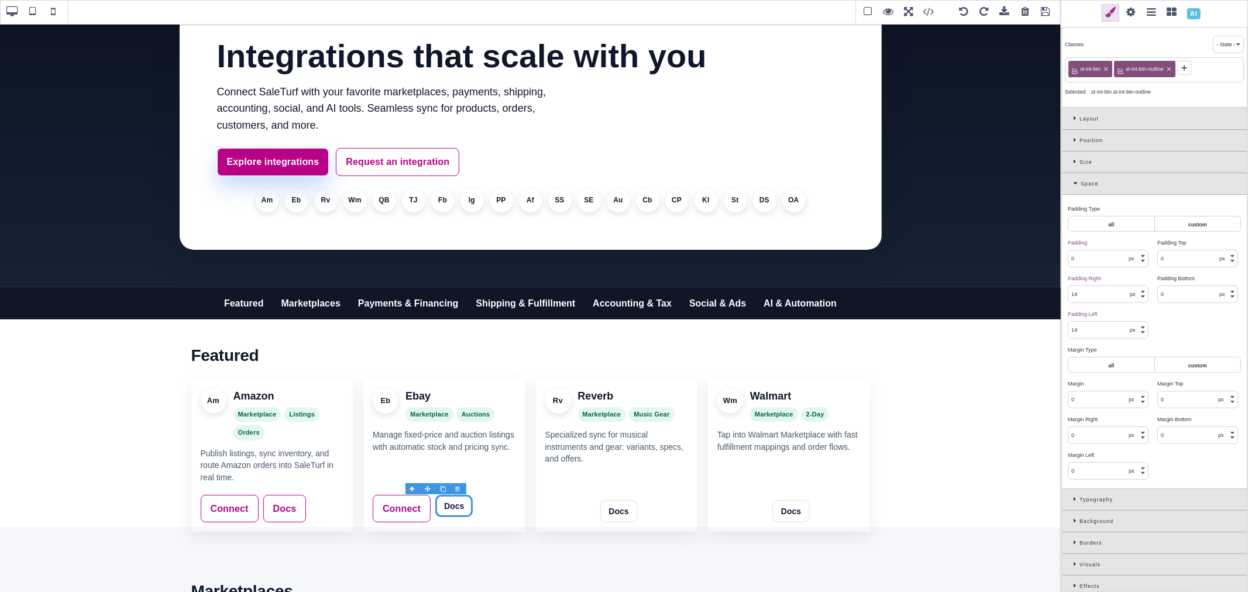
click at [1106, 68] on icon at bounding box center [1106, 69] width 4 height 4
click at [1124, 68] on icon at bounding box center [1123, 69] width 7 height 7
click at [1081, 66] on span at bounding box center [1075, 68] width 14 height 14
paste input "st-btn"
click at [587, 512] on link "Connect" at bounding box center [570, 510] width 50 height 22
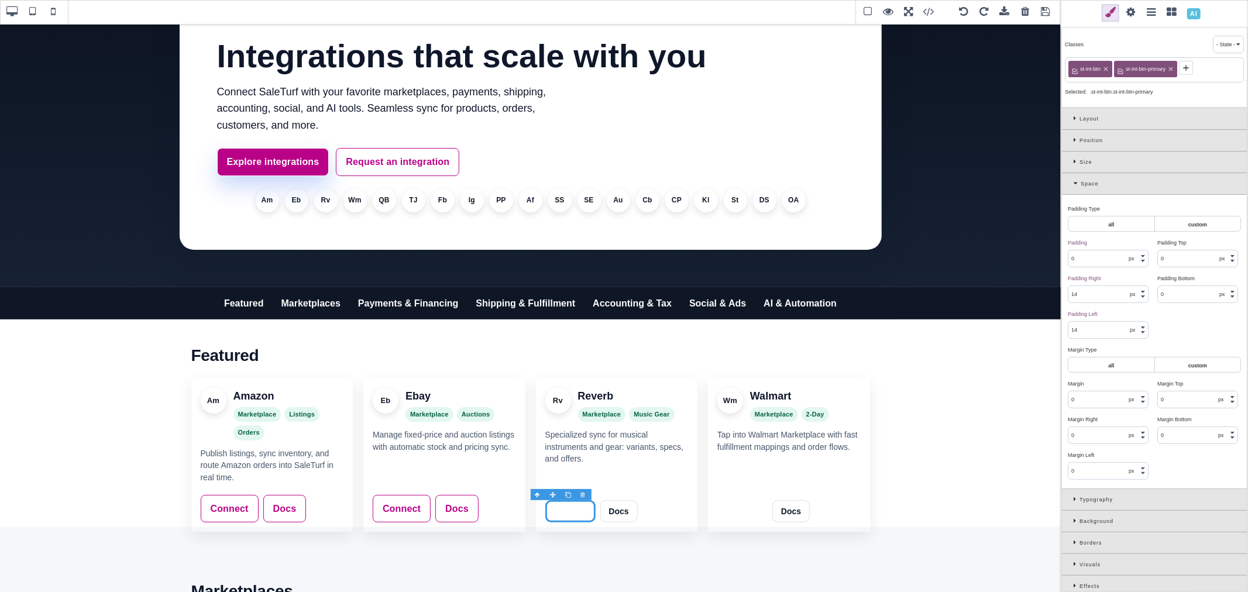
click at [1106, 66] on icon at bounding box center [1105, 69] width 7 height 7
click at [1127, 68] on icon at bounding box center [1125, 69] width 7 height 7
click at [1083, 70] on div at bounding box center [1154, 67] width 179 height 21
click at [1075, 68] on icon at bounding box center [1074, 67] width 5 height 5
paste input "st-btn"
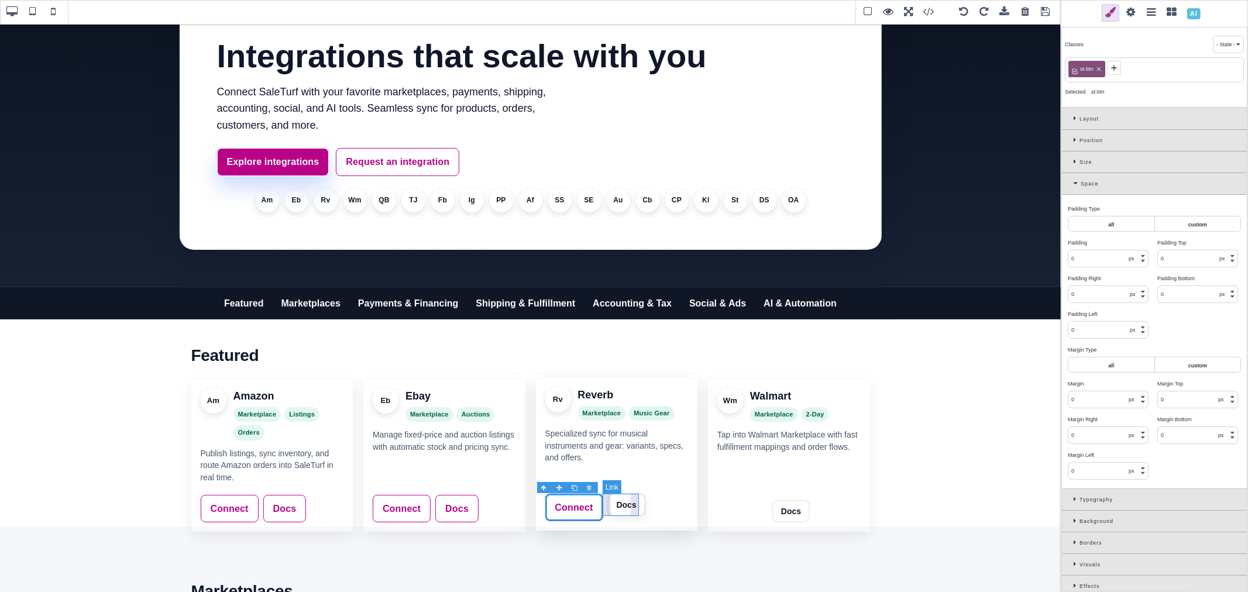
click at [632, 512] on link "Docs" at bounding box center [626, 505] width 37 height 22
click at [1107, 68] on icon at bounding box center [1106, 69] width 4 height 4
click at [1124, 70] on icon at bounding box center [1123, 69] width 4 height 4
click at [1078, 67] on icon at bounding box center [1075, 67] width 9 height 9
paste input "st-btn"
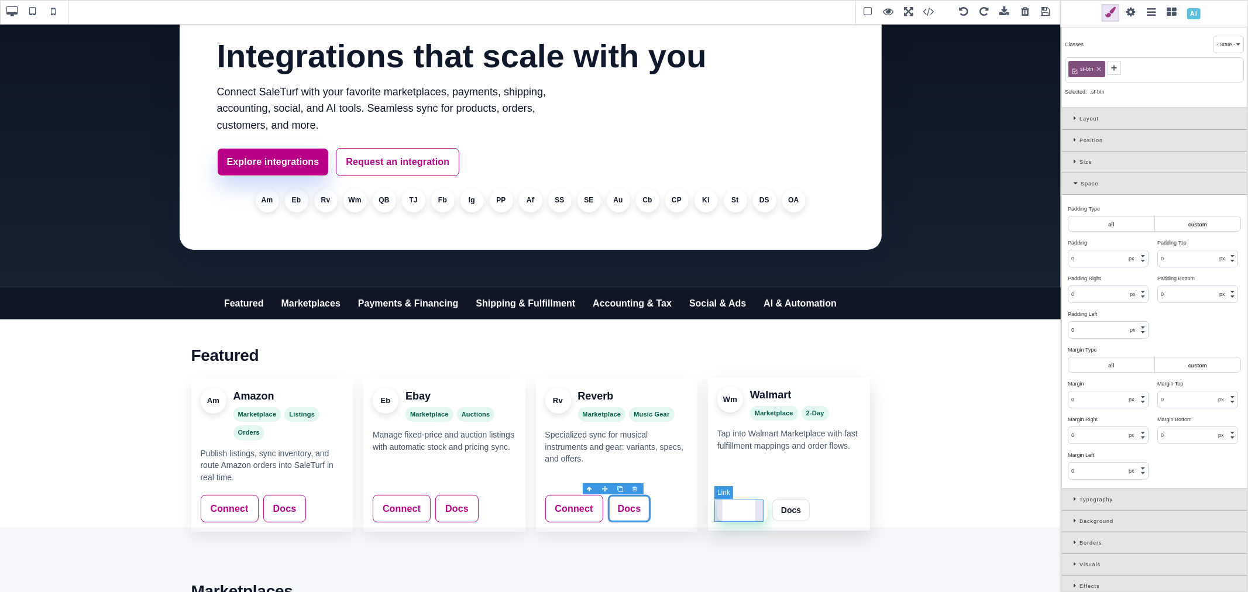
click at [758, 515] on link "Connect" at bounding box center [742, 510] width 50 height 22
click at [1106, 68] on icon at bounding box center [1105, 69] width 7 height 7
click at [1125, 68] on icon at bounding box center [1125, 69] width 4 height 4
click at [1080, 70] on span at bounding box center [1075, 68] width 14 height 14
paste input "st-btn"
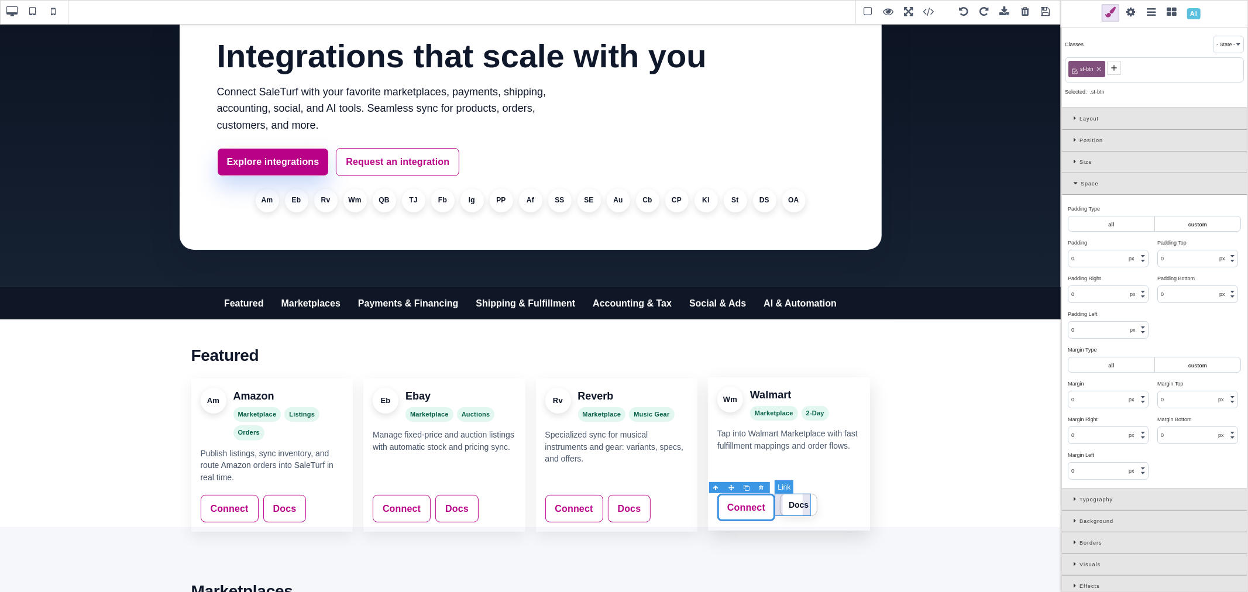
click at [806, 501] on link "Docs" at bounding box center [798, 505] width 37 height 22
click at [1104, 68] on icon at bounding box center [1105, 69] width 7 height 7
click at [1122, 68] on icon at bounding box center [1123, 69] width 4 height 4
click at [1080, 67] on span at bounding box center [1075, 68] width 14 height 14
paste input "st-btn"
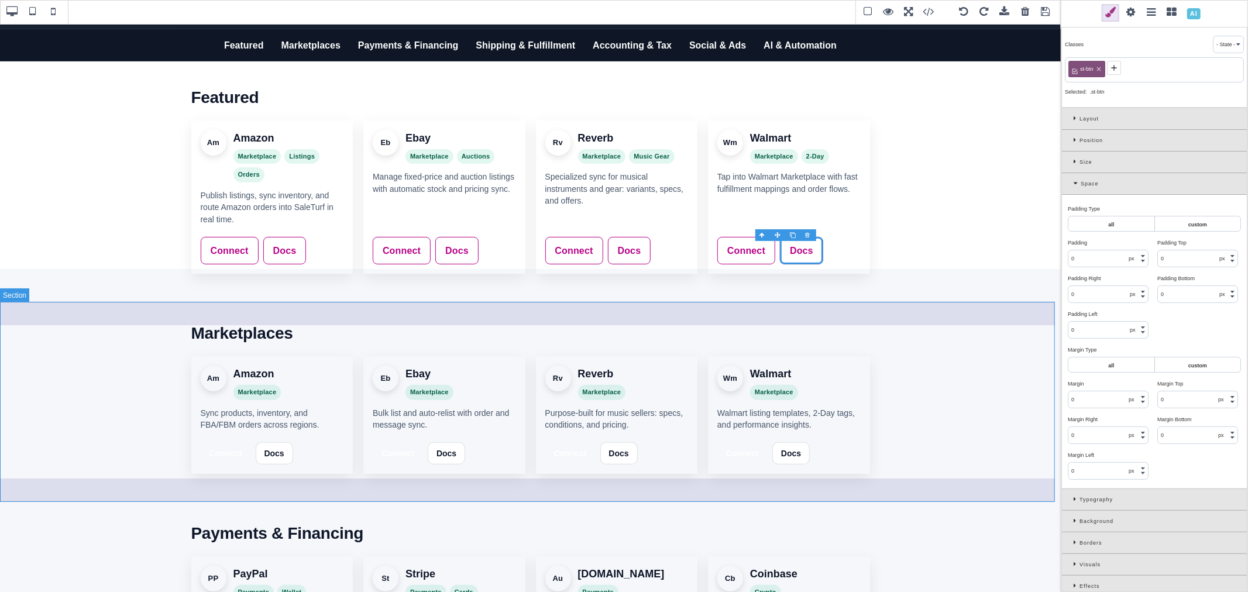
scroll to position [318, 0]
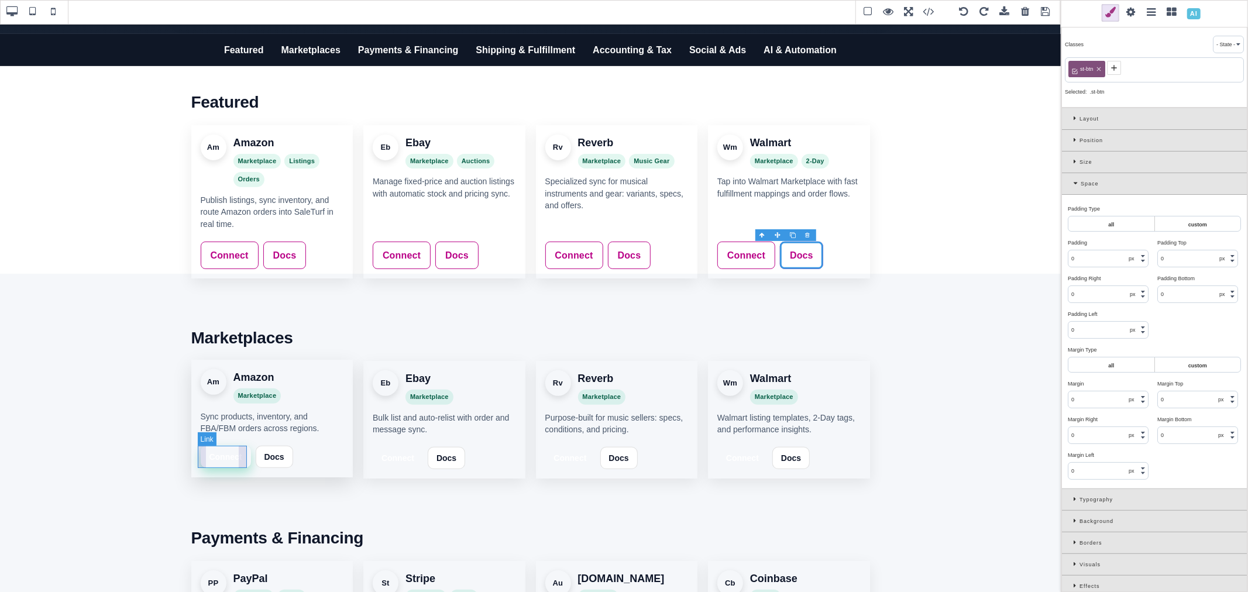
click at [243, 462] on link "Connect" at bounding box center [226, 457] width 50 height 22
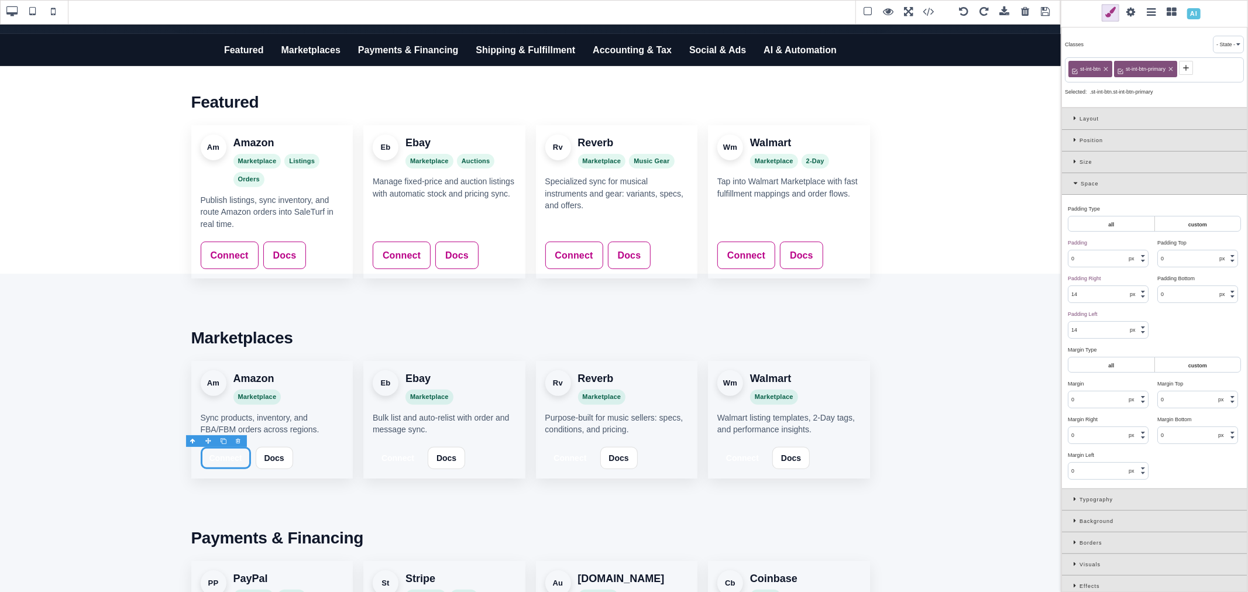
click at [1107, 67] on icon at bounding box center [1105, 69] width 7 height 7
click at [1130, 71] on div "st-int-btn-primary" at bounding box center [1099, 69] width 63 height 16
click at [1125, 69] on icon at bounding box center [1125, 69] width 4 height 4
click at [1074, 68] on icon at bounding box center [1075, 67] width 9 height 9
paste input "st-btn"
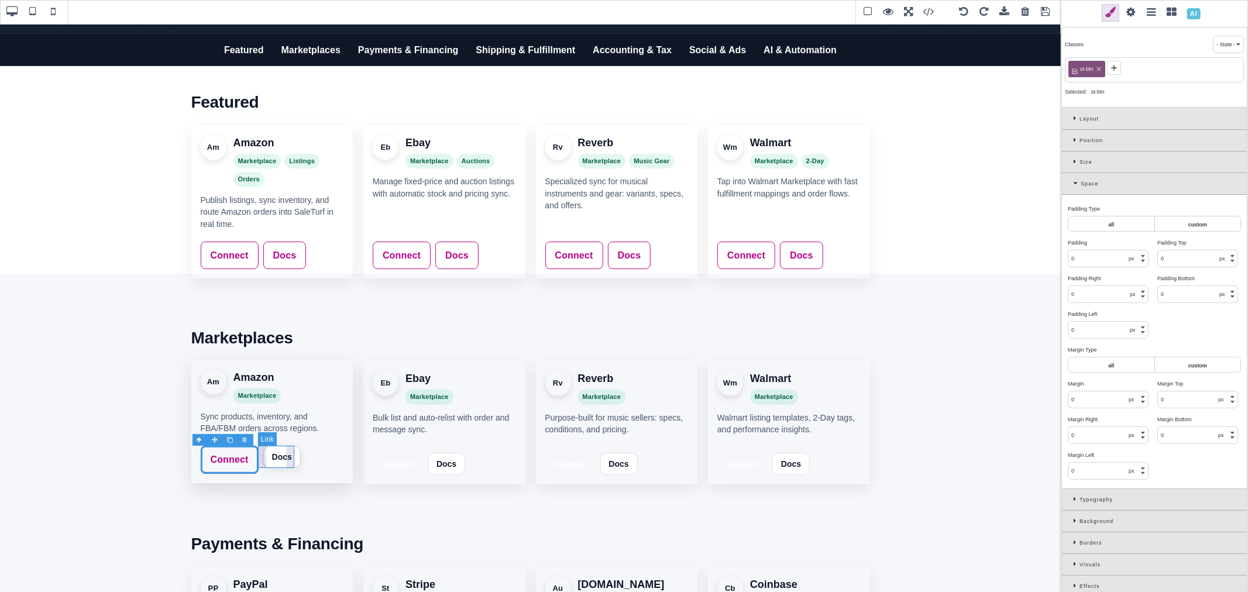
click at [293, 463] on link "Docs" at bounding box center [281, 457] width 37 height 22
click at [1105, 68] on icon at bounding box center [1106, 69] width 4 height 4
click at [1123, 69] on icon at bounding box center [1123, 69] width 4 height 4
click at [1078, 67] on icon at bounding box center [1075, 67] width 9 height 9
paste input "st-btn"
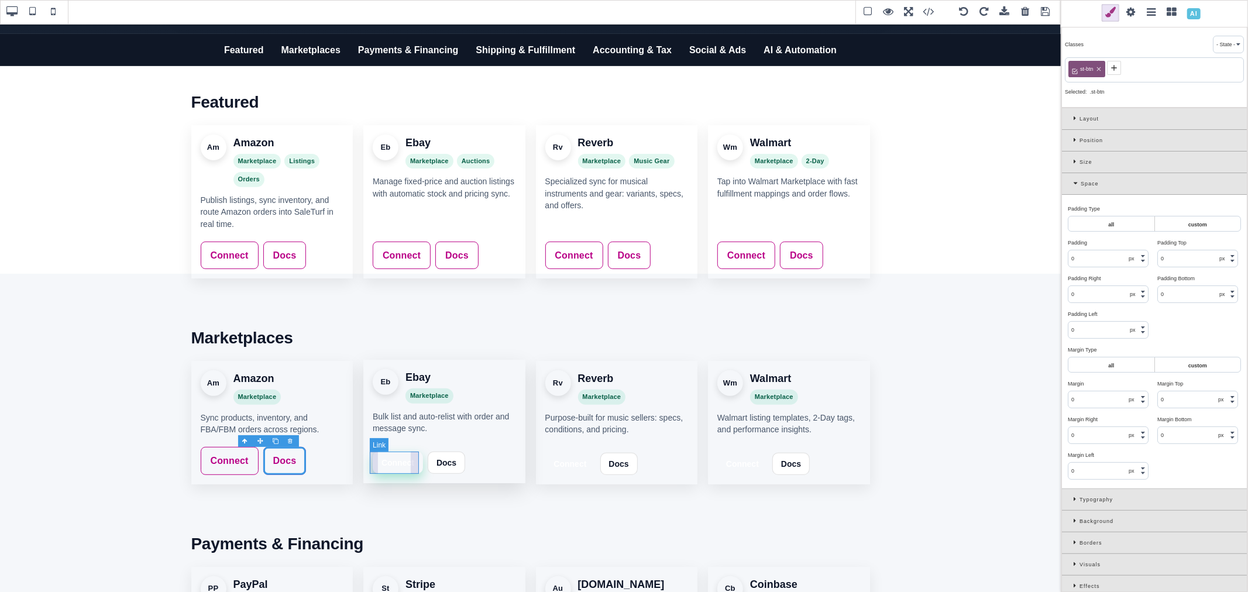
click at [415, 459] on link "Connect" at bounding box center [398, 463] width 50 height 22
click at [1103, 67] on icon at bounding box center [1105, 69] width 7 height 7
click at [1124, 69] on icon at bounding box center [1125, 69] width 7 height 7
click at [1079, 66] on icon at bounding box center [1075, 67] width 9 height 9
paste input "st-btn"
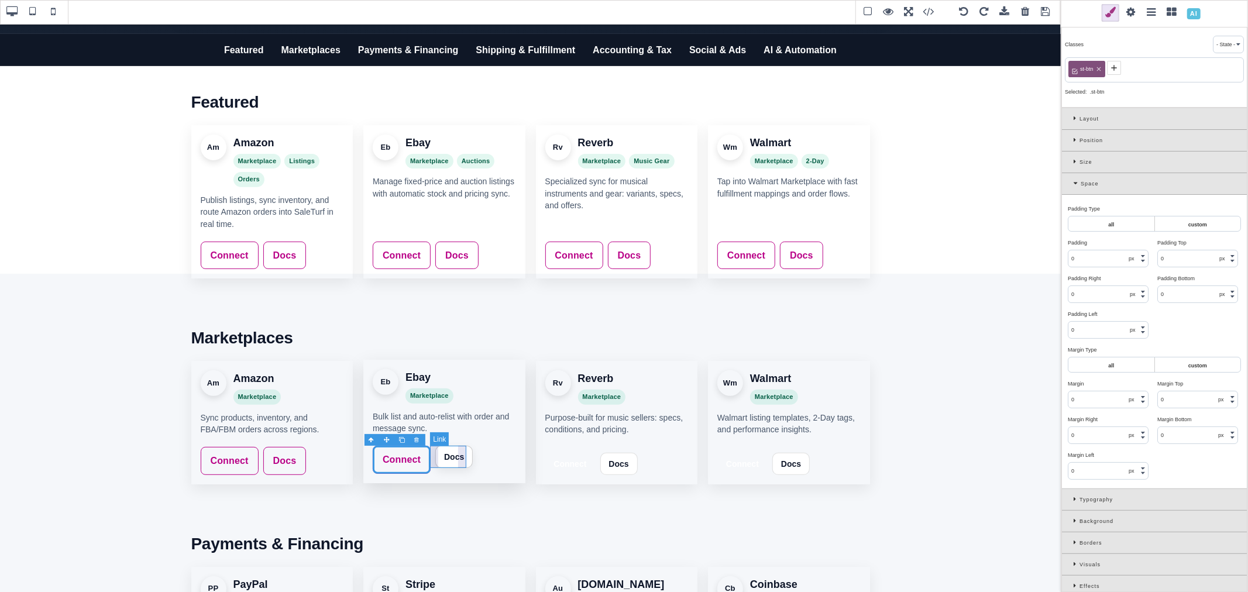
click at [465, 457] on link "Docs" at bounding box center [453, 457] width 37 height 22
click at [1105, 66] on icon at bounding box center [1105, 69] width 7 height 7
click at [1125, 70] on icon at bounding box center [1123, 69] width 7 height 7
click at [1074, 67] on icon at bounding box center [1075, 67] width 9 height 9
paste input "st-btn"
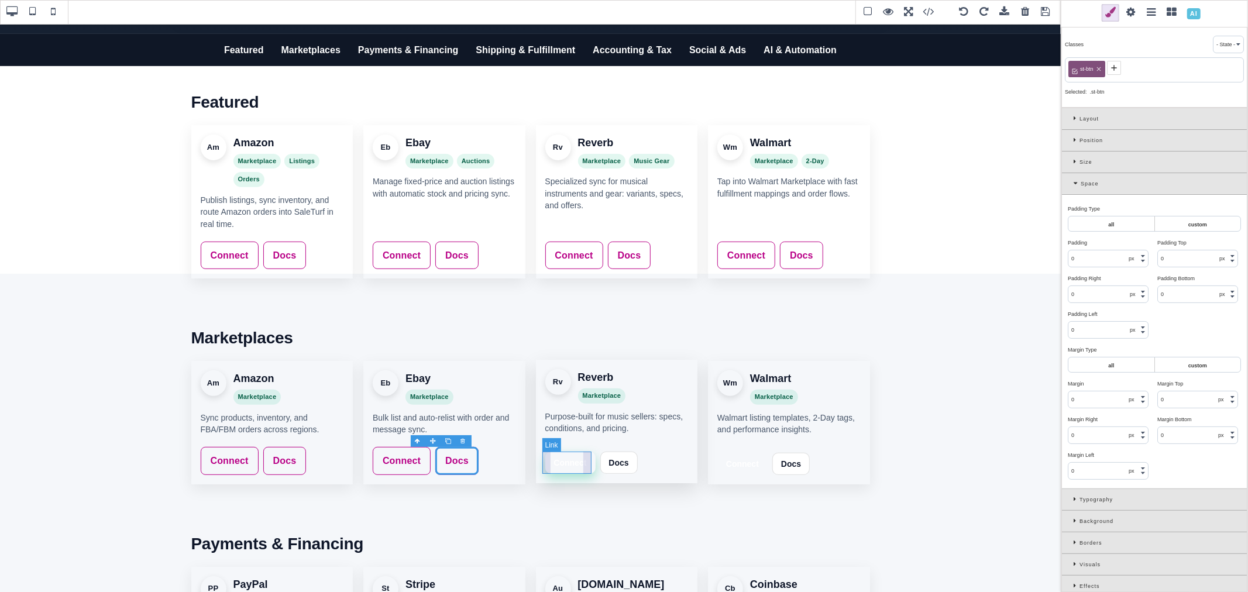
click at [583, 455] on link "Connect" at bounding box center [570, 463] width 50 height 22
click at [1107, 66] on icon at bounding box center [1105, 69] width 7 height 7
click at [1127, 69] on icon at bounding box center [1125, 69] width 7 height 7
click at [1075, 66] on icon at bounding box center [1075, 67] width 9 height 9
paste input "st-btn"
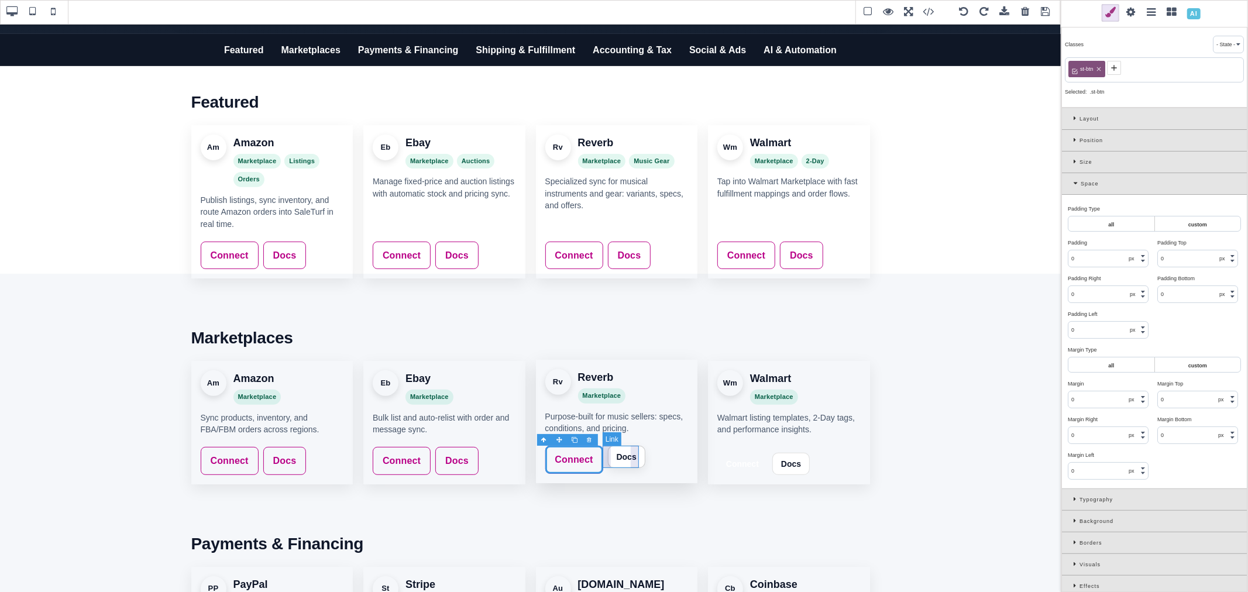
click at [635, 461] on link "Docs" at bounding box center [626, 457] width 37 height 22
click at [1106, 70] on icon at bounding box center [1105, 69] width 7 height 7
click at [1122, 68] on icon at bounding box center [1123, 69] width 7 height 7
click at [1075, 68] on icon at bounding box center [1074, 67] width 5 height 5
paste input "st-btn"
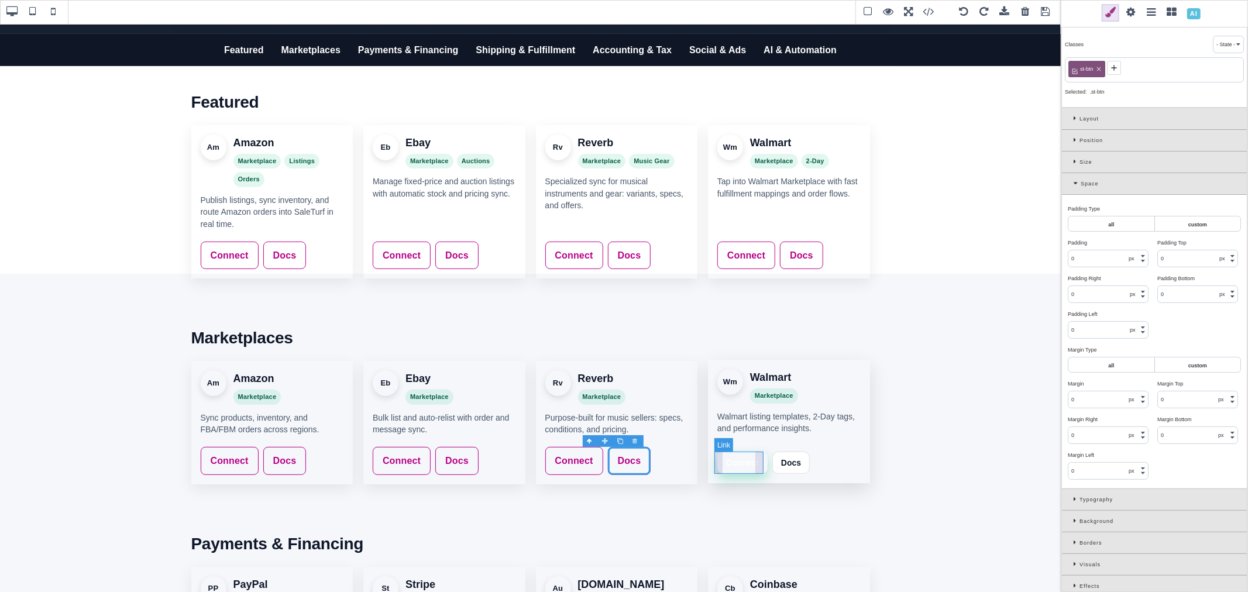
click at [757, 460] on link "Connect" at bounding box center [742, 463] width 50 height 22
click at [1106, 66] on icon at bounding box center [1105, 69] width 7 height 7
click at [1130, 68] on div "st-int-btn-primary" at bounding box center [1099, 69] width 63 height 16
click at [1126, 68] on icon at bounding box center [1125, 69] width 7 height 7
click at [1100, 67] on div at bounding box center [1154, 67] width 179 height 21
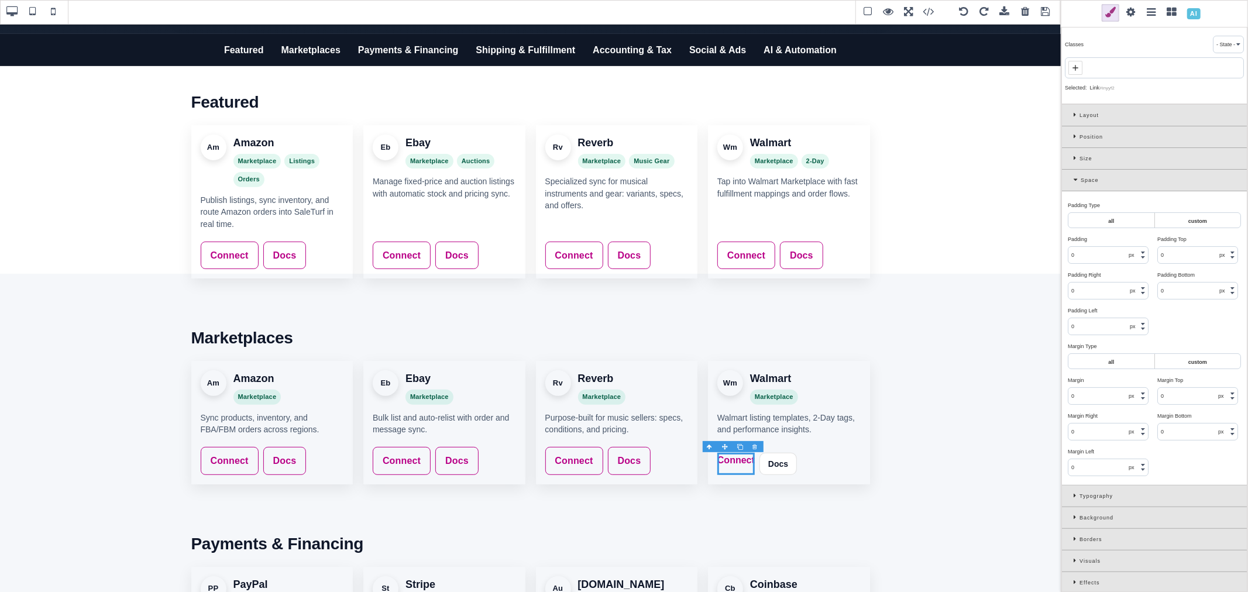
click at [1076, 70] on icon at bounding box center [1075, 67] width 9 height 9
click at [1080, 72] on input at bounding box center [1154, 69] width 172 height 16
paste input "st-btn"
click at [808, 455] on link "Docs" at bounding box center [798, 457] width 37 height 22
click at [1105, 68] on icon at bounding box center [1105, 69] width 7 height 7
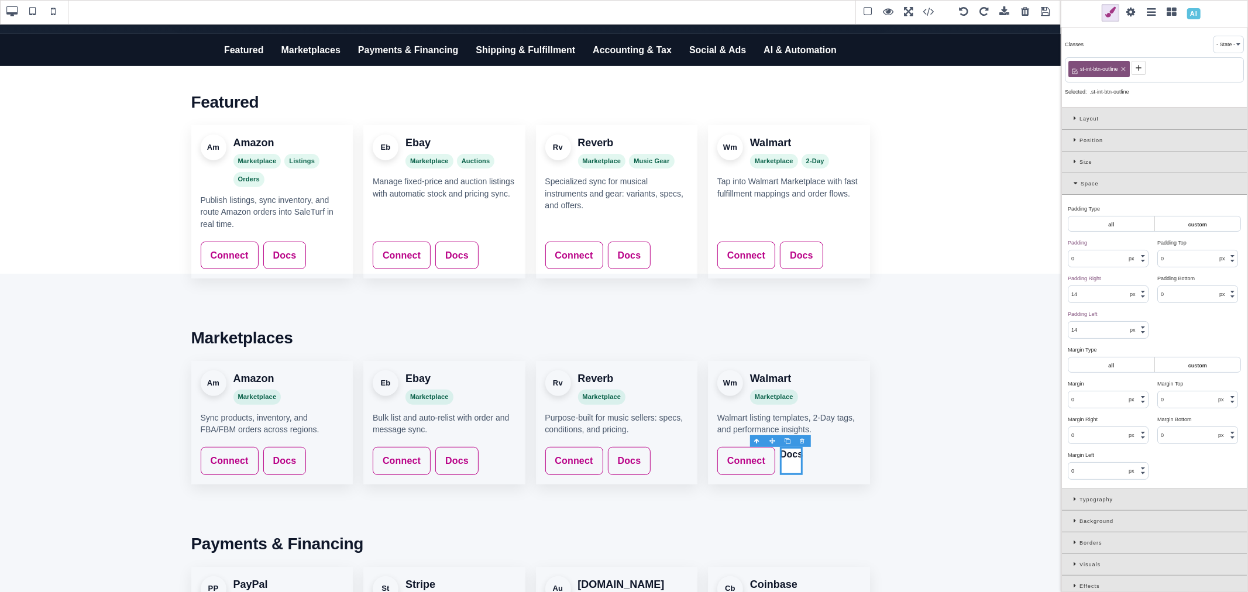
click at [1124, 69] on icon at bounding box center [1123, 69] width 4 height 4
click at [1077, 68] on icon at bounding box center [1075, 67] width 9 height 9
paste input "st-btn"
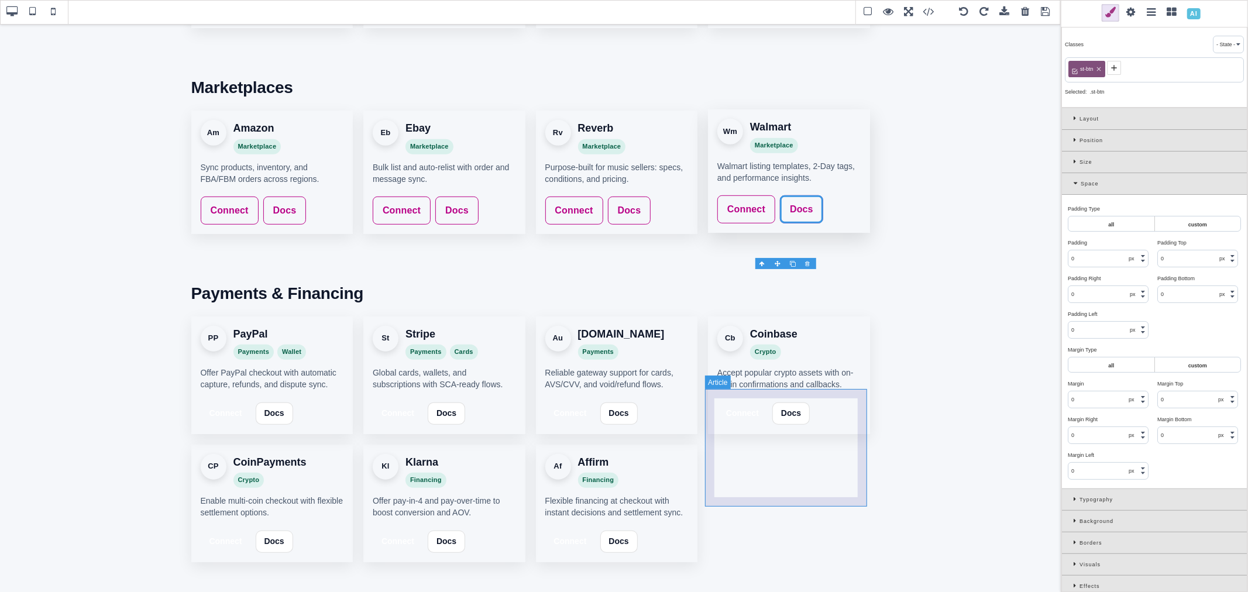
scroll to position [578, 0]
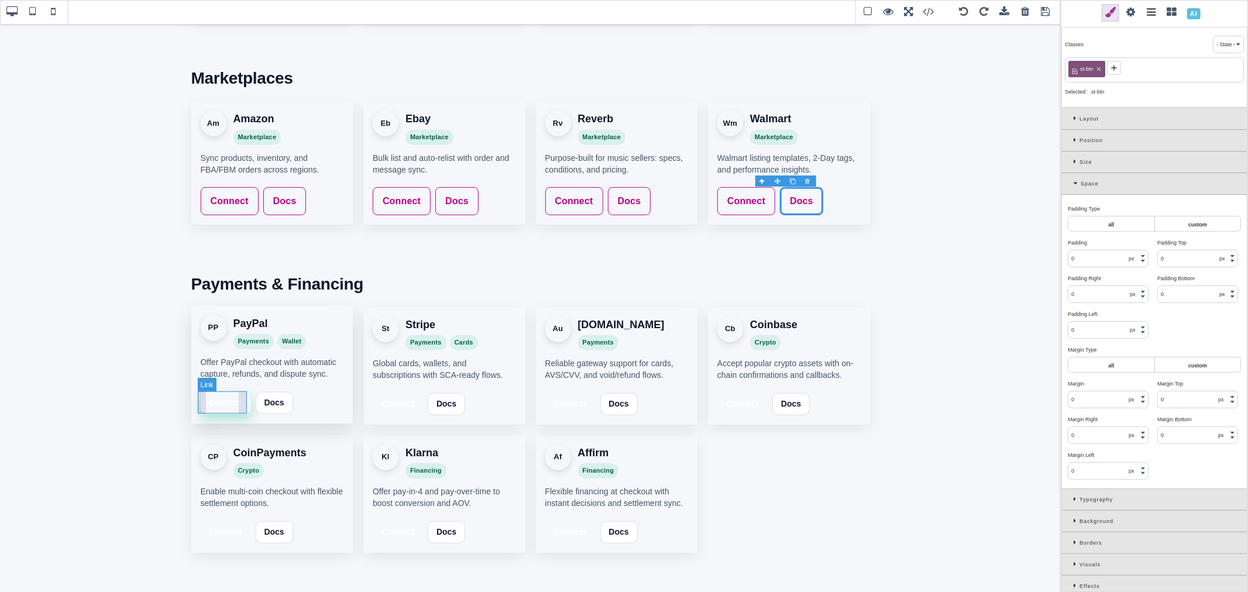
click at [241, 408] on link "Connect" at bounding box center [226, 403] width 50 height 22
click at [1107, 66] on icon at bounding box center [1105, 69] width 7 height 7
click at [1125, 68] on icon at bounding box center [1125, 69] width 4 height 4
click at [1076, 70] on icon at bounding box center [1075, 67] width 9 height 9
paste input "st-btn"
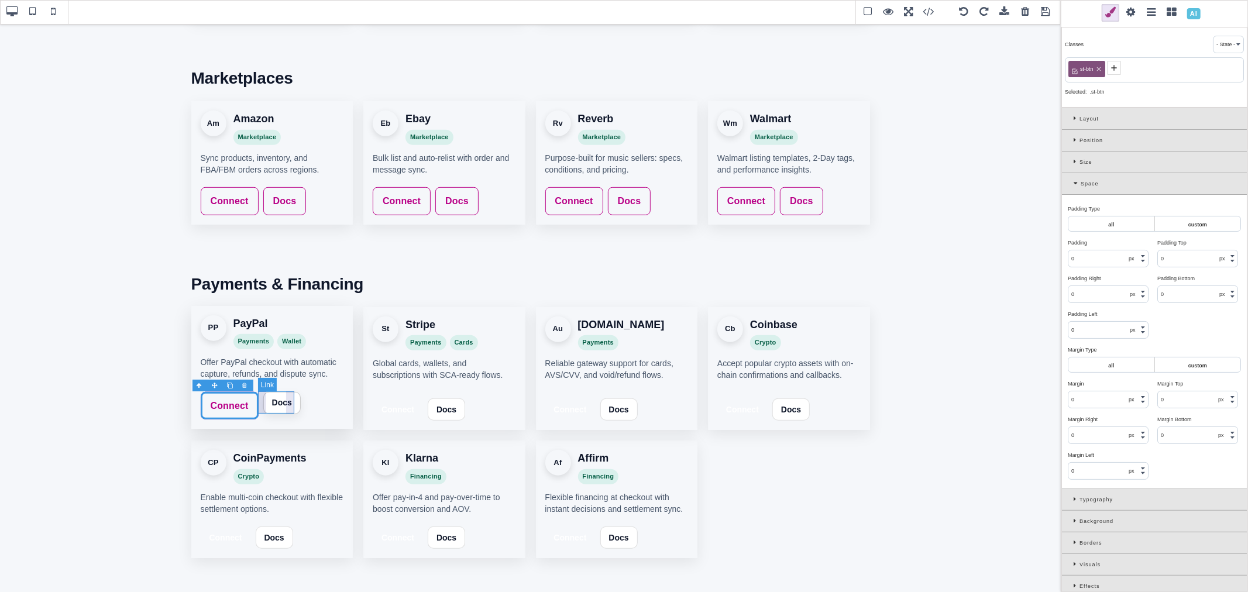
click at [290, 412] on link "Docs" at bounding box center [281, 403] width 37 height 22
click at [1106, 66] on icon at bounding box center [1105, 69] width 7 height 7
click at [1127, 67] on div "st-int-btn-outline" at bounding box center [1098, 69] width 61 height 16
click at [1124, 67] on icon at bounding box center [1123, 69] width 7 height 7
click at [1078, 70] on icon at bounding box center [1075, 67] width 9 height 9
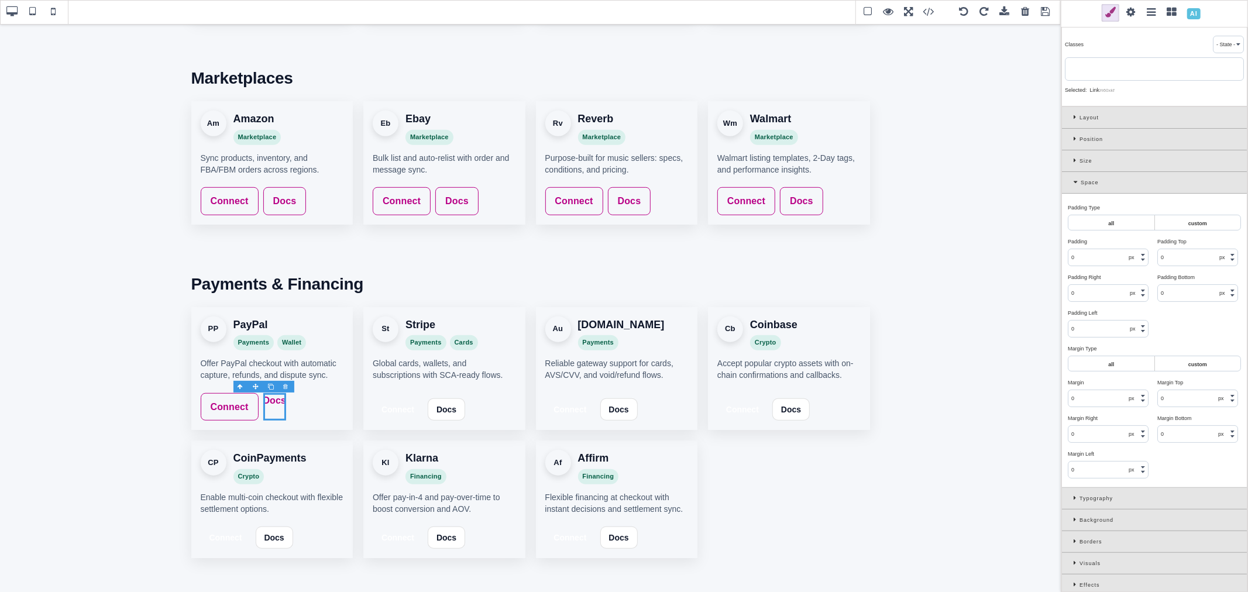
paste input "st-btn"
click at [414, 414] on link "Connect" at bounding box center [398, 408] width 50 height 22
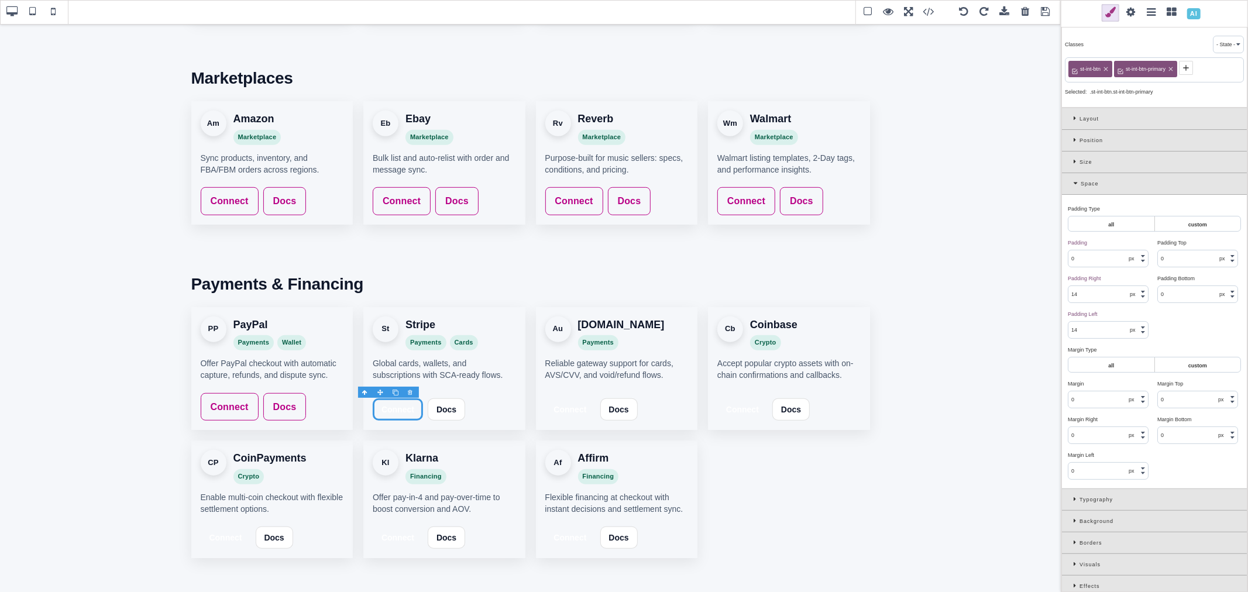
click at [1108, 68] on icon at bounding box center [1105, 69] width 7 height 7
click at [1127, 69] on icon at bounding box center [1125, 69] width 7 height 7
click at [1079, 68] on icon at bounding box center [1075, 67] width 9 height 9
paste input "st-btn"
click at [446, 410] on link "Docs" at bounding box center [453, 403] width 37 height 22
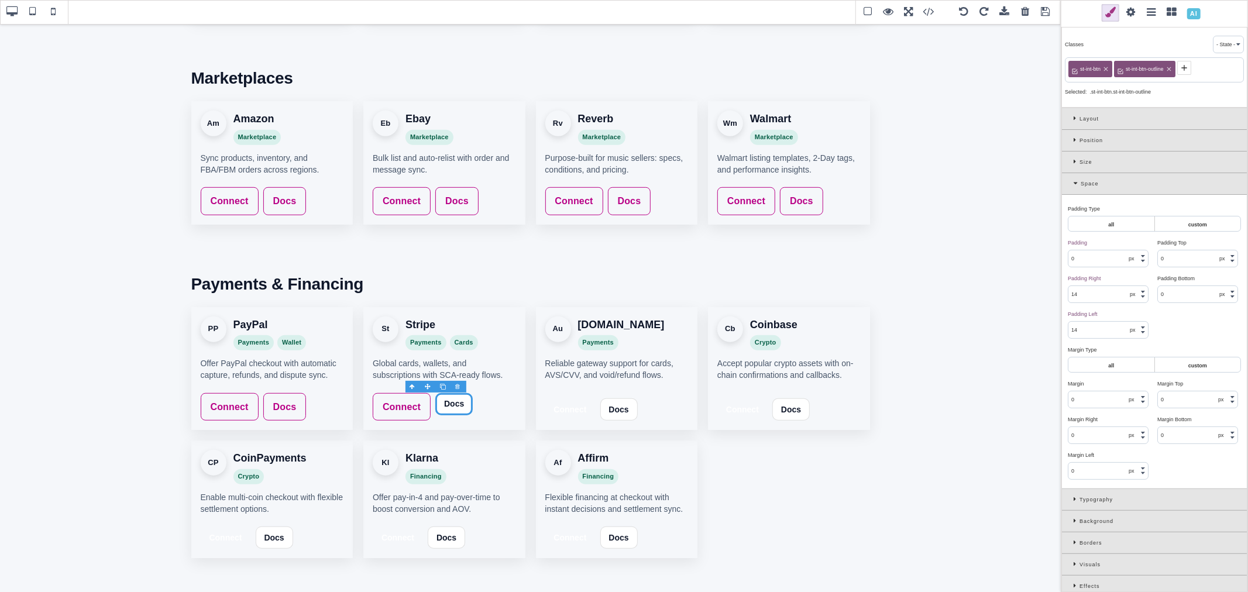
click at [1106, 71] on icon at bounding box center [1105, 69] width 7 height 7
click at [1125, 67] on icon at bounding box center [1123, 69] width 4 height 4
click at [1081, 68] on span at bounding box center [1075, 68] width 14 height 14
paste input "st-btn"
click at [587, 404] on link "Connect" at bounding box center [570, 408] width 50 height 22
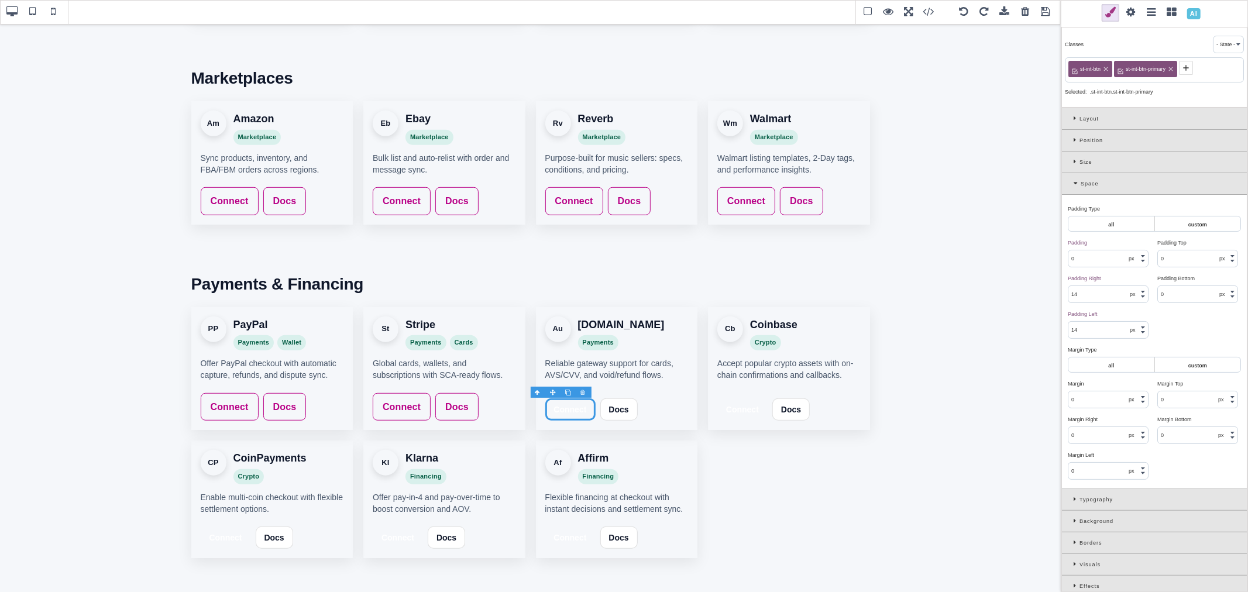
click at [1107, 69] on icon at bounding box center [1105, 69] width 7 height 7
click at [1123, 70] on icon at bounding box center [1125, 69] width 7 height 7
click at [1080, 68] on span at bounding box center [1075, 68] width 14 height 14
paste input "st-btn"
click at [625, 412] on link "Docs" at bounding box center [626, 403] width 37 height 22
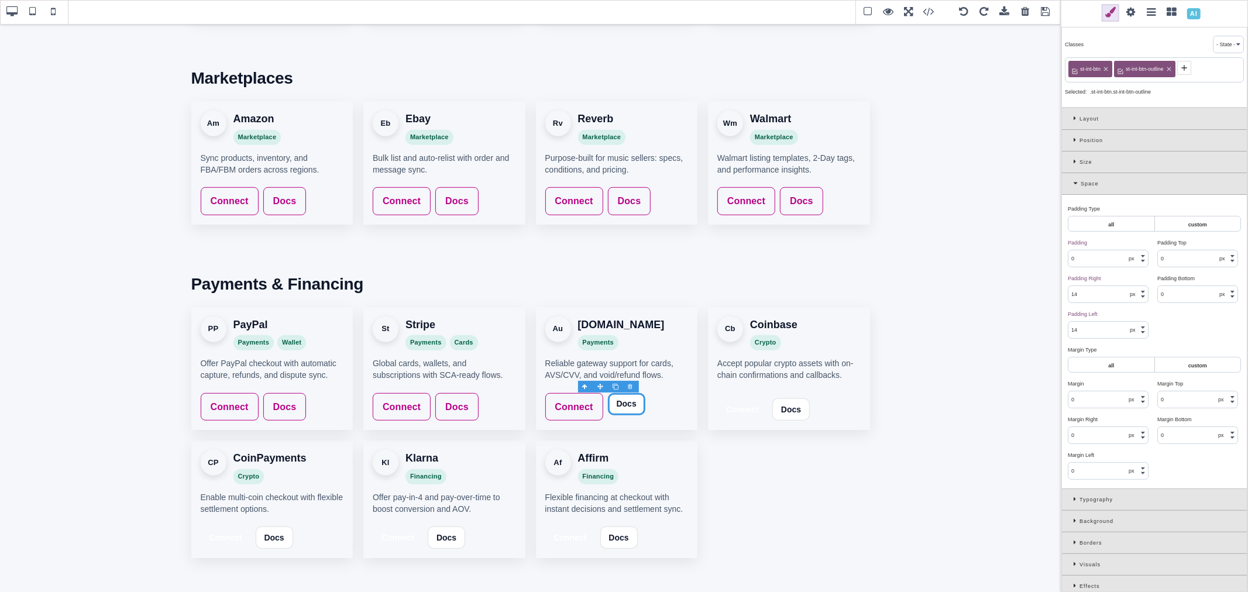
click at [1107, 70] on icon at bounding box center [1105, 69] width 7 height 7
click at [1120, 69] on icon at bounding box center [1123, 69] width 7 height 7
click at [1088, 71] on div at bounding box center [1154, 67] width 179 height 21
click at [1079, 70] on icon at bounding box center [1075, 67] width 9 height 9
paste input "st-btn"
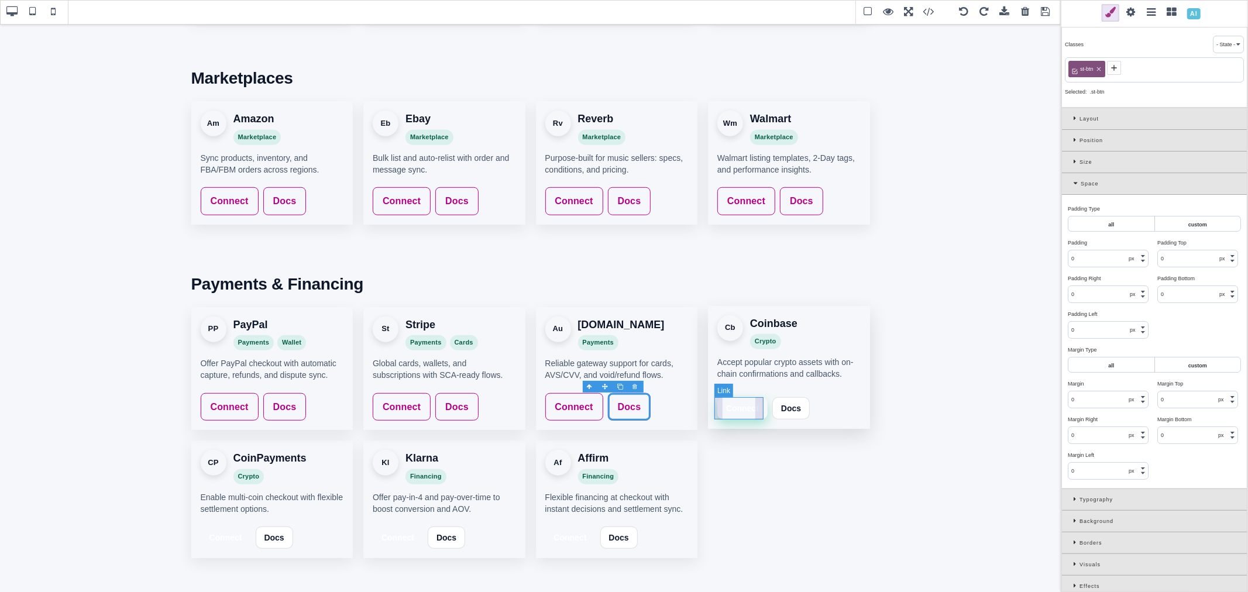
click at [758, 411] on link "Connect" at bounding box center [742, 408] width 50 height 22
click at [1109, 69] on div "st-int-btn" at bounding box center [1090, 69] width 44 height 16
click at [1107, 69] on icon at bounding box center [1105, 69] width 7 height 7
click at [1124, 68] on icon at bounding box center [1125, 69] width 7 height 7
click at [1081, 67] on span at bounding box center [1075, 68] width 14 height 14
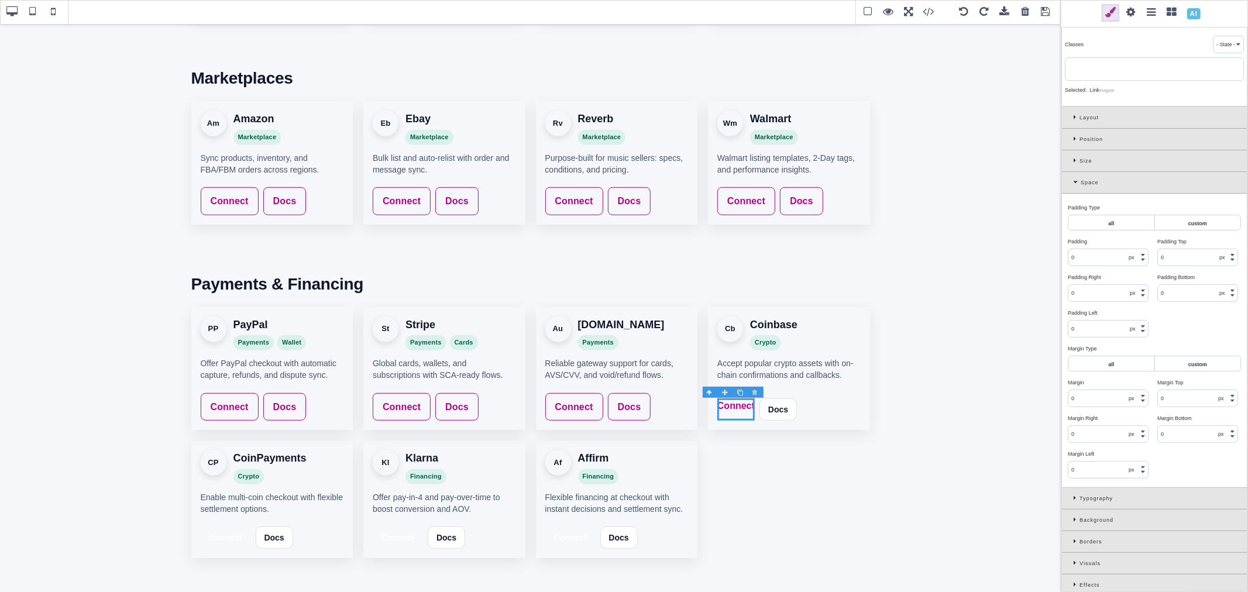
paste input "st-btn"
click at [806, 394] on link "Docs" at bounding box center [798, 403] width 37 height 22
click at [1106, 66] on icon at bounding box center [1105, 69] width 7 height 7
click at [1123, 68] on icon at bounding box center [1123, 69] width 4 height 4
click at [1082, 68] on span at bounding box center [1075, 68] width 14 height 14
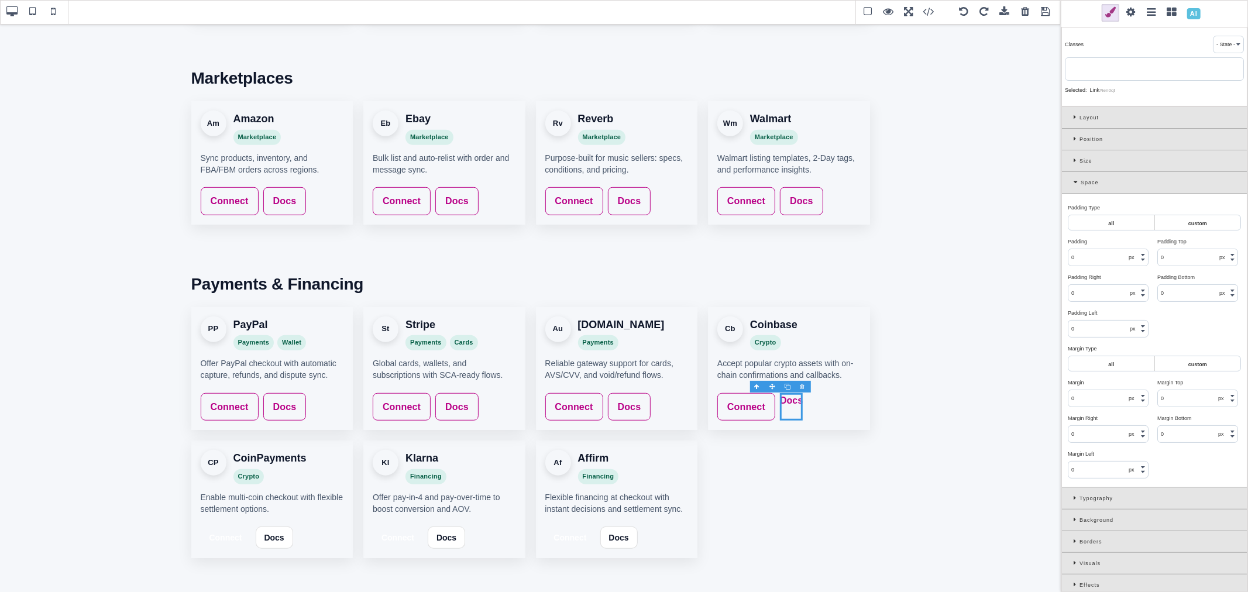
paste input "st-btn"
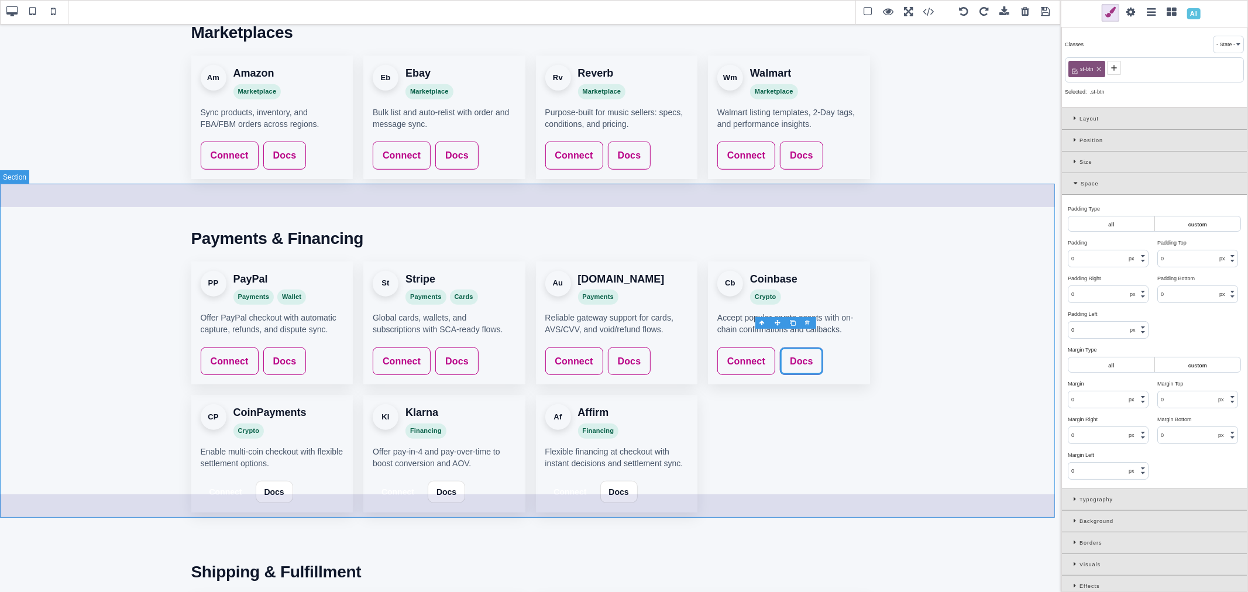
scroll to position [644, 0]
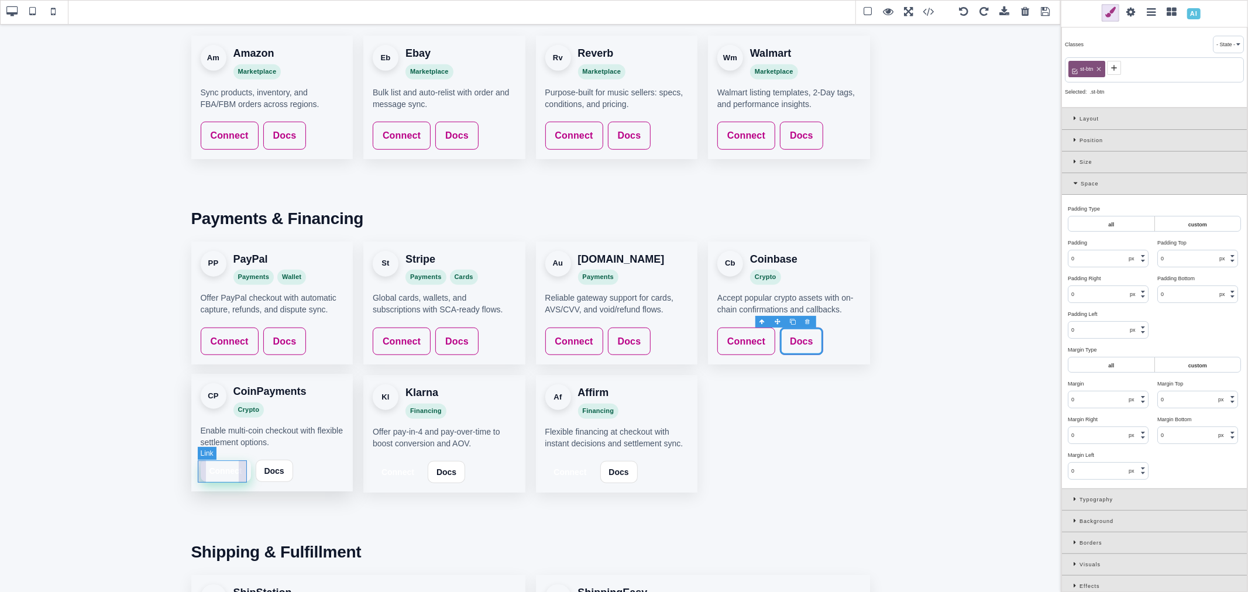
click at [245, 467] on link "Connect" at bounding box center [226, 471] width 50 height 22
click at [1106, 68] on icon at bounding box center [1106, 69] width 4 height 4
click at [1124, 67] on icon at bounding box center [1125, 69] width 7 height 7
click at [1079, 67] on icon at bounding box center [1075, 67] width 9 height 9
paste input "st-btn"
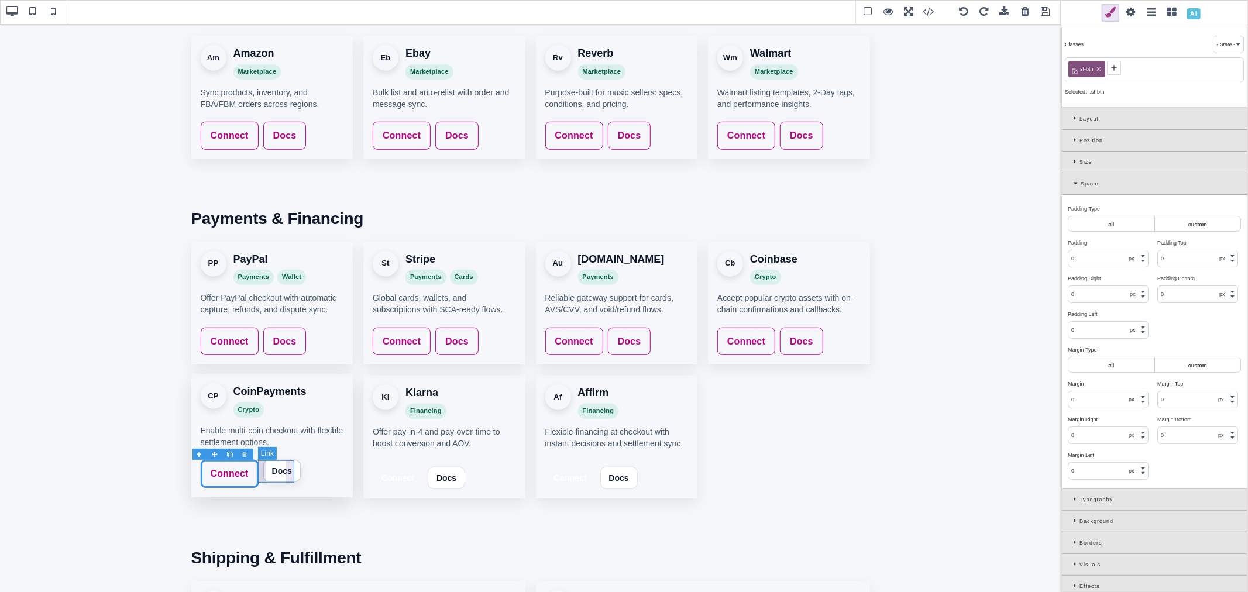
click at [293, 465] on link "Docs" at bounding box center [281, 471] width 37 height 22
click at [1105, 67] on icon at bounding box center [1105, 69] width 7 height 7
click at [1124, 69] on icon at bounding box center [1123, 69] width 7 height 7
click at [1077, 69] on icon at bounding box center [1075, 67] width 9 height 9
paste input "st-btn"
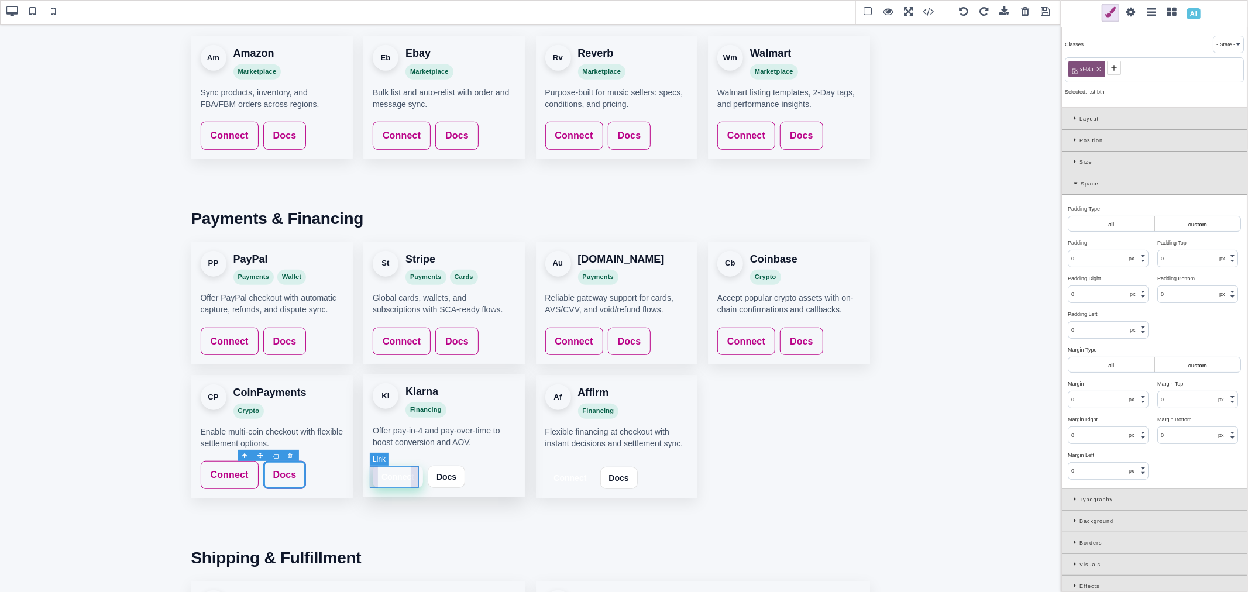
click at [410, 478] on link "Connect" at bounding box center [398, 477] width 50 height 22
click at [1106, 71] on icon at bounding box center [1105, 69] width 7 height 7
click at [1124, 68] on icon at bounding box center [1125, 69] width 4 height 4
click at [1081, 67] on span at bounding box center [1075, 68] width 14 height 14
paste input "st-btn"
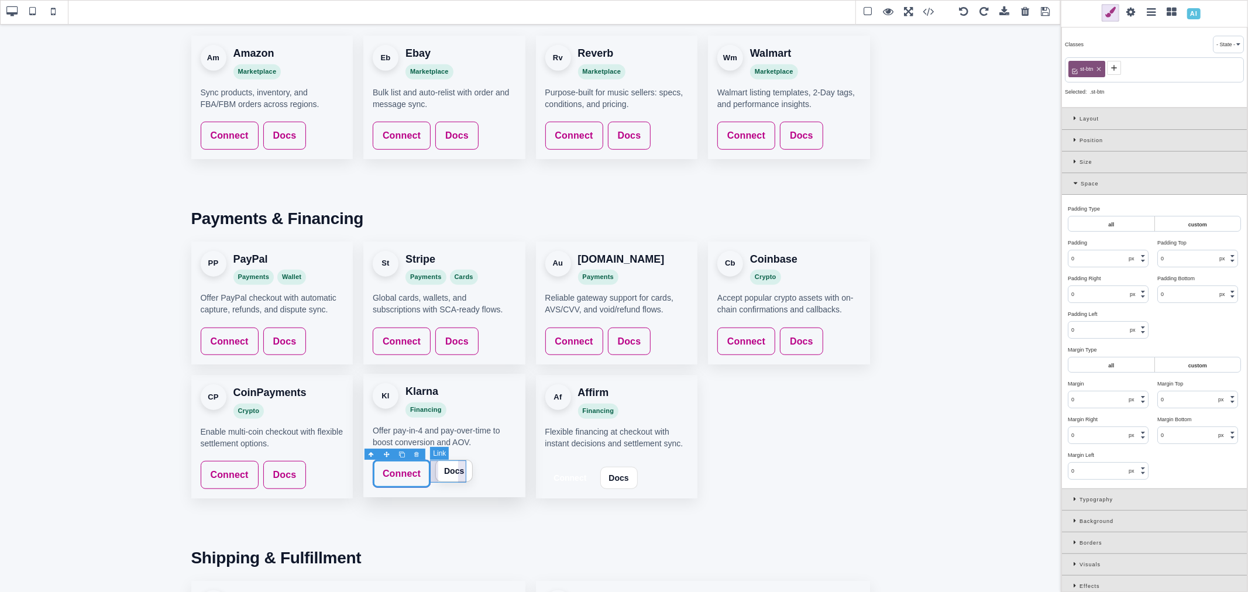
click at [460, 464] on link "Docs" at bounding box center [453, 471] width 37 height 22
click at [1107, 64] on div "st-int-btn" at bounding box center [1090, 69] width 44 height 16
click at [1105, 71] on icon at bounding box center [1105, 69] width 7 height 7
click at [1123, 66] on icon at bounding box center [1123, 69] width 7 height 7
click at [1076, 67] on icon at bounding box center [1075, 67] width 9 height 9
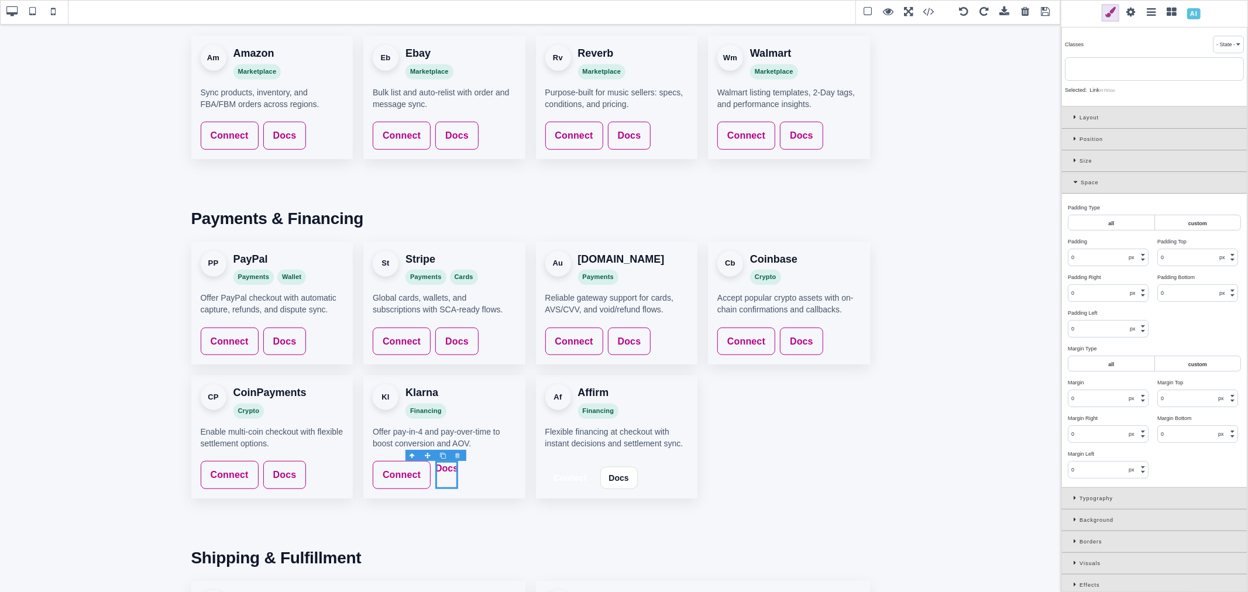
paste input "st-btn"
click at [587, 469] on link "Connect" at bounding box center [570, 477] width 50 height 22
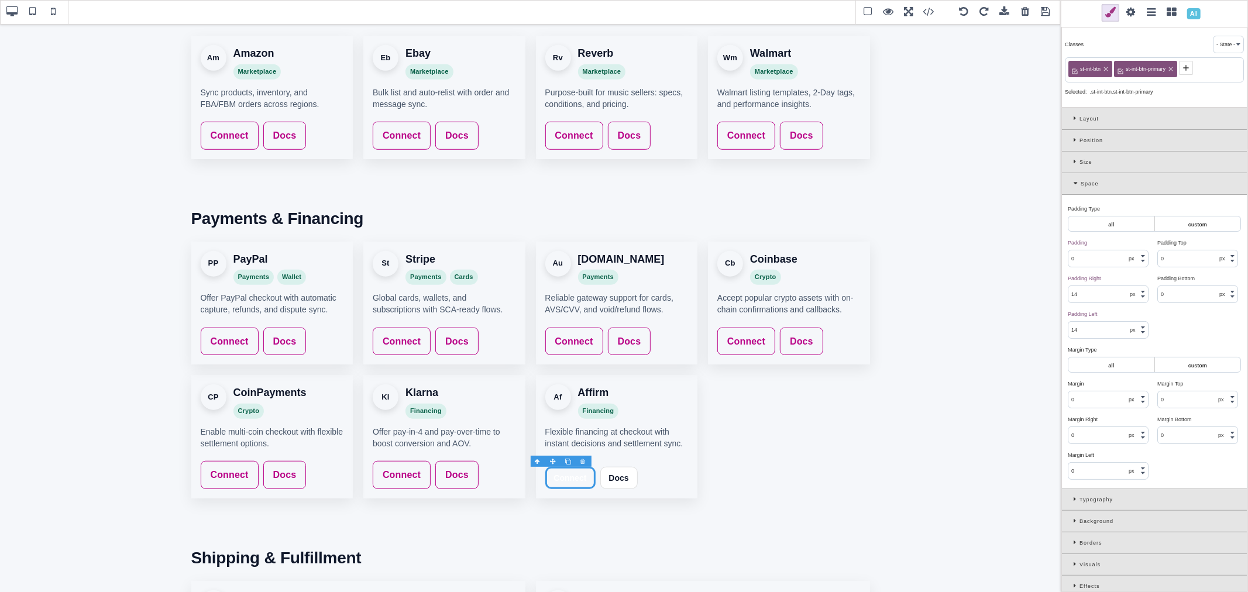
click at [1106, 73] on icon at bounding box center [1105, 69] width 7 height 7
click at [1127, 66] on icon at bounding box center [1125, 69] width 7 height 7
click at [1080, 67] on span at bounding box center [1075, 68] width 14 height 14
paste input "st-btn"
click at [637, 471] on link "Docs" at bounding box center [626, 471] width 37 height 22
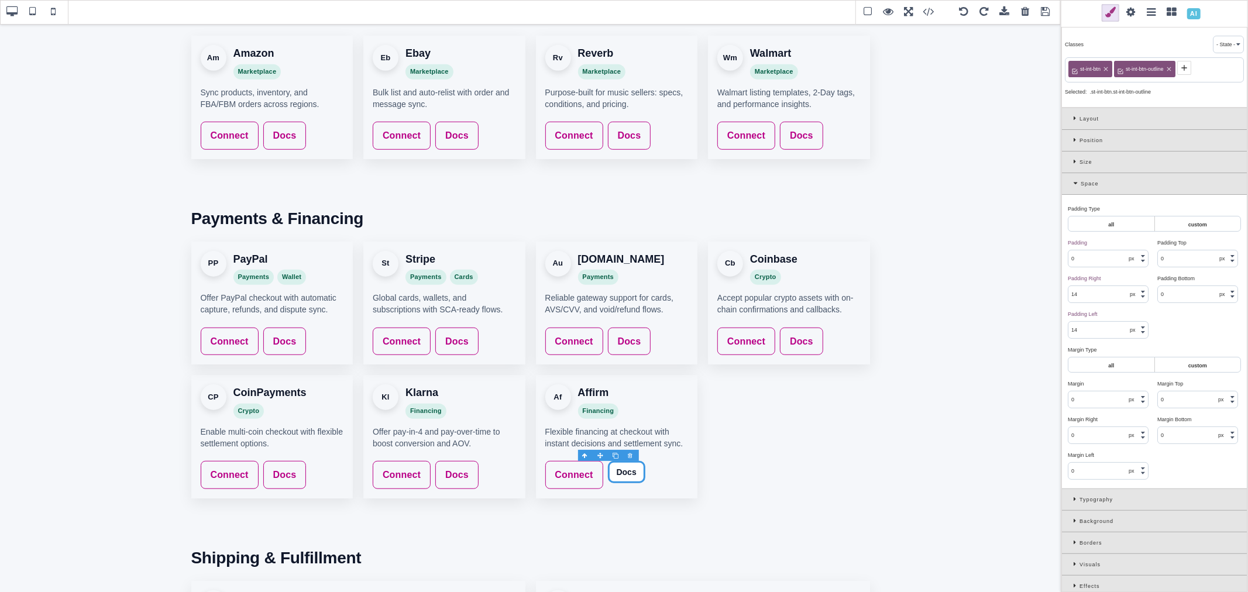
click at [1107, 68] on icon at bounding box center [1105, 69] width 7 height 7
click at [1126, 67] on icon at bounding box center [1123, 69] width 7 height 7
click at [1077, 68] on icon at bounding box center [1075, 67] width 9 height 9
paste input "st-btn"
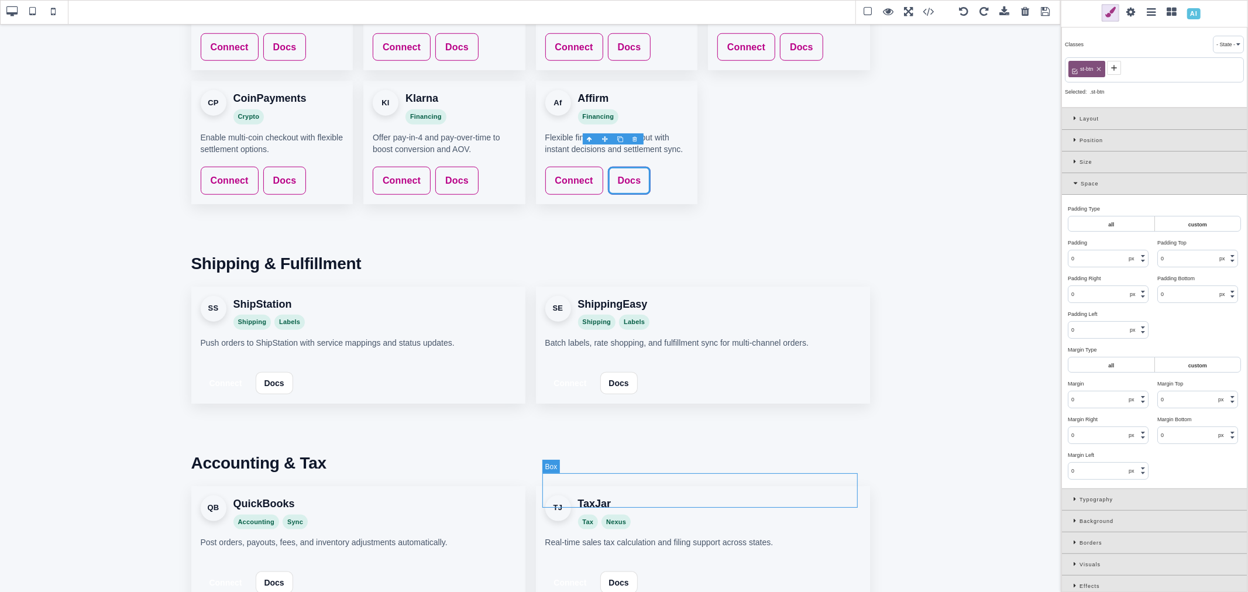
scroll to position [968, 0]
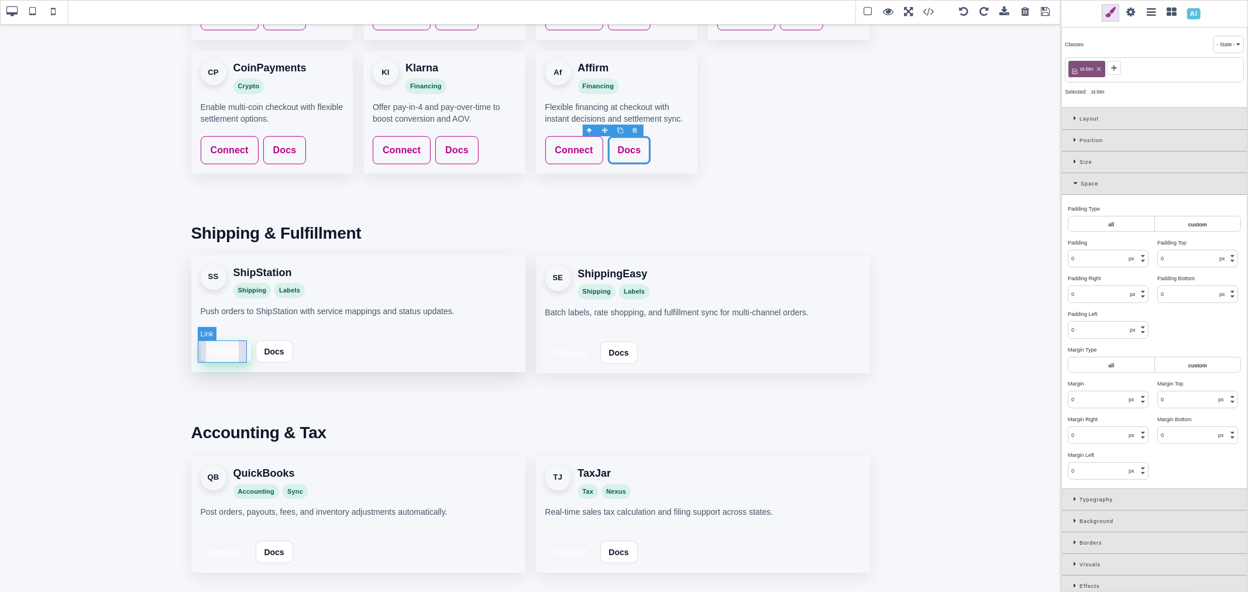
click at [242, 345] on link "Connect" at bounding box center [226, 351] width 50 height 22
click at [1105, 69] on icon at bounding box center [1105, 69] width 7 height 7
click at [1124, 69] on icon at bounding box center [1125, 69] width 7 height 7
click at [1079, 67] on icon at bounding box center [1075, 67] width 9 height 9
paste input "st-btn"
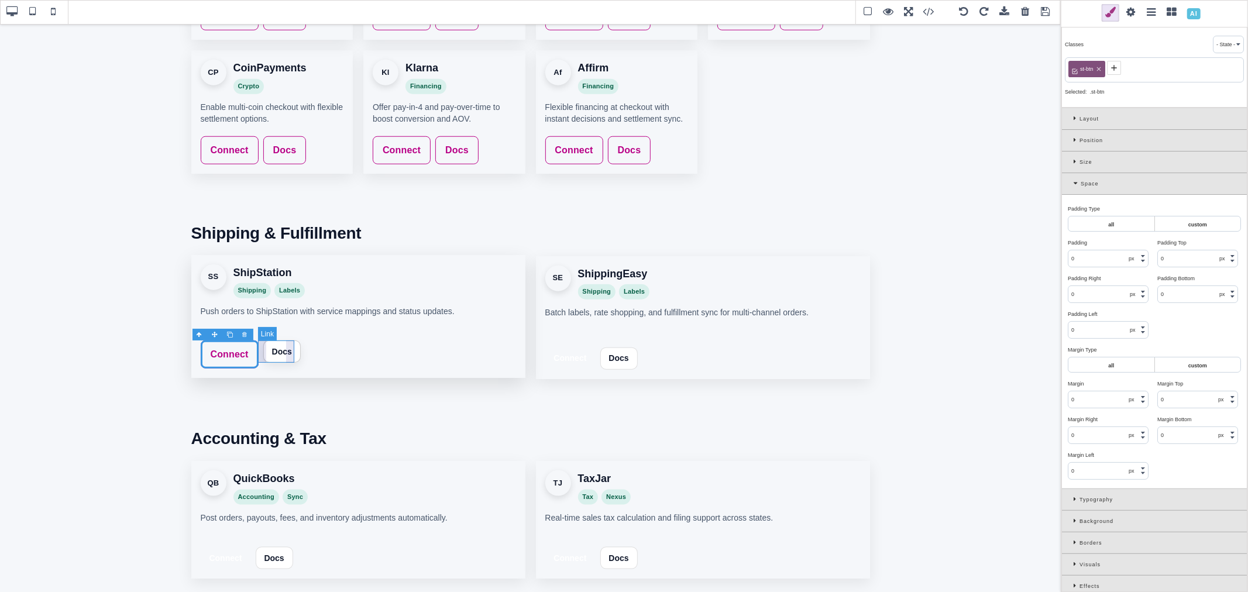
click at [290, 347] on link "Docs" at bounding box center [281, 351] width 37 height 22
click at [1106, 69] on icon at bounding box center [1106, 69] width 4 height 4
click at [1125, 67] on icon at bounding box center [1123, 69] width 4 height 4
click at [1079, 67] on icon at bounding box center [1075, 67] width 9 height 9
paste input "st-btn"
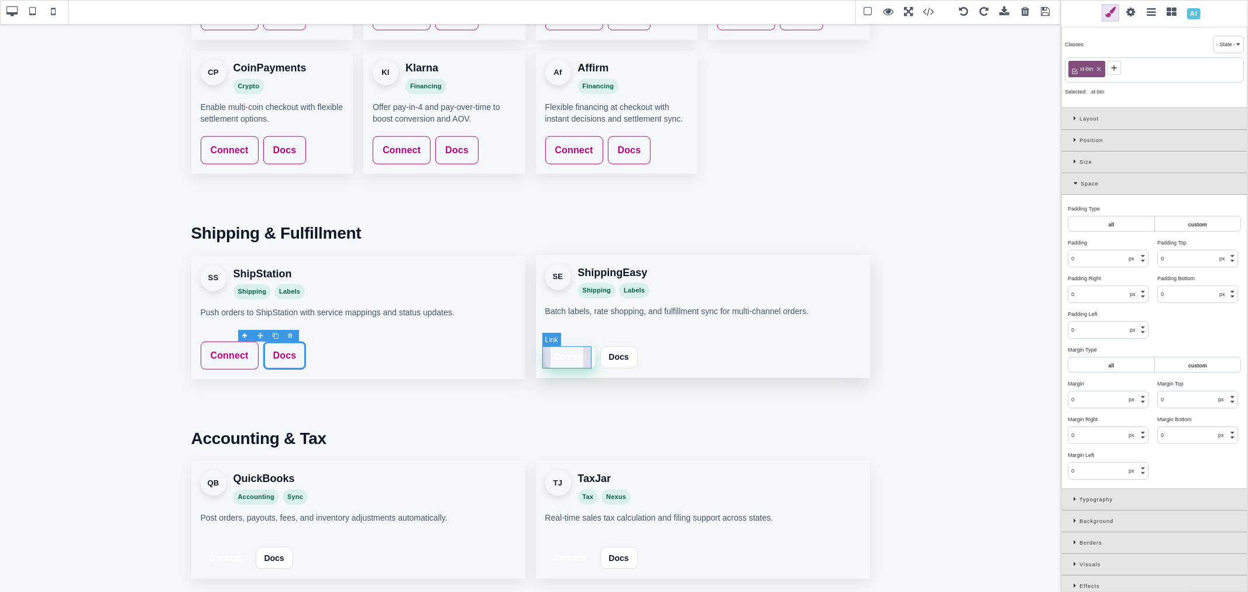
click at [585, 356] on link "Connect" at bounding box center [570, 357] width 50 height 22
click at [1103, 68] on icon at bounding box center [1105, 69] width 7 height 7
click at [1126, 70] on icon at bounding box center [1125, 69] width 4 height 4
click at [1079, 67] on icon at bounding box center [1075, 67] width 9 height 9
paste input "st-btn"
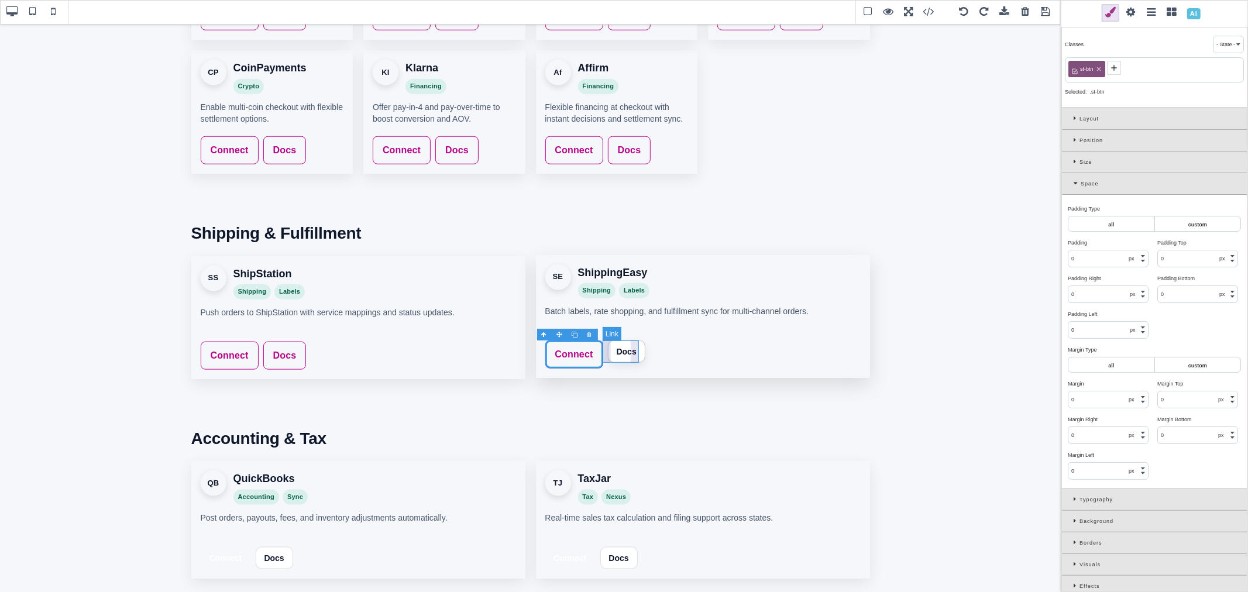
click at [625, 360] on link "Docs" at bounding box center [626, 351] width 37 height 22
click at [1104, 70] on icon at bounding box center [1105, 69] width 7 height 7
click at [1121, 70] on icon at bounding box center [1123, 69] width 7 height 7
click at [1073, 68] on icon at bounding box center [1075, 67] width 9 height 9
paste input "st-btn"
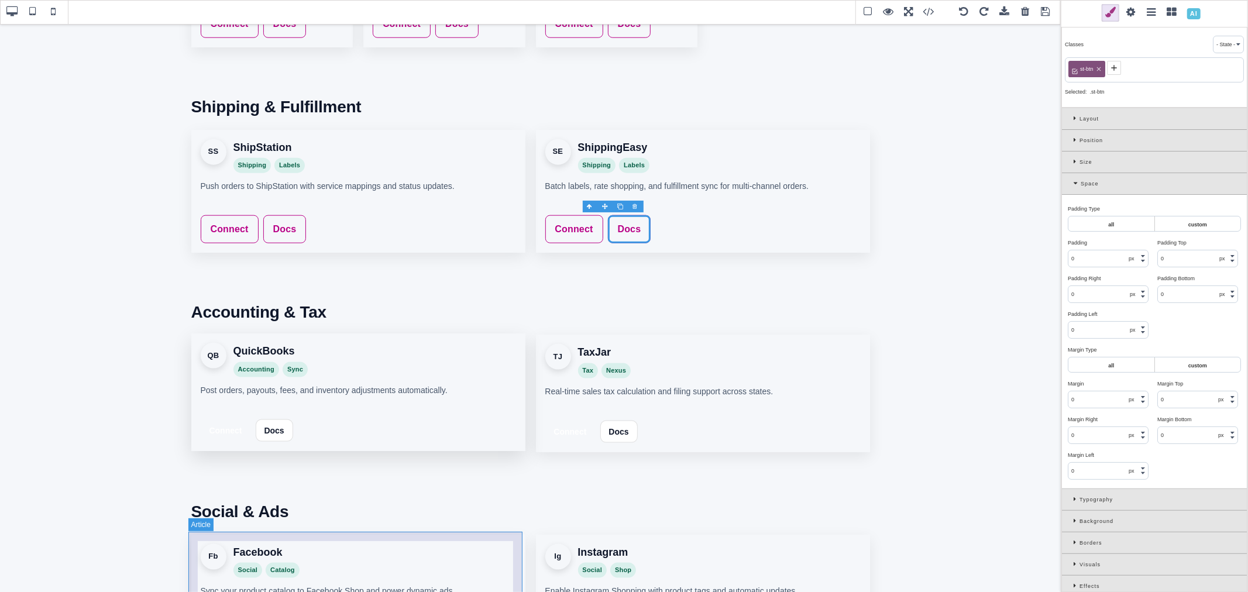
scroll to position [1098, 0]
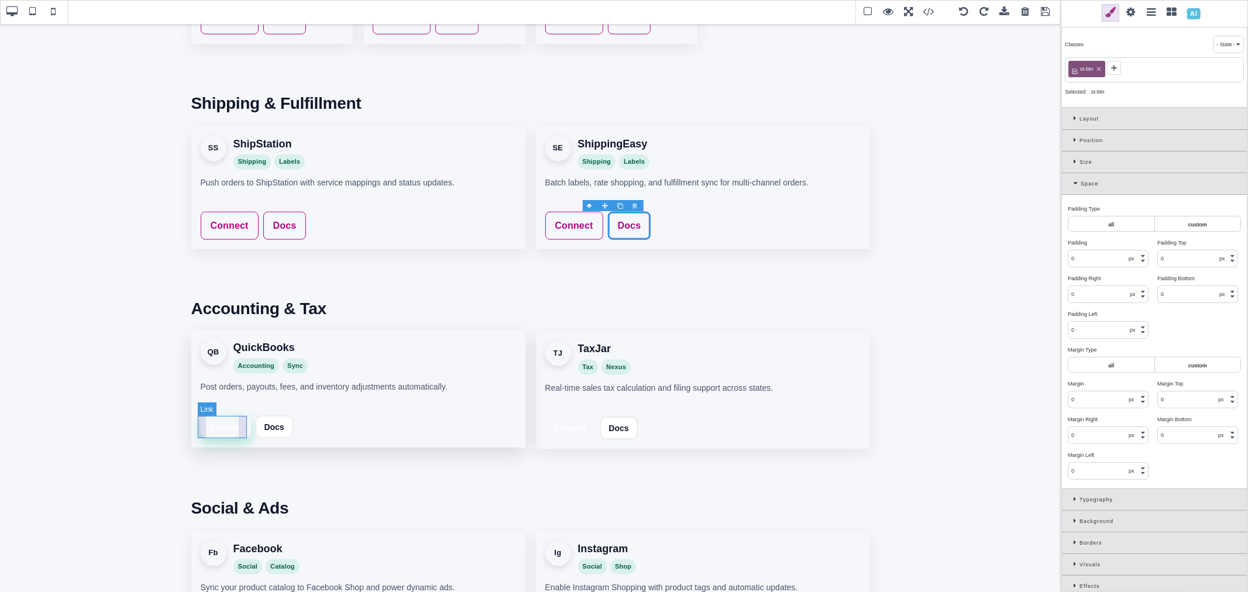
click at [237, 424] on link "Connect" at bounding box center [226, 427] width 50 height 22
click at [1107, 69] on icon at bounding box center [1105, 69] width 7 height 7
click at [1125, 69] on icon at bounding box center [1125, 69] width 4 height 4
click at [1081, 70] on span at bounding box center [1075, 68] width 14 height 14
paste input "st-btn"
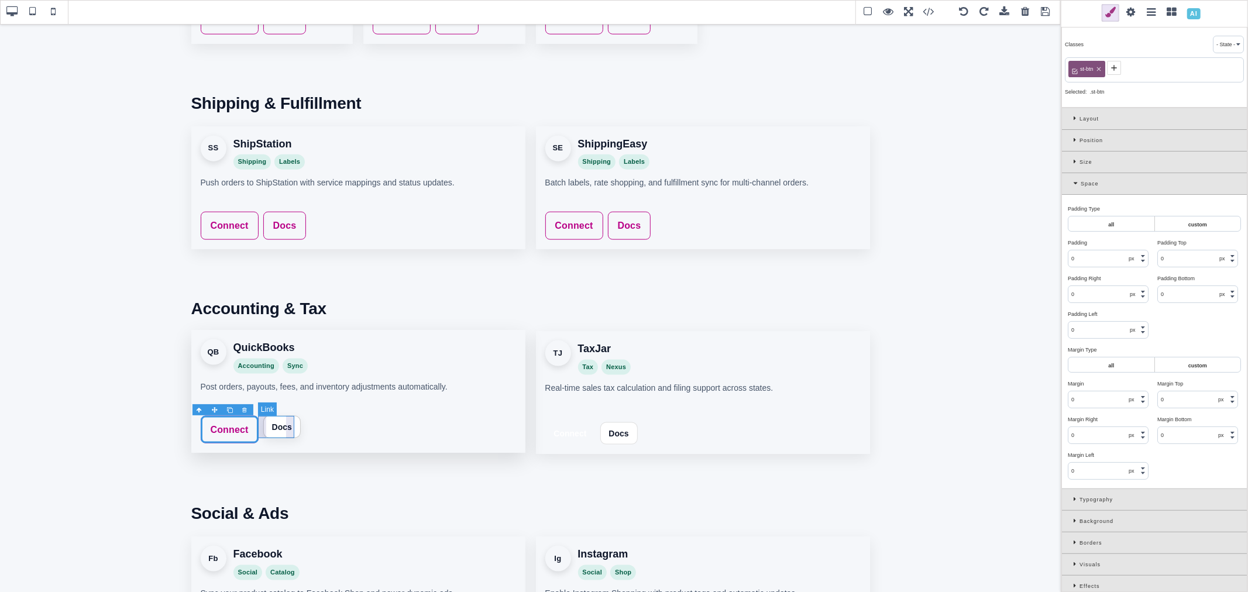
click at [290, 420] on link "Docs" at bounding box center [281, 427] width 37 height 22
click at [1107, 65] on div "st-int-btn" at bounding box center [1090, 69] width 44 height 16
click at [1106, 71] on icon at bounding box center [1105, 69] width 7 height 7
click at [1122, 68] on icon at bounding box center [1123, 69] width 4 height 4
click at [1079, 68] on icon at bounding box center [1075, 67] width 9 height 9
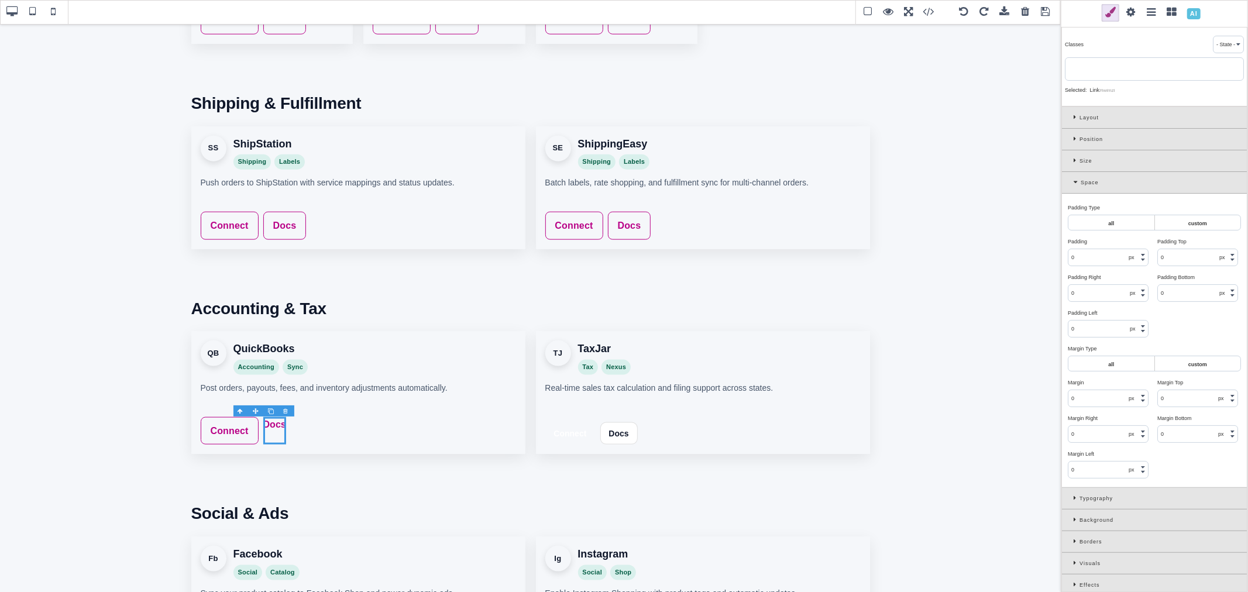
paste input "st-btn"
click at [576, 423] on link "Connect" at bounding box center [570, 432] width 50 height 22
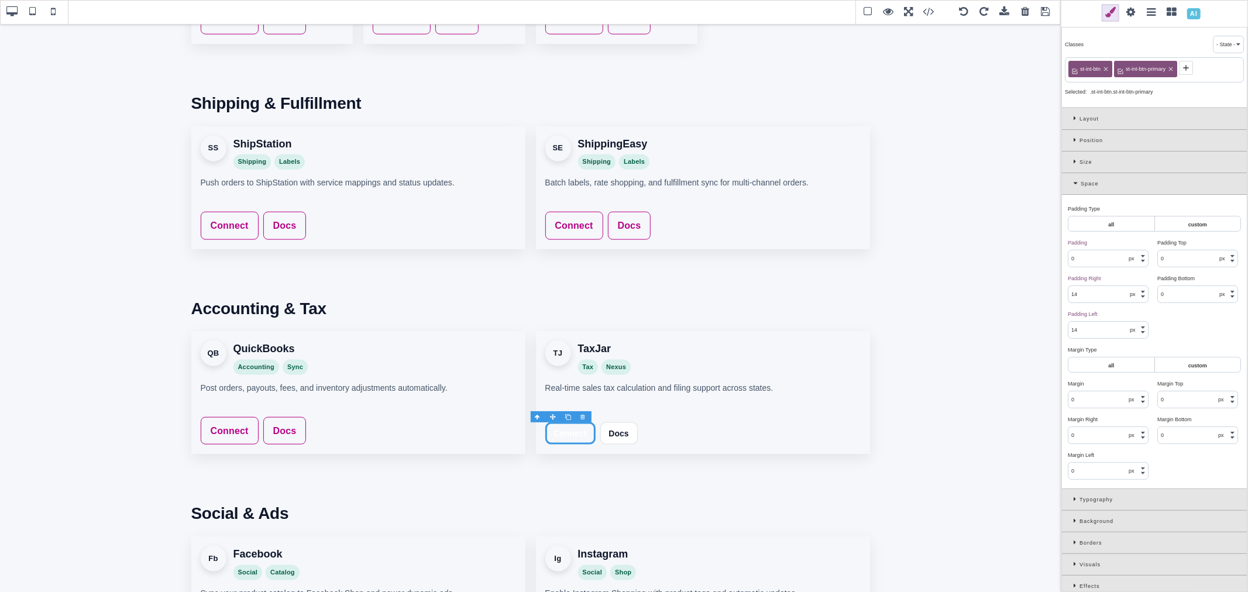
click at [1103, 69] on icon at bounding box center [1105, 69] width 7 height 7
click at [1124, 67] on icon at bounding box center [1125, 69] width 4 height 4
click at [1081, 67] on span at bounding box center [1075, 68] width 14 height 14
paste input "st-btn"
click at [624, 434] on link "Docs" at bounding box center [626, 427] width 37 height 22
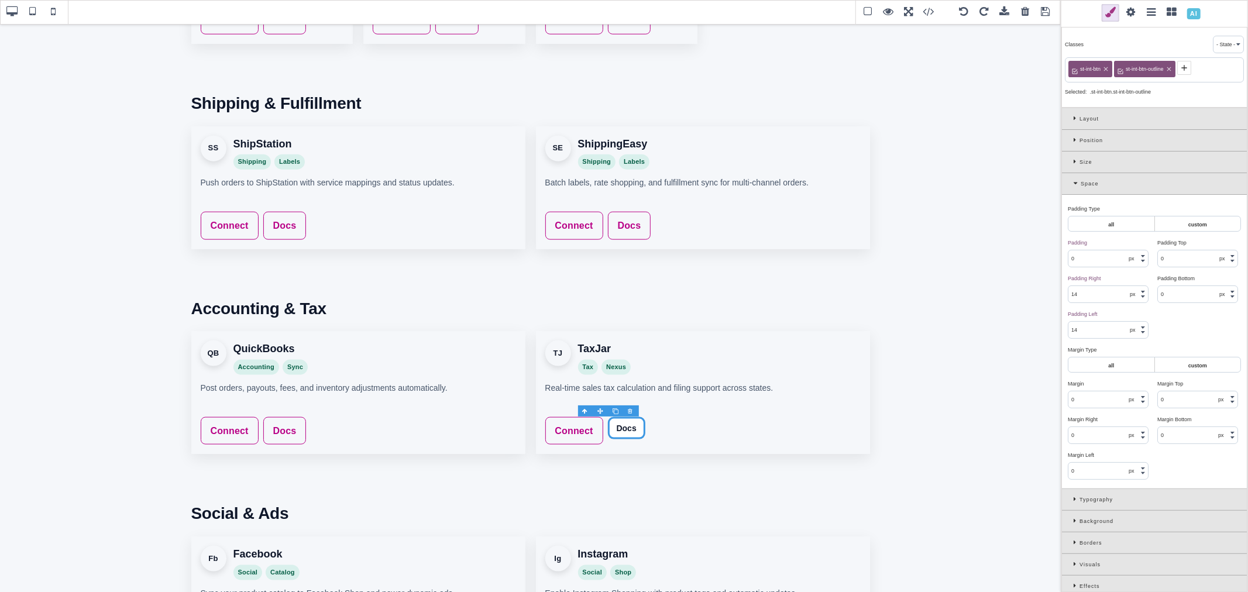
click at [1106, 68] on icon at bounding box center [1106, 69] width 4 height 4
click at [1122, 68] on icon at bounding box center [1123, 69] width 4 height 4
click at [1080, 66] on span at bounding box center [1075, 68] width 14 height 14
paste input "st-btn"
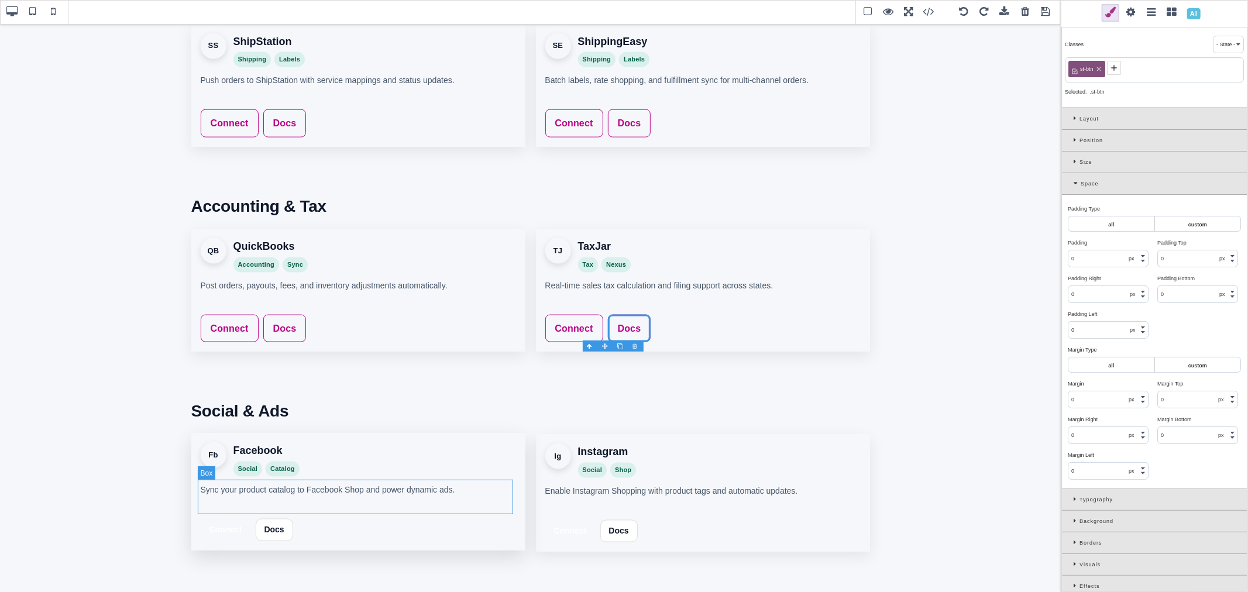
scroll to position [1229, 0]
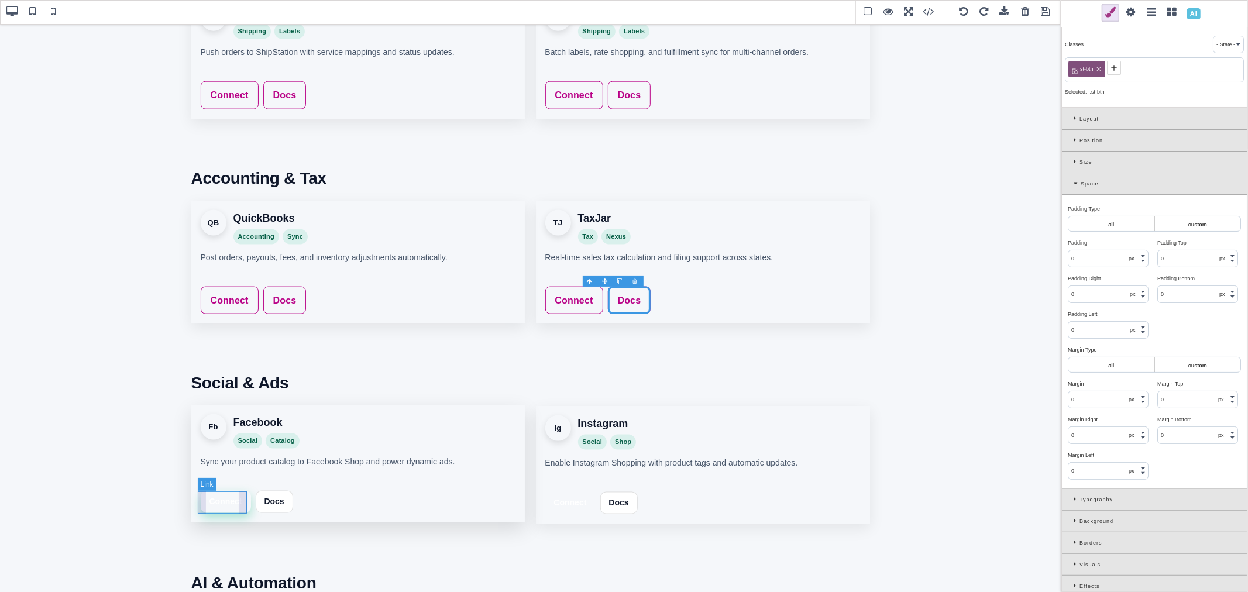
click at [243, 494] on link "Connect" at bounding box center [226, 502] width 50 height 22
click at [1106, 67] on icon at bounding box center [1105, 69] width 7 height 7
click at [1126, 70] on icon at bounding box center [1125, 69] width 4 height 4
click at [1080, 66] on span at bounding box center [1075, 68] width 14 height 14
paste input "st-btn"
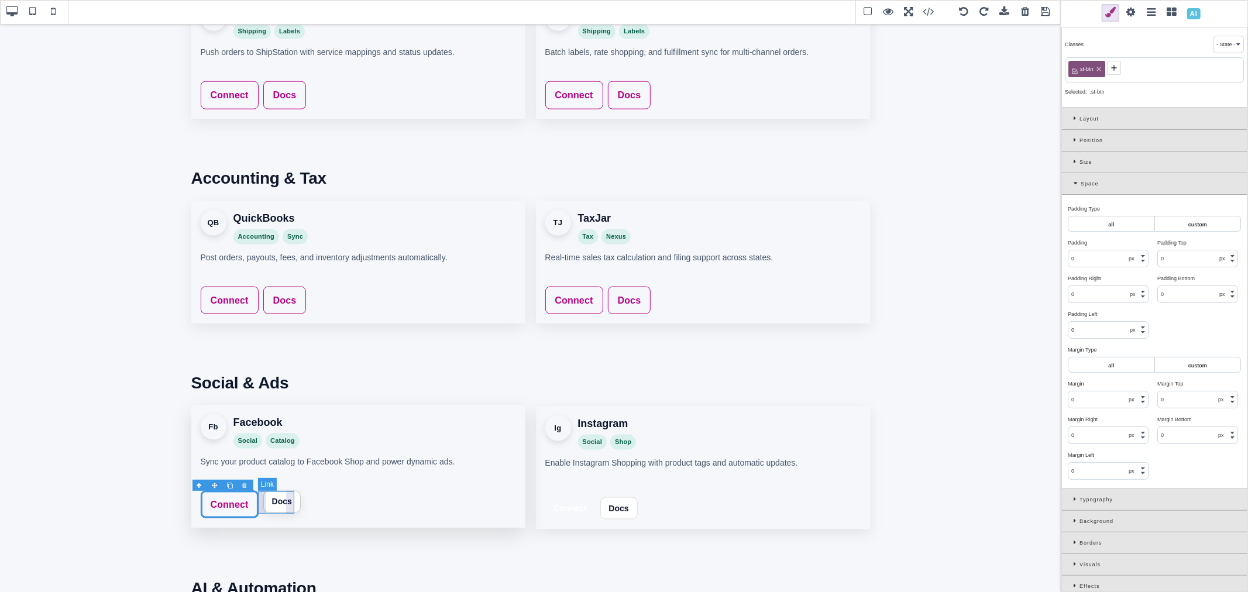
click at [288, 511] on link "Docs" at bounding box center [281, 502] width 37 height 22
click at [1101, 71] on span "st-int-btn" at bounding box center [1090, 69] width 24 height 11
click at [1106, 69] on icon at bounding box center [1106, 69] width 4 height 4
click at [1123, 68] on icon at bounding box center [1123, 69] width 4 height 4
click at [1079, 68] on icon at bounding box center [1075, 67] width 9 height 9
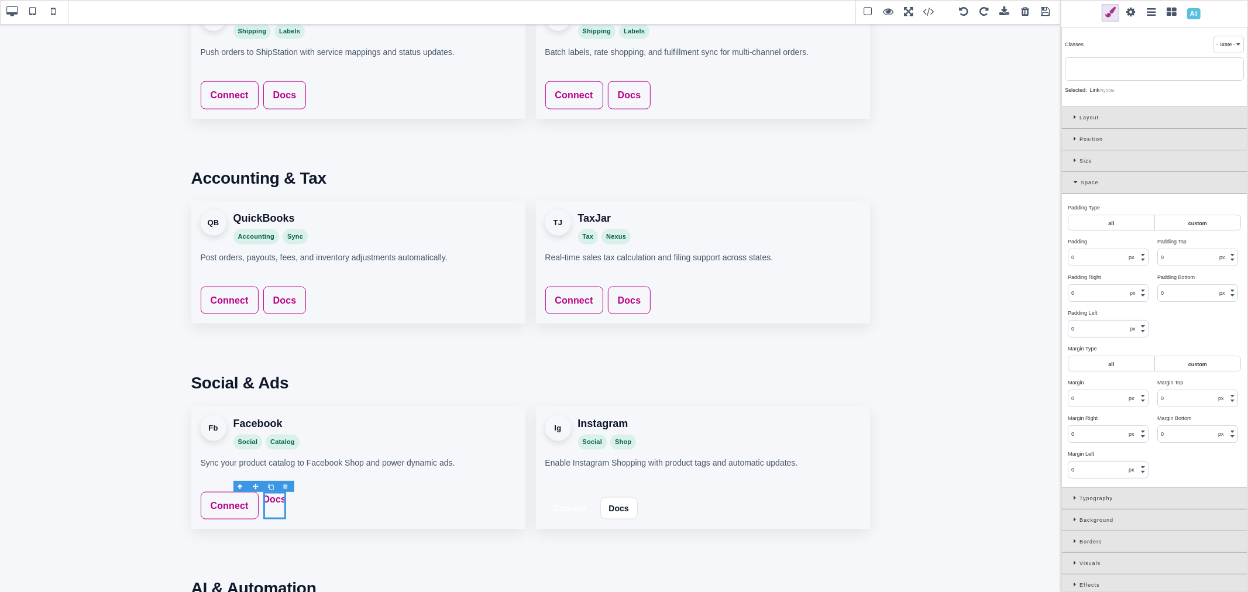
paste input "st-btn"
click at [580, 502] on link "Connect" at bounding box center [570, 507] width 50 height 22
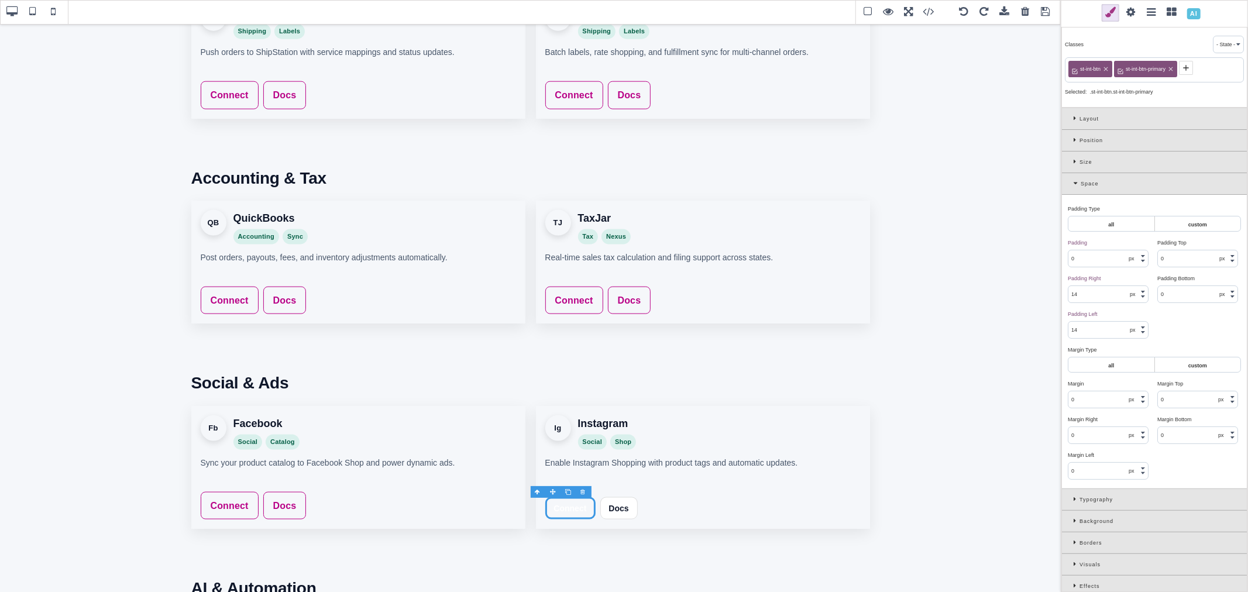
click at [1106, 70] on icon at bounding box center [1105, 69] width 7 height 7
click at [1127, 67] on icon at bounding box center [1125, 69] width 7 height 7
click at [1079, 66] on icon at bounding box center [1075, 67] width 9 height 9
paste input "st-btn"
click at [630, 504] on link "Docs" at bounding box center [626, 502] width 37 height 22
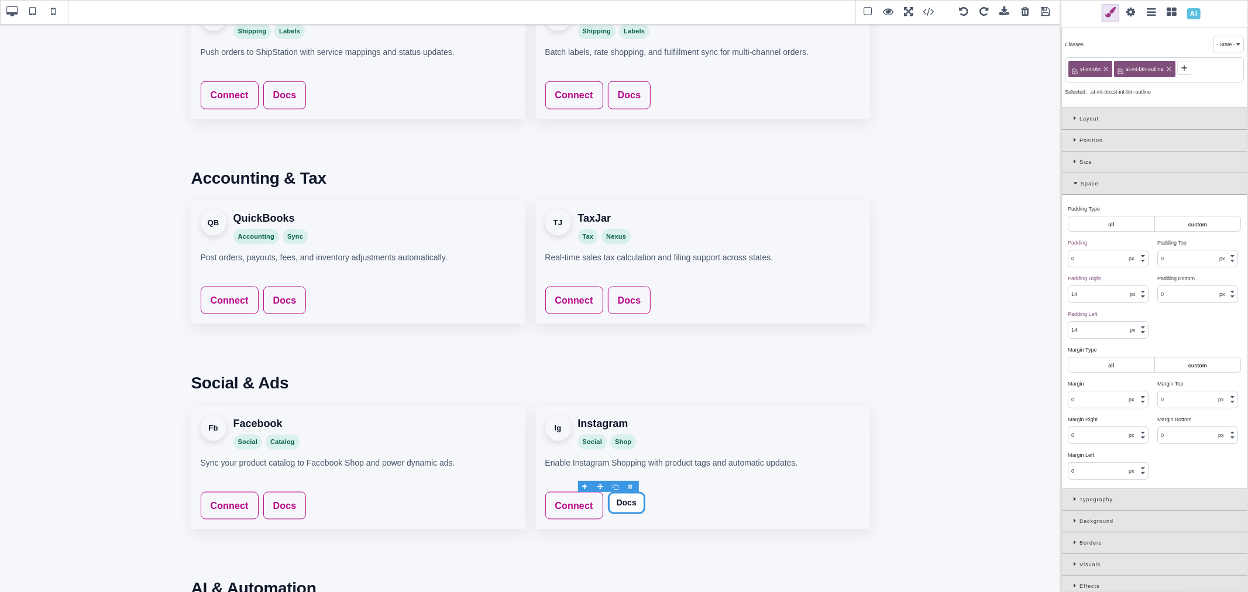
click at [1105, 69] on icon at bounding box center [1105, 69] width 7 height 7
click at [1121, 69] on icon at bounding box center [1123, 69] width 7 height 7
click at [1078, 68] on icon at bounding box center [1075, 67] width 9 height 9
paste input "st-btn"
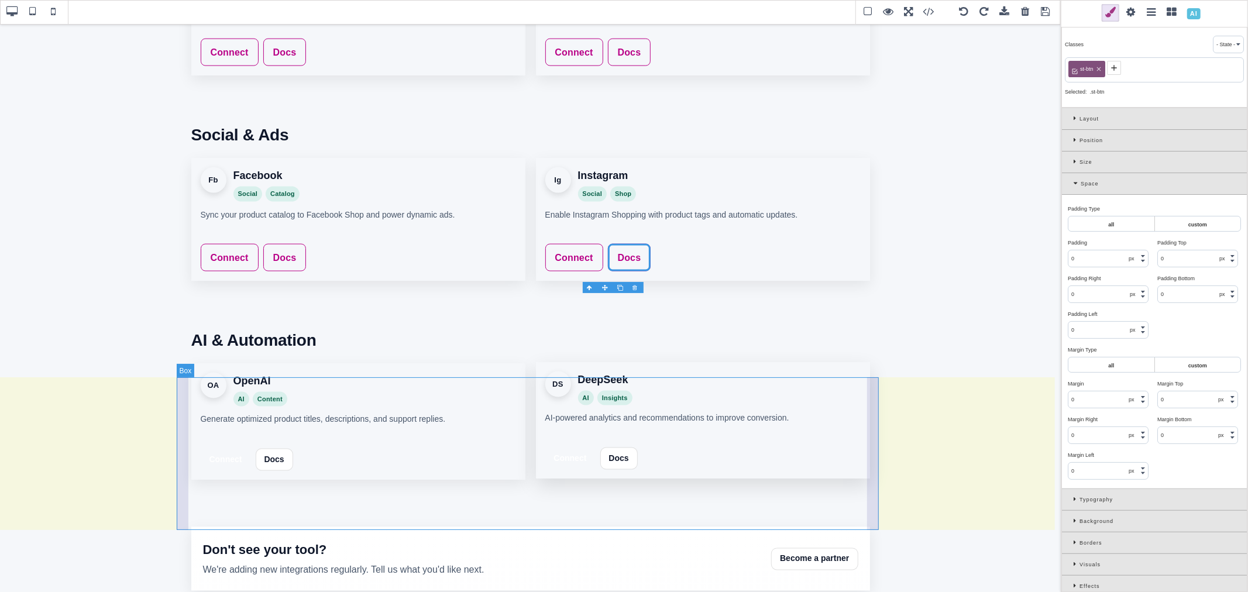
scroll to position [1488, 0]
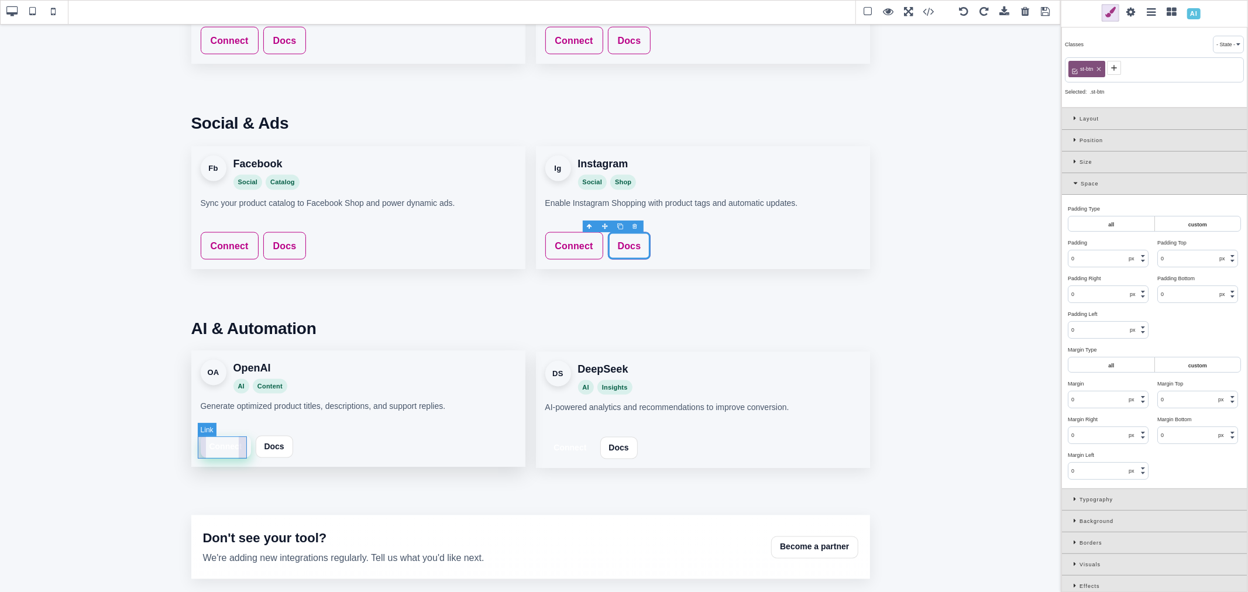
click at [240, 445] on link "Connect" at bounding box center [226, 447] width 50 height 22
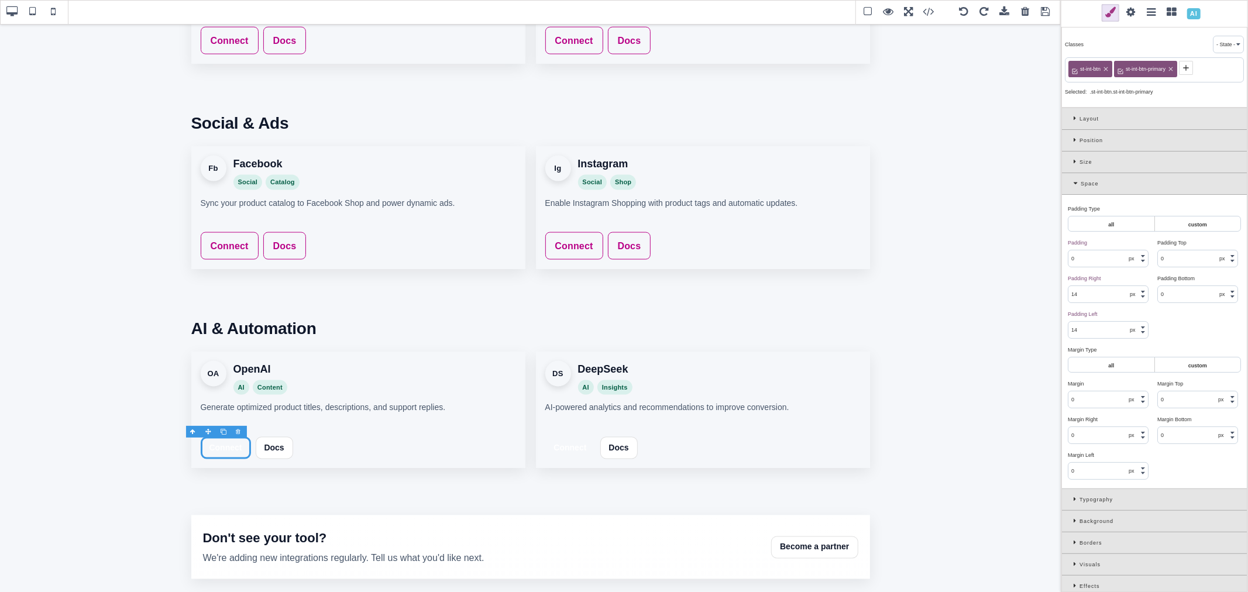
click at [1106, 66] on icon at bounding box center [1105, 69] width 7 height 7
click at [1127, 67] on icon at bounding box center [1125, 69] width 7 height 7
click at [1086, 73] on div at bounding box center [1154, 67] width 179 height 21
click at [1079, 67] on icon at bounding box center [1075, 67] width 9 height 9
paste input "st-btn"
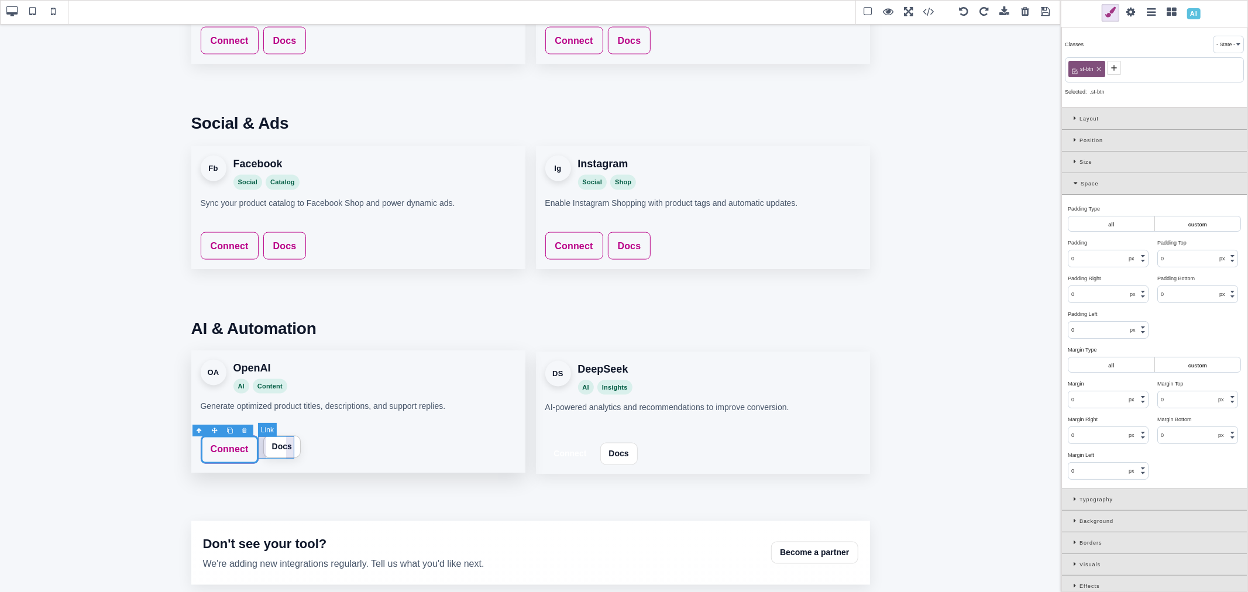
click at [293, 441] on link "Docs" at bounding box center [281, 447] width 37 height 22
click at [1103, 65] on div "st-int-btn" at bounding box center [1090, 69] width 44 height 16
click at [1107, 67] on icon at bounding box center [1105, 69] width 7 height 7
click at [1125, 67] on icon at bounding box center [1123, 69] width 4 height 4
click at [1078, 68] on icon at bounding box center [1075, 67] width 9 height 9
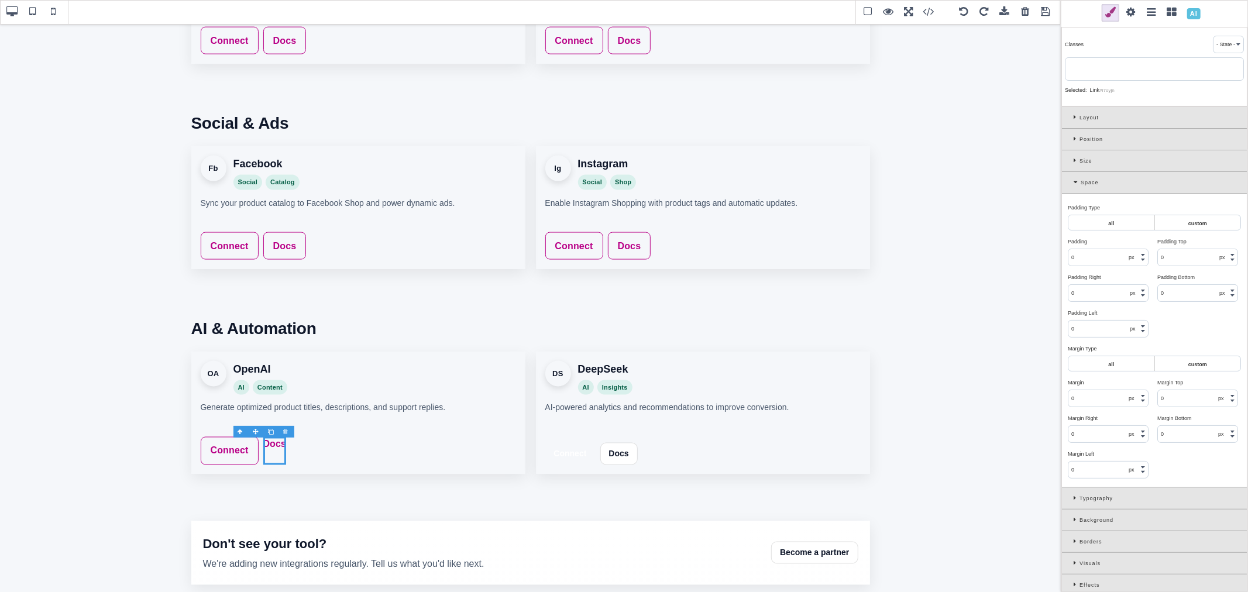
paste input "st-btn"
click at [586, 445] on link "Connect" at bounding box center [570, 453] width 50 height 22
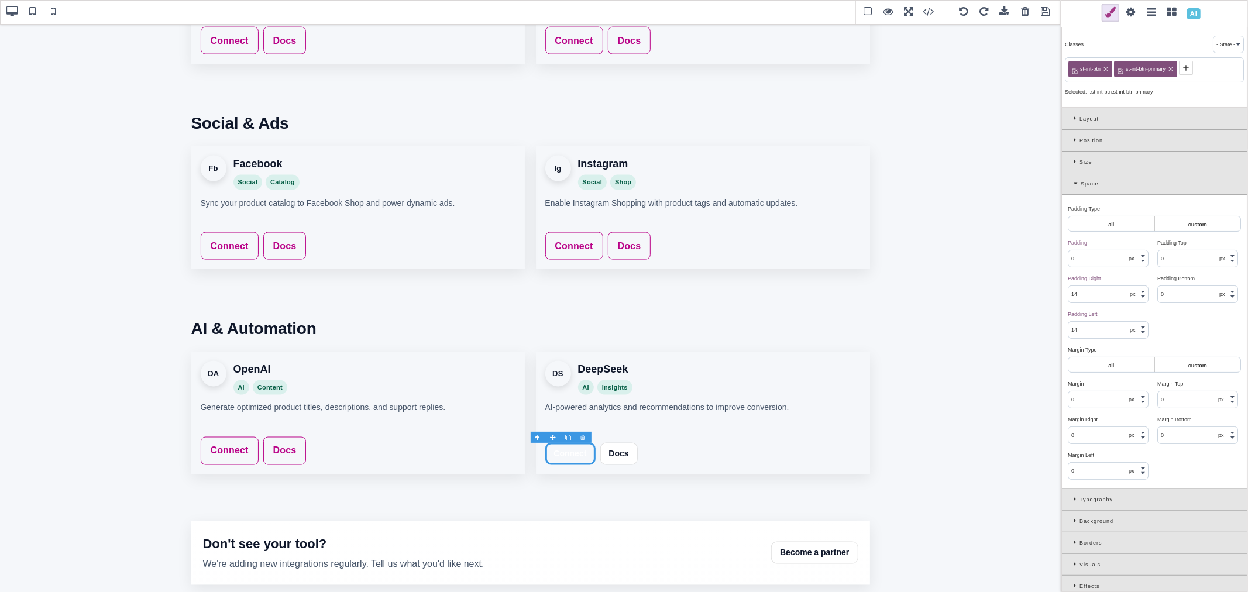
click at [1103, 68] on icon at bounding box center [1105, 69] width 7 height 7
click at [1126, 71] on icon at bounding box center [1125, 69] width 7 height 7
click at [1076, 66] on icon at bounding box center [1075, 67] width 9 height 9
paste input "st-btn"
click at [622, 439] on link "Docs" at bounding box center [626, 447] width 37 height 22
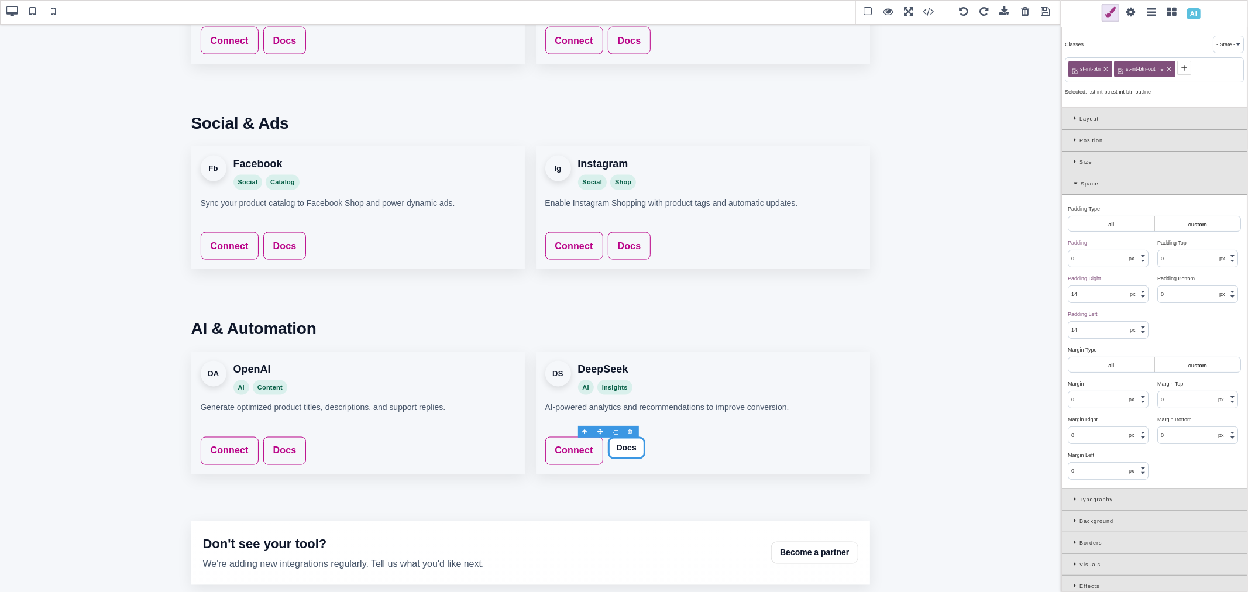
click at [1103, 67] on icon at bounding box center [1105, 69] width 7 height 7
click at [1124, 68] on icon at bounding box center [1123, 69] width 7 height 7
click at [1075, 67] on icon at bounding box center [1074, 67] width 5 height 5
paste input "st-btn"
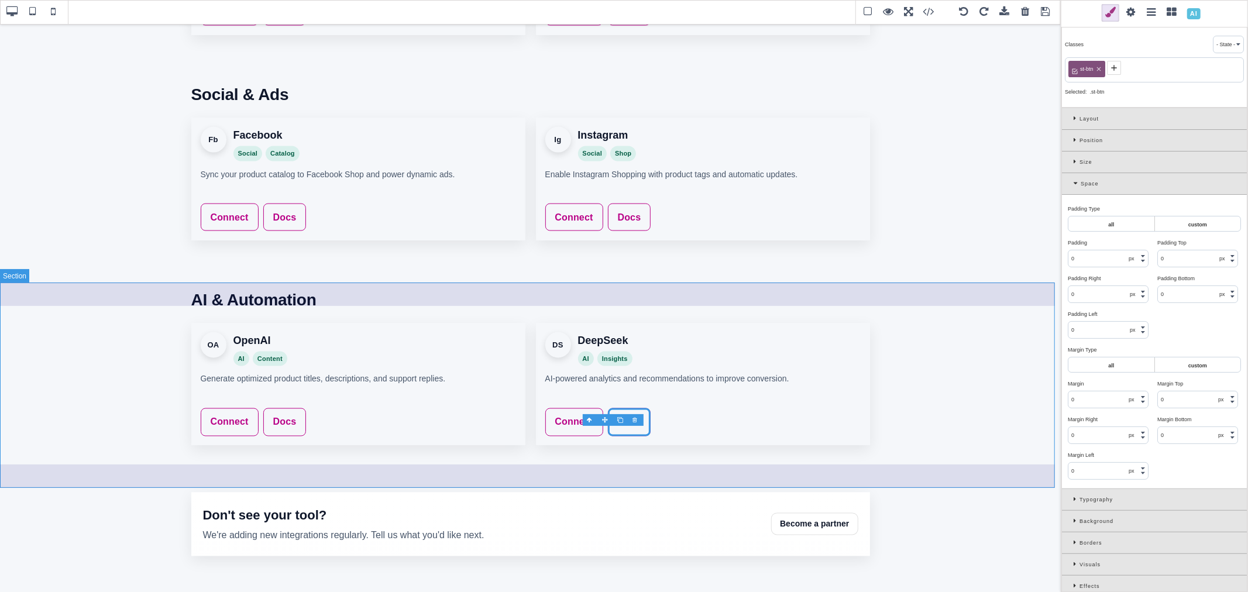
scroll to position [1529, 0]
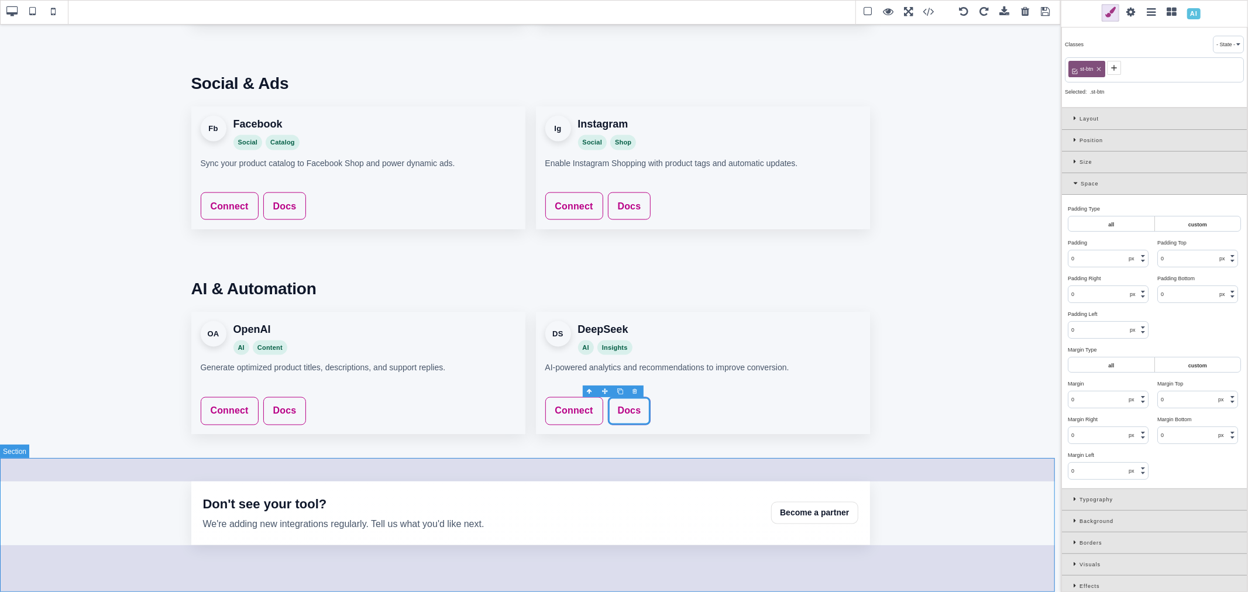
click at [164, 475] on section "Don't see your tool? We're adding new integrations regularly. Tell us what you'…" at bounding box center [530, 525] width 1061 height 134
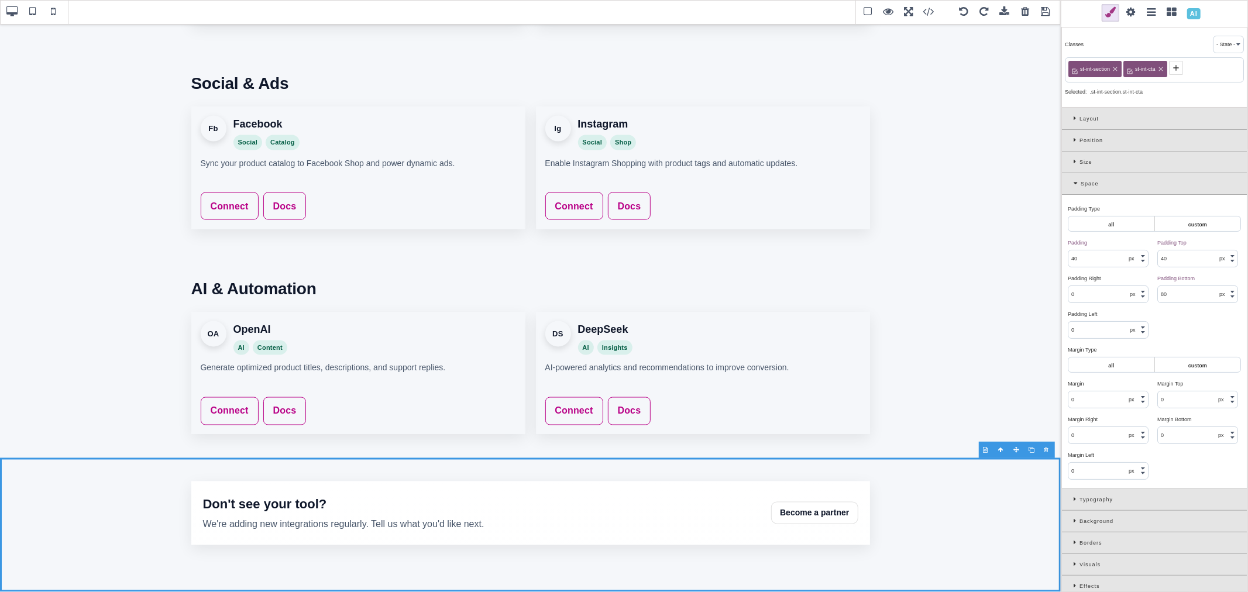
click at [1118, 67] on icon at bounding box center [1115, 69] width 7 height 7
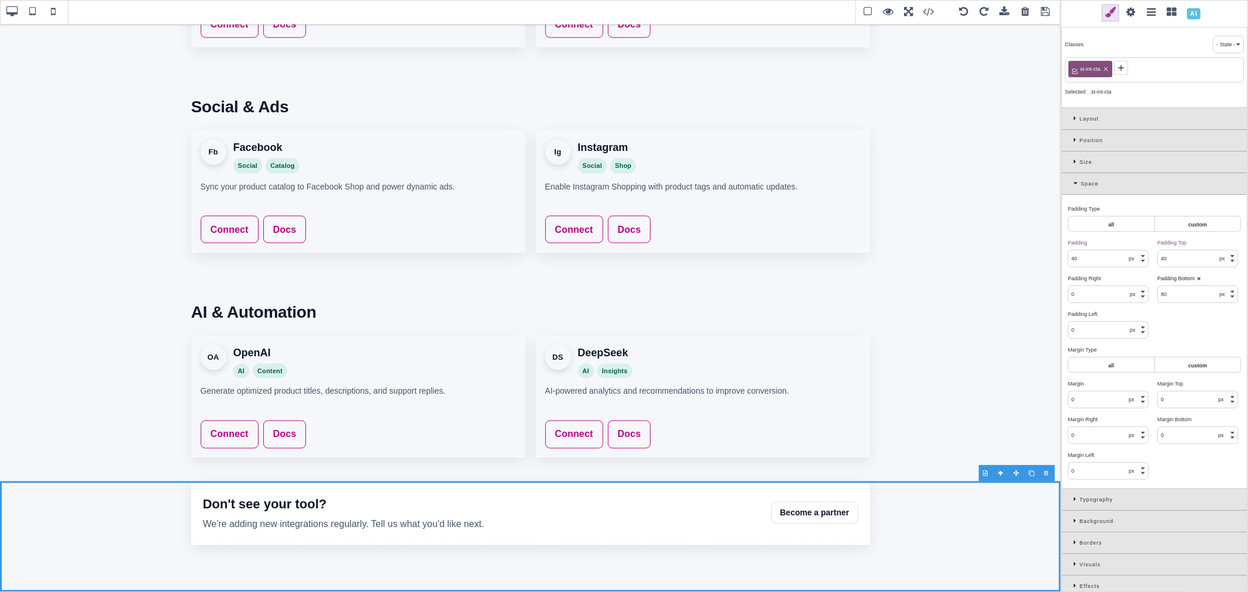
click at [1107, 67] on icon at bounding box center [1105, 69] width 4 height 4
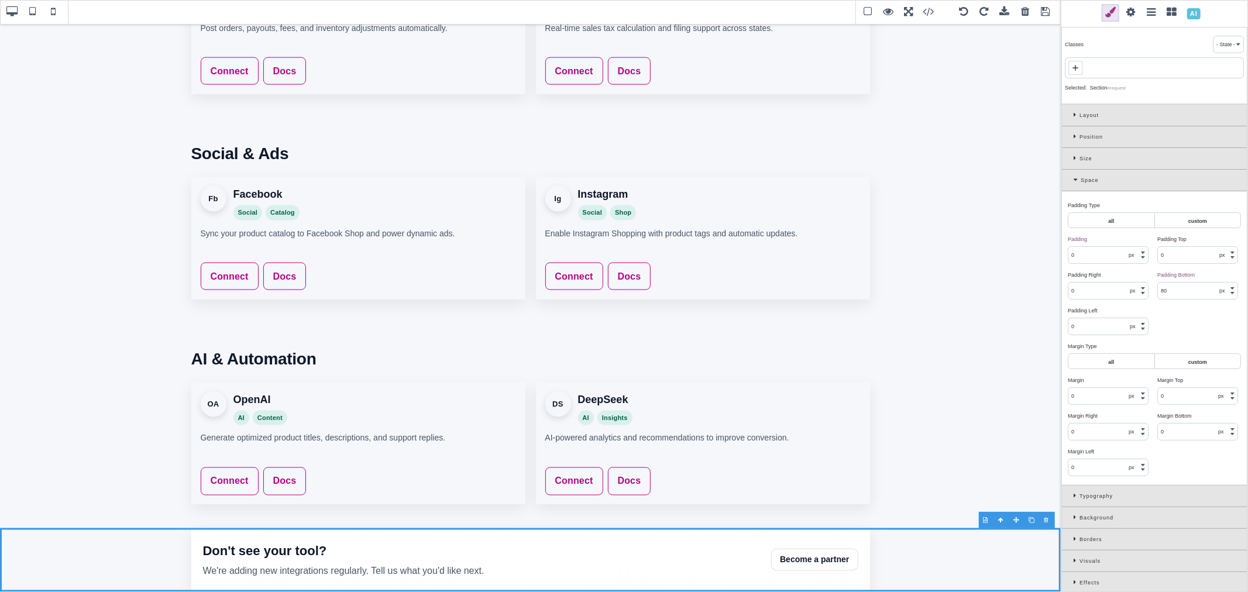
click at [1083, 66] on div at bounding box center [1154, 67] width 179 height 21
click at [1081, 66] on span at bounding box center [1075, 68] width 14 height 14
paste input "st-cta-bottom"
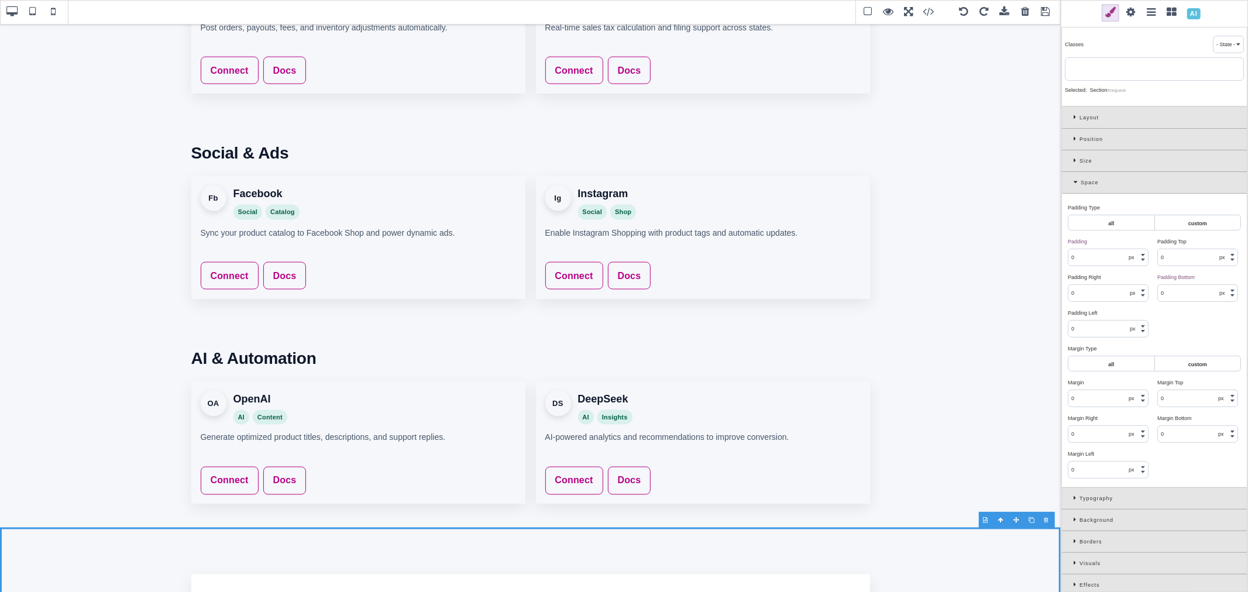
scroll to position [1529, 0]
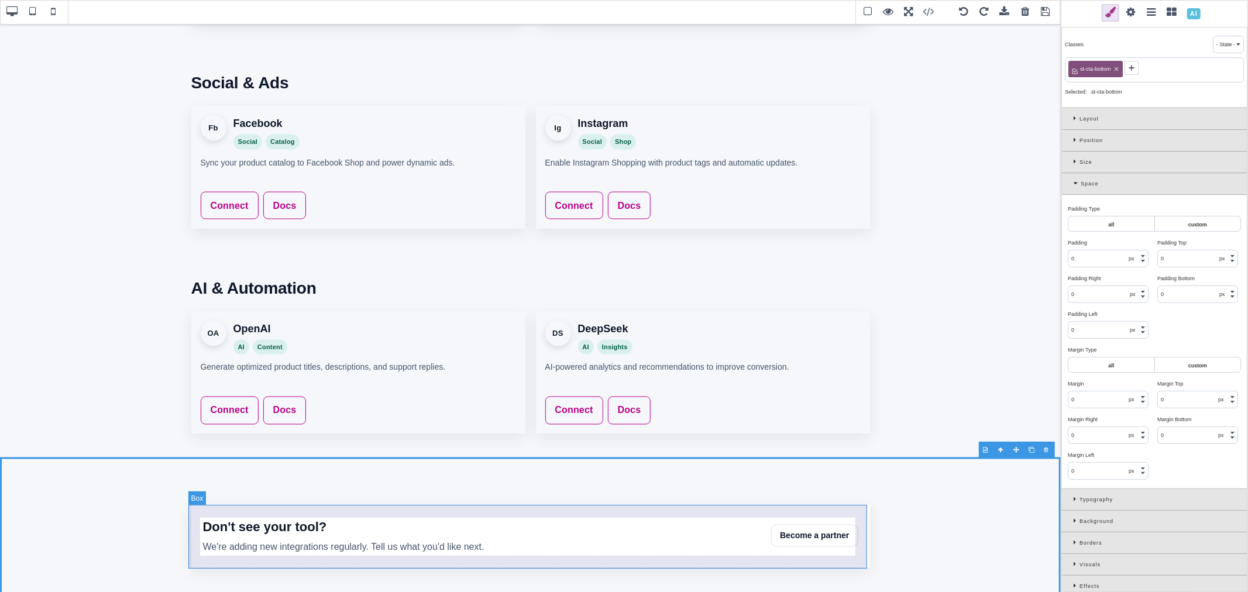
click at [261, 507] on div "Don't see your tool? We're adding new integrations regularly. Tell us what you'…" at bounding box center [530, 536] width 679 height 64
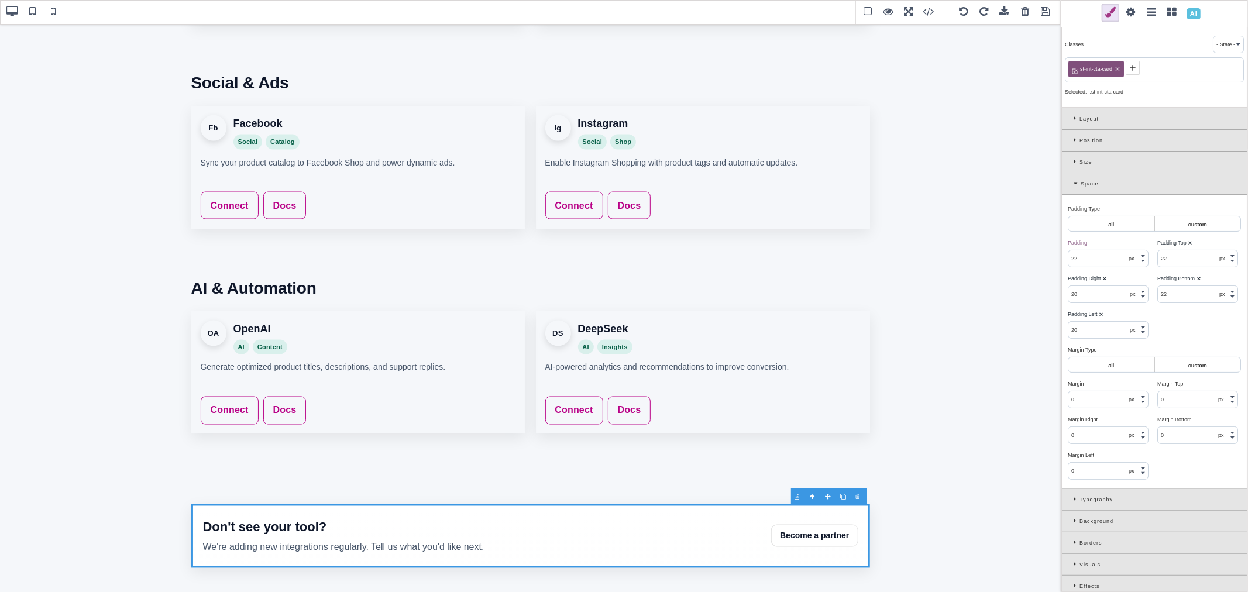
click at [1120, 66] on icon at bounding box center [1117, 69] width 7 height 7
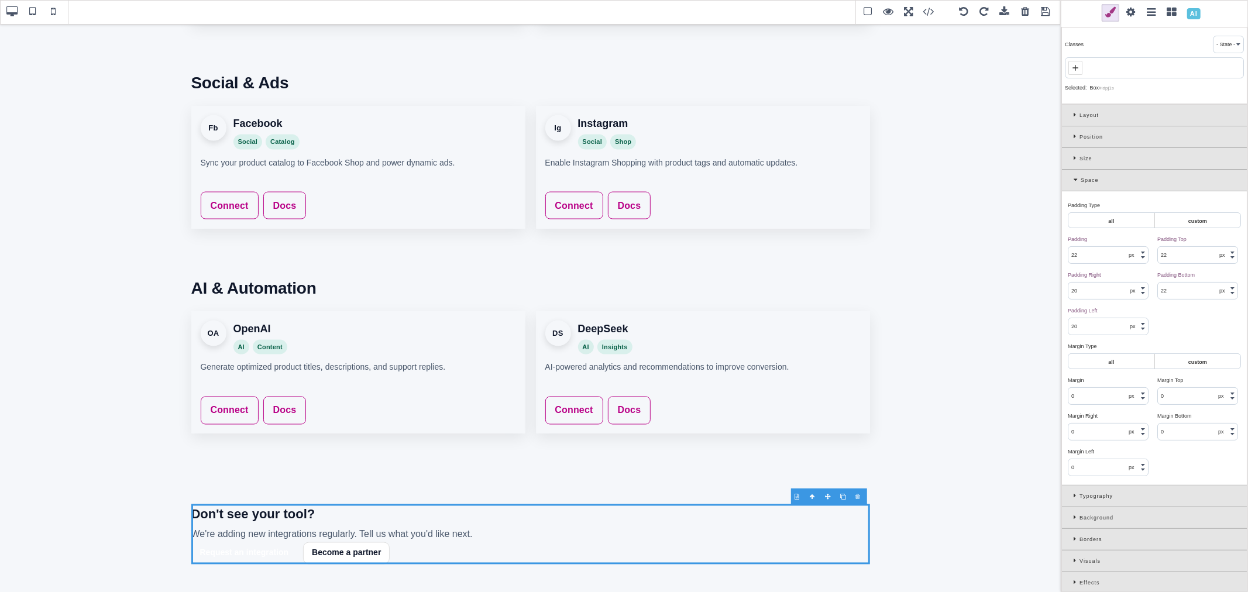
click at [1081, 66] on span at bounding box center [1075, 68] width 14 height 14
paste input "st-container"
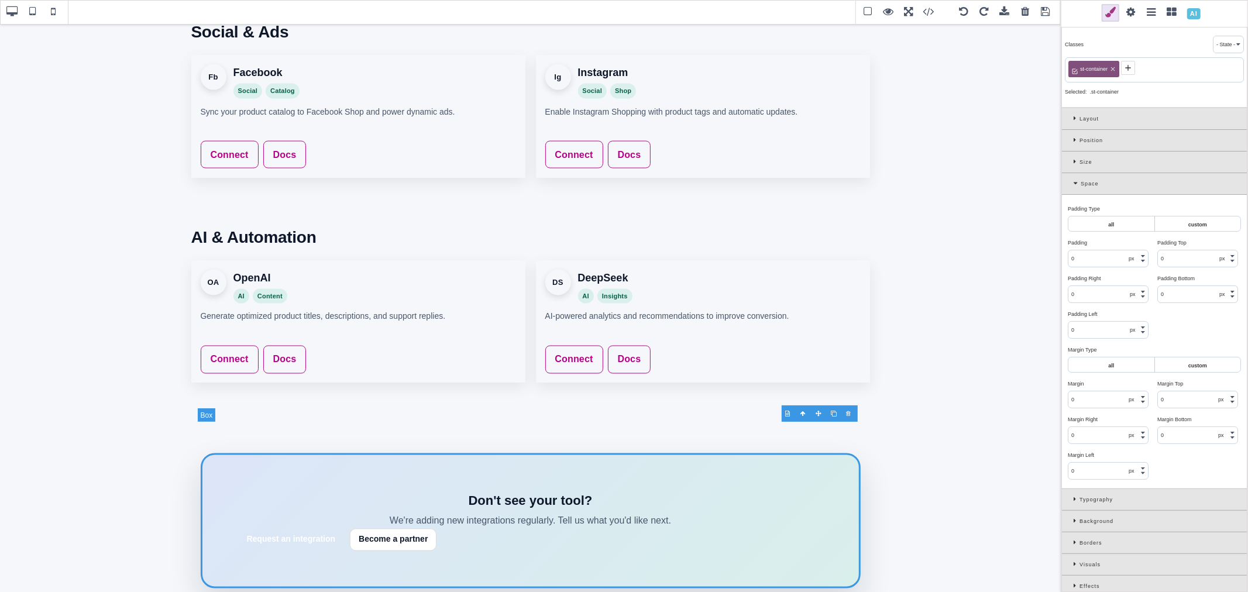
scroll to position [1623, 0]
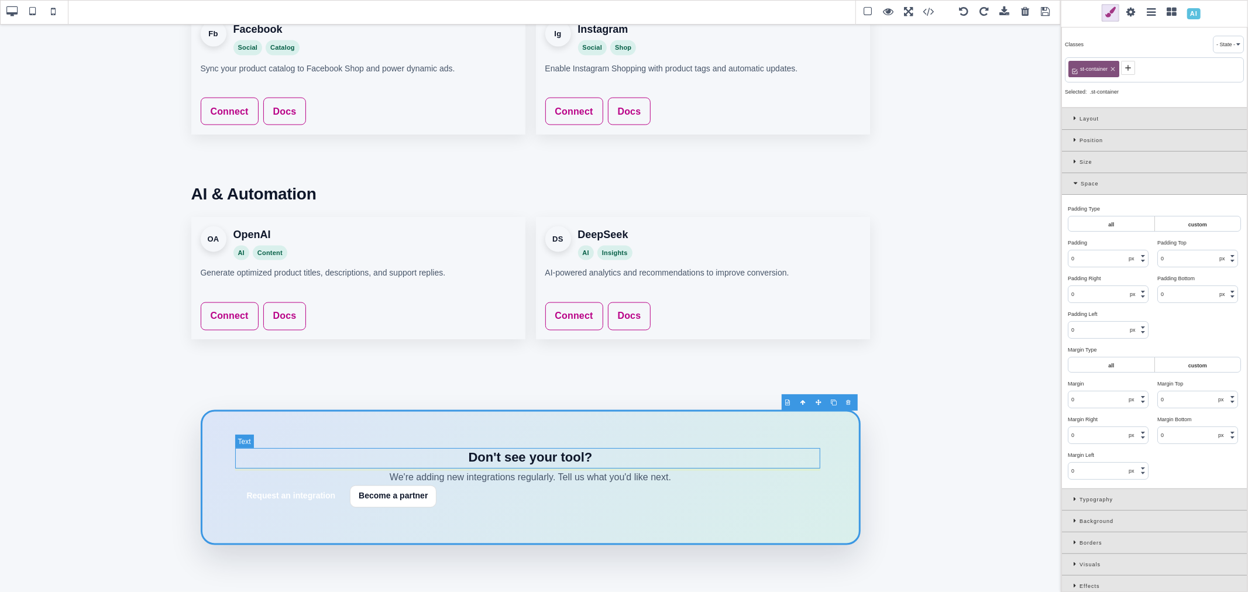
click at [578, 457] on h3 "Don't see your tool?" at bounding box center [530, 458] width 585 height 20
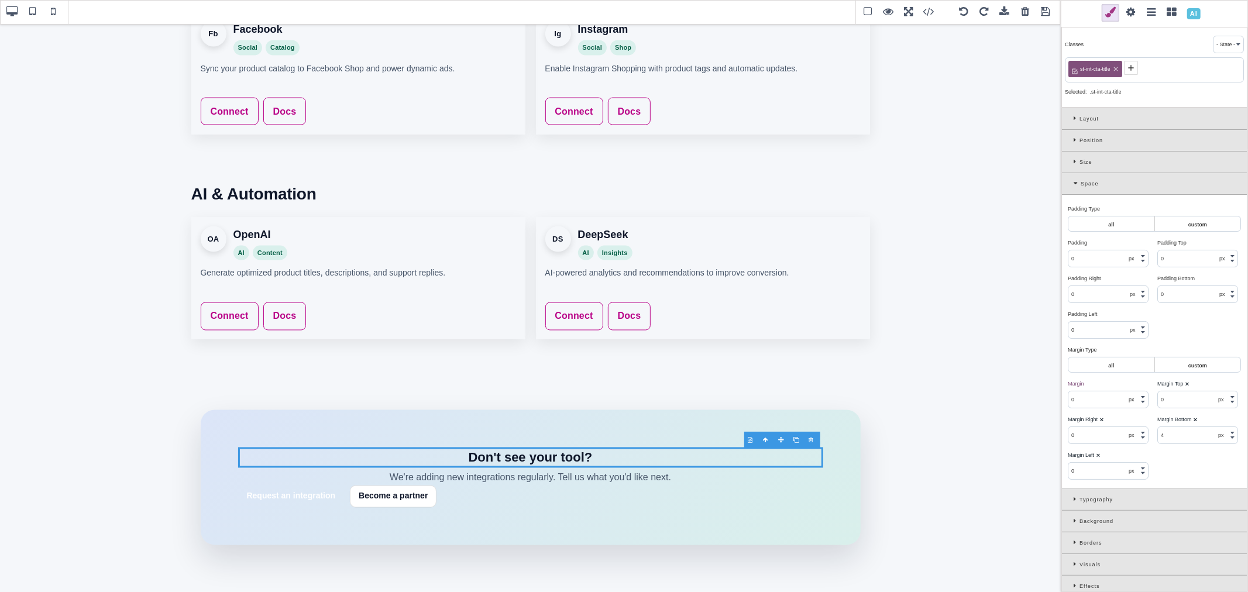
click at [1117, 66] on icon at bounding box center [1115, 69] width 7 height 7
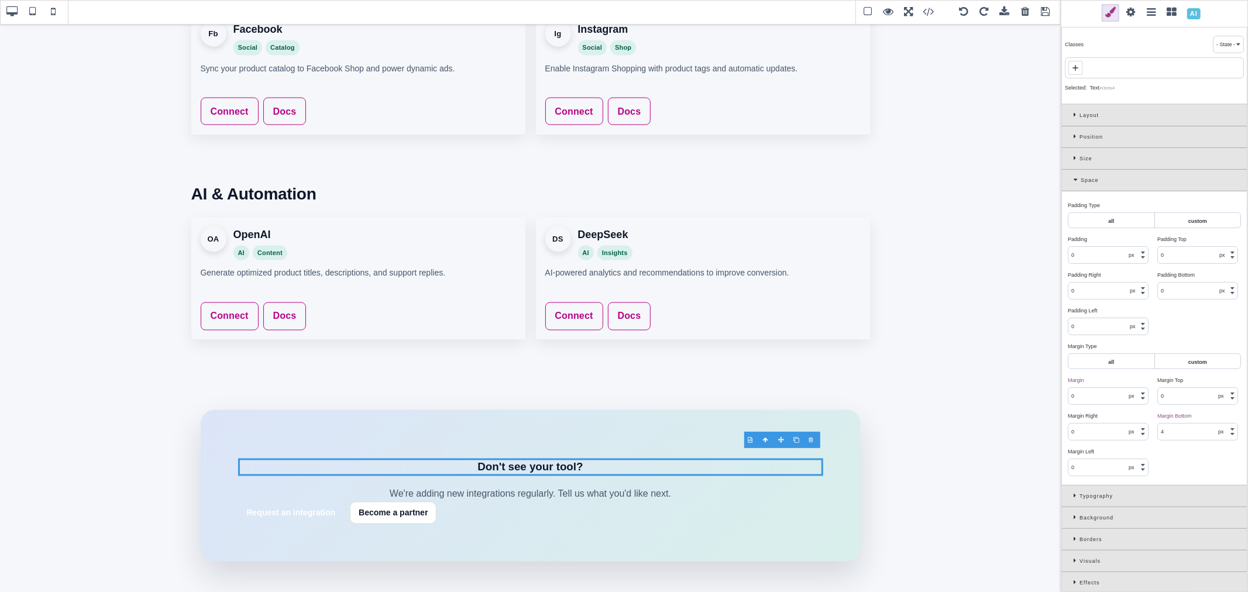
click at [1079, 66] on icon at bounding box center [1075, 67] width 9 height 9
paste input "st-title"
click at [627, 496] on p "We're adding new integrations regularly. Tell us what you'd like next." at bounding box center [530, 494] width 585 height 15
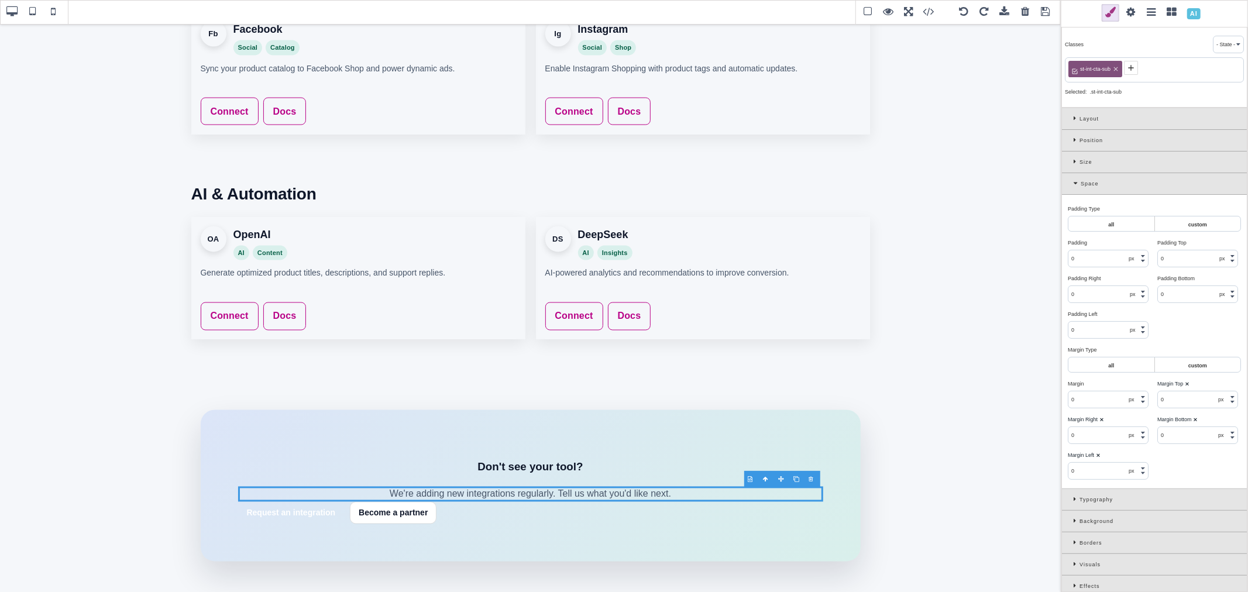
click at [1116, 67] on icon at bounding box center [1115, 69] width 7 height 7
click at [1074, 66] on icon at bounding box center [1075, 67] width 9 height 9
paste input "st-subtitle"
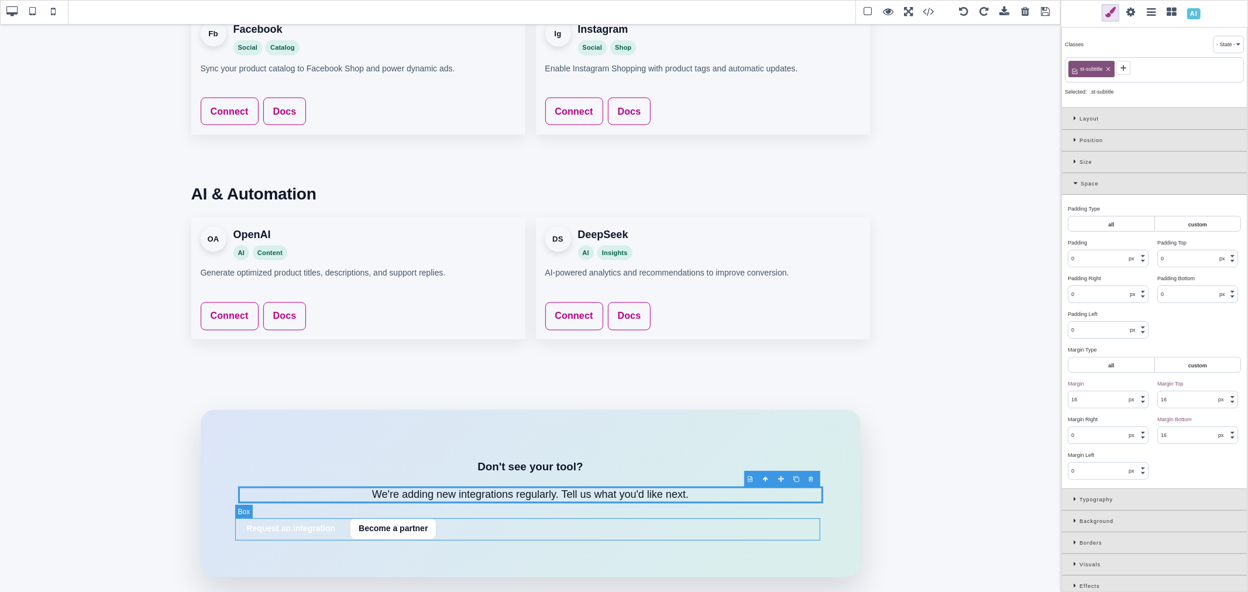
click at [537, 523] on div "Request an integration Become a partner" at bounding box center [530, 529] width 585 height 22
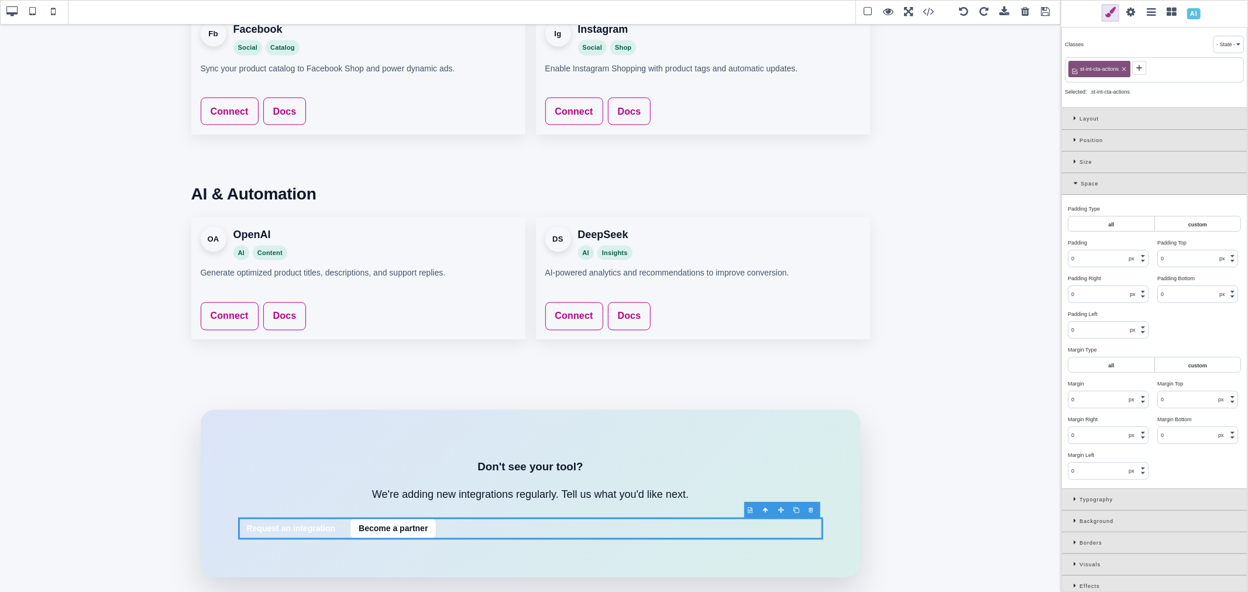
click at [1124, 69] on icon at bounding box center [1124, 69] width 4 height 4
click at [1081, 67] on span at bounding box center [1075, 68] width 14 height 14
paste input "st-cta-group"
click at [1124, 67] on icon at bounding box center [1128, 67] width 9 height 9
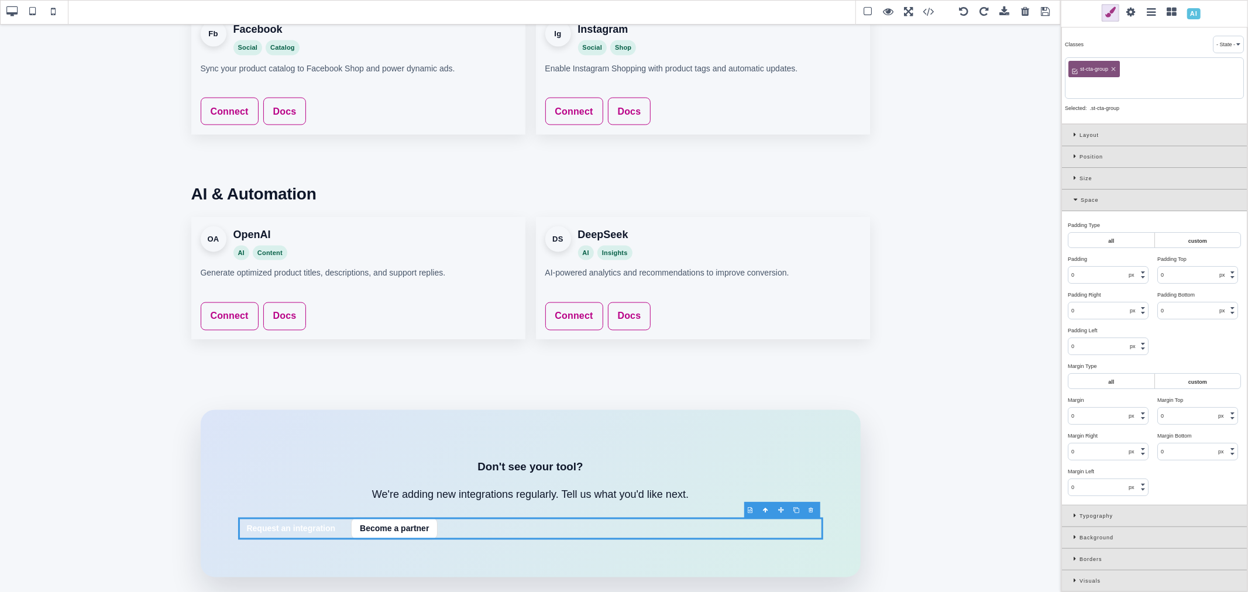
paste input "st-cta-center"
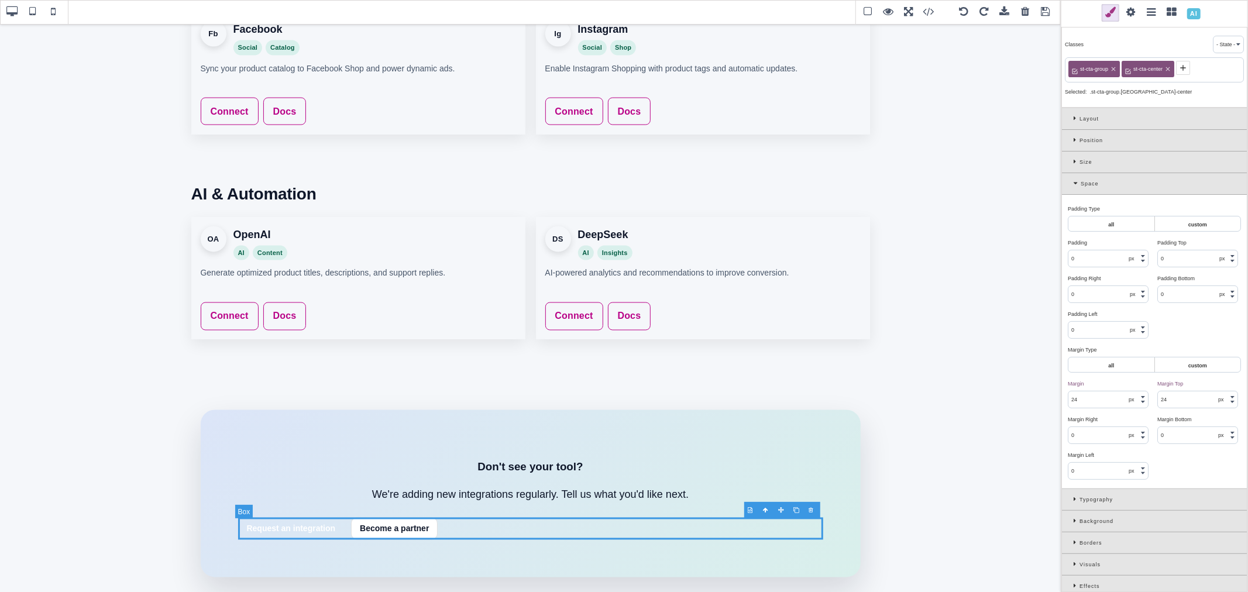
click at [497, 530] on div "Request an integration Become a partner" at bounding box center [530, 529] width 585 height 22
click at [1071, 183] on div "Space" at bounding box center [1154, 184] width 185 height 22
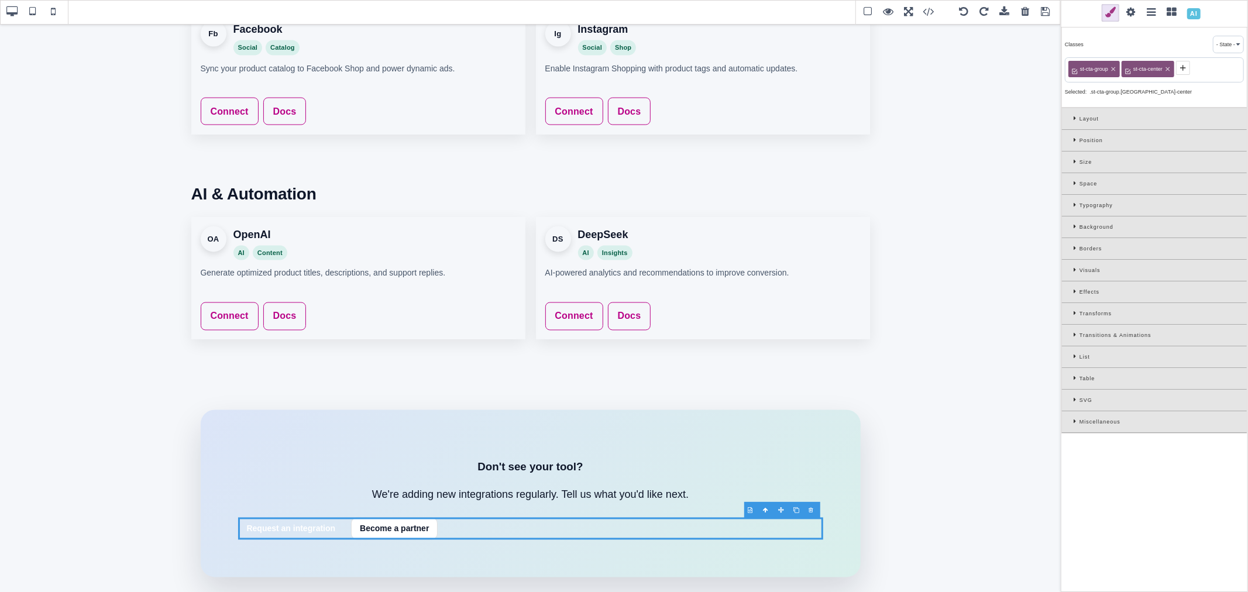
click at [1077, 139] on icon at bounding box center [1077, 140] width 6 height 6
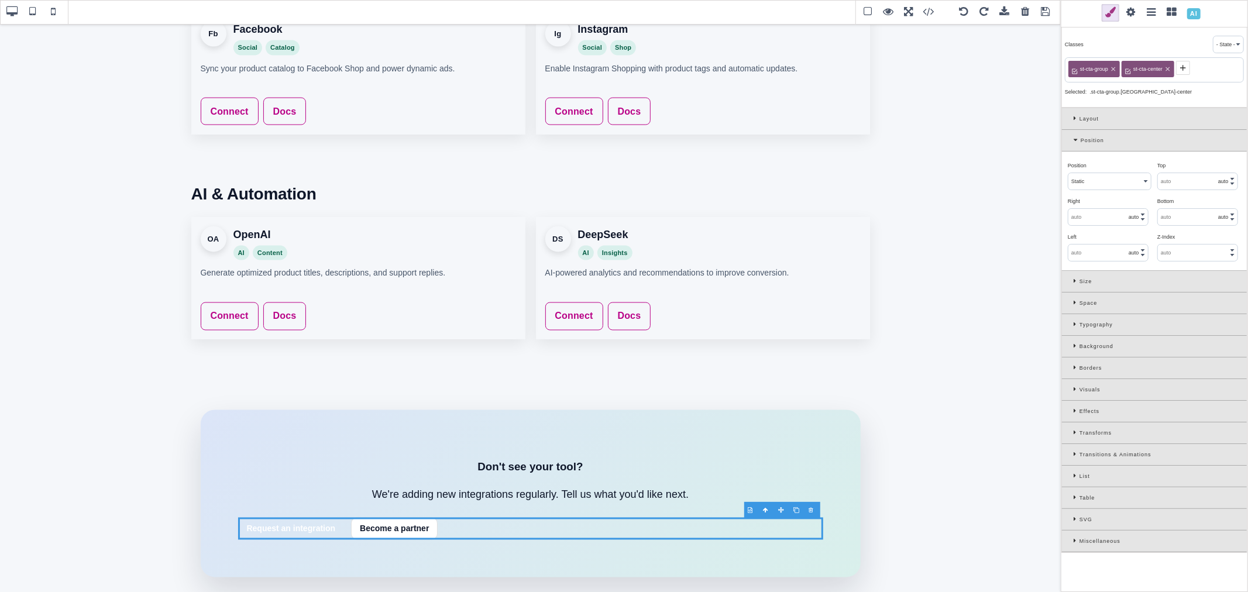
click at [1077, 139] on icon at bounding box center [1077, 140] width 7 height 6
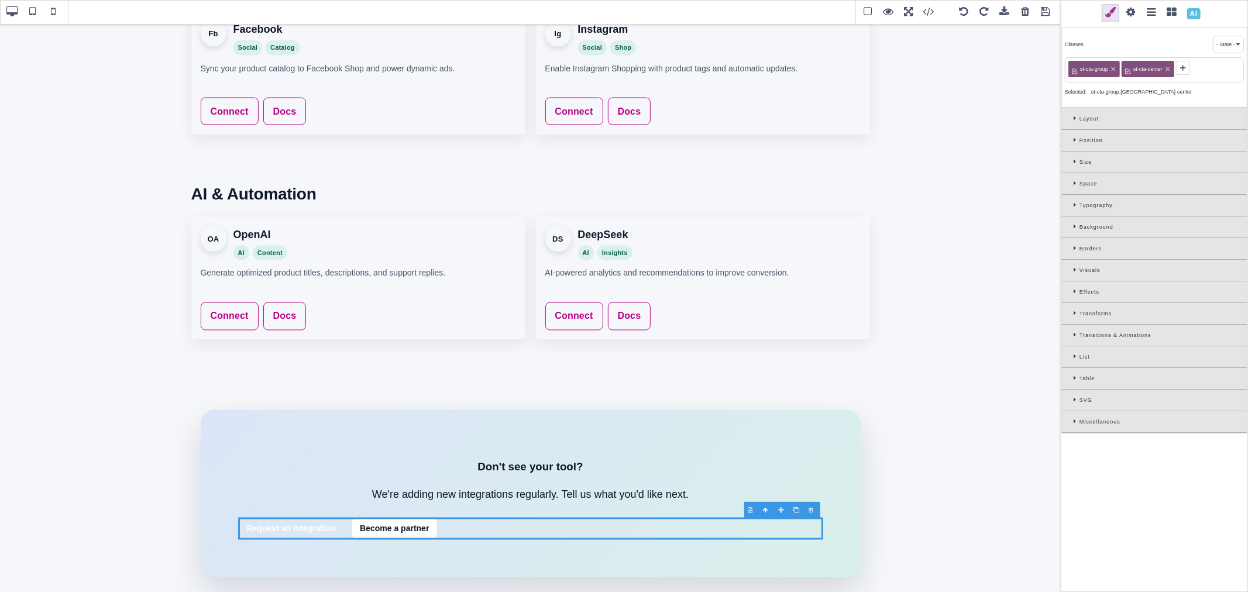
click at [1074, 185] on icon at bounding box center [1077, 183] width 6 height 6
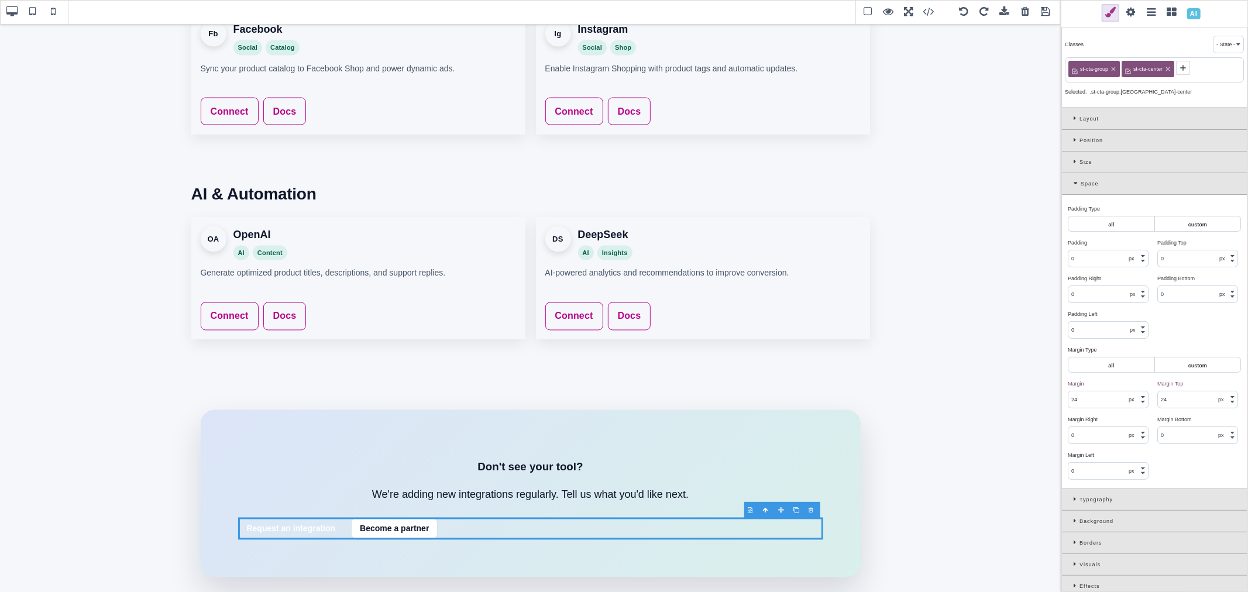
click at [1074, 185] on icon at bounding box center [1077, 183] width 7 height 6
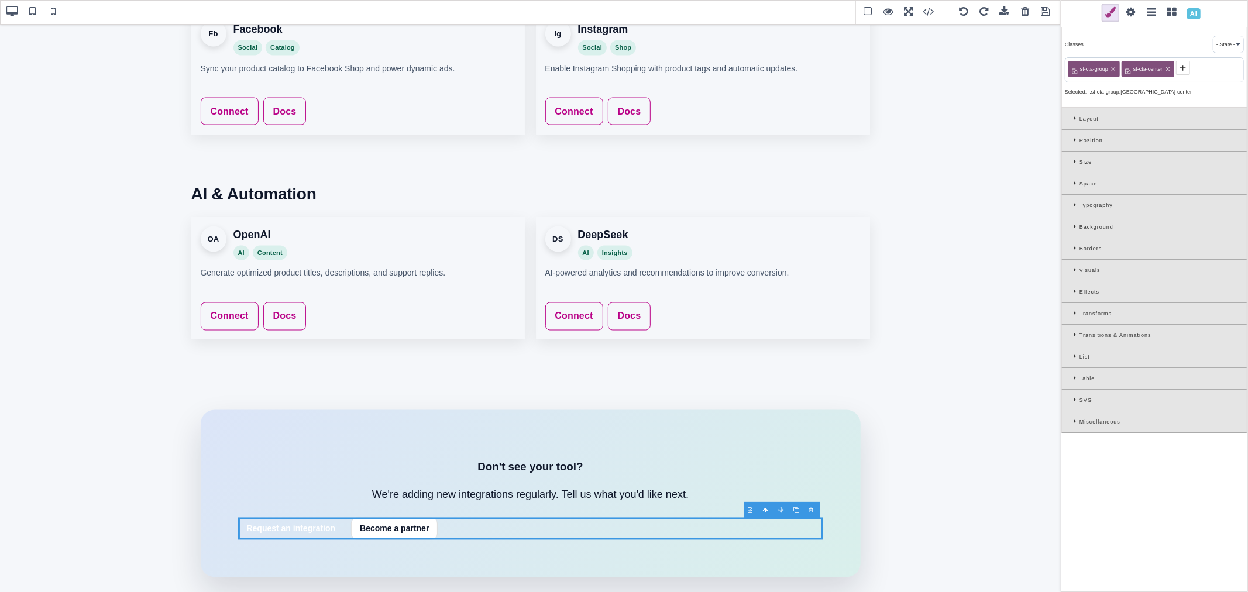
click at [1072, 119] on div "Layout" at bounding box center [1154, 119] width 185 height 22
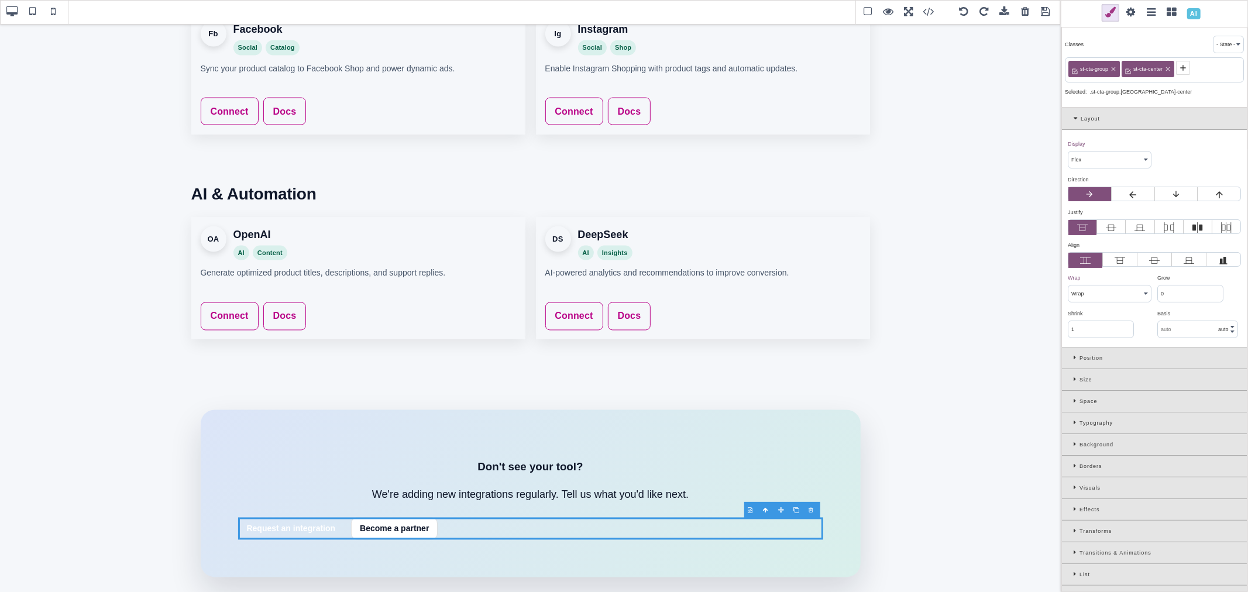
click at [1110, 229] on icon at bounding box center [1111, 227] width 11 height 11
click at [0, 0] on input "radio" at bounding box center [0, 0] width 0 height 0
click at [529, 533] on link "Request an integration" at bounding box center [484, 529] width 106 height 22
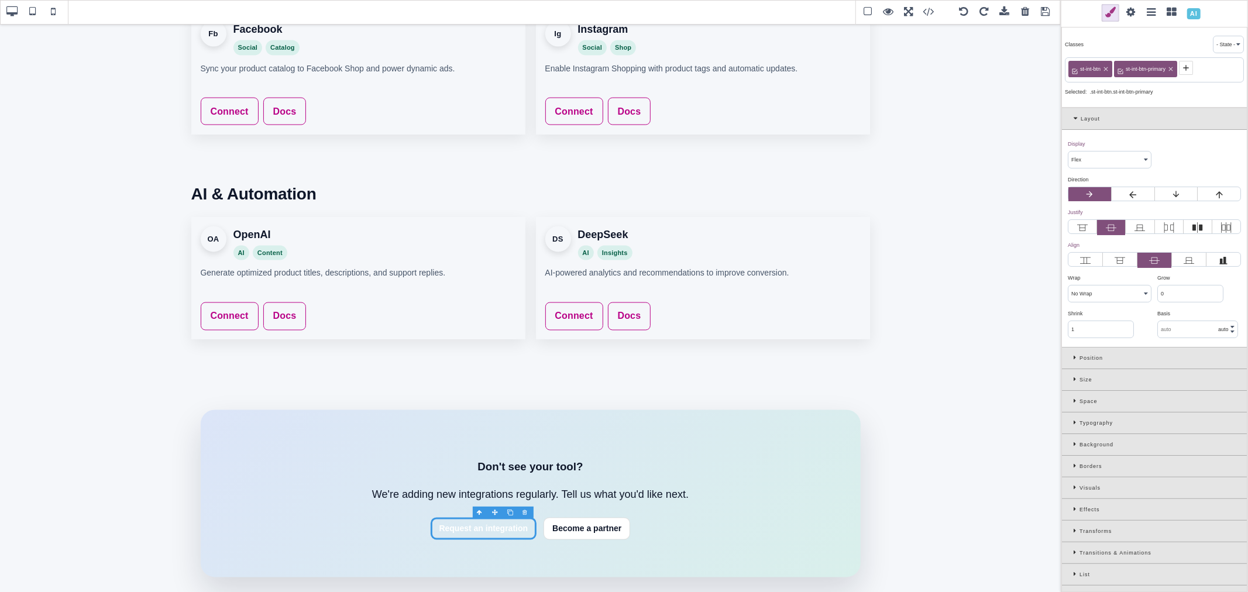
click at [1106, 69] on icon at bounding box center [1106, 69] width 4 height 4
click at [1130, 67] on div "st-int-btn-primary" at bounding box center [1099, 69] width 63 height 16
click at [1126, 67] on icon at bounding box center [1125, 69] width 7 height 7
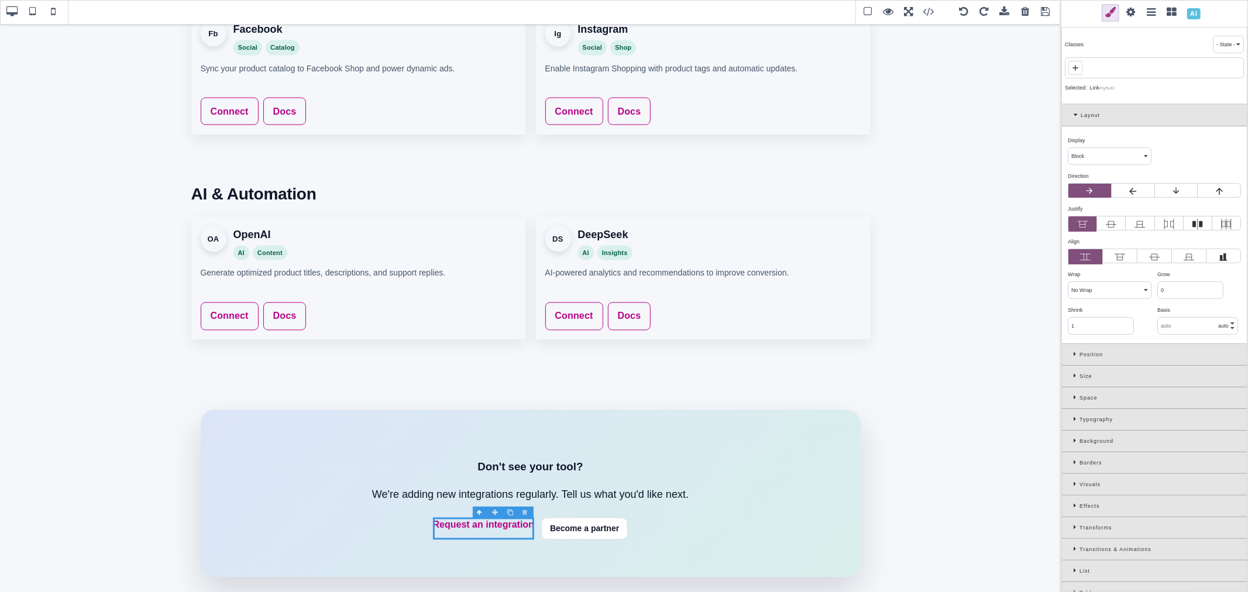
click at [1080, 66] on span at bounding box center [1075, 68] width 14 height 14
paste input "st-btn"
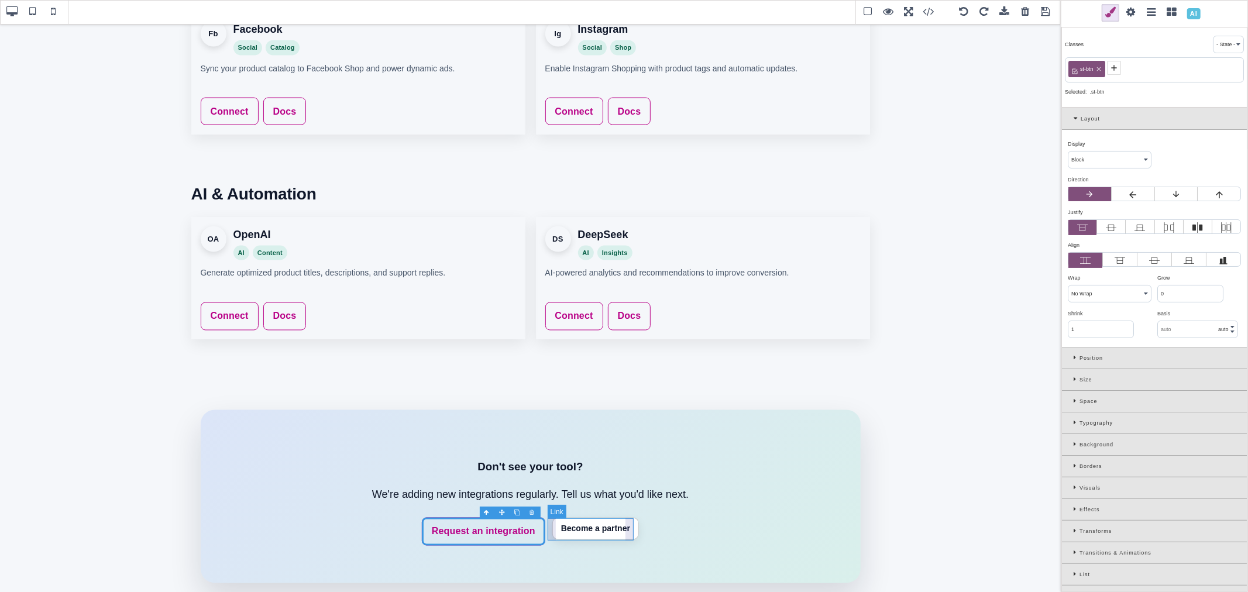
click at [628, 535] on link "Become a partner" at bounding box center [595, 529] width 87 height 22
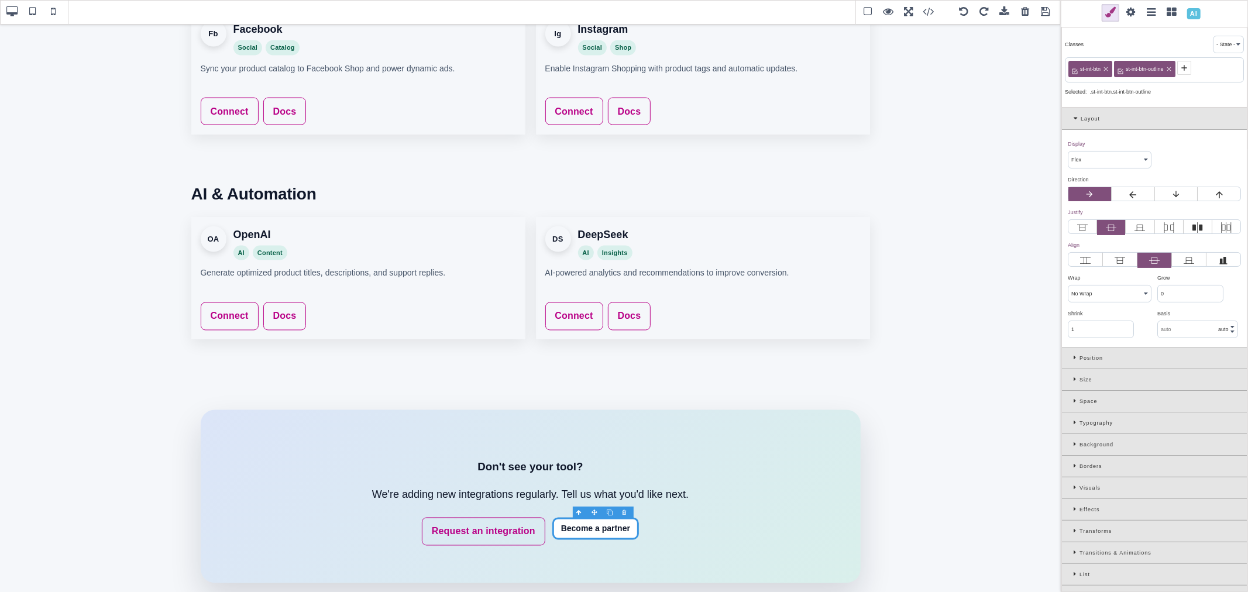
click at [1106, 68] on icon at bounding box center [1106, 69] width 4 height 4
click at [1124, 68] on icon at bounding box center [1123, 69] width 4 height 4
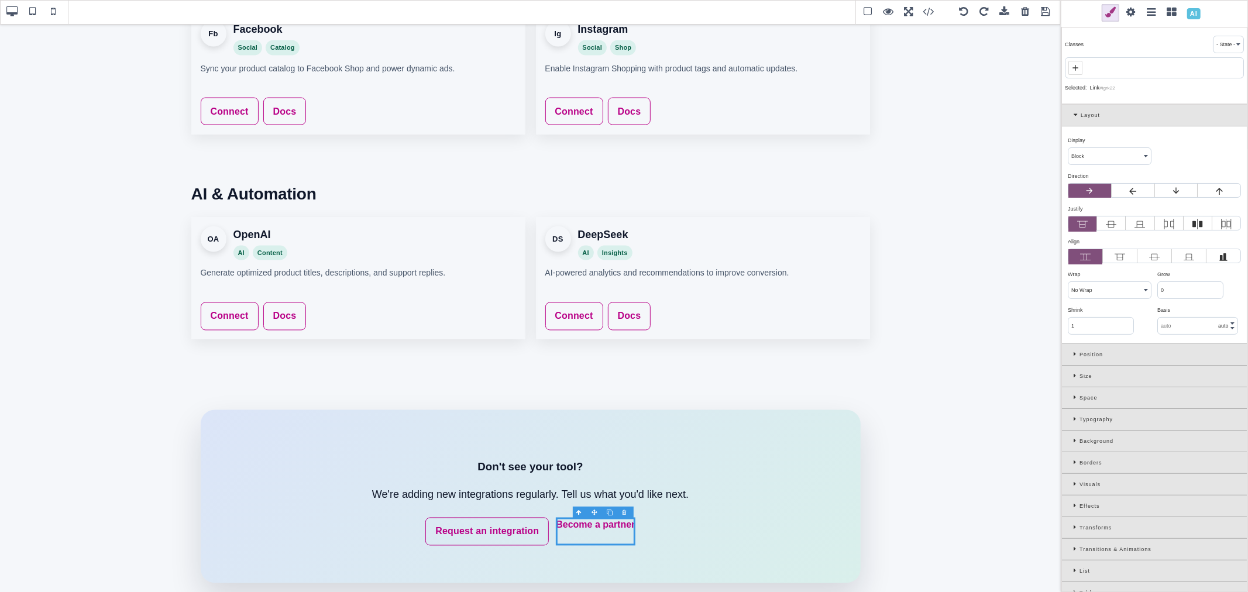
click at [1079, 70] on icon at bounding box center [1075, 67] width 9 height 9
paste input "st-btn"
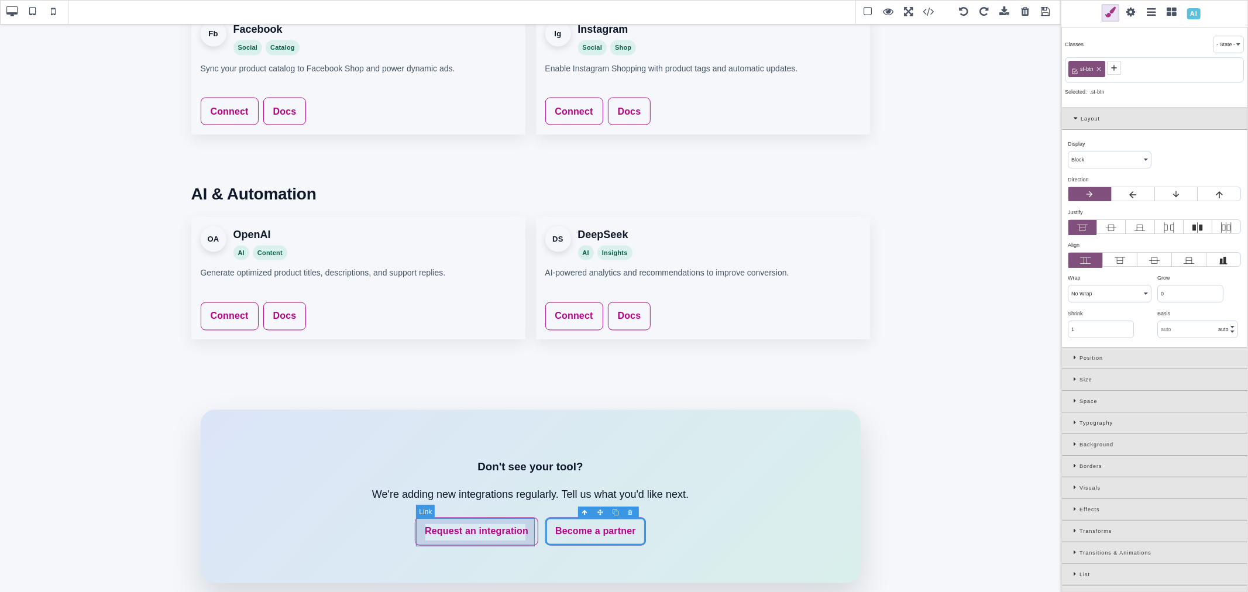
click at [521, 522] on link "Request an integration" at bounding box center [476, 532] width 123 height 28
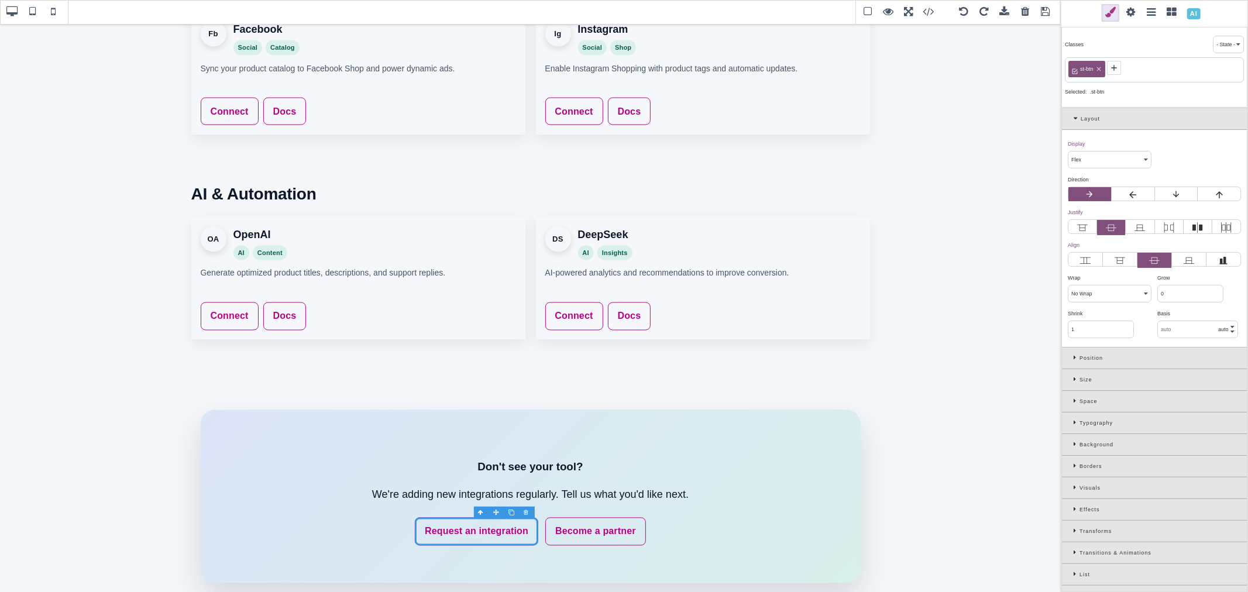
click at [1112, 67] on icon at bounding box center [1113, 67] width 9 height 9
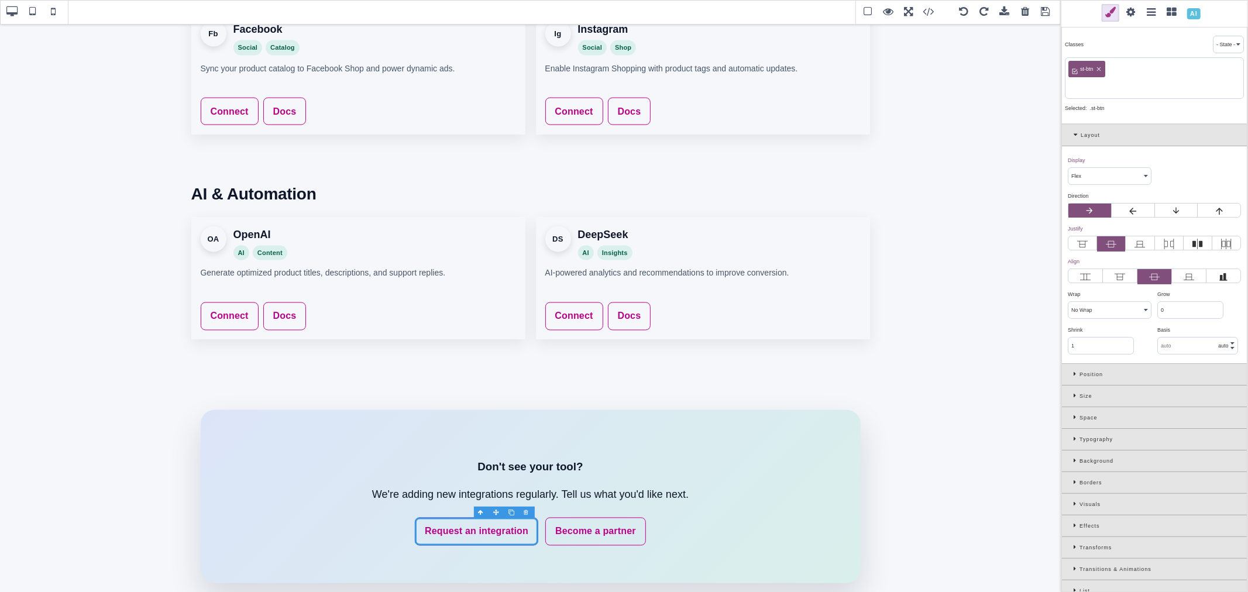
paste input "st-btn-primary"
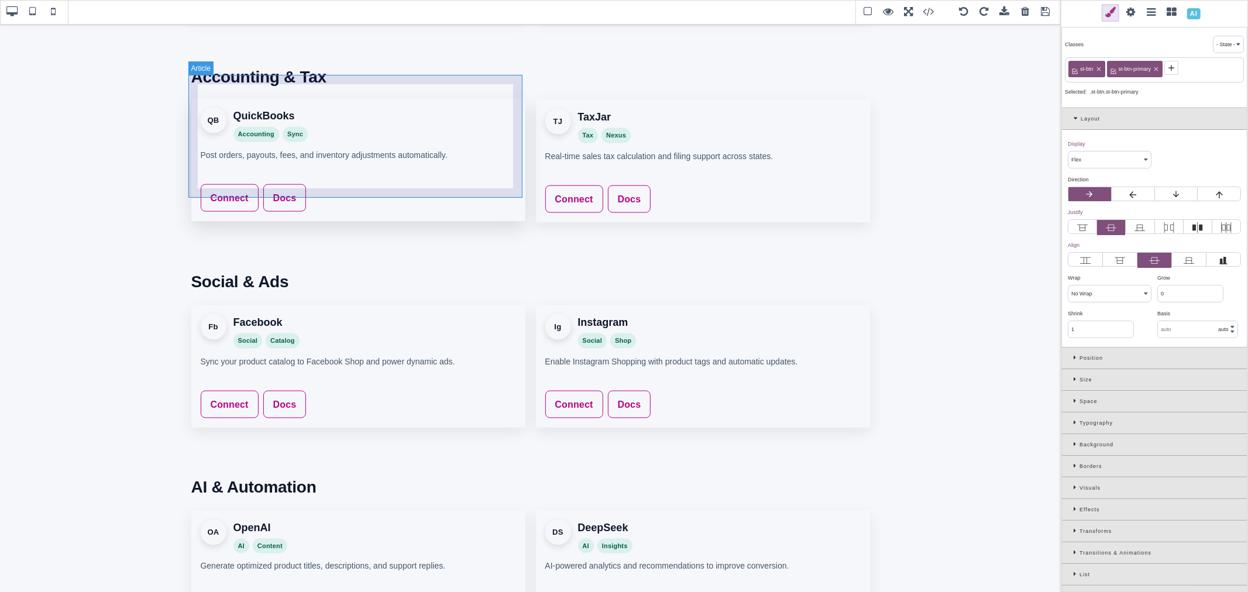
scroll to position [1661, 0]
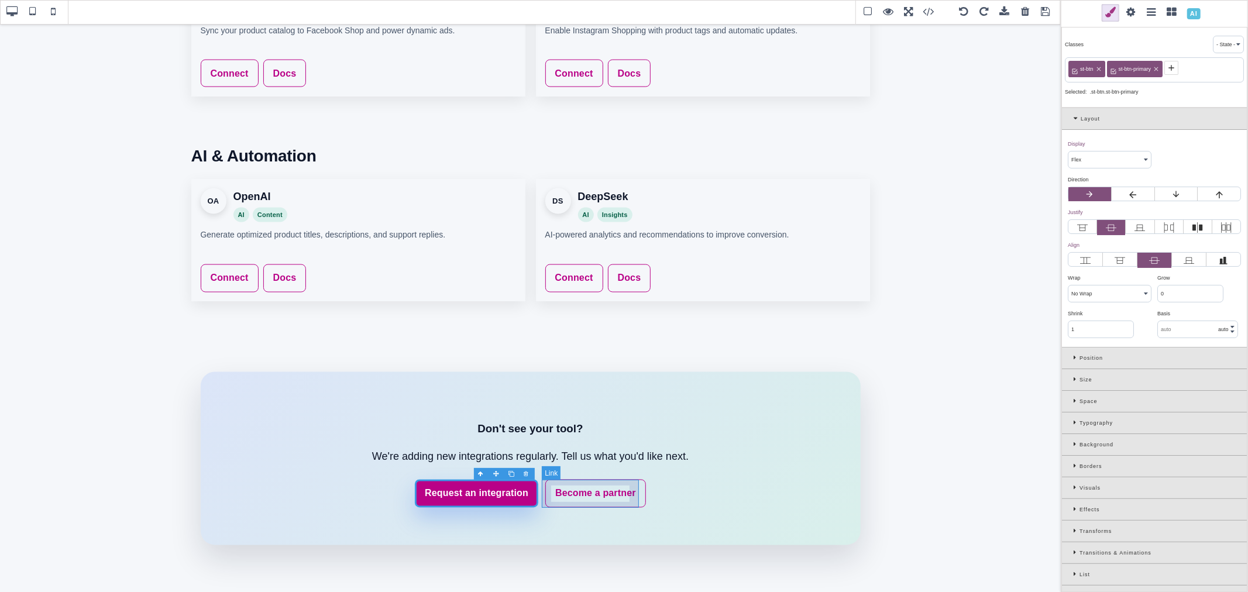
click at [623, 486] on link "Become a partner" at bounding box center [595, 494] width 101 height 28
click at [1118, 65] on icon at bounding box center [1113, 67] width 9 height 9
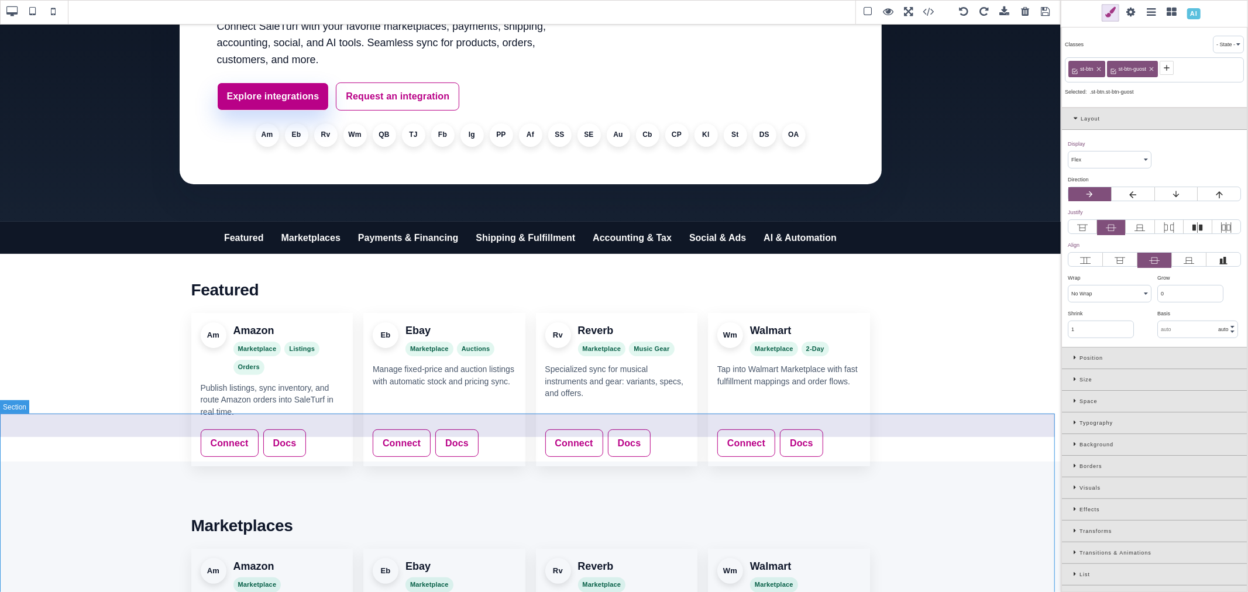
scroll to position [0, 0]
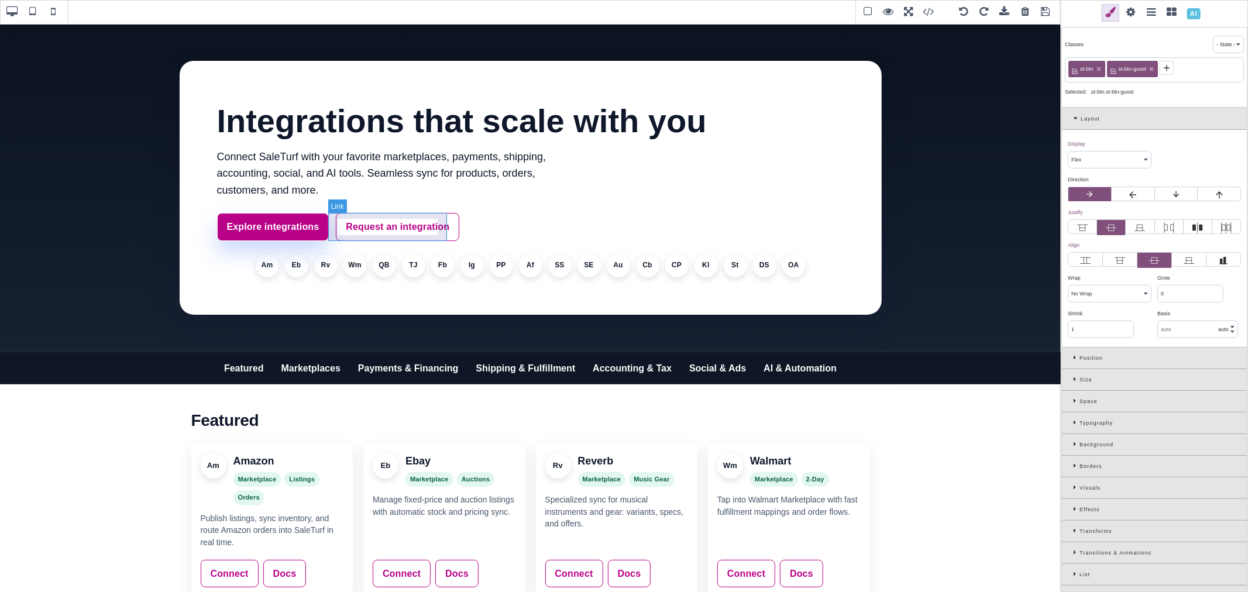
click at [441, 235] on link "Request an integration" at bounding box center [397, 227] width 123 height 28
click at [1138, 67] on span "st-btn-ghost" at bounding box center [1133, 69] width 32 height 11
copy span "st-btn-ghost"
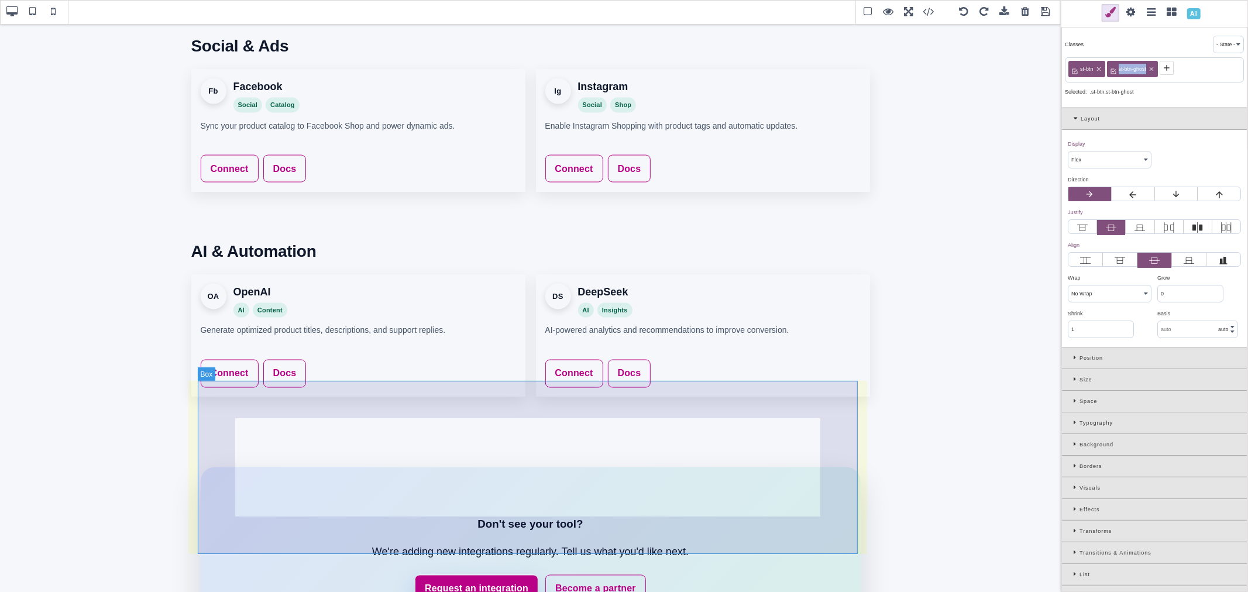
scroll to position [1661, 0]
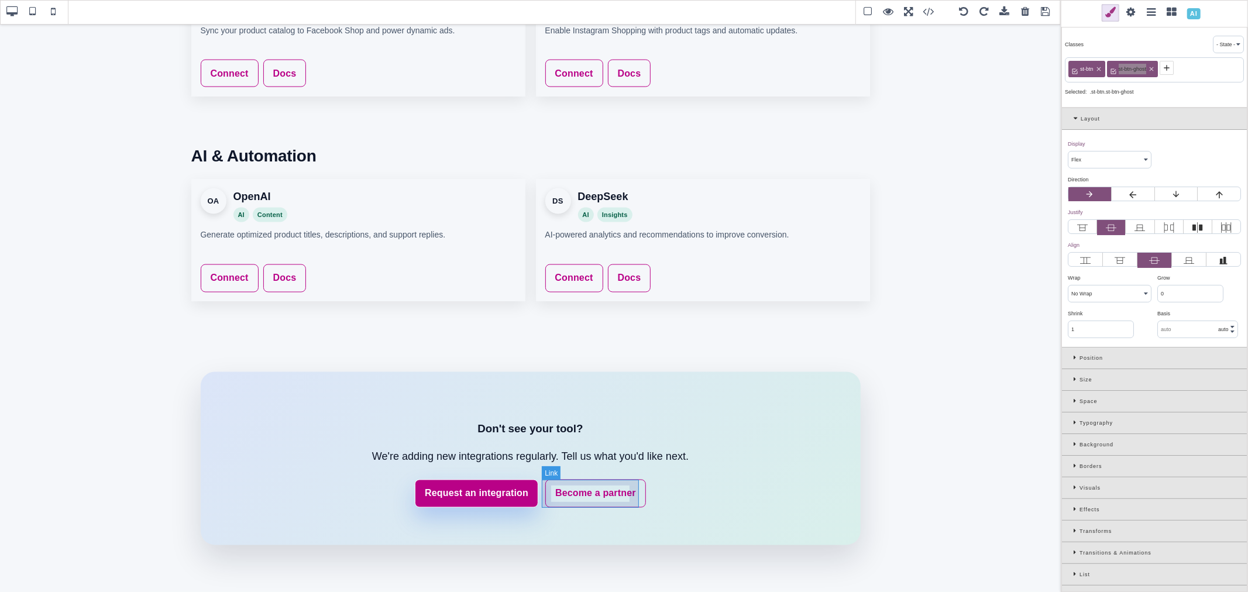
click at [634, 487] on link "Become a partner" at bounding box center [595, 494] width 101 height 28
click at [1153, 69] on icon at bounding box center [1151, 69] width 7 height 7
click at [1114, 66] on icon at bounding box center [1113, 67] width 9 height 9
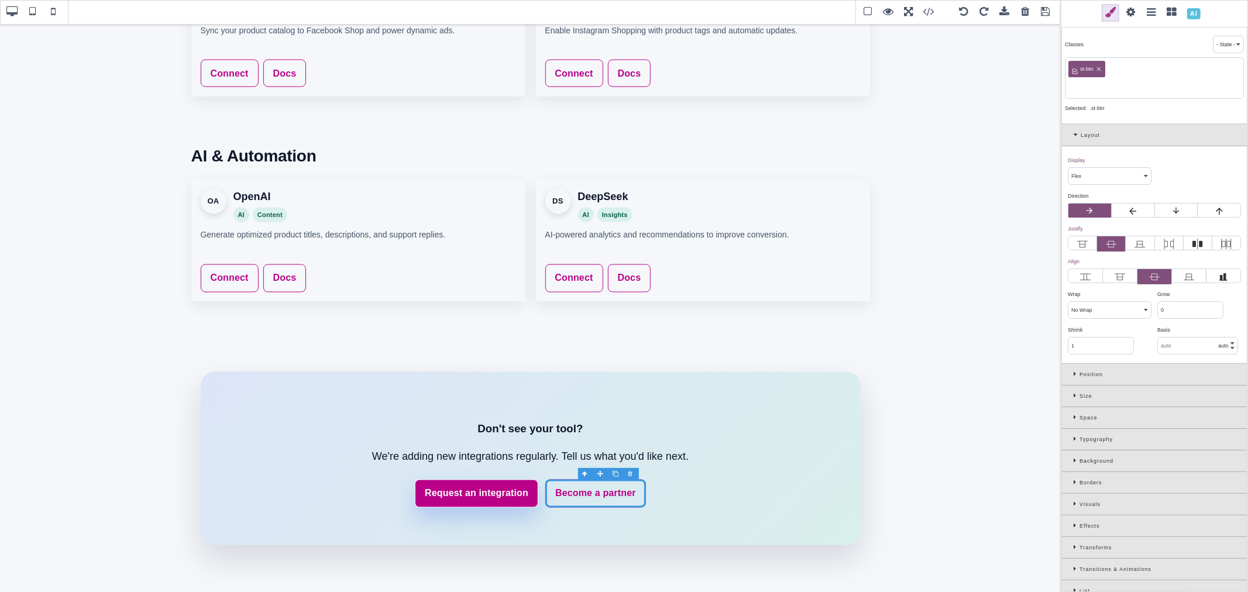
paste input "st-btn-ghost"
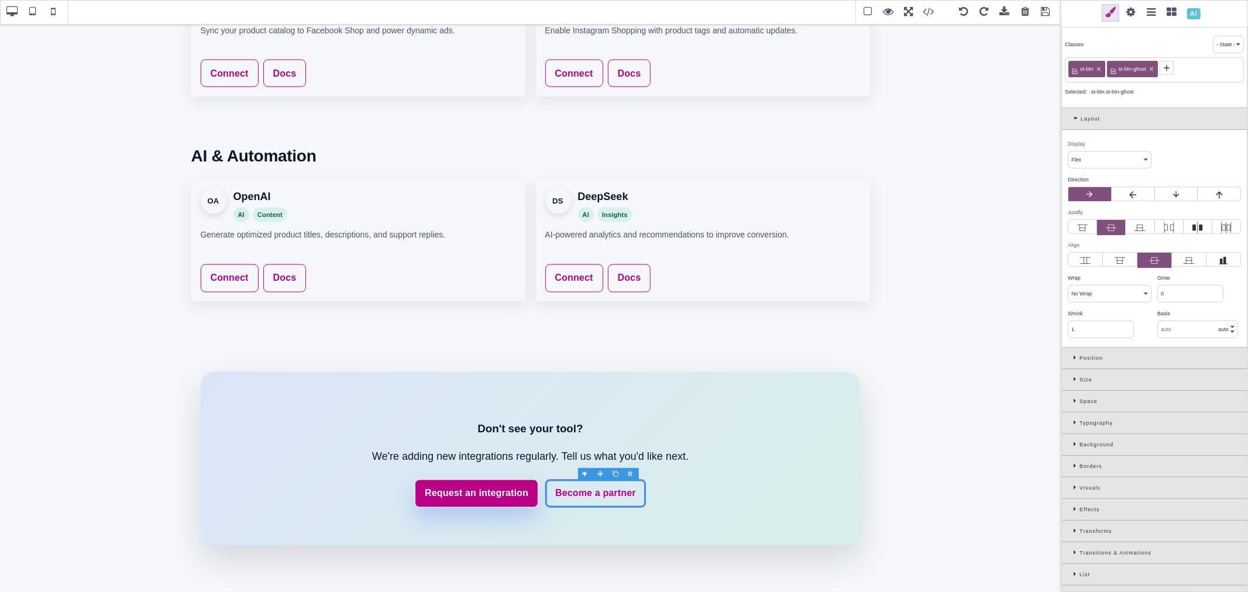
click at [1045, 16] on span at bounding box center [1046, 13] width 18 height 18
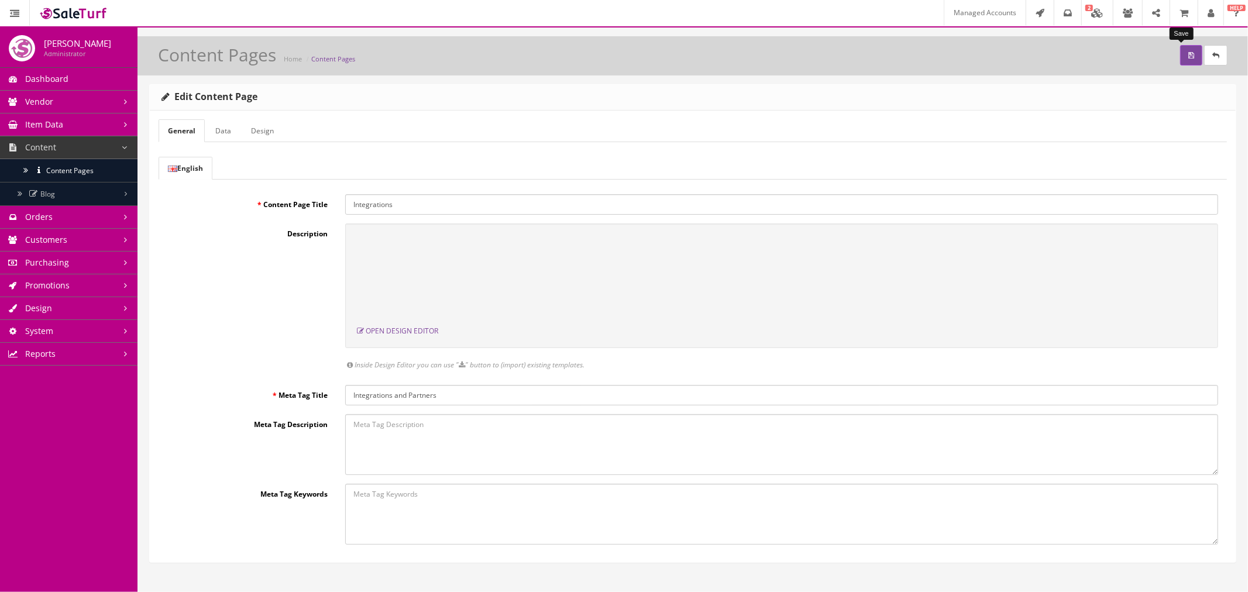
click at [1180, 56] on button "submit" at bounding box center [1191, 55] width 22 height 20
